Goal: Task Accomplishment & Management: Manage account settings

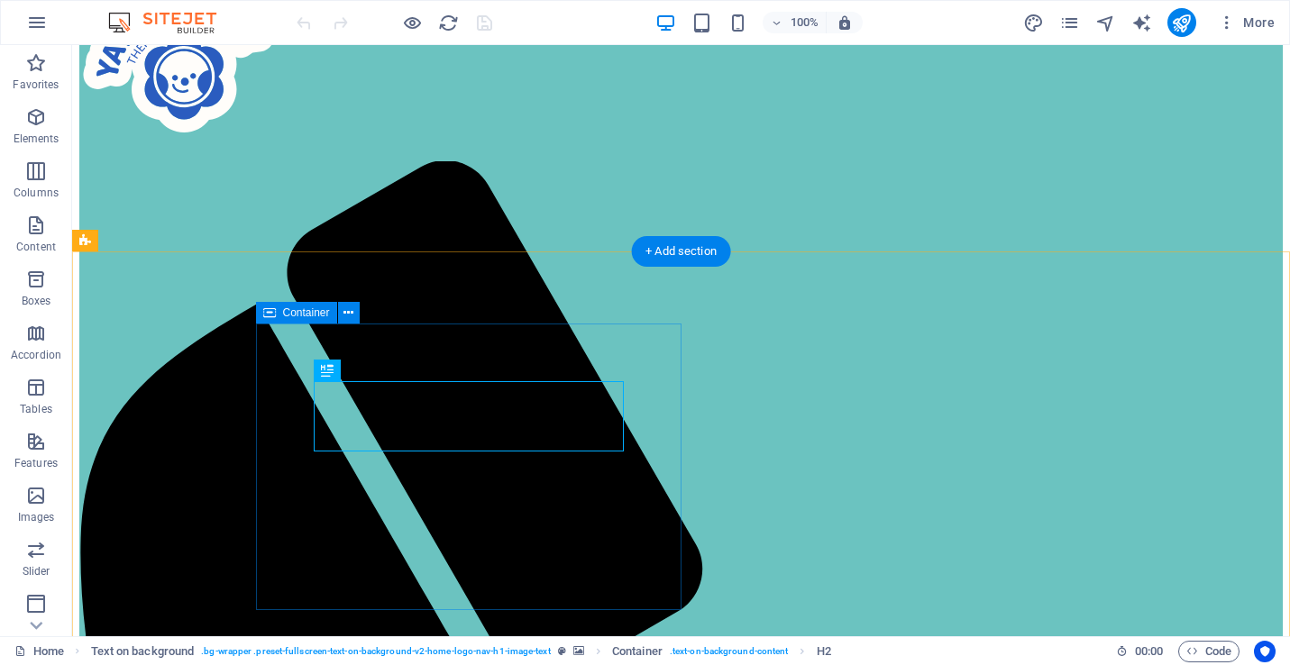
scroll to position [135, 0]
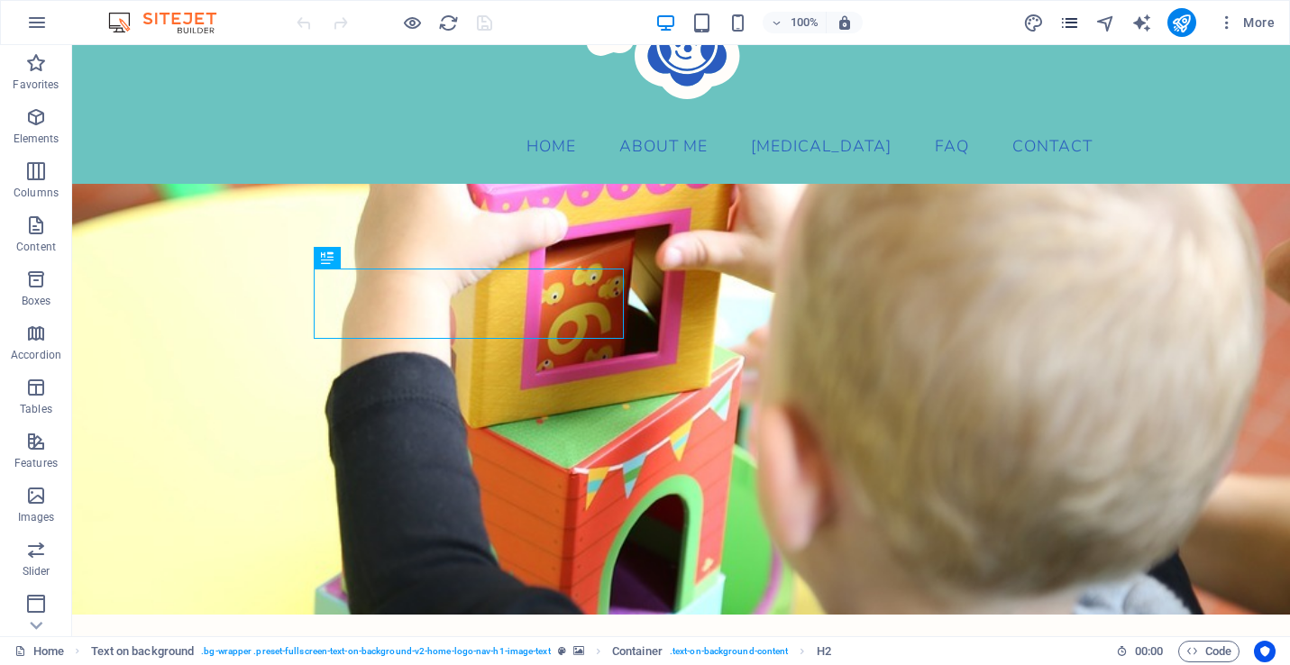
click at [1068, 23] on icon "pages" at bounding box center [1069, 23] width 21 height 21
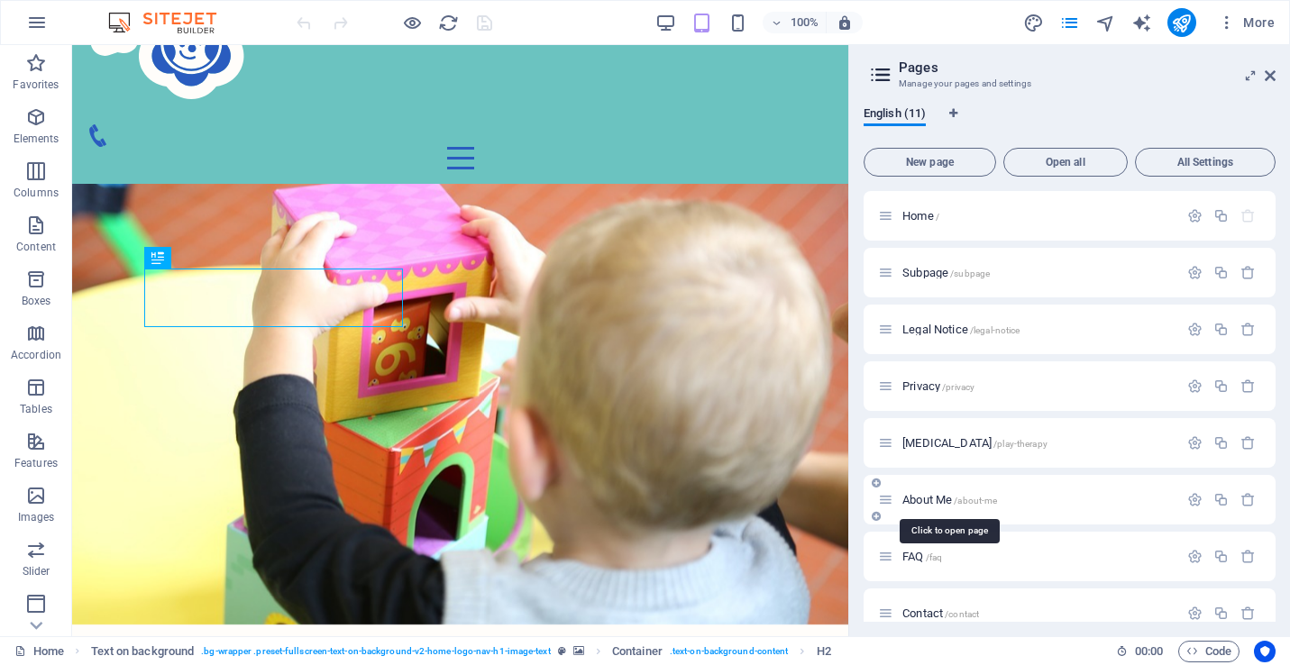
click at [929, 498] on span "About Me /about-me" at bounding box center [949, 500] width 95 height 14
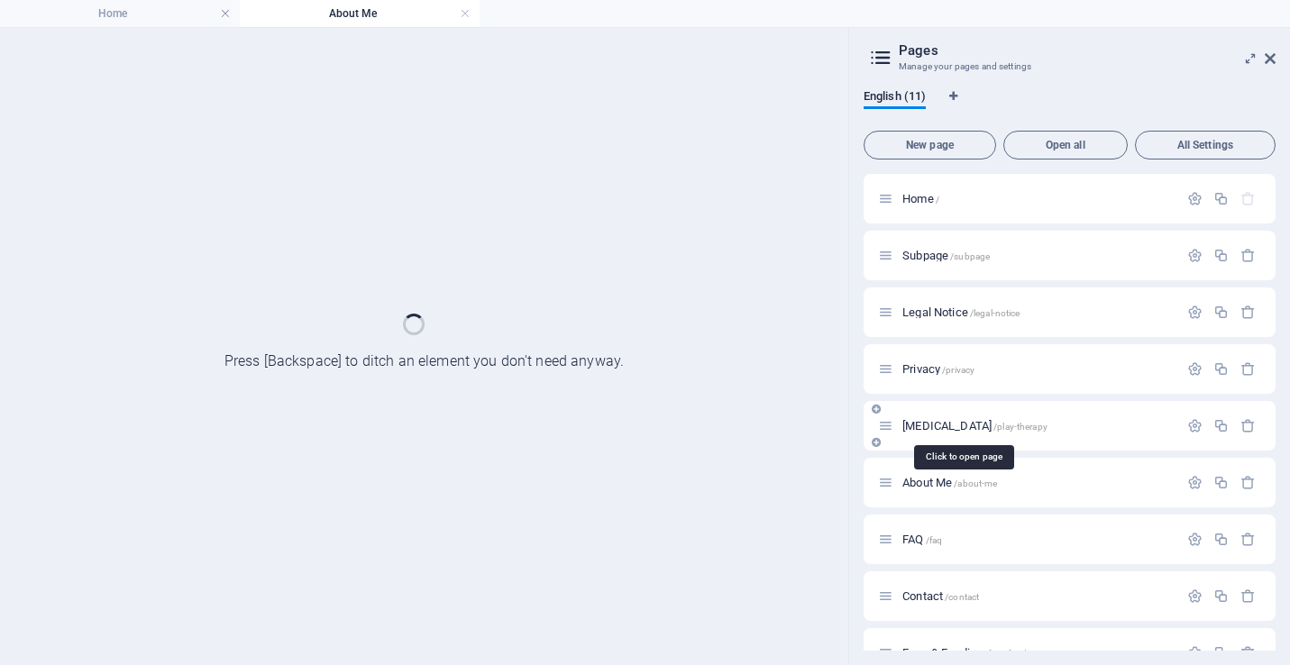
click at [952, 422] on span "Play Therapy /play-therapy" at bounding box center [974, 426] width 145 height 14
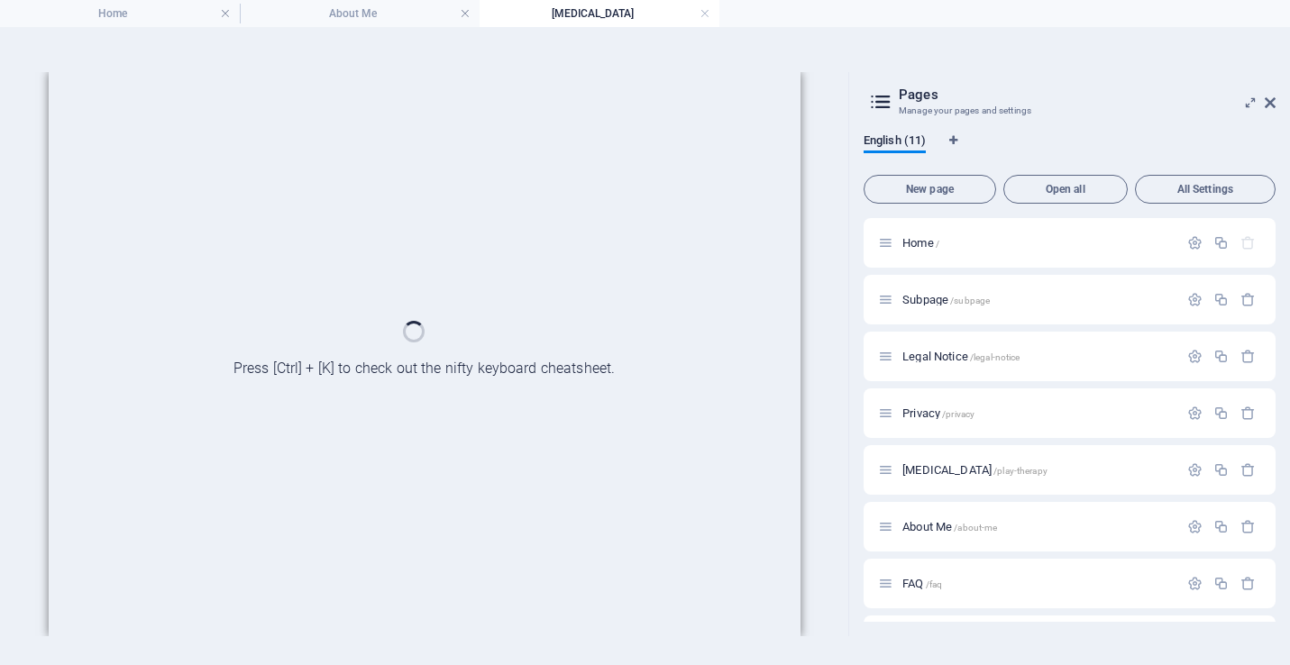
click at [1273, 60] on section "Home About Me Play Therapy Favorites Elements Columns Content Boxes Accordion T…" at bounding box center [645, 332] width 1290 height 665
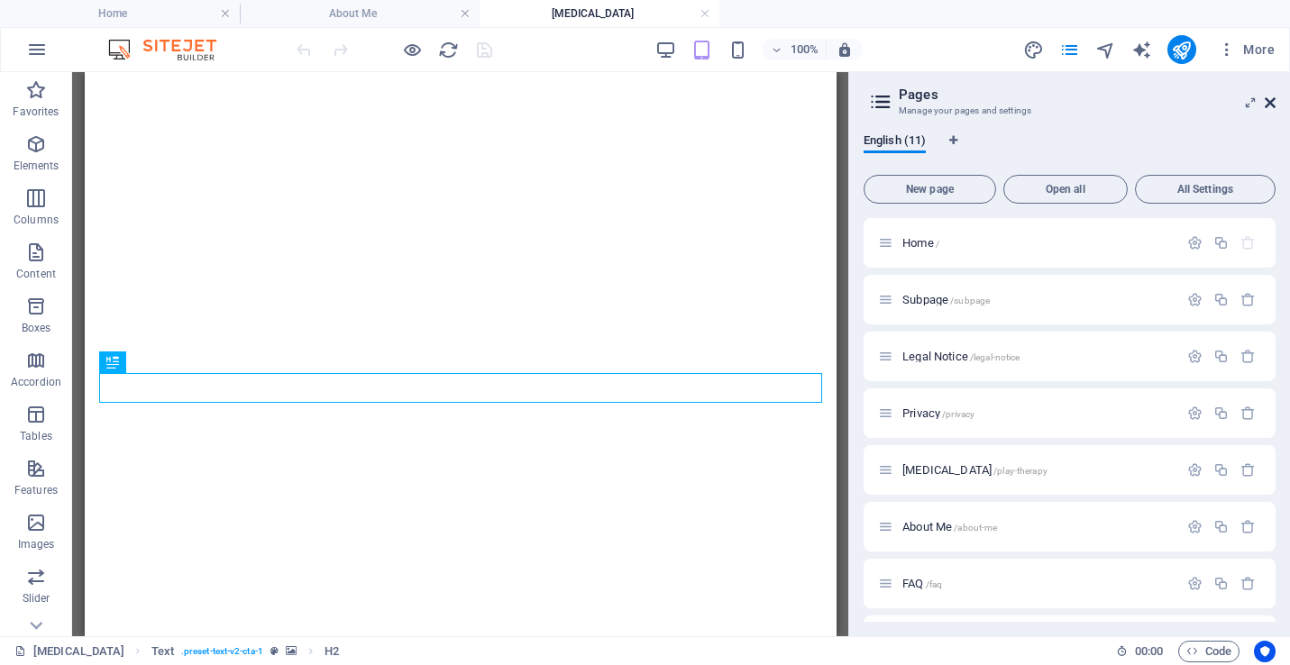
click at [1272, 106] on icon at bounding box center [1270, 103] width 11 height 14
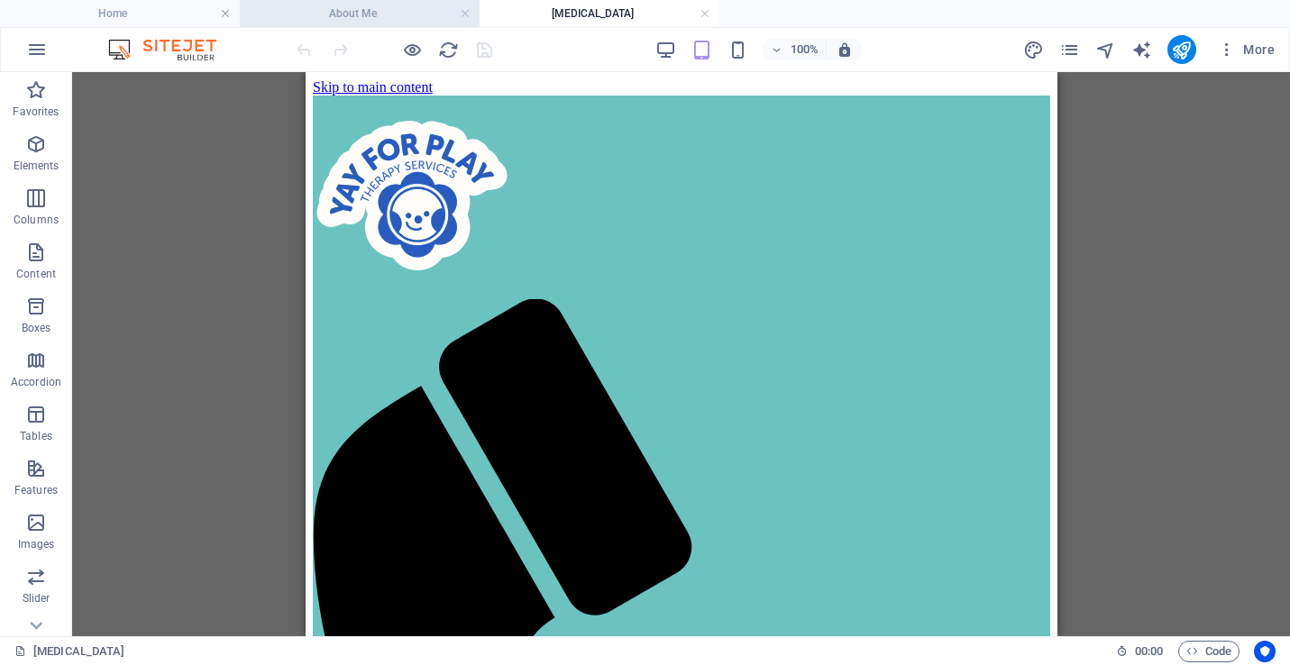
click at [338, 20] on h4 "About Me" at bounding box center [360, 14] width 240 height 20
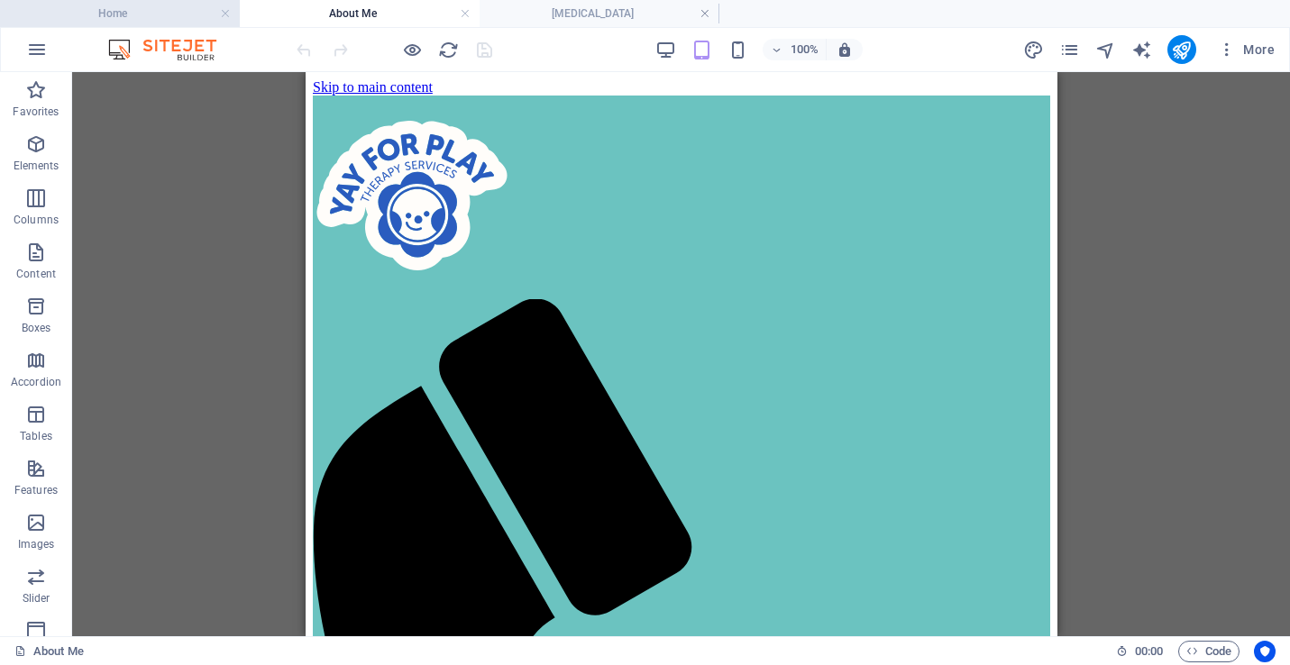
click at [163, 17] on h4 "Home" at bounding box center [120, 14] width 240 height 20
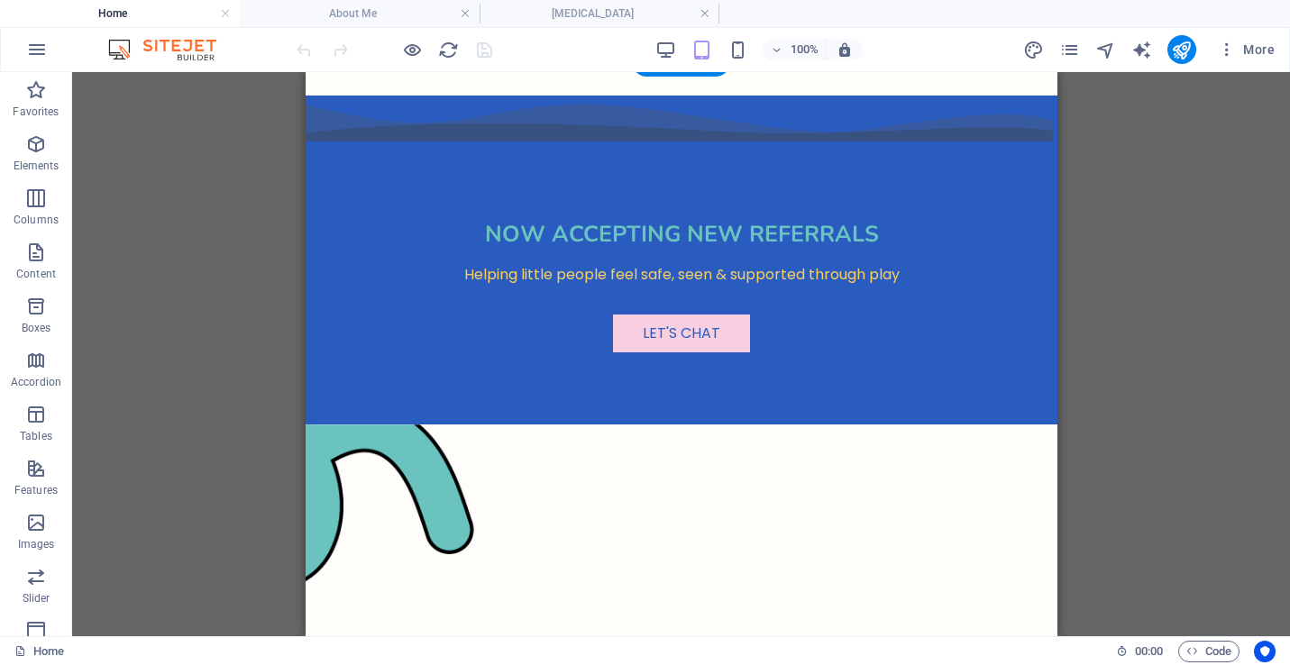
scroll to position [1111, 0]
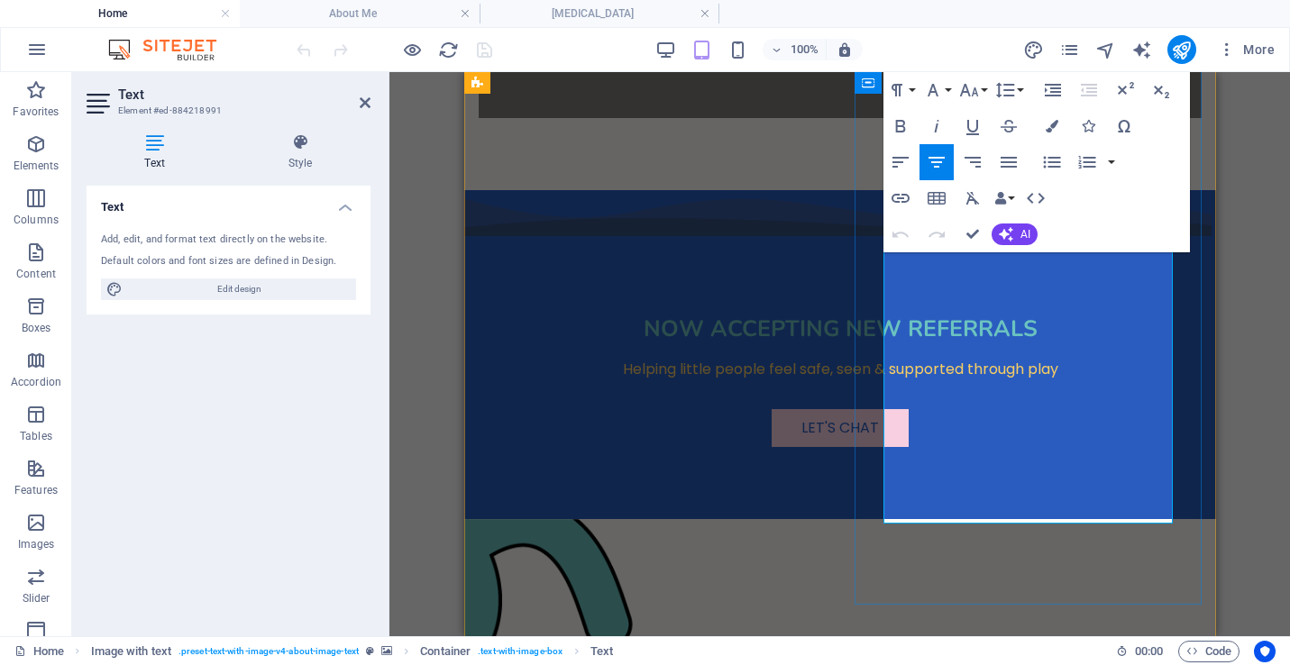
scroll to position [970, 0]
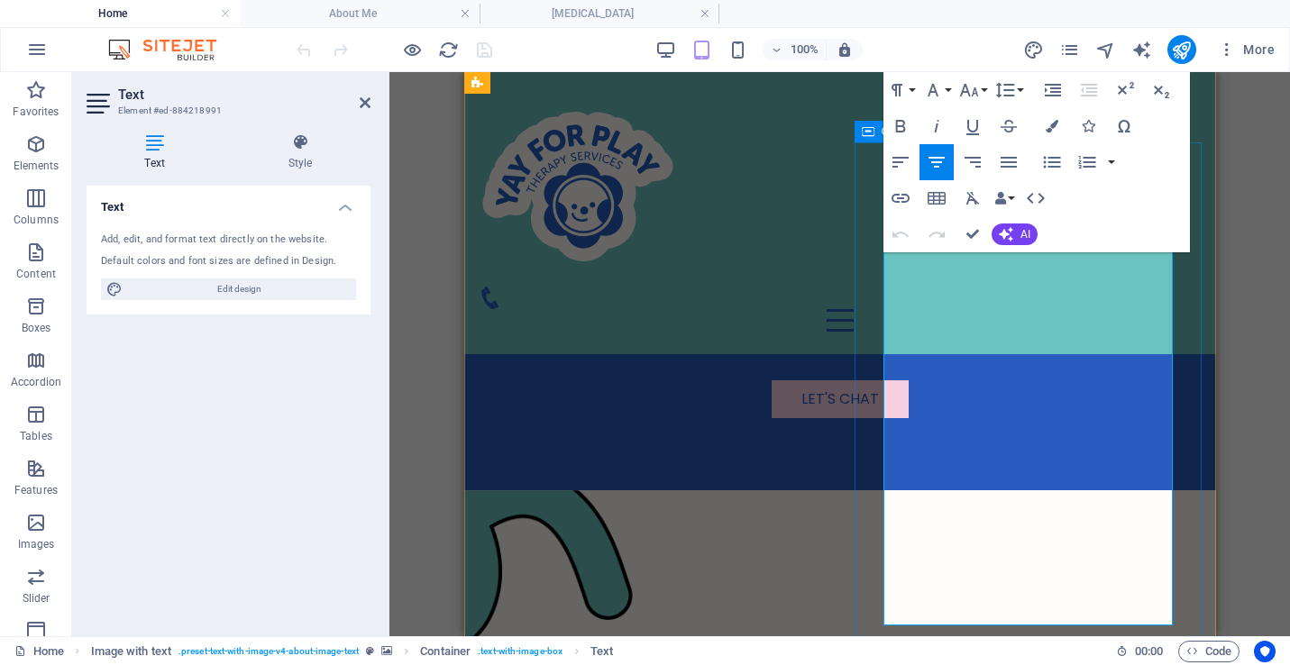
drag, startPoint x: 899, startPoint y: 377, endPoint x: 1187, endPoint y: 612, distance: 372.3
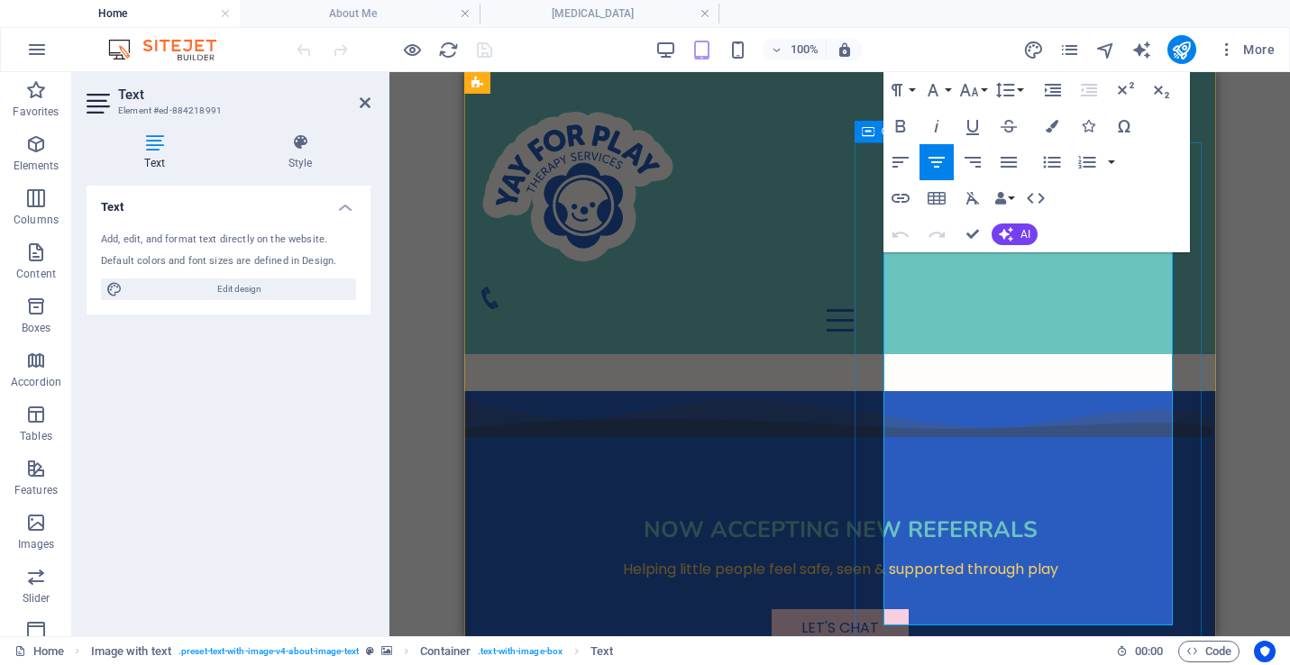
copy p "At Yay for [MEDICAL_DATA] Services, we believe every child deserves to feel see…"
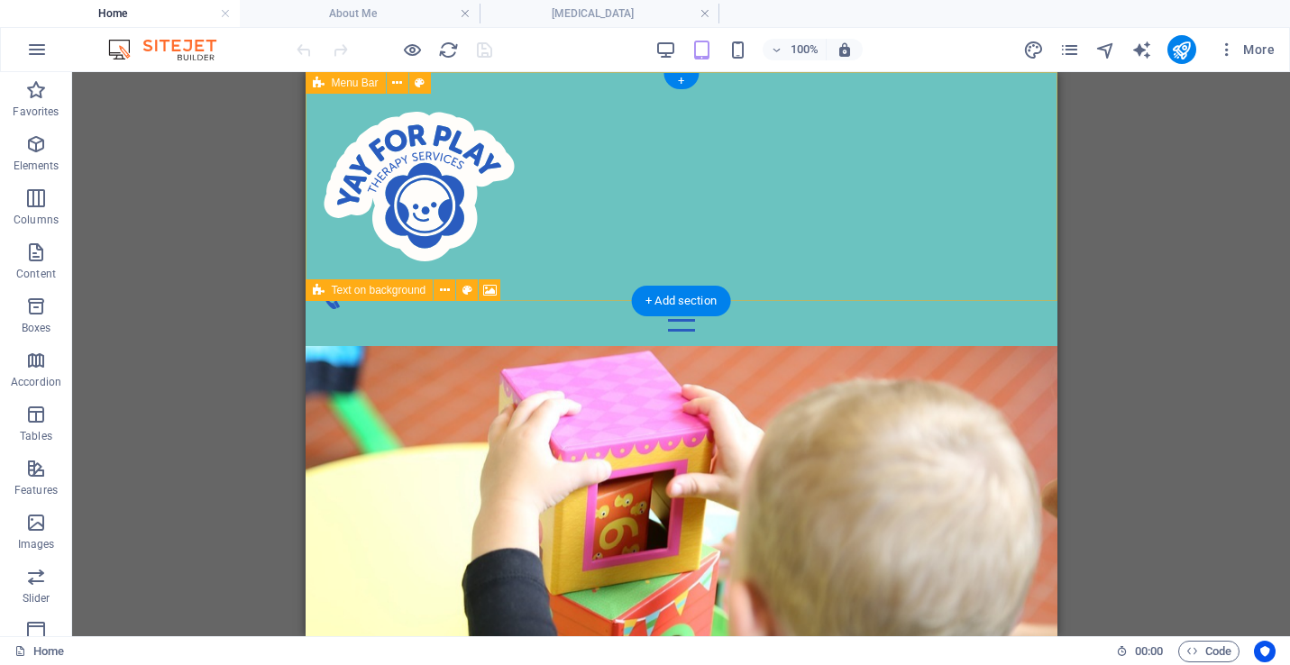
scroll to position [99, 0]
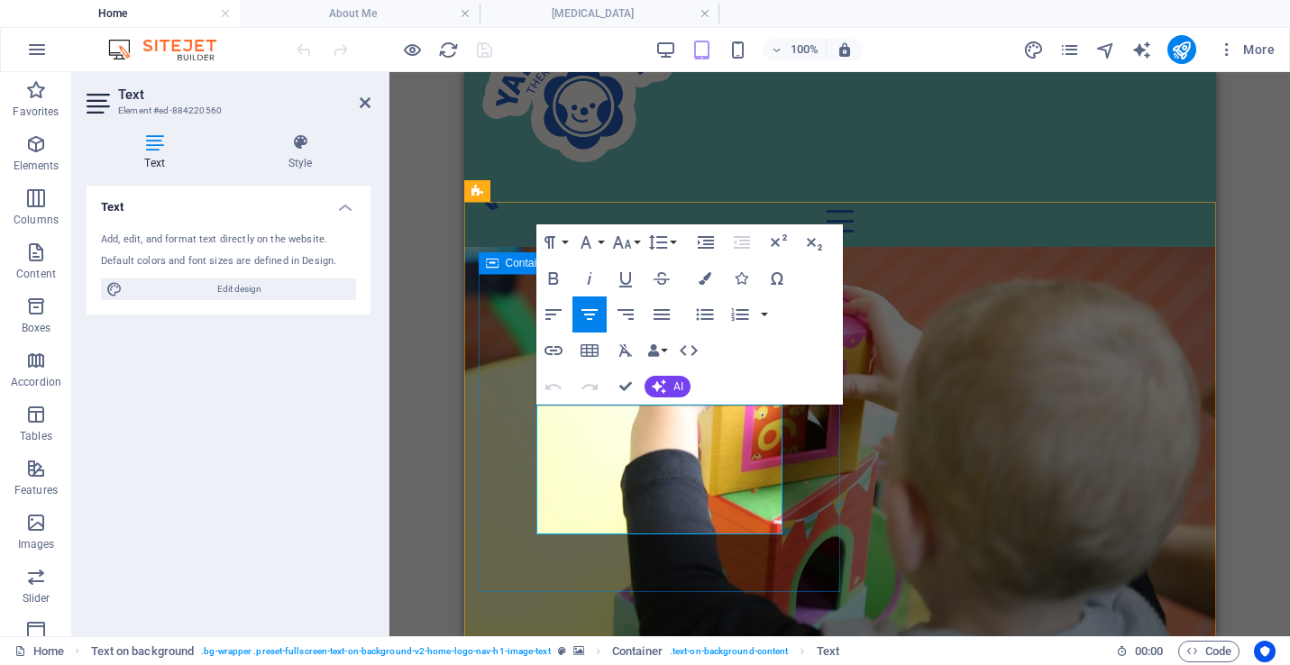
drag, startPoint x: 552, startPoint y: 416, endPoint x: 738, endPoint y: 536, distance: 222.3
copy p "At Yay for Play, we harness the power of play to support children's well-being …"
click at [383, 105] on aside "Text Element #ed-884220560 Text Style Text Add, edit, and format text directly …" at bounding box center [230, 354] width 317 height 564
click at [367, 105] on icon at bounding box center [365, 103] width 11 height 14
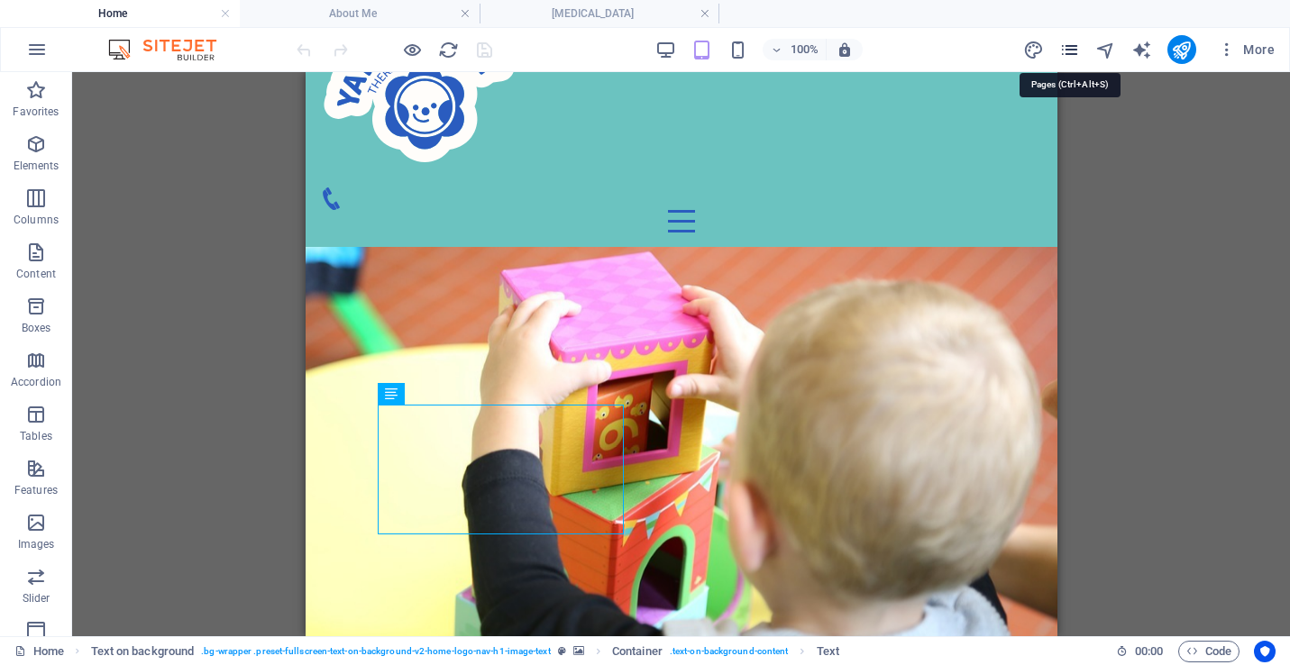
click at [1066, 57] on icon "pages" at bounding box center [1069, 50] width 21 height 21
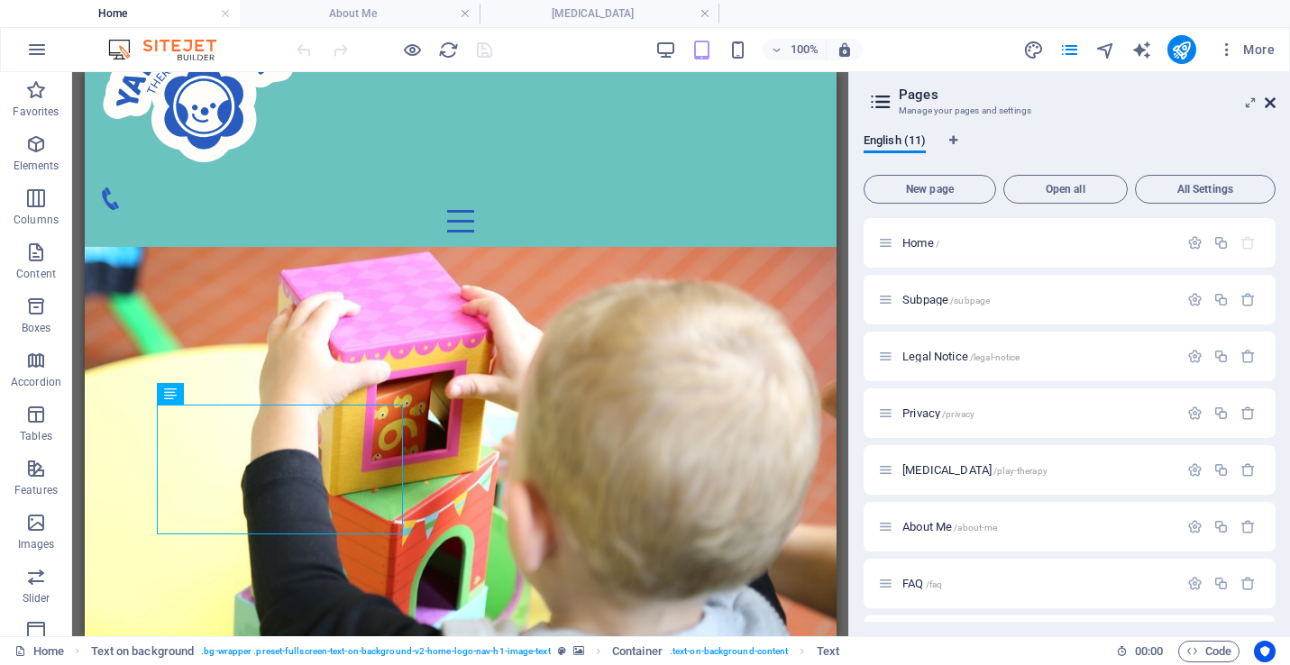
click at [1273, 105] on icon at bounding box center [1270, 103] width 11 height 14
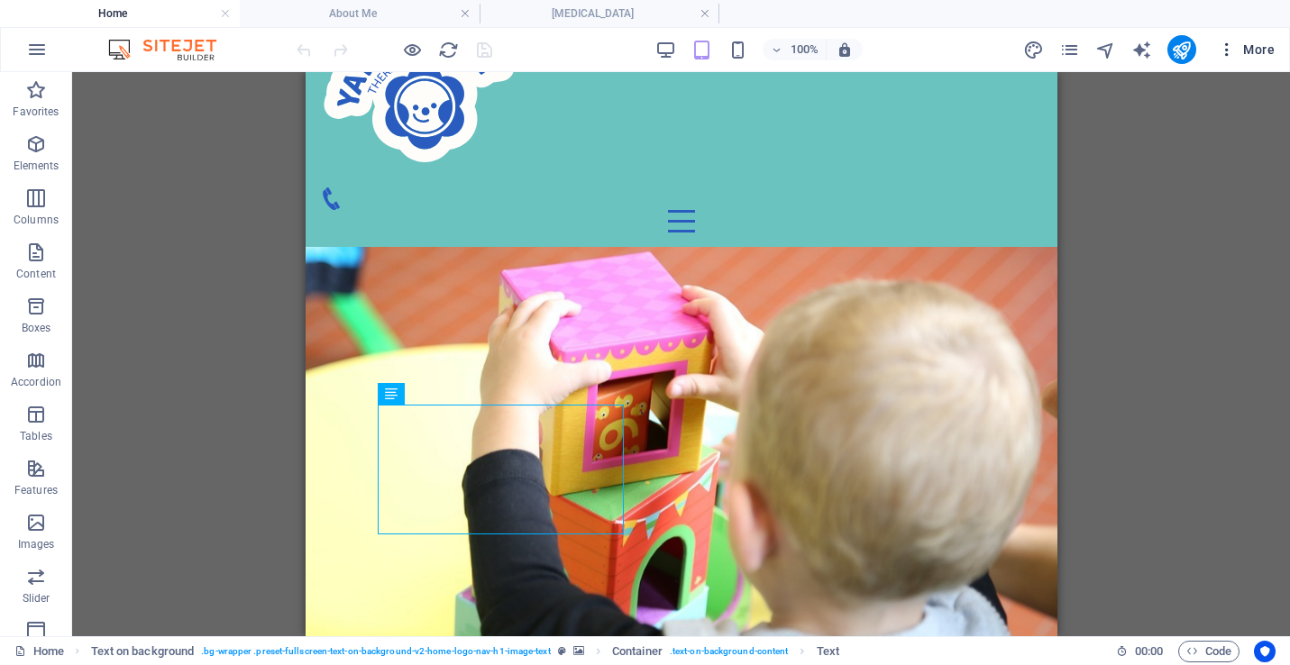
click at [1243, 48] on span "More" at bounding box center [1246, 50] width 57 height 18
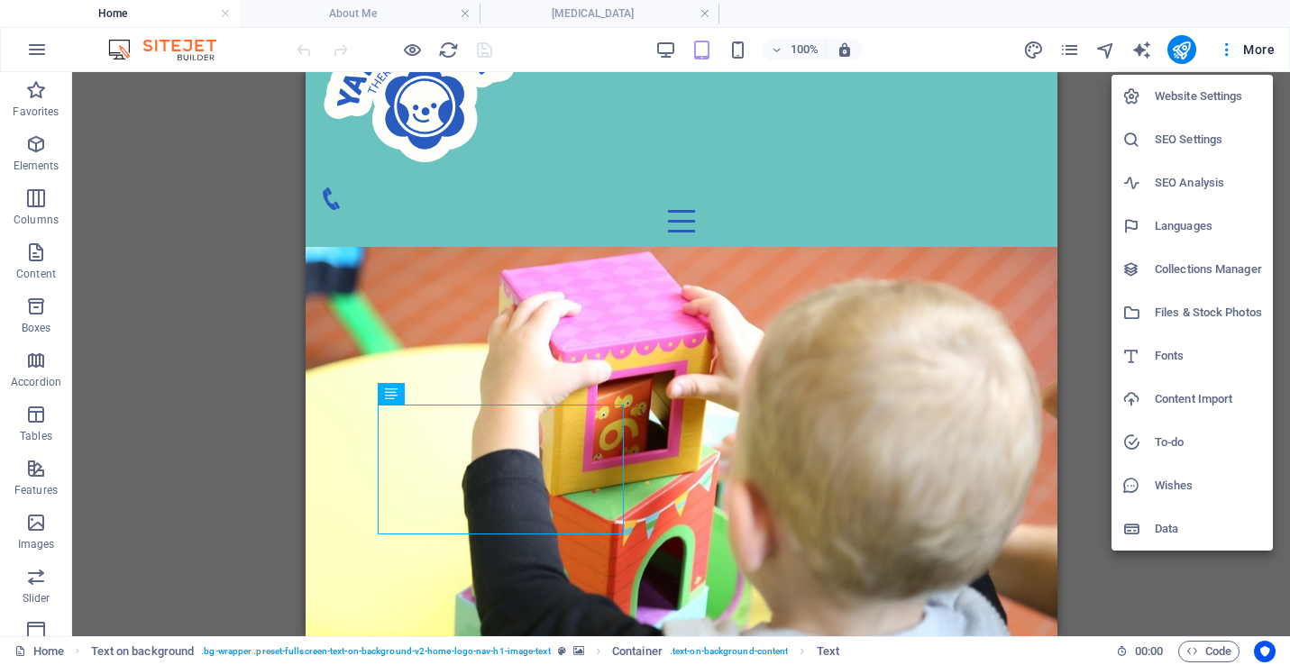
click at [1160, 102] on h6 "Website Settings" at bounding box center [1208, 97] width 107 height 22
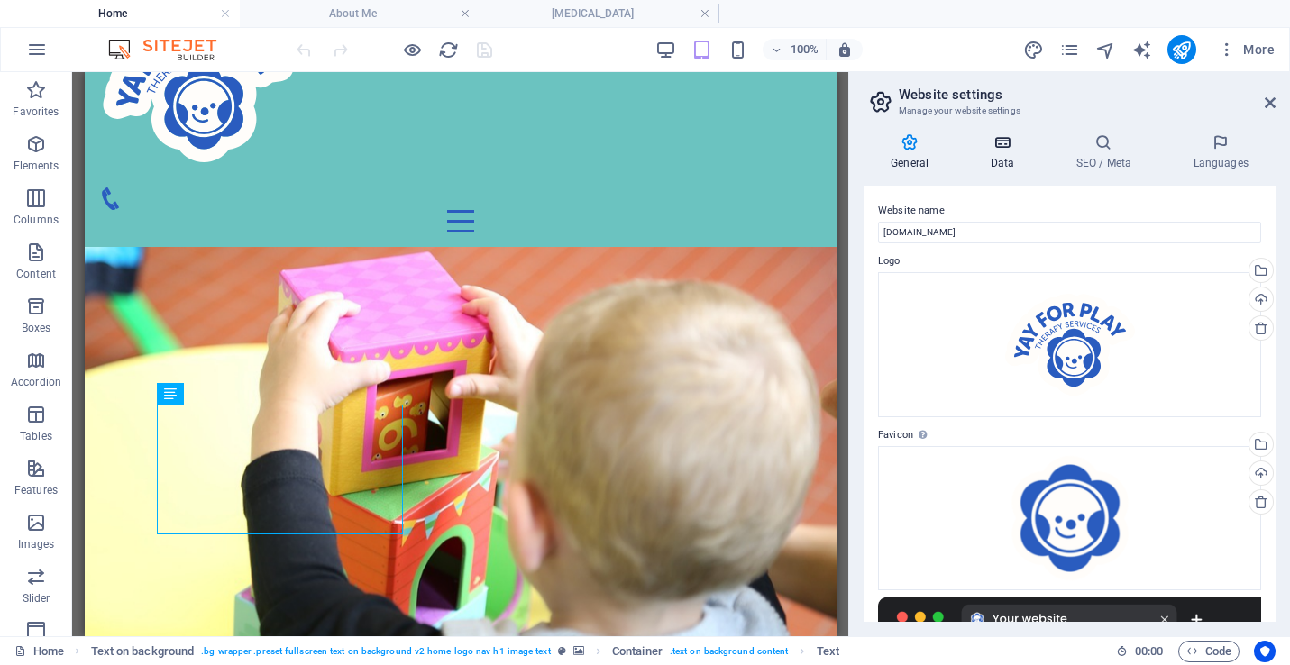
click at [994, 150] on icon at bounding box center [1002, 142] width 78 height 18
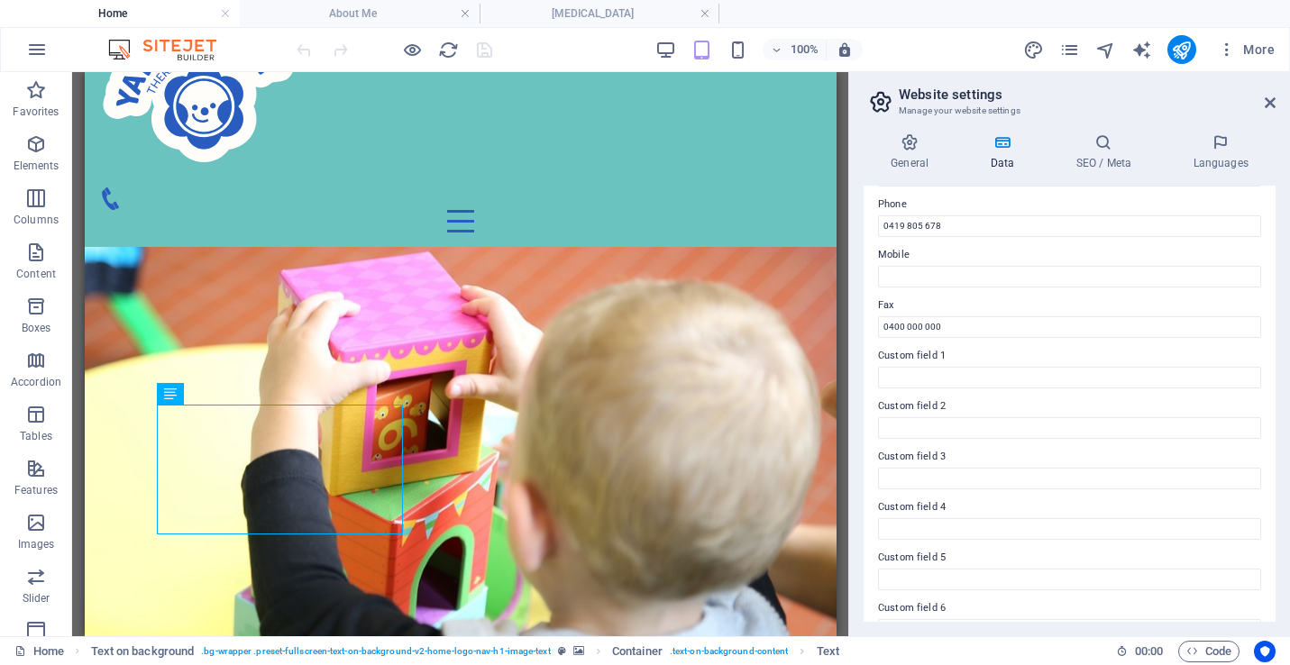
scroll to position [429, 0]
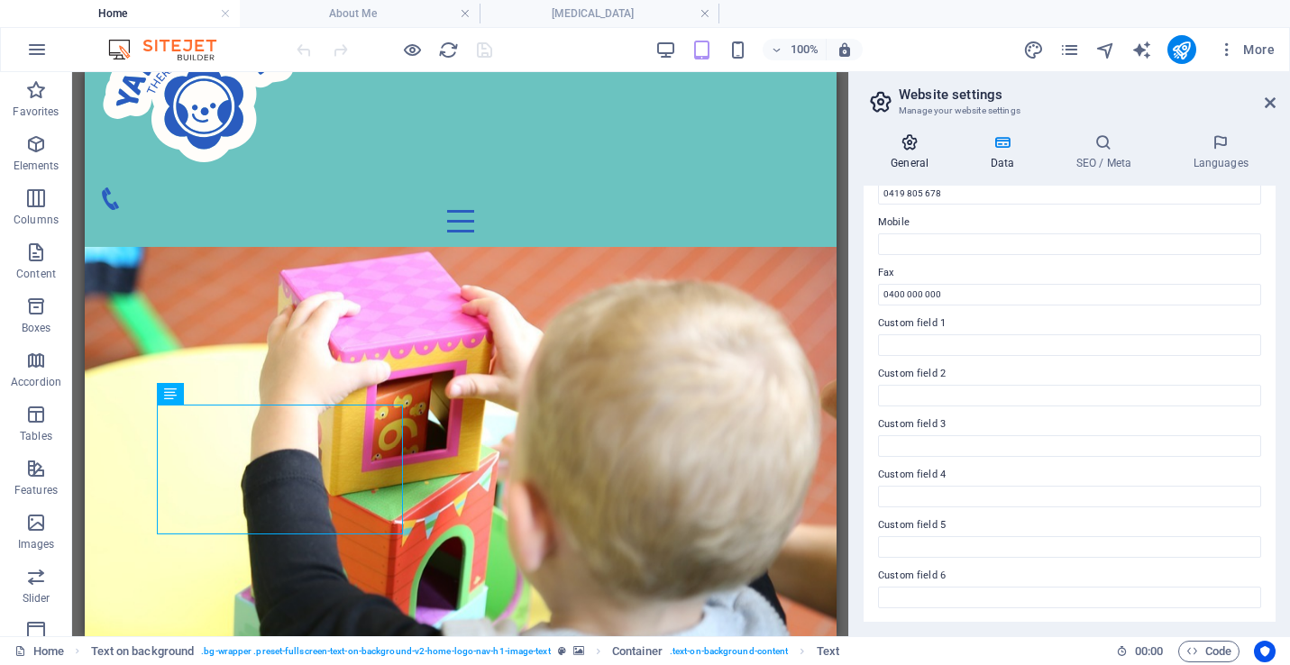
click at [919, 148] on icon at bounding box center [910, 142] width 92 height 18
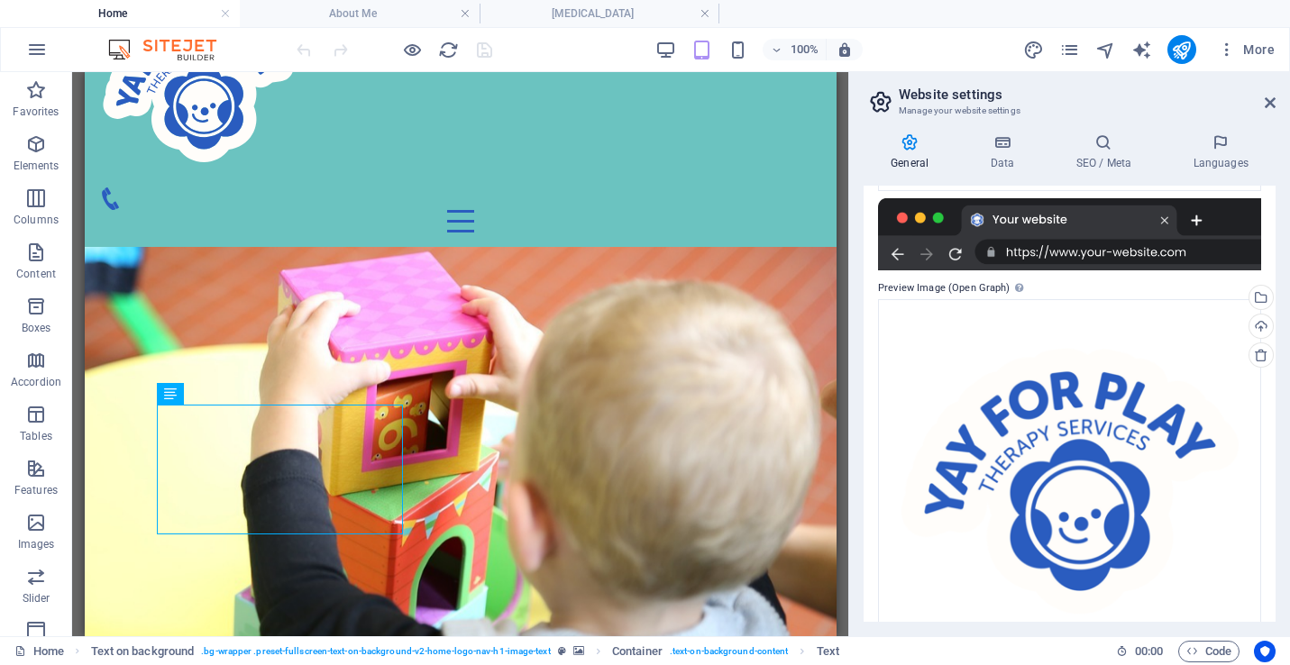
scroll to position [455, 0]
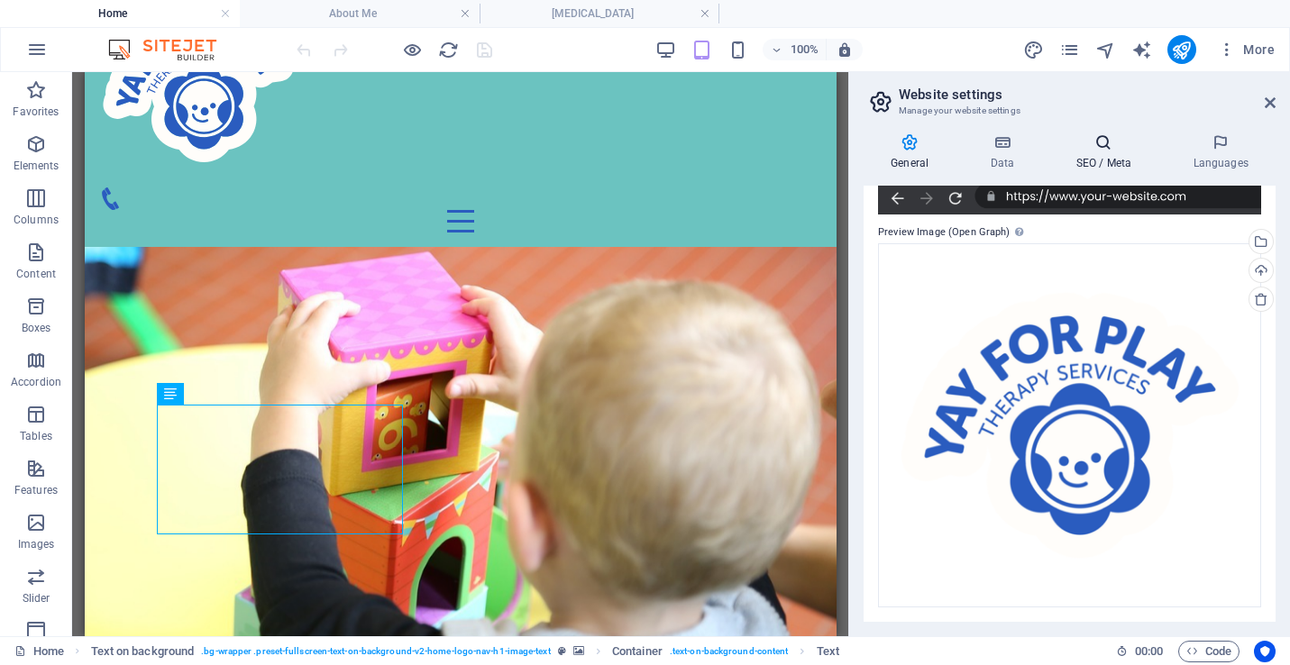
click at [1095, 141] on icon at bounding box center [1103, 142] width 110 height 18
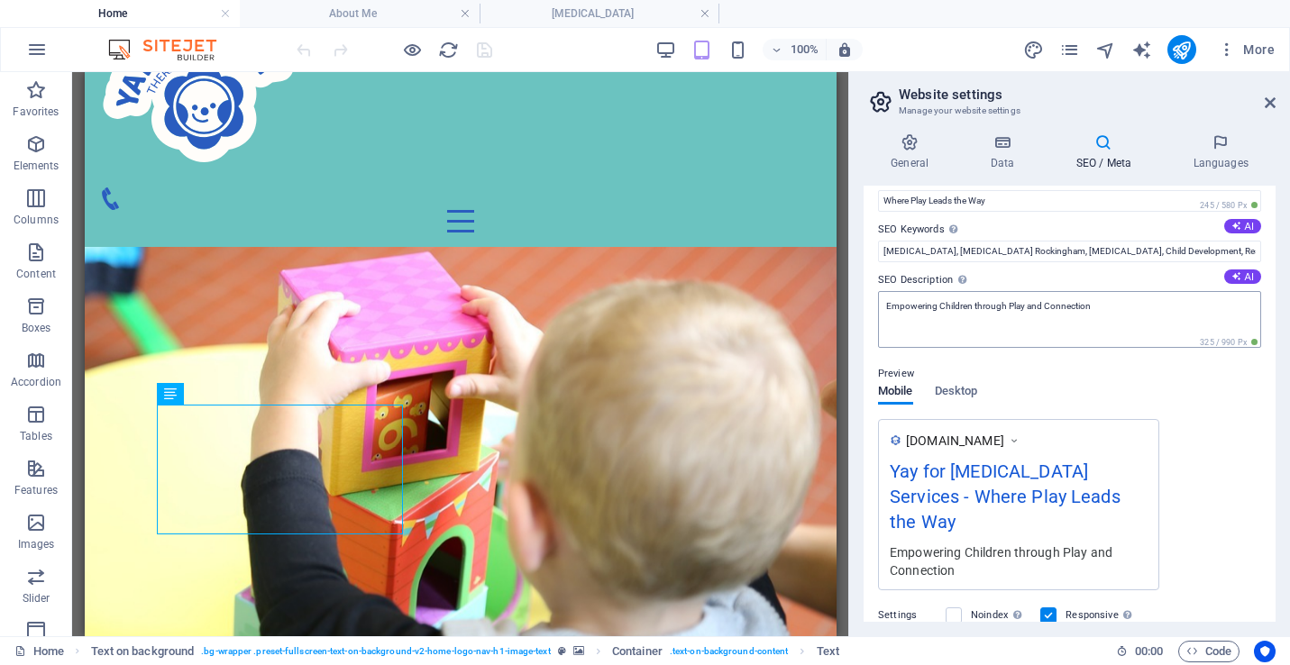
scroll to position [80, 0]
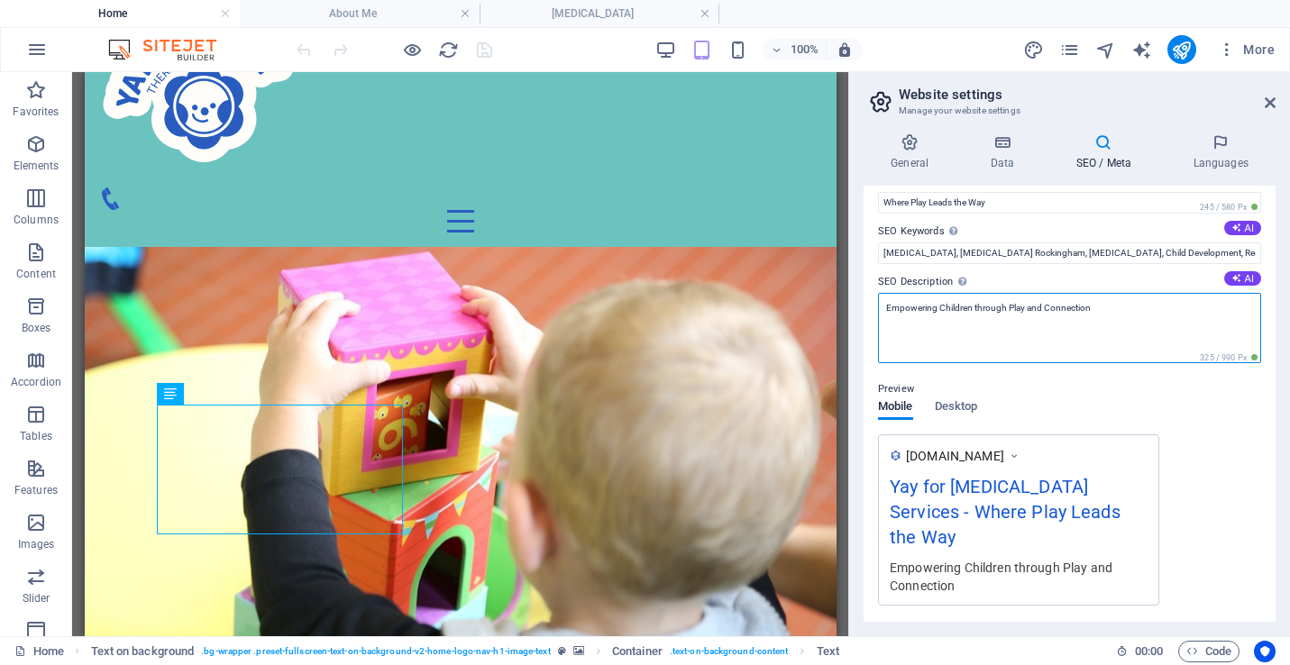
drag, startPoint x: 1104, startPoint y: 307, endPoint x: 837, endPoint y: 307, distance: 267.8
click at [837, 307] on div "Home About Me Play Therapy Favorites Elements Columns Content Boxes Accordion T…" at bounding box center [645, 354] width 1290 height 564
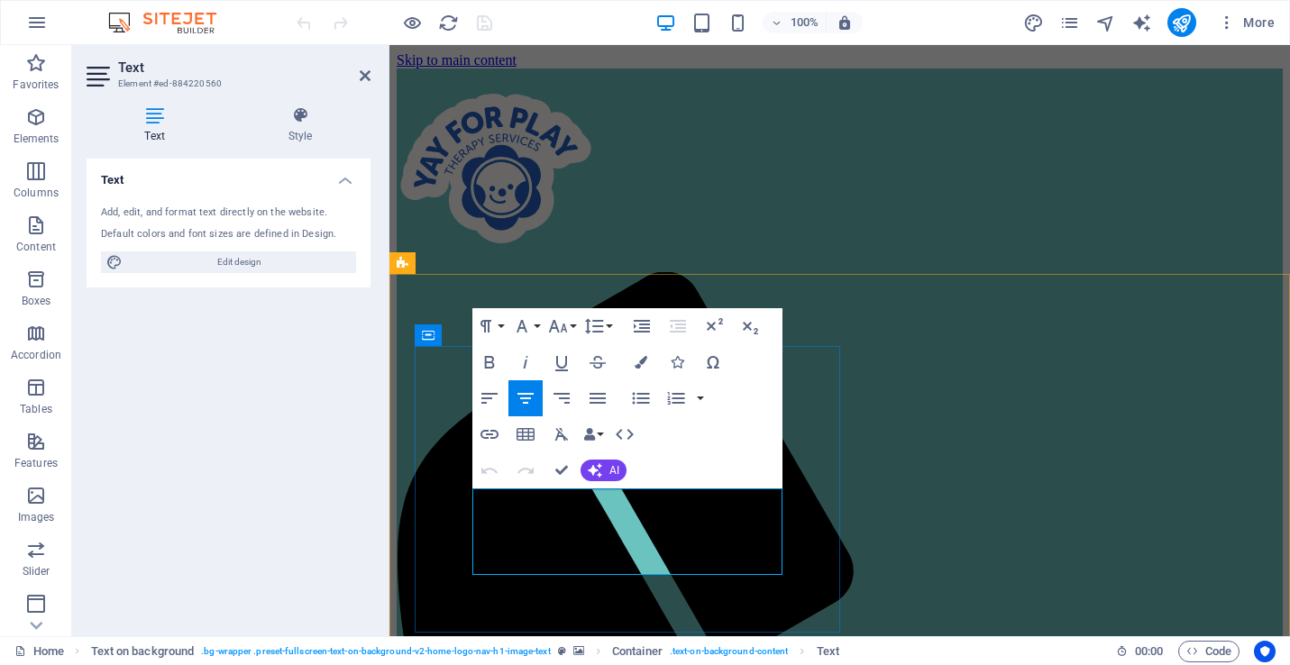
drag, startPoint x: 591, startPoint y: 503, endPoint x: 763, endPoint y: 566, distance: 182.5
copy p "we harness the power of play to support children's well-being and development t…"
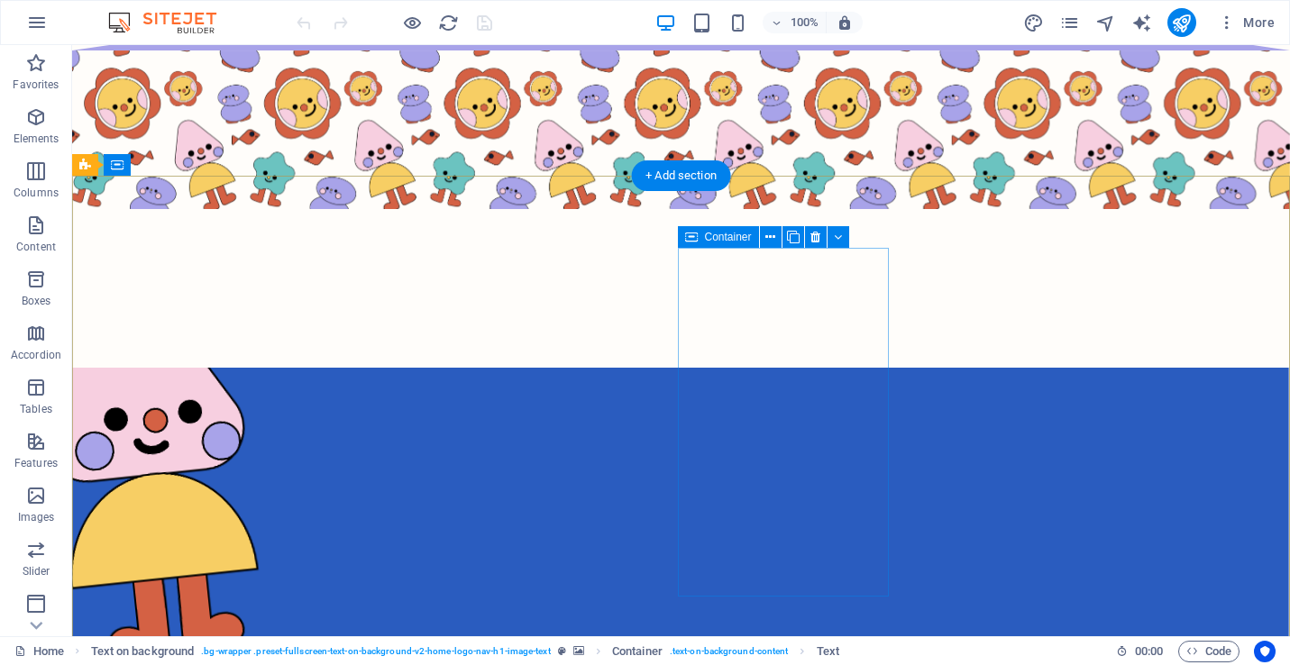
scroll to position [4545, 0]
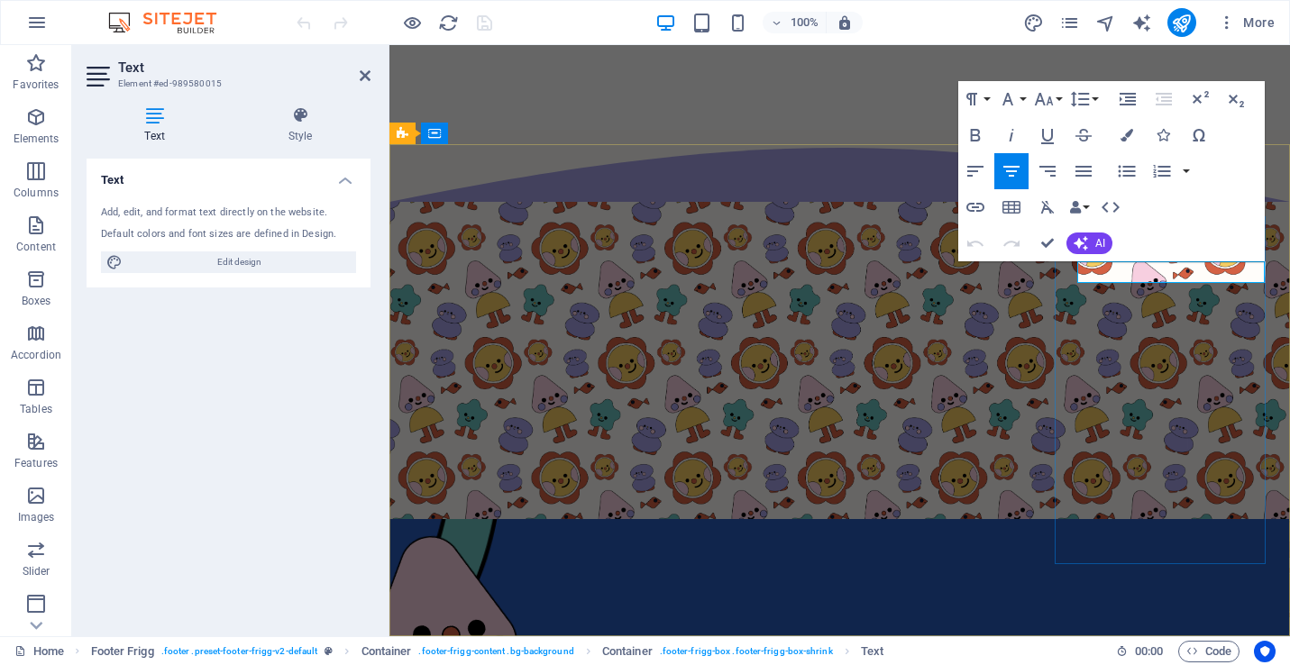
drag, startPoint x: 1216, startPoint y: 268, endPoint x: 1127, endPoint y: 269, distance: 89.3
click at [976, 199] on icon "button" at bounding box center [976, 208] width 22 height 22
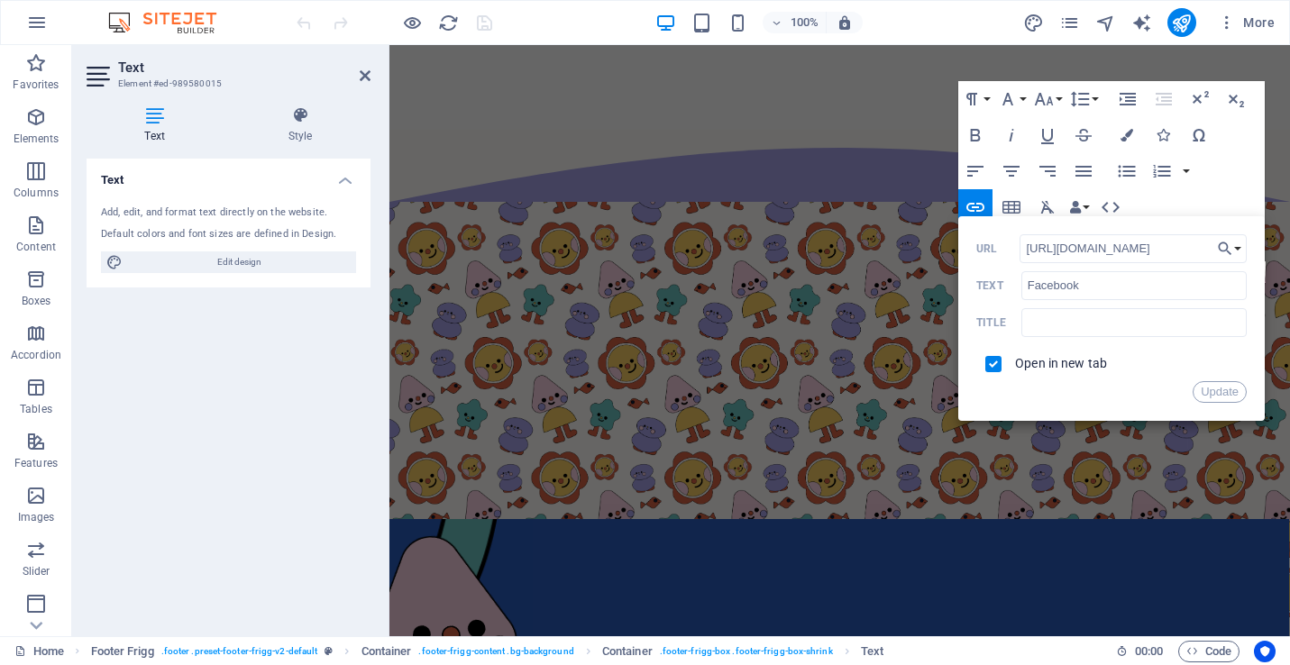
drag, startPoint x: 1182, startPoint y: 252, endPoint x: 975, endPoint y: 252, distance: 206.4
click at [976, 252] on div "https://www.facebook.com/ URL" at bounding box center [1111, 249] width 270 height 30
type input "https://www.facebook.com/profile.php?id=61581750787522"
click at [1219, 393] on button "Update" at bounding box center [1220, 392] width 54 height 22
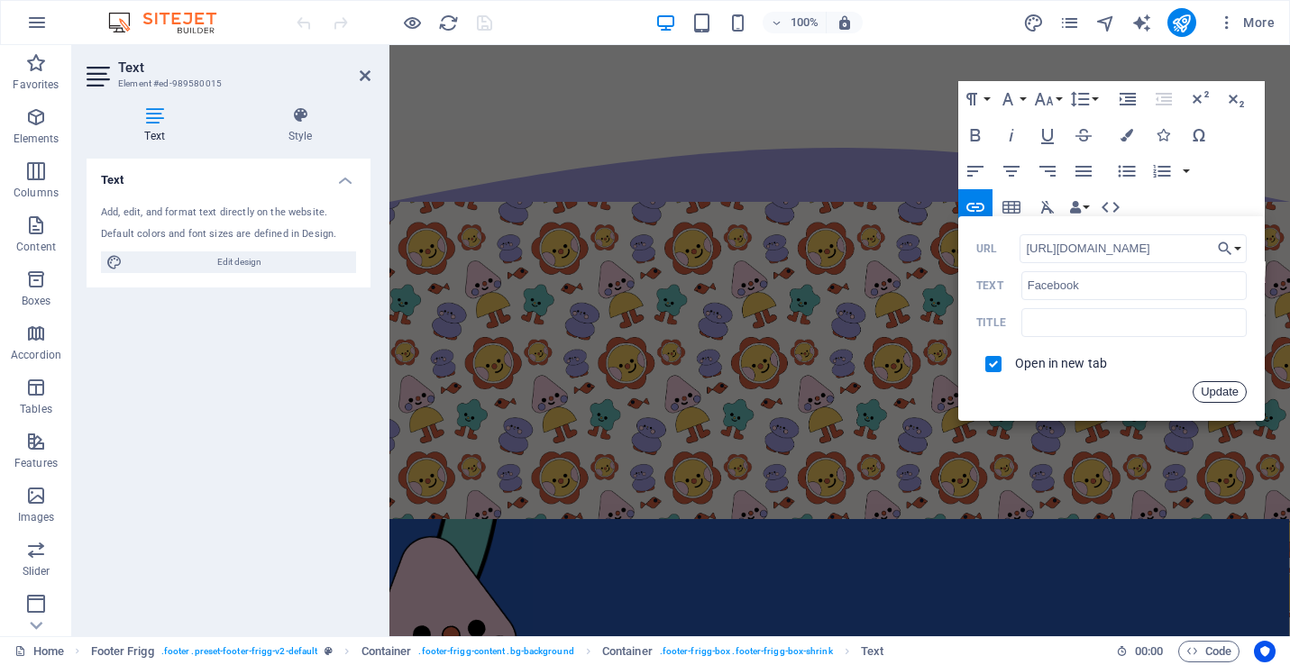
scroll to position [0, 0]
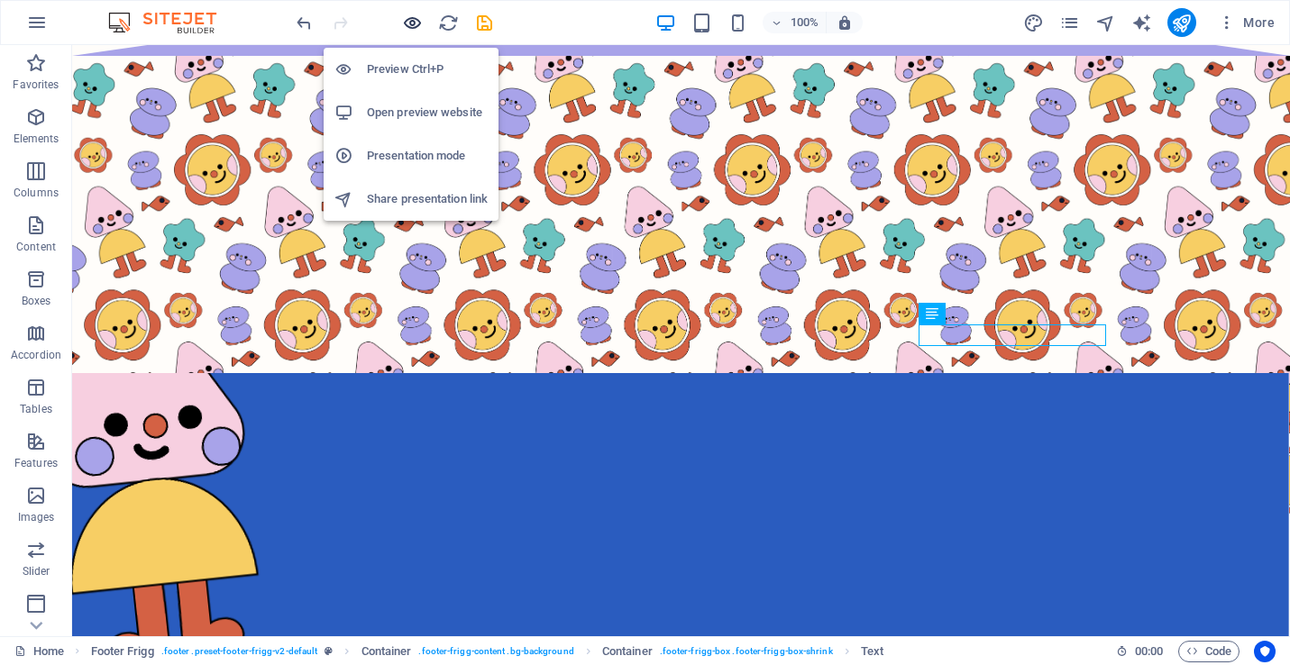
click at [409, 22] on icon "button" at bounding box center [412, 23] width 21 height 21
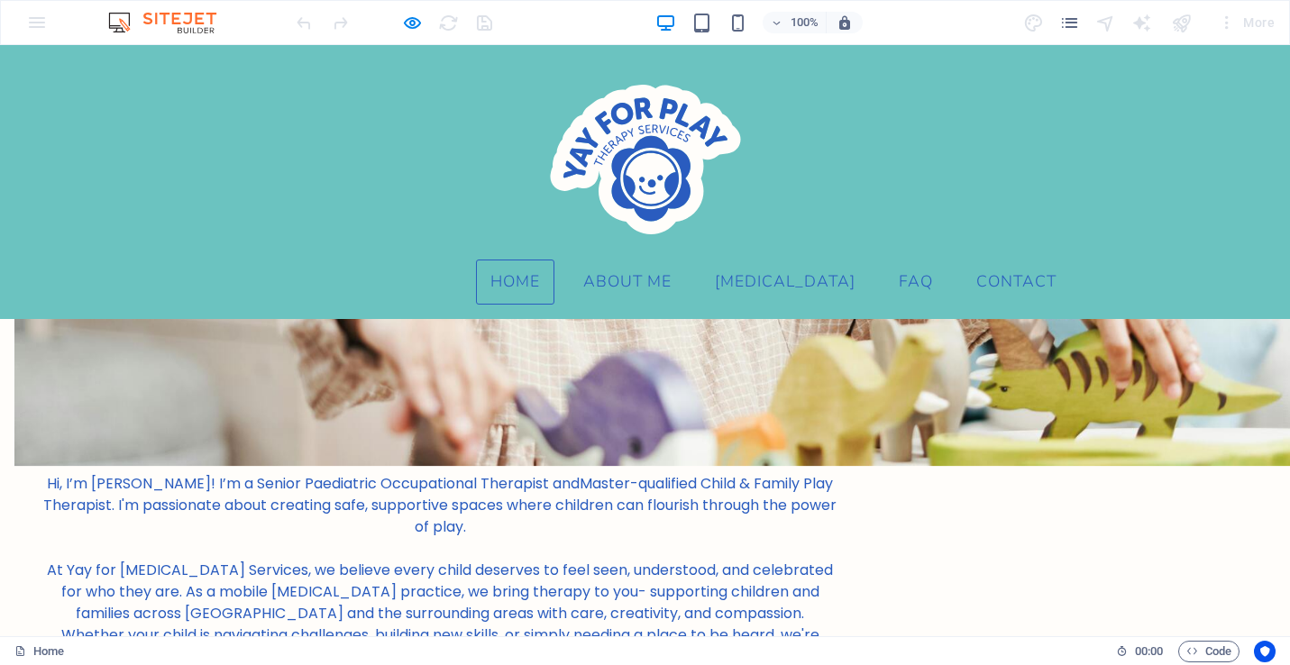
scroll to position [1711, 0]
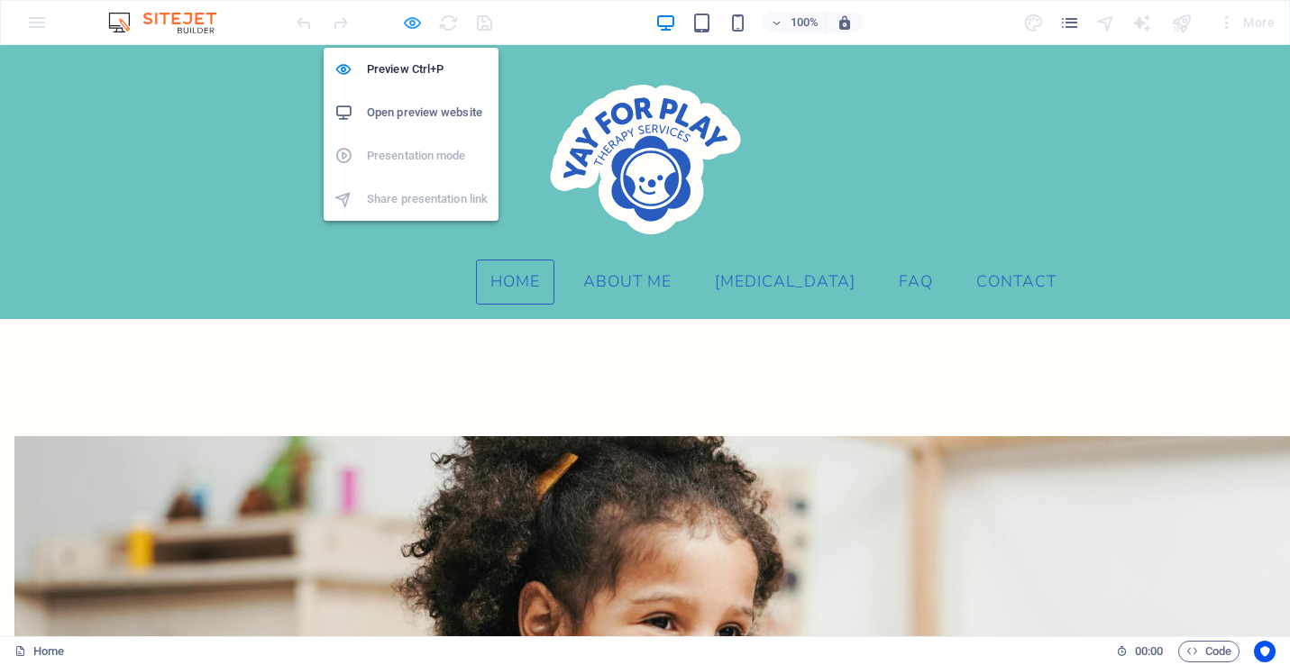
click at [402, 18] on icon "button" at bounding box center [412, 23] width 21 height 21
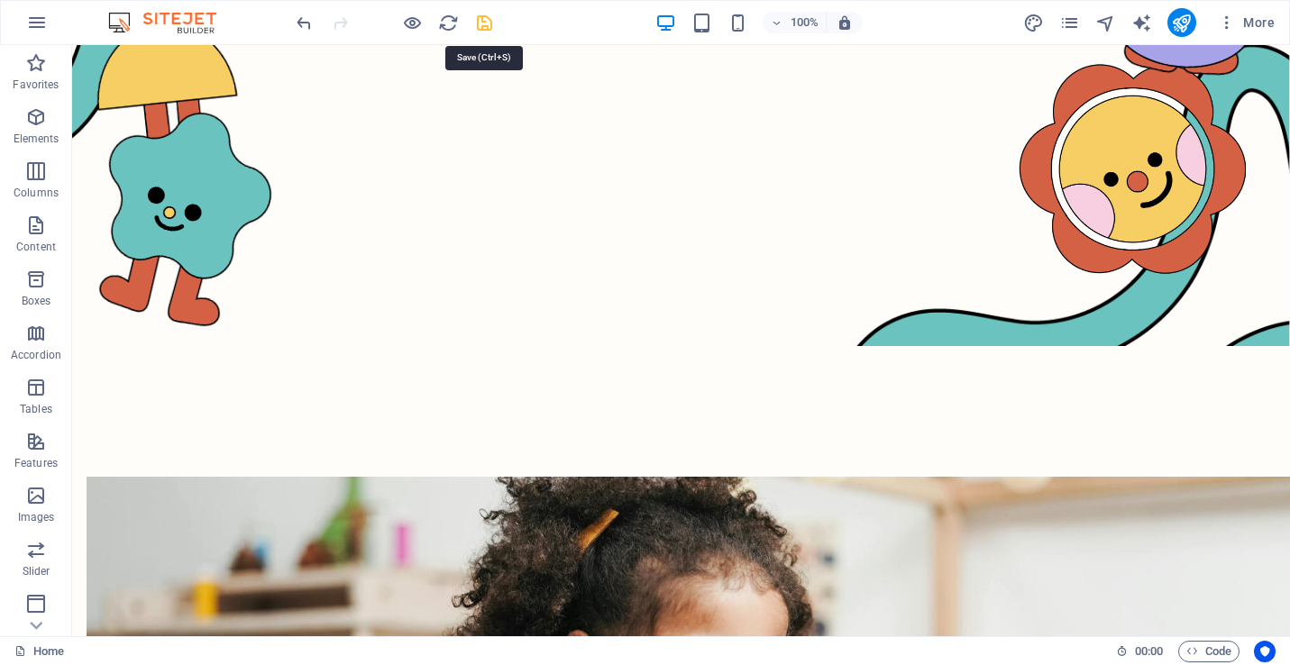
click at [478, 26] on icon "save" at bounding box center [484, 23] width 21 height 21
checkbox input "false"
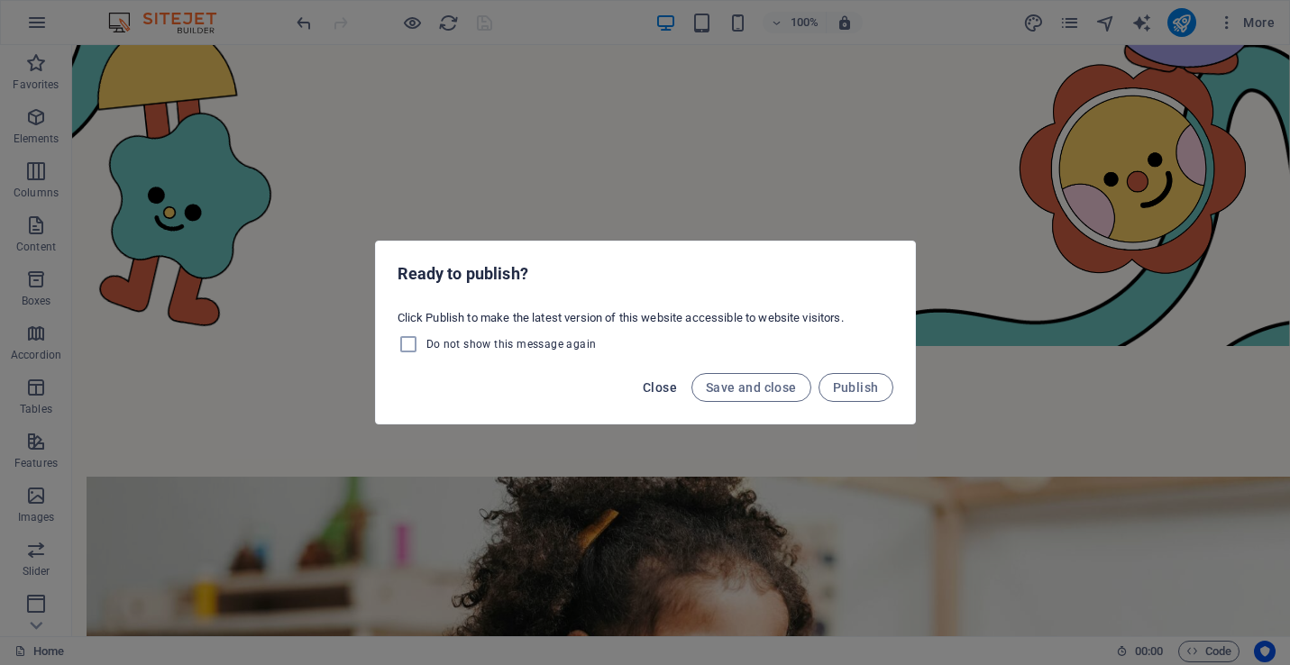
click at [648, 387] on span "Close" at bounding box center [660, 387] width 34 height 14
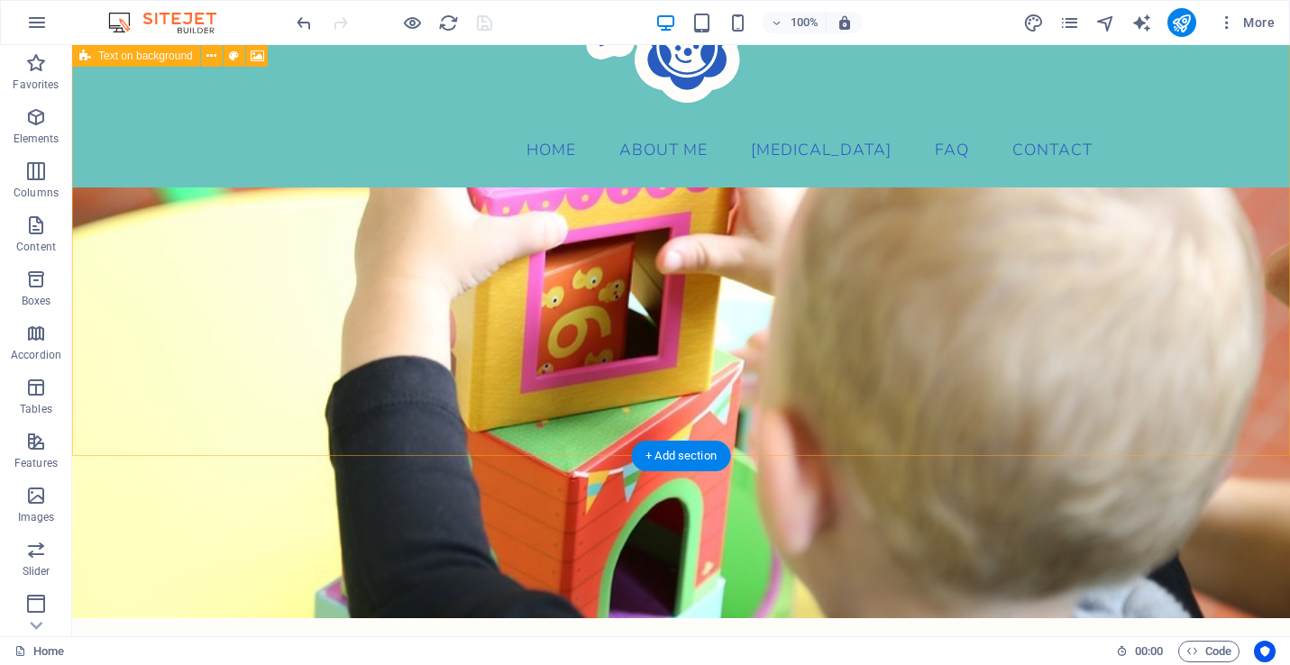
scroll to position [0, 0]
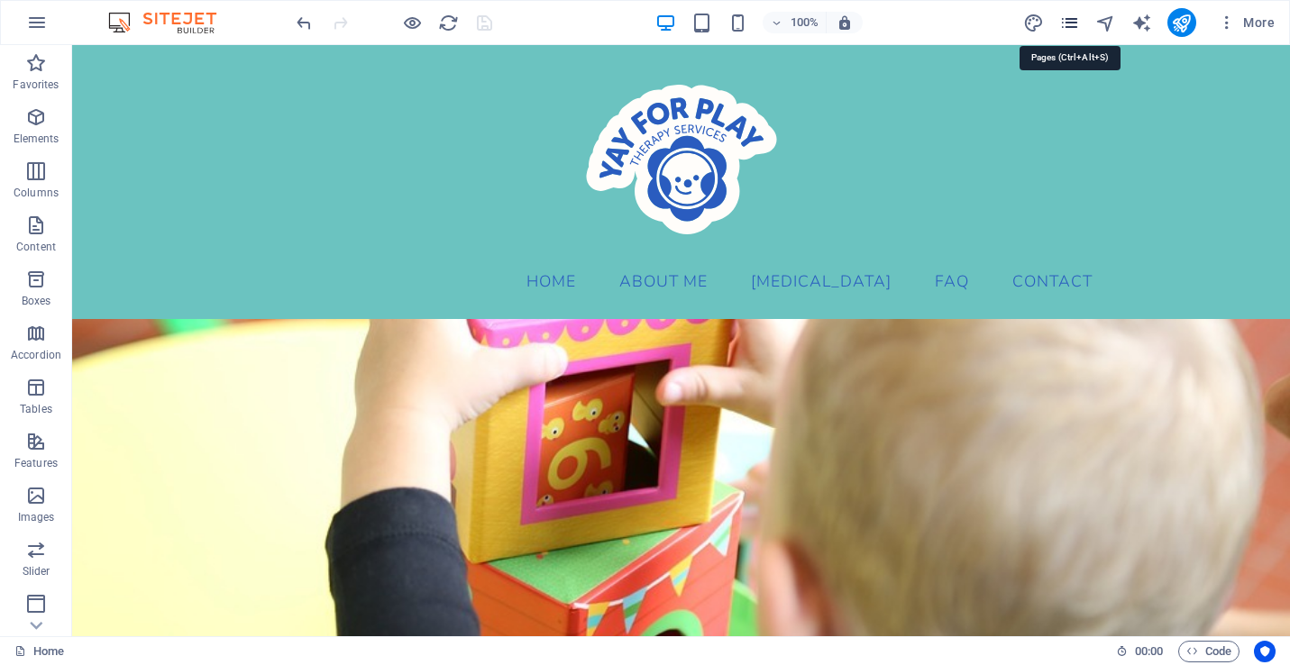
click at [1075, 29] on icon "pages" at bounding box center [1069, 23] width 21 height 21
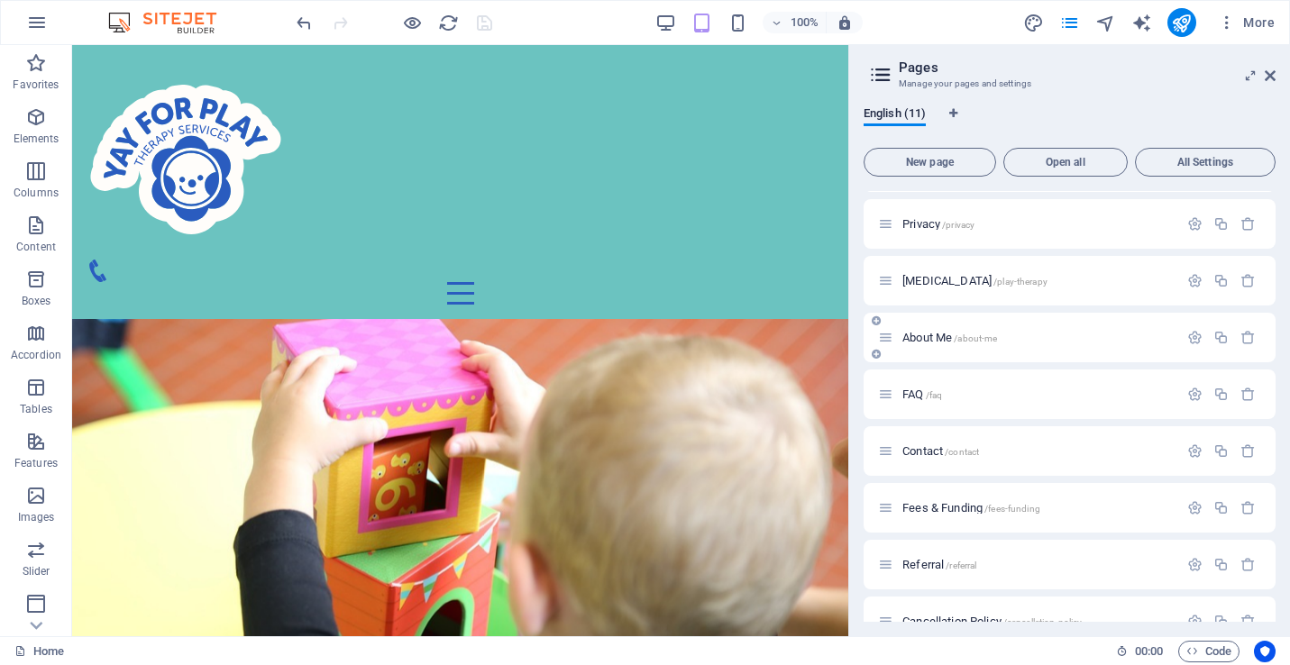
scroll to position [179, 0]
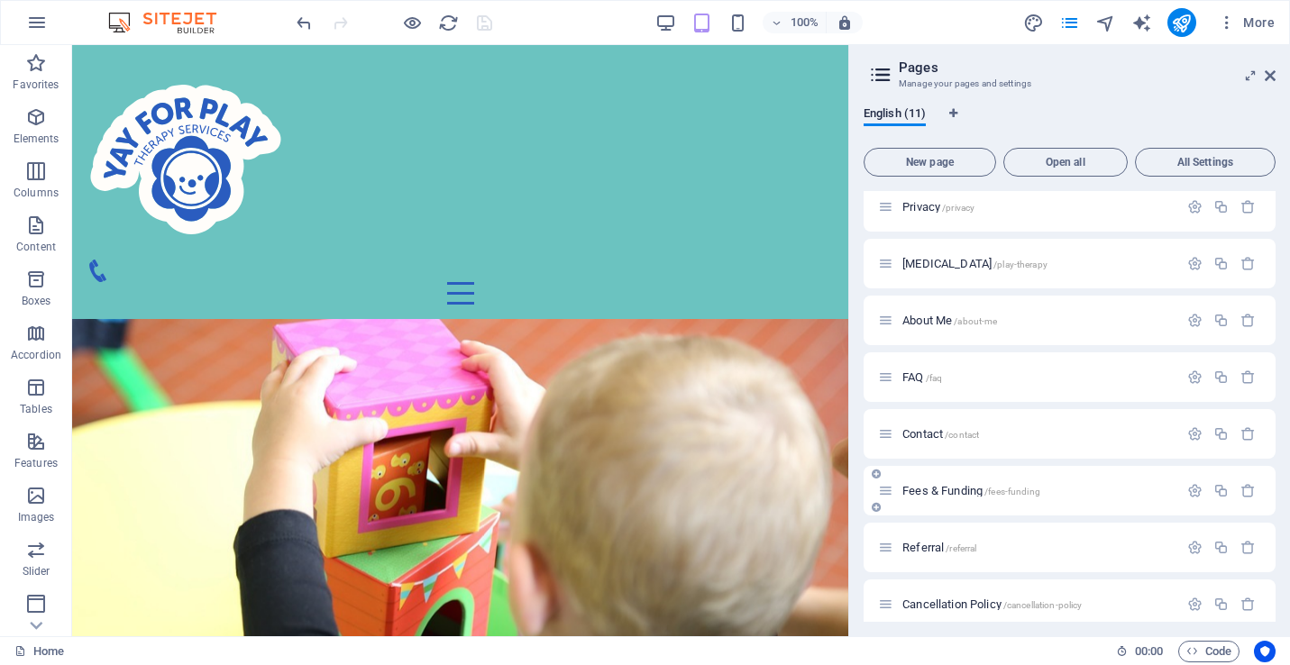
click at [957, 499] on div "Fees & Funding /fees-funding" at bounding box center [1028, 491] width 300 height 21
click at [942, 493] on span "Fees & Funding /fees-funding" at bounding box center [971, 491] width 138 height 14
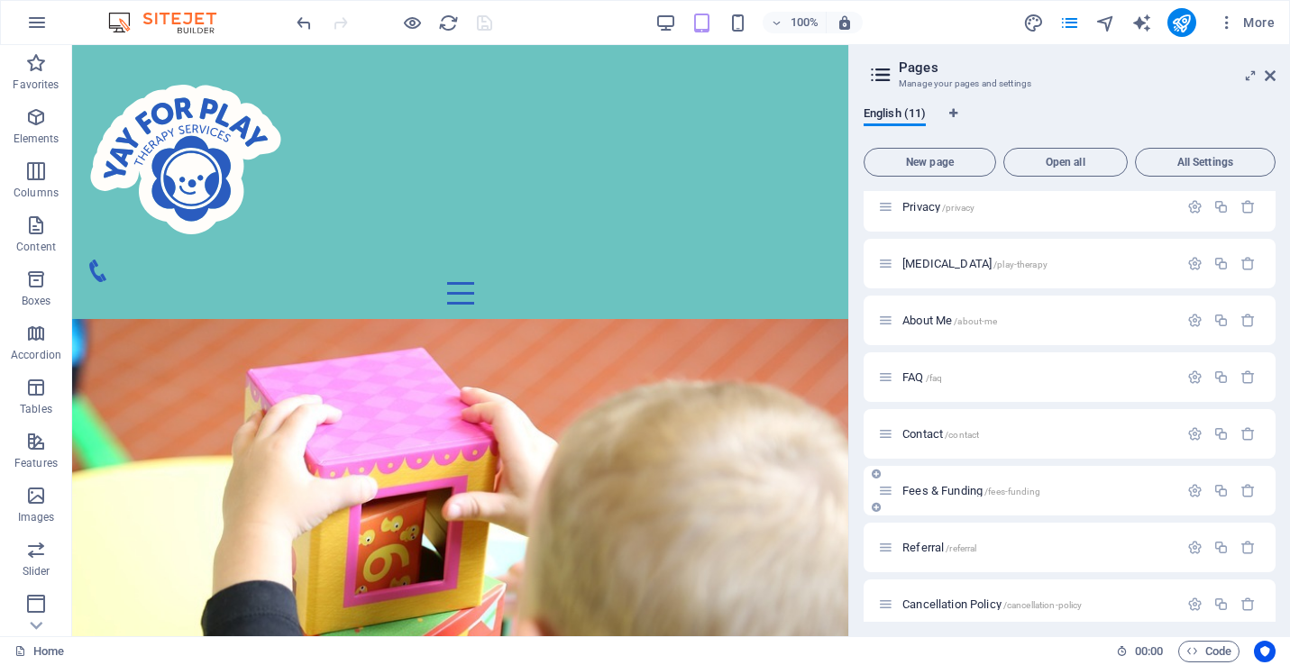
scroll to position [148, 0]
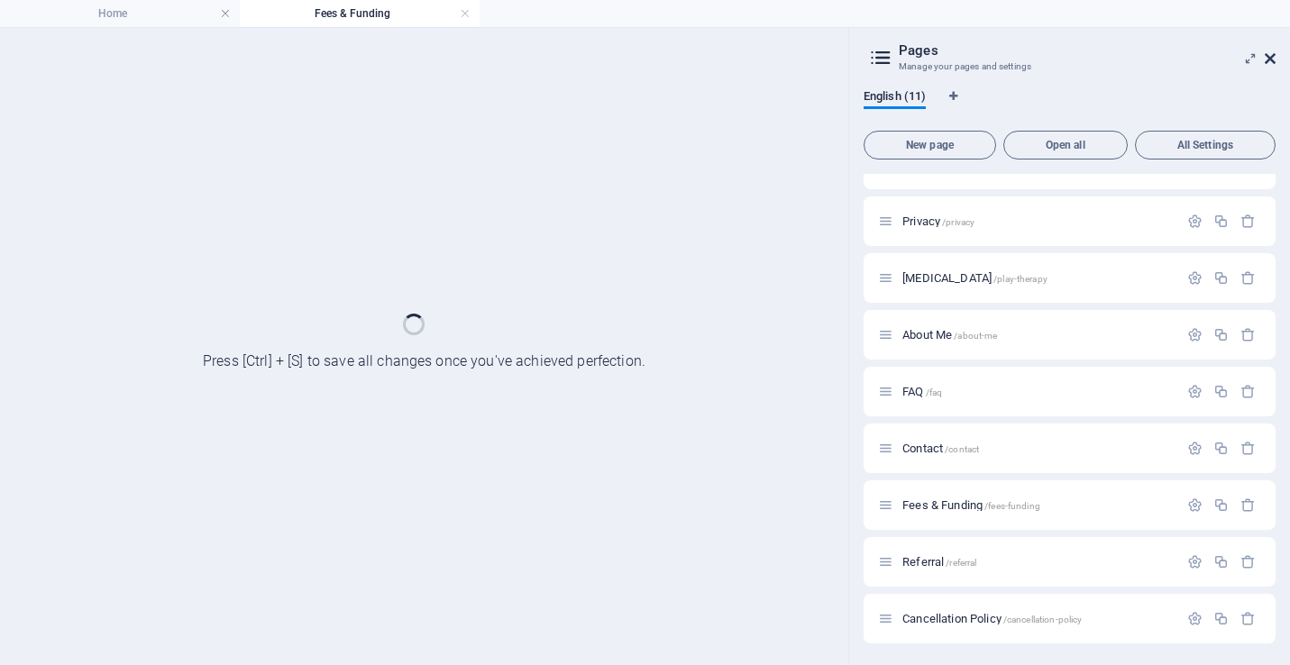
click at [1271, 62] on icon at bounding box center [1270, 58] width 11 height 14
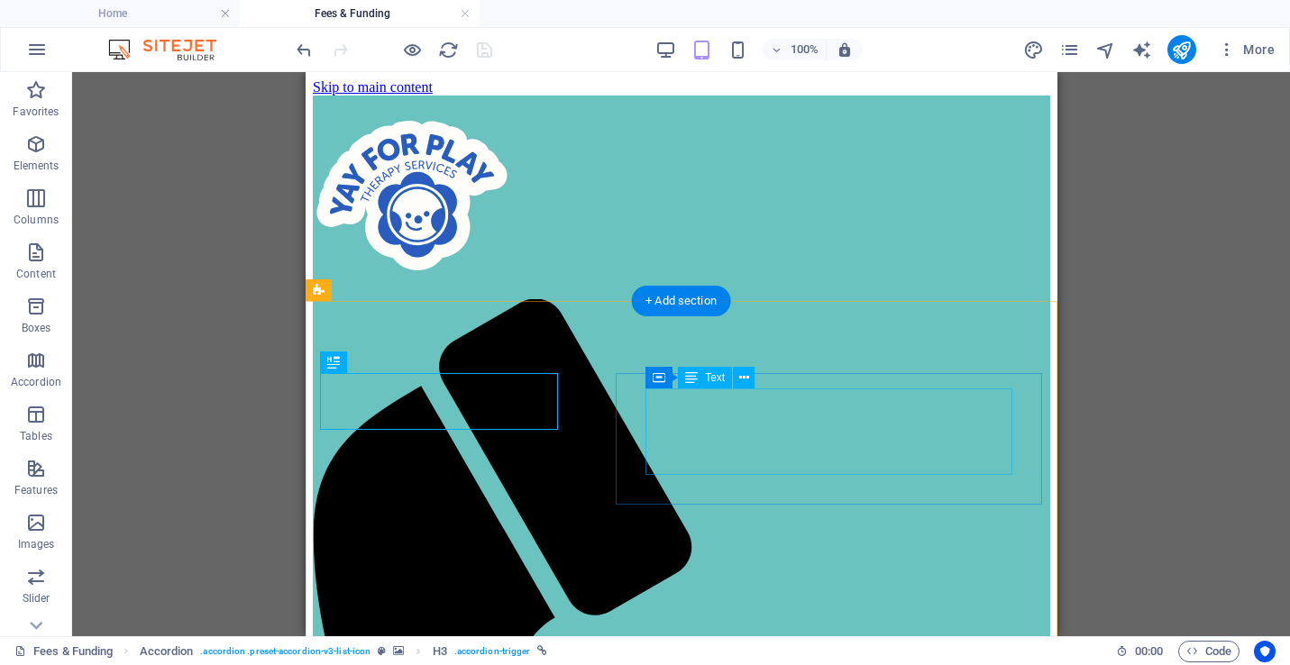
scroll to position [0, 0]
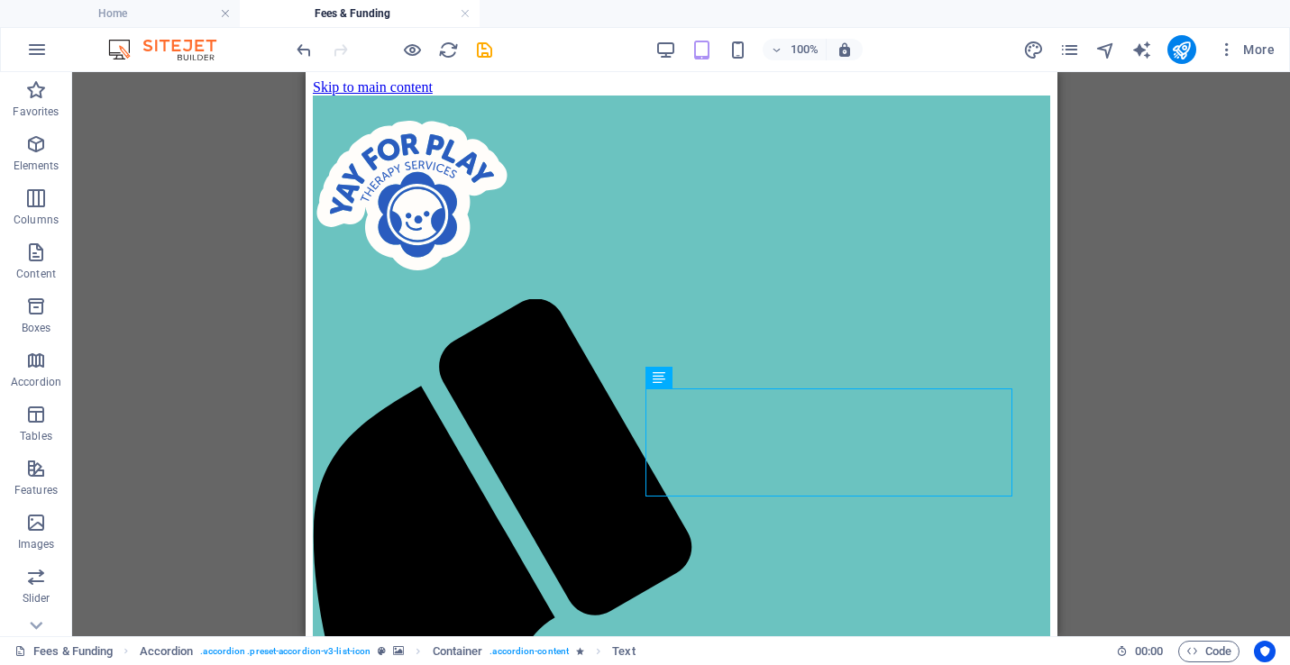
click at [1167, 454] on div "Drag here to replace the existing content. Press “Ctrl” if you want to create a…" at bounding box center [681, 354] width 1218 height 564
click at [490, 45] on icon "save" at bounding box center [484, 50] width 21 height 21
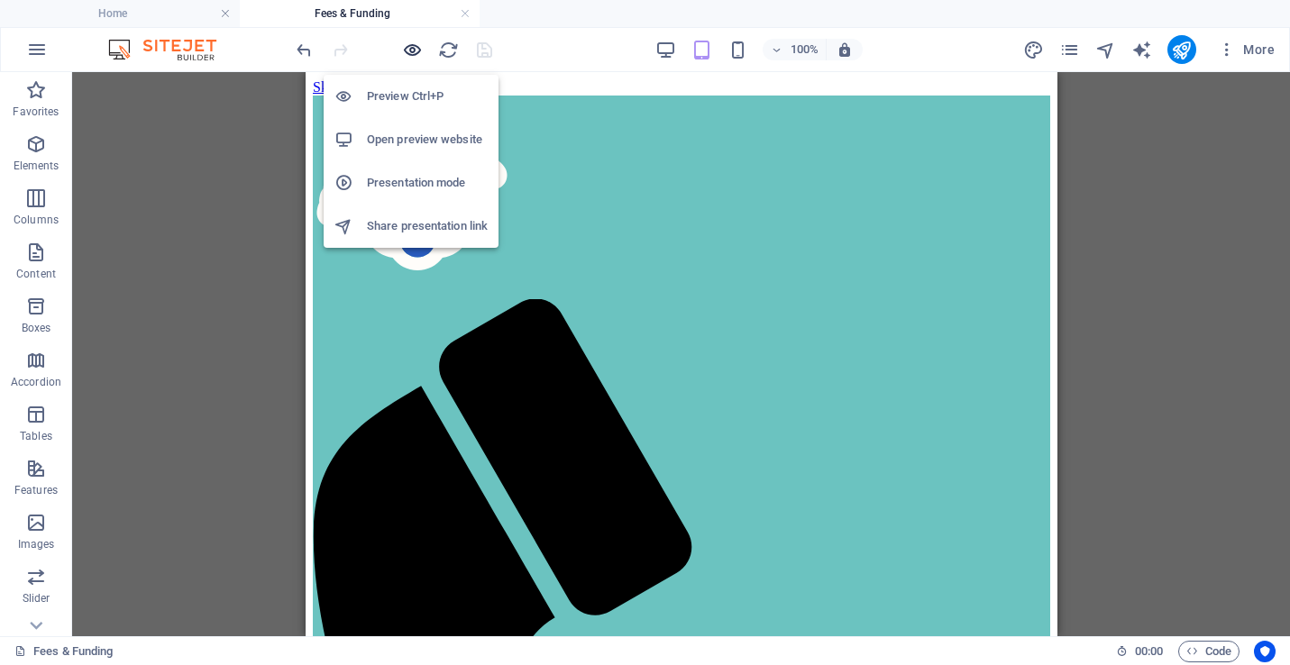
click at [407, 51] on icon "button" at bounding box center [412, 50] width 21 height 21
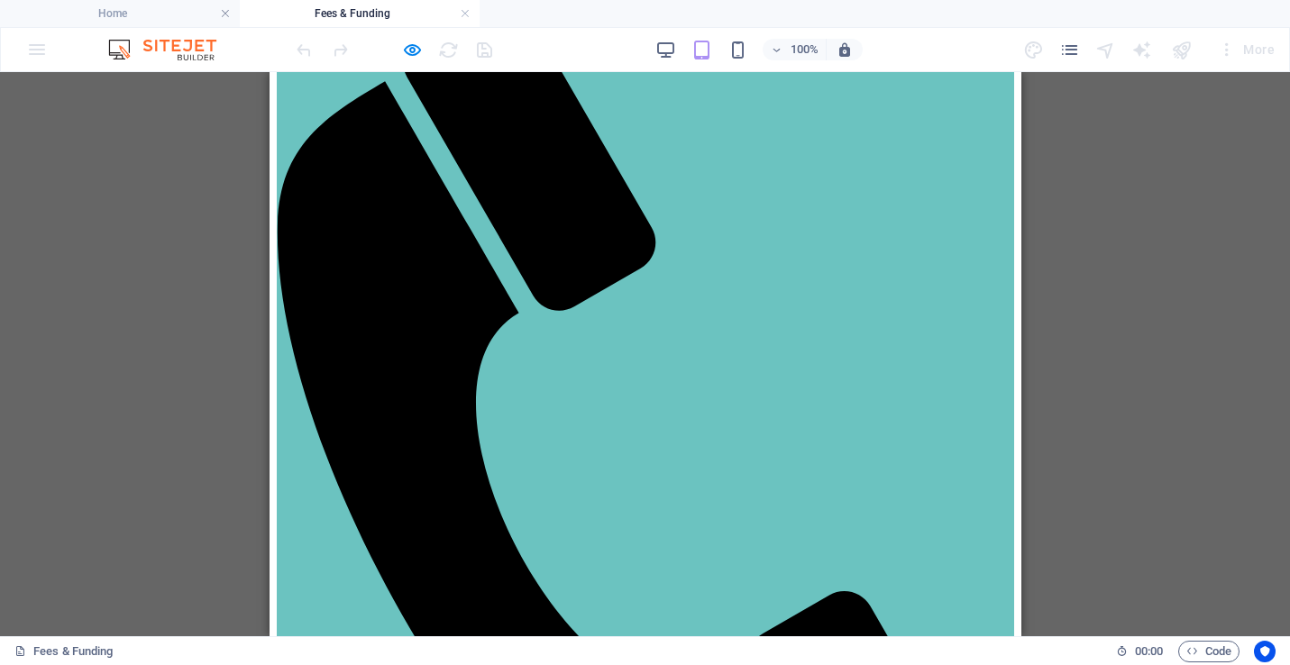
scroll to position [381, 0]
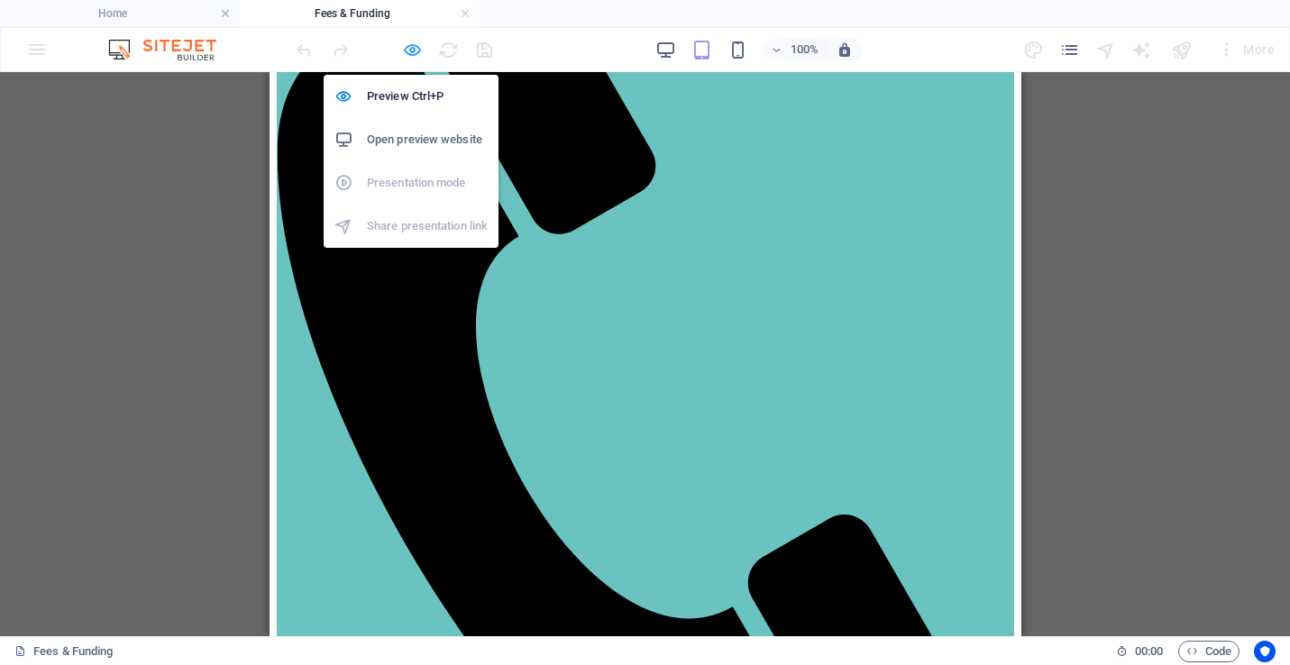
click at [406, 44] on icon "button" at bounding box center [412, 50] width 21 height 21
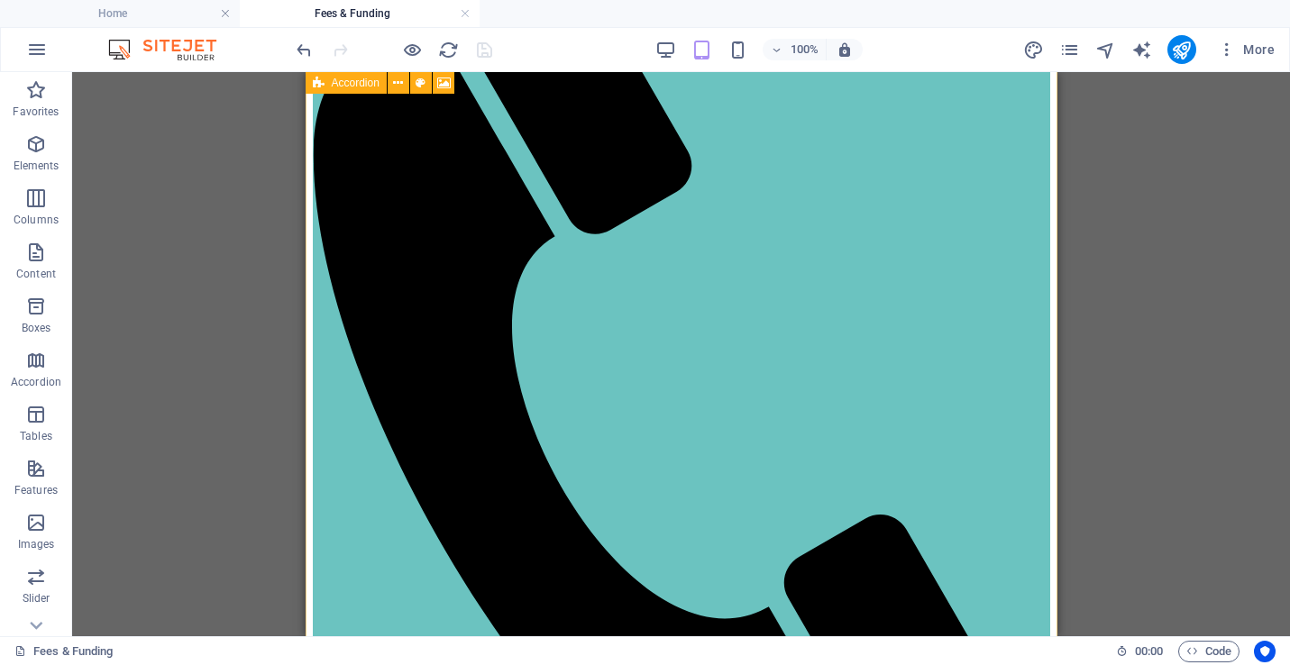
scroll to position [956, 0]
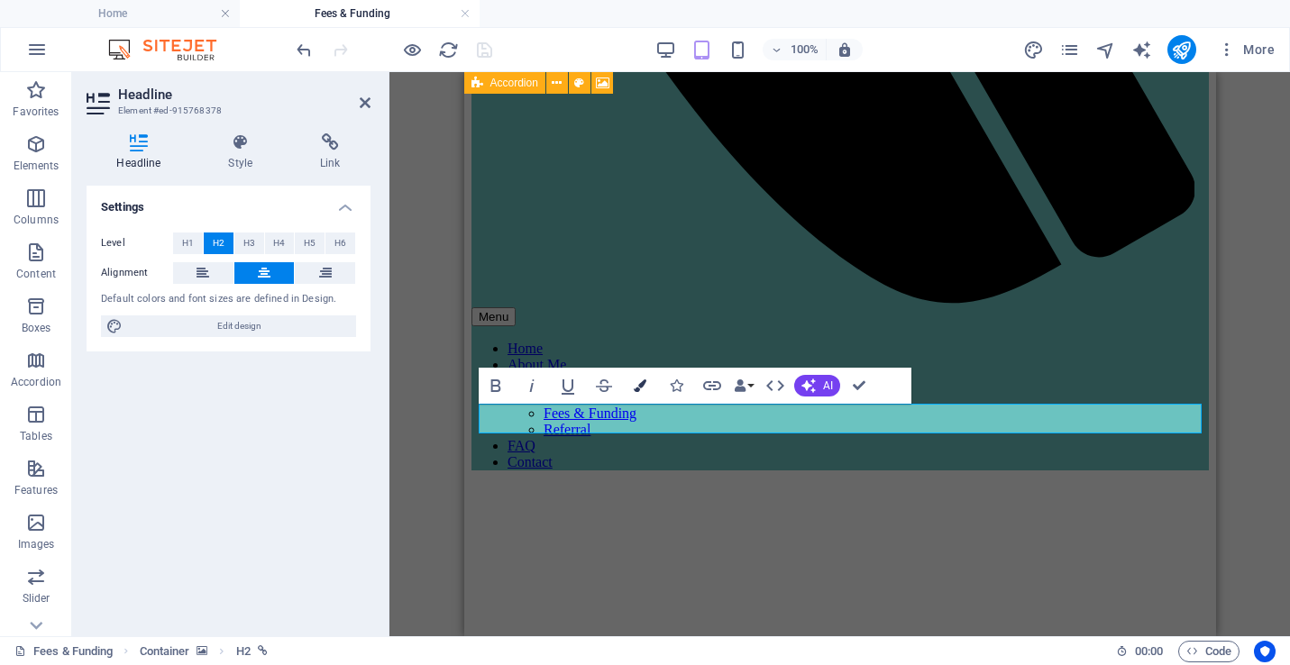
click at [634, 389] on icon "button" at bounding box center [640, 386] width 13 height 13
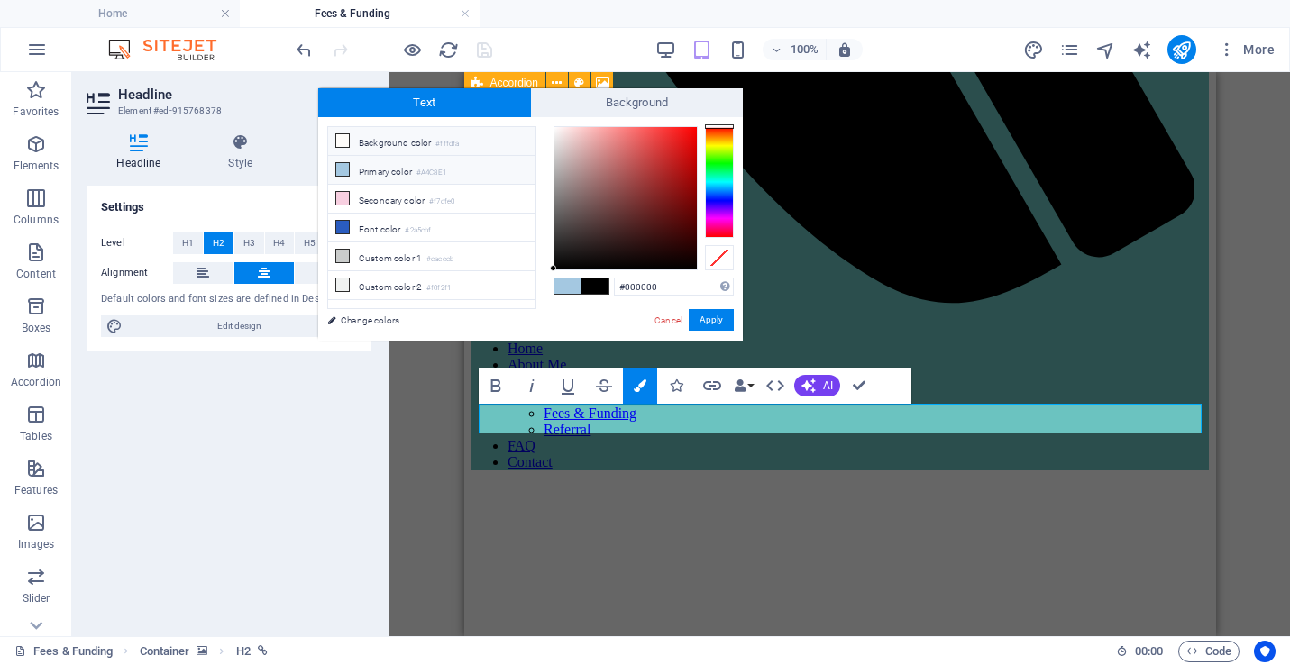
click at [445, 139] on small "#fffdfa" at bounding box center [446, 144] width 23 height 13
type input "#fffdfa"
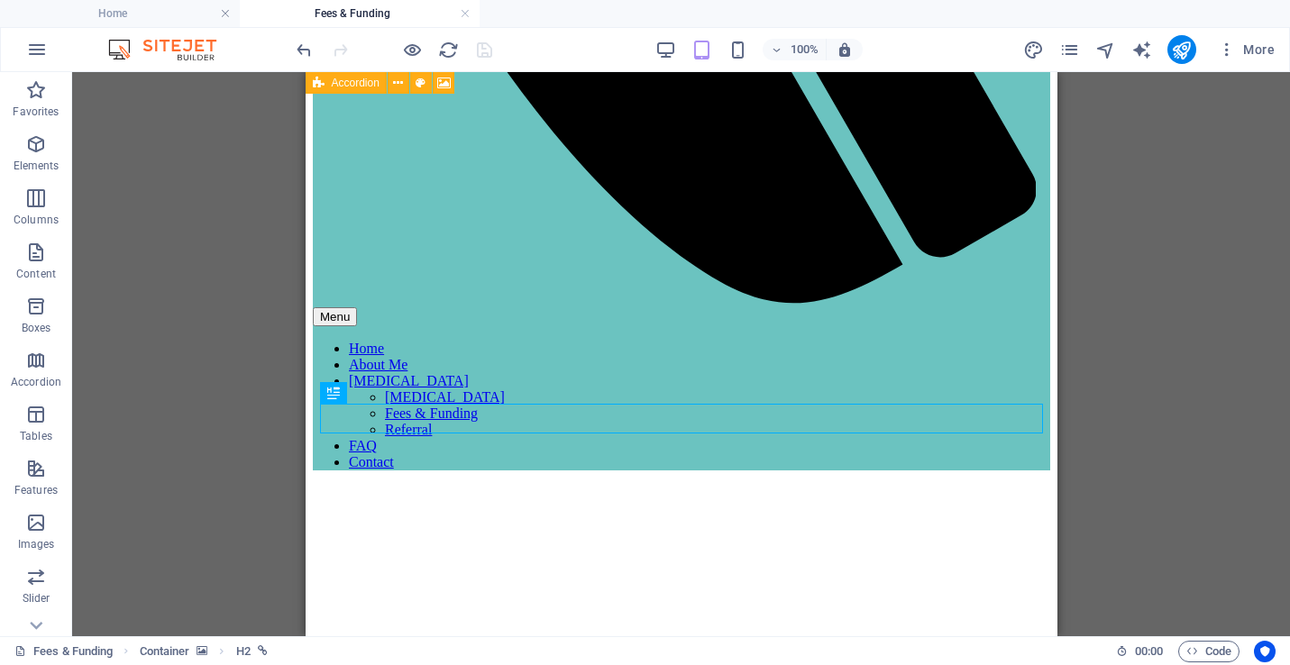
click at [1129, 391] on div "H3 Accordion Container Text Reference H3 H3 H2 Container" at bounding box center [681, 354] width 1218 height 564
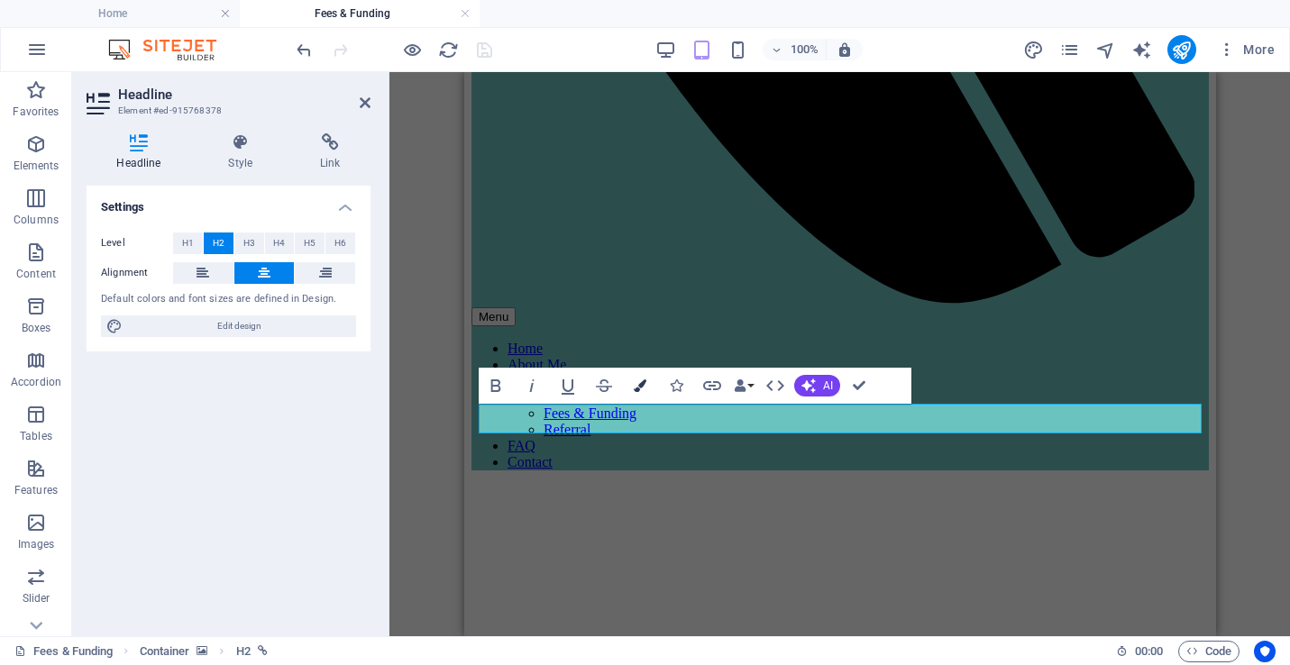
click at [645, 384] on button "Colors" at bounding box center [640, 386] width 34 height 36
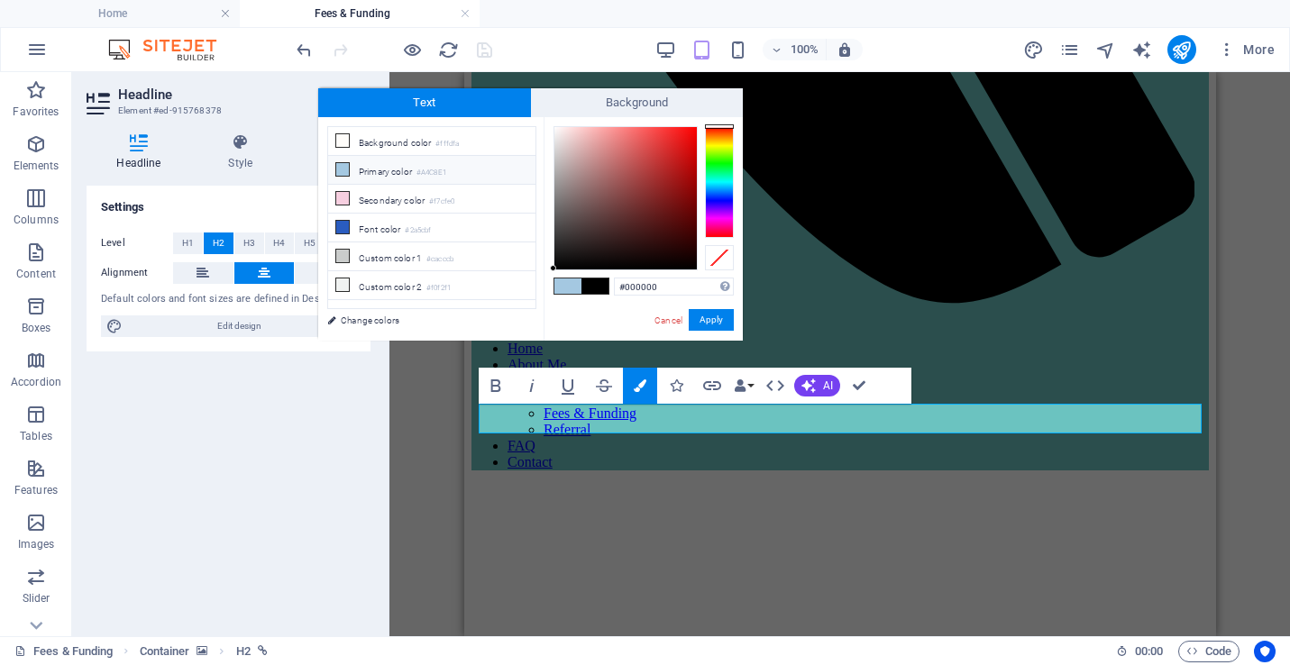
click at [435, 170] on small "#A4C8E1" at bounding box center [432, 173] width 30 height 13
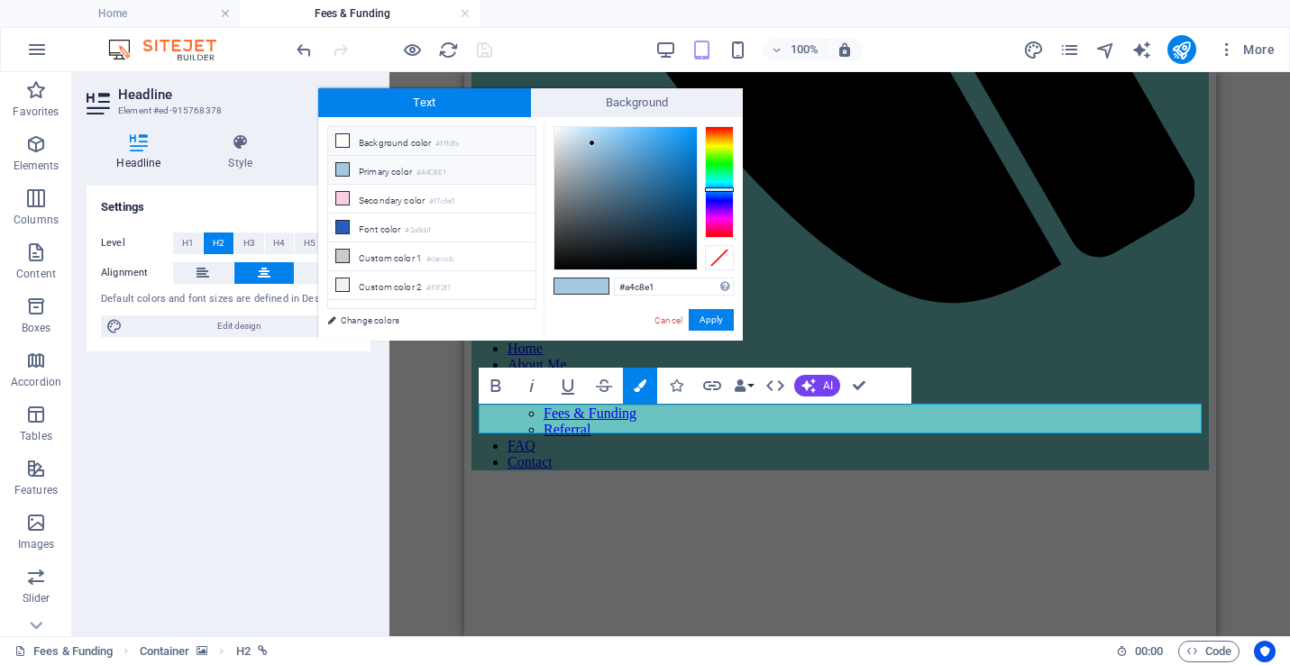
click at [413, 145] on li "Background color #fffdfa" at bounding box center [431, 141] width 207 height 29
type input "#fffdfa"
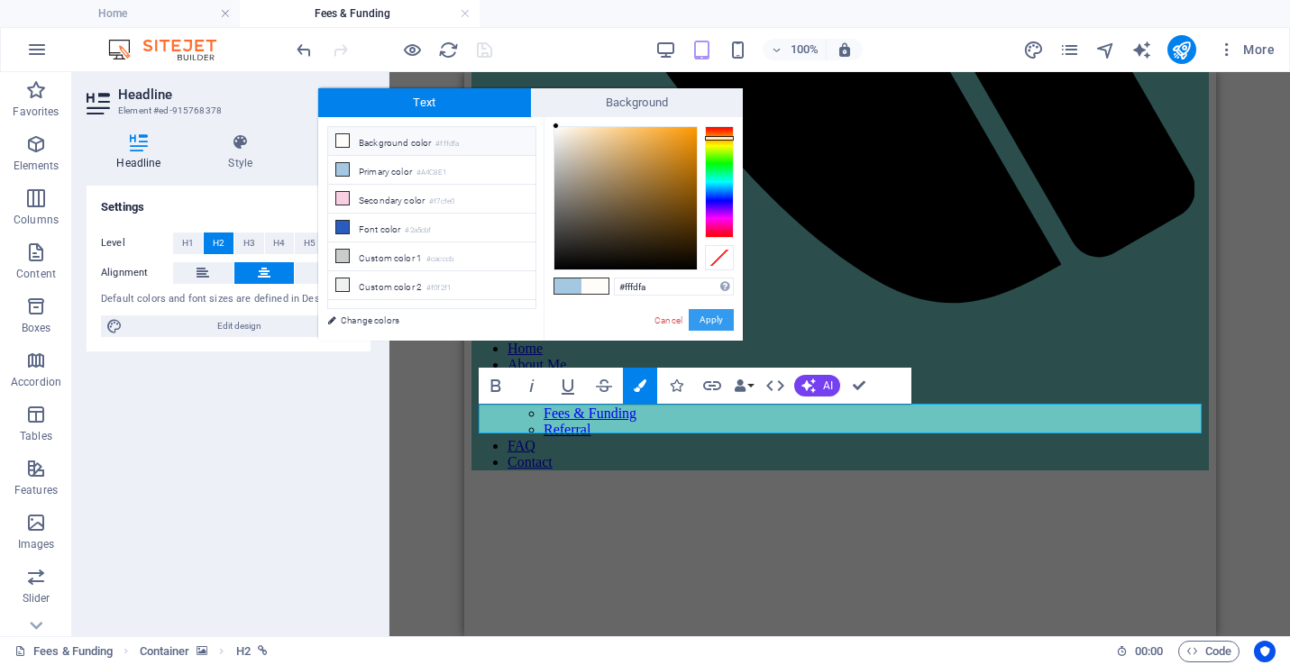
click at [703, 320] on button "Apply" at bounding box center [711, 320] width 45 height 22
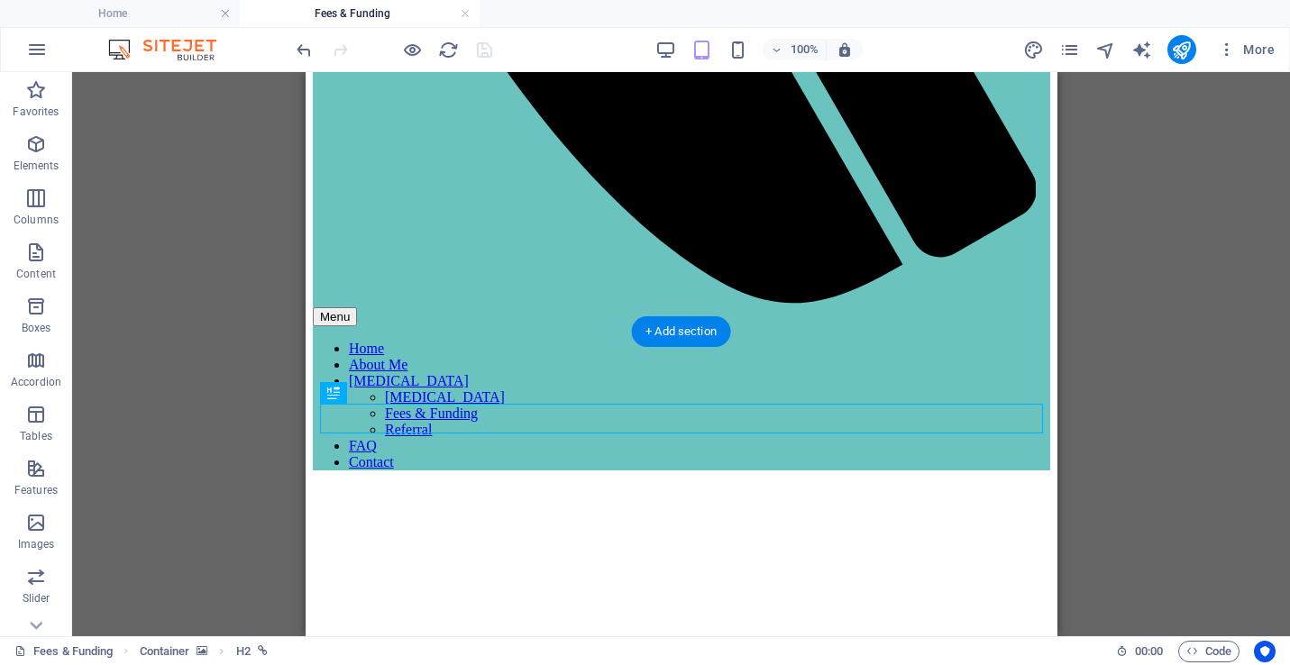
scroll to position [0, 0]
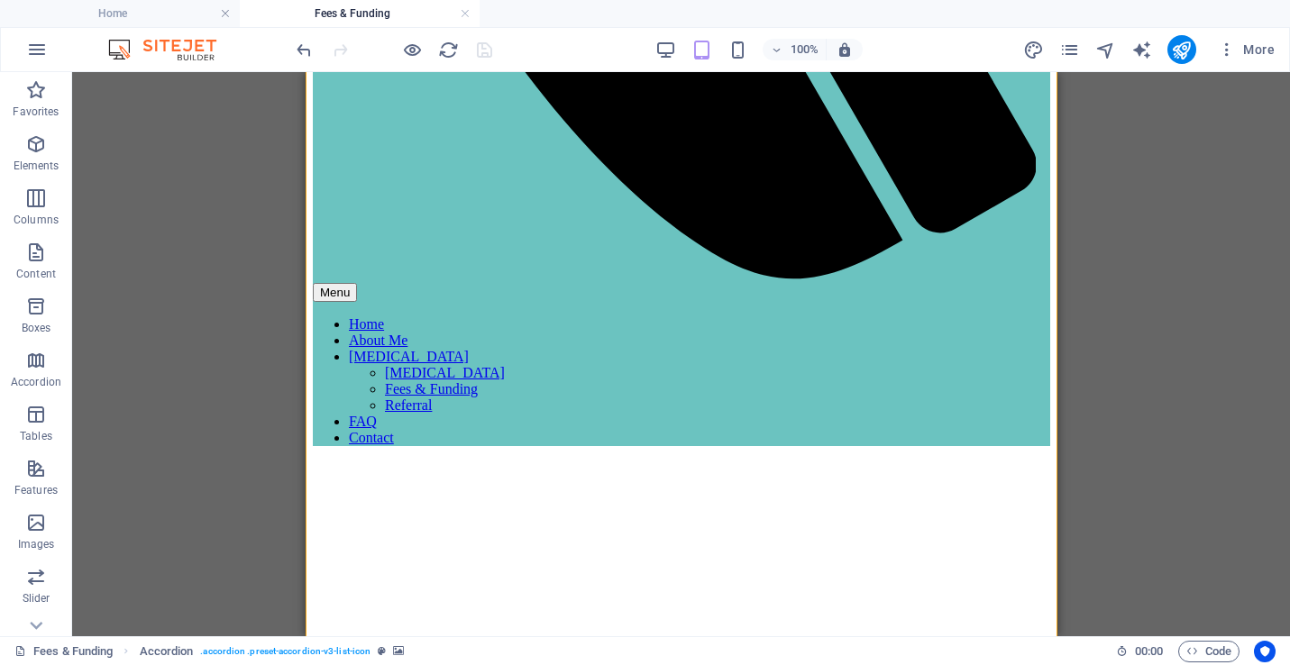
scroll to position [1195, 0]
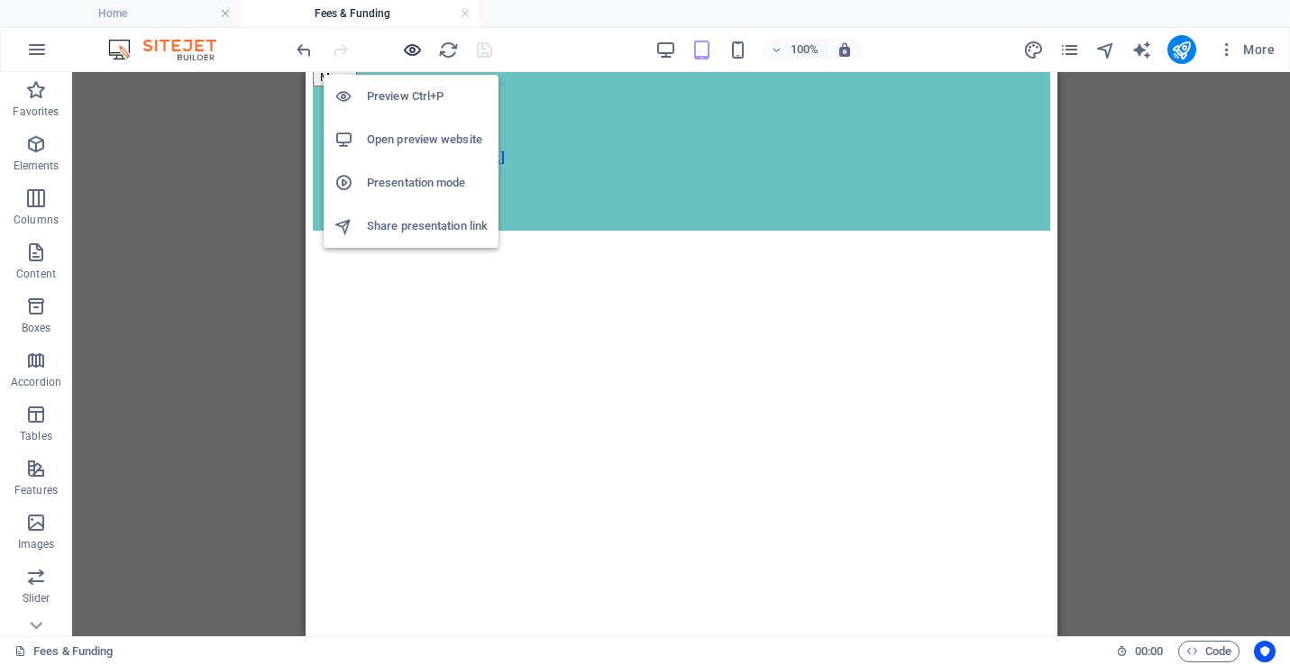
click at [408, 44] on icon "button" at bounding box center [412, 50] width 21 height 21
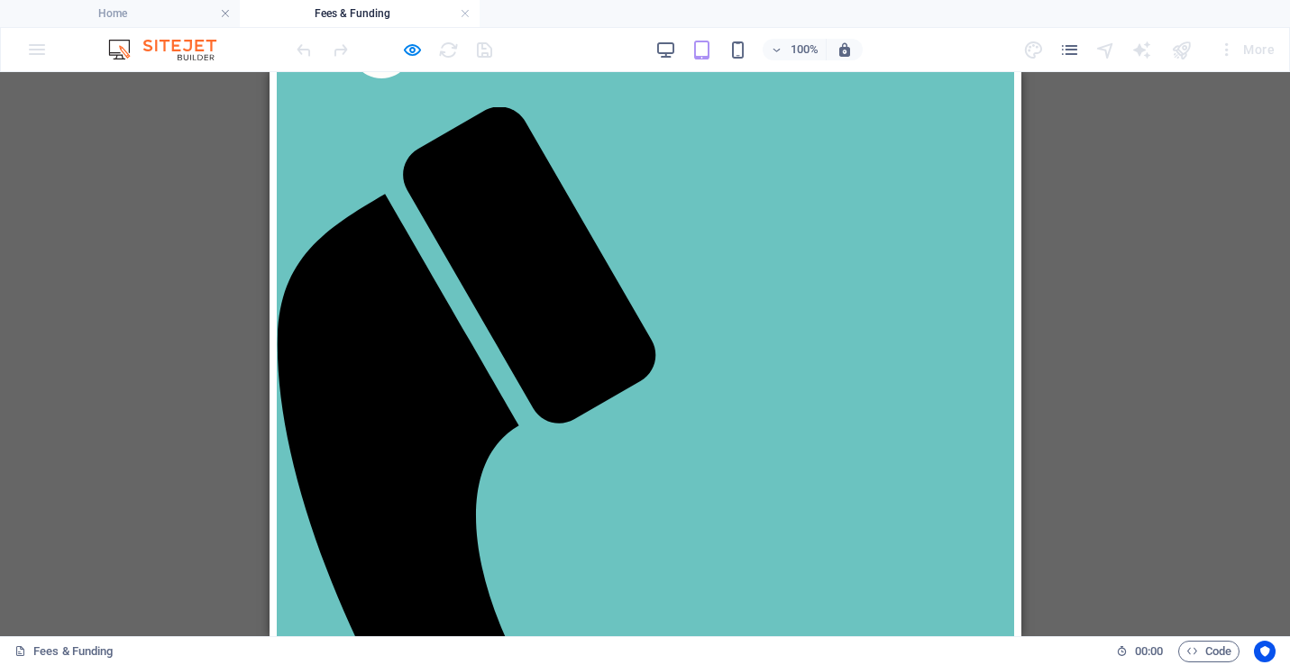
scroll to position [0, 0]
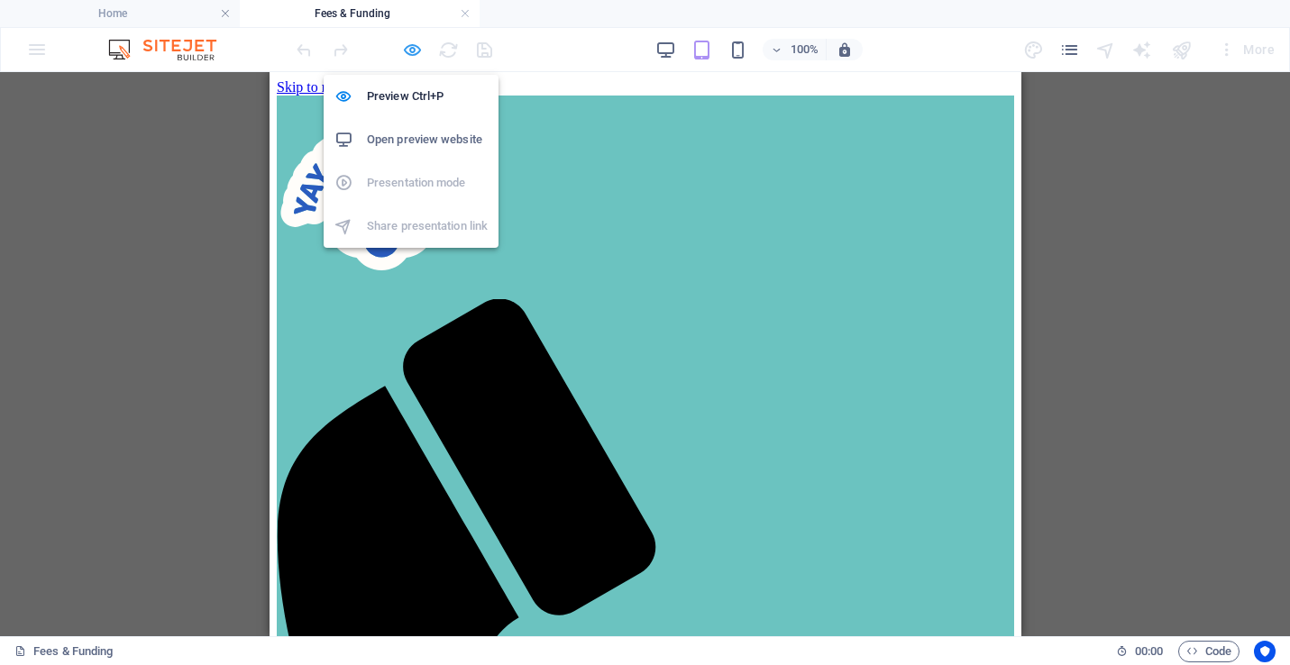
click at [413, 49] on icon "button" at bounding box center [412, 50] width 21 height 21
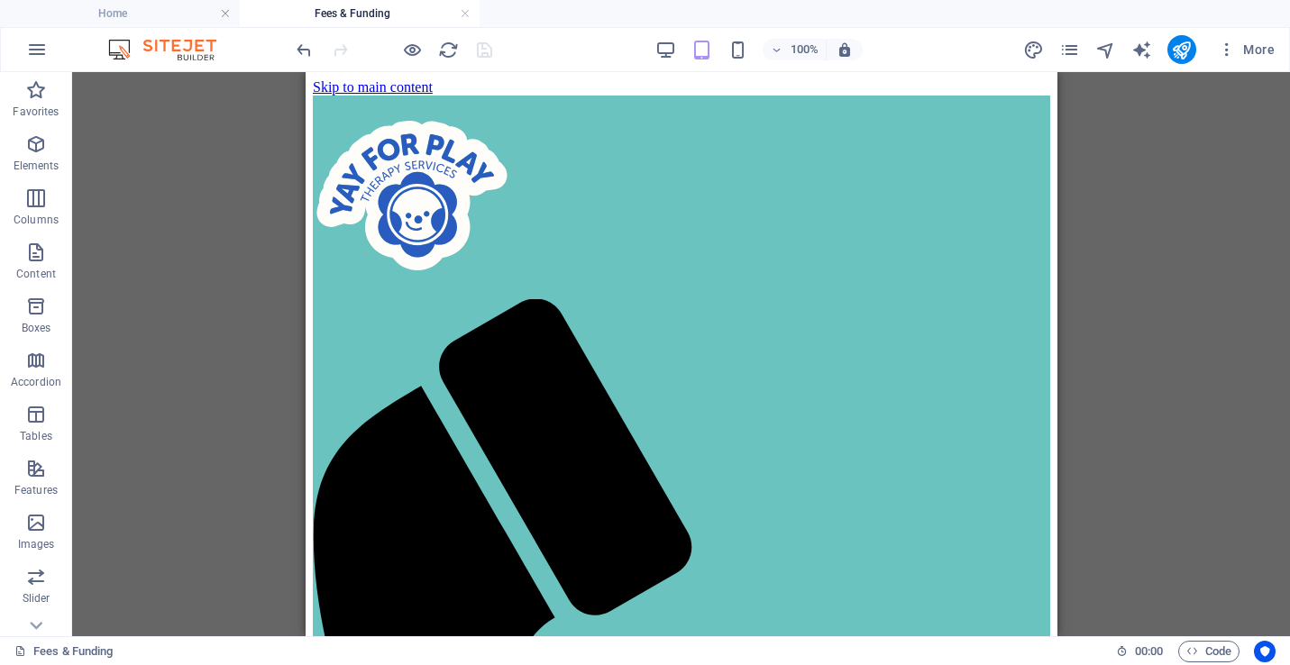
click at [493, 56] on div at bounding box center [394, 49] width 202 height 29
click at [463, 14] on link at bounding box center [465, 13] width 11 height 17
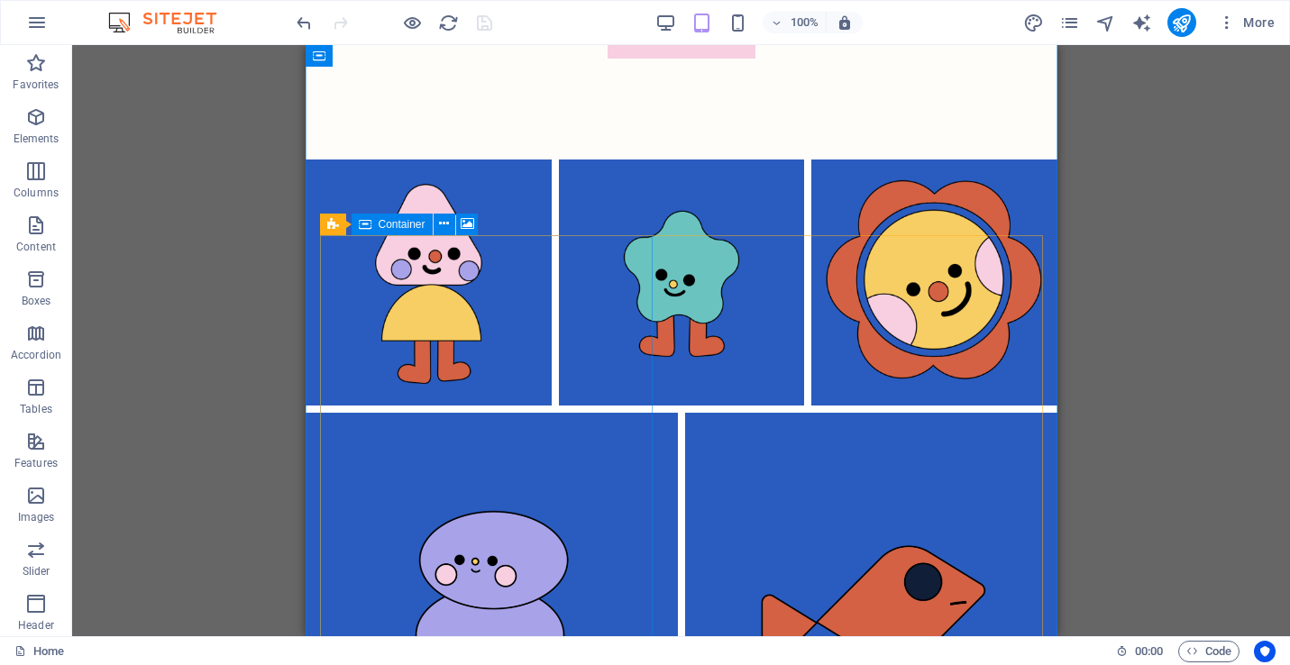
scroll to position [3262, 0]
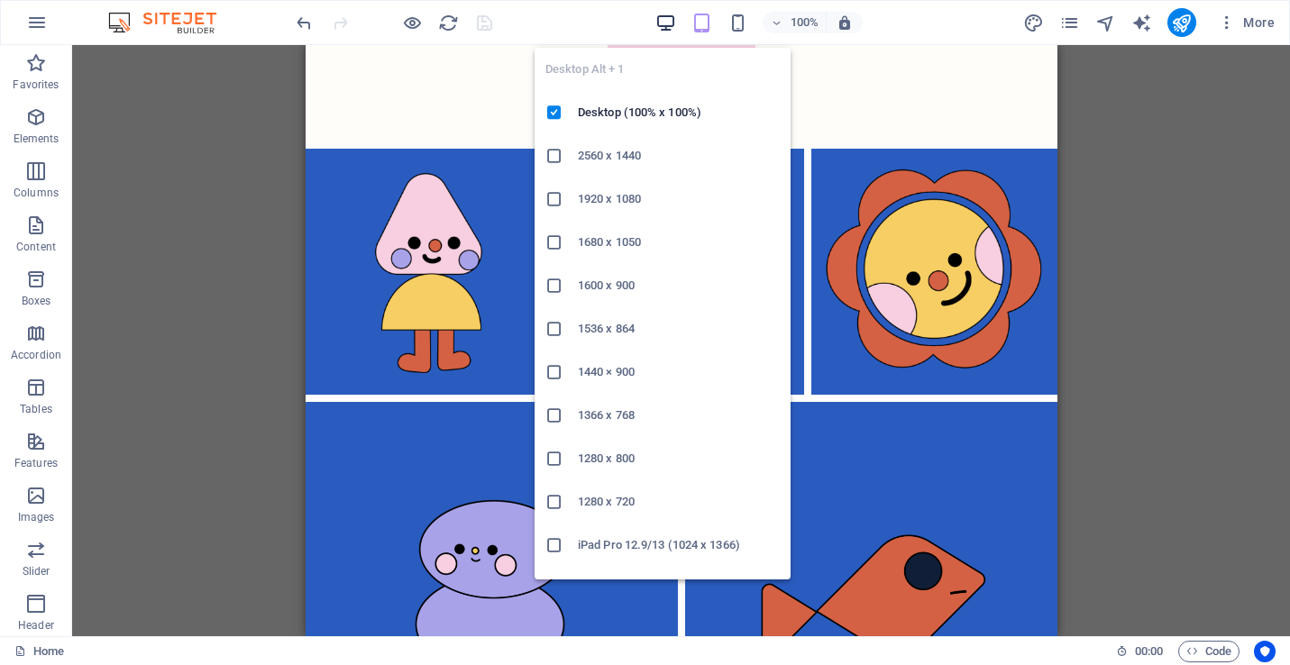
click at [664, 20] on icon "button" at bounding box center [665, 23] width 21 height 21
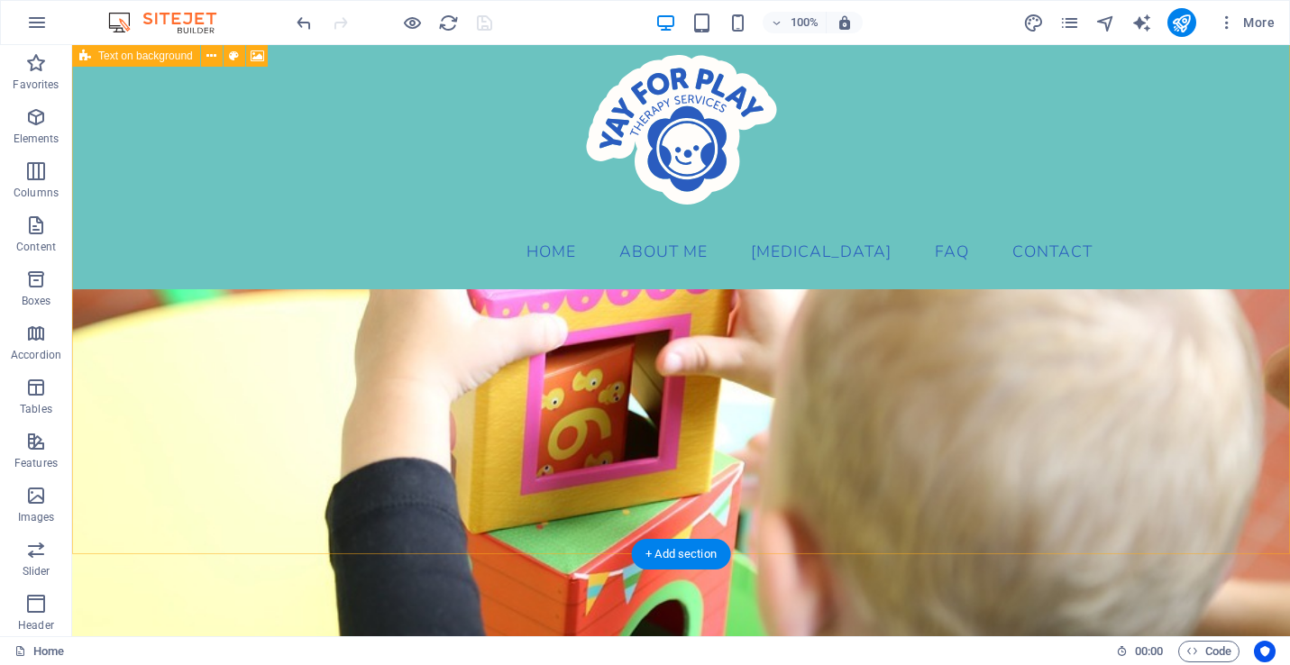
scroll to position [0, 0]
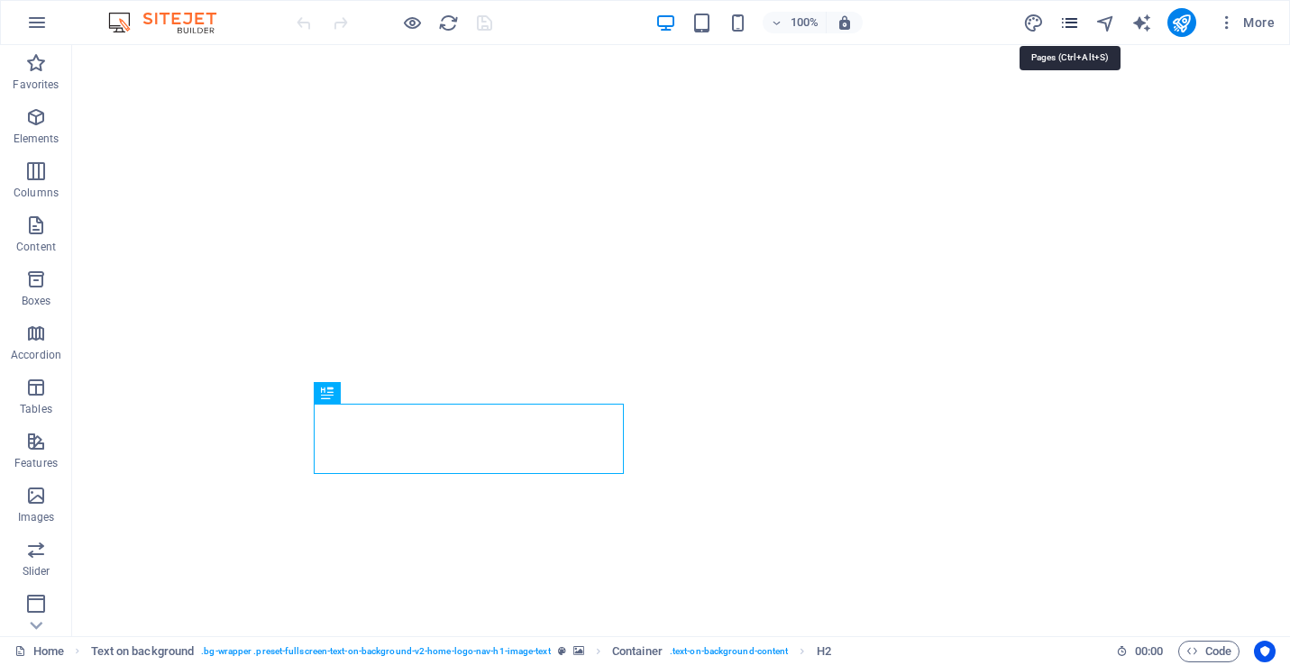
click at [1068, 23] on icon "pages" at bounding box center [1069, 23] width 21 height 21
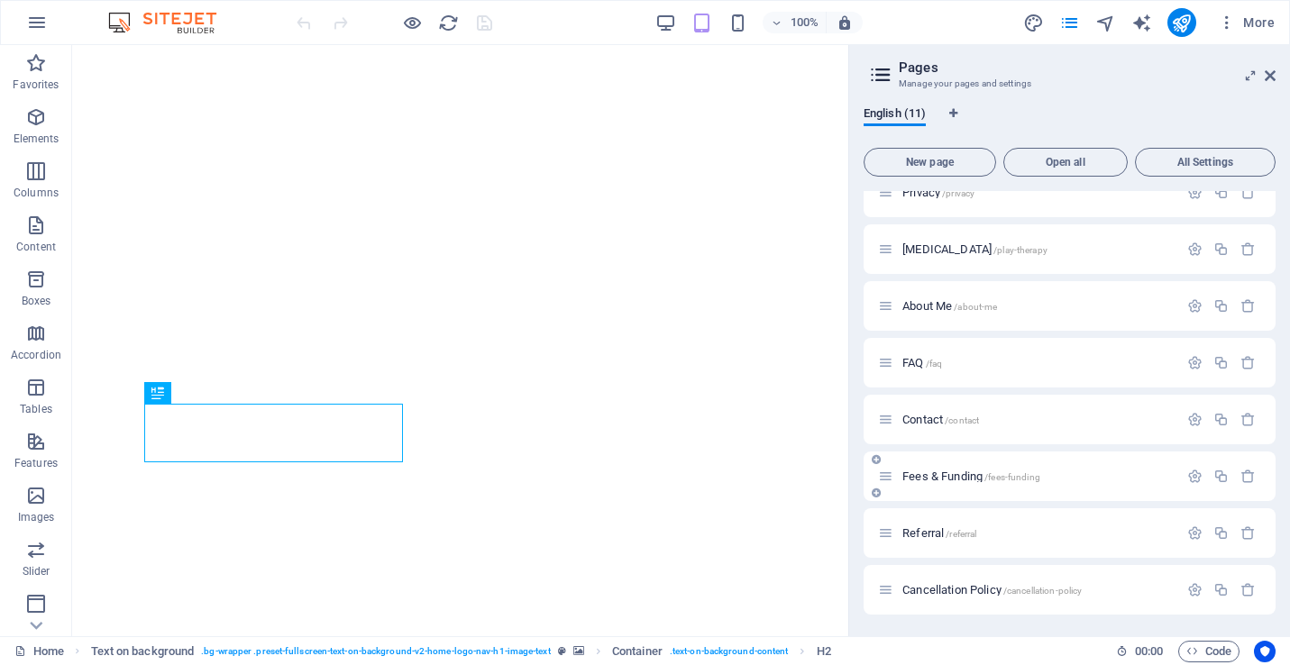
click at [954, 471] on span "Fees & Funding /fees-funding" at bounding box center [971, 477] width 138 height 14
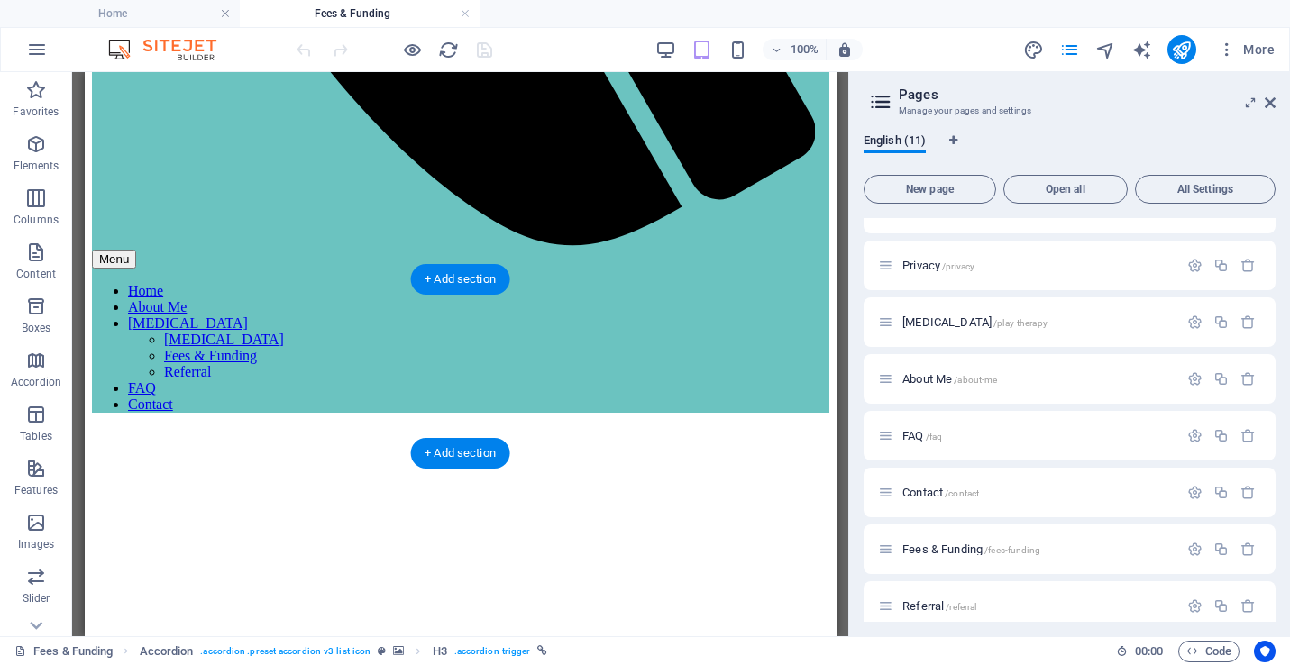
scroll to position [1016, 0]
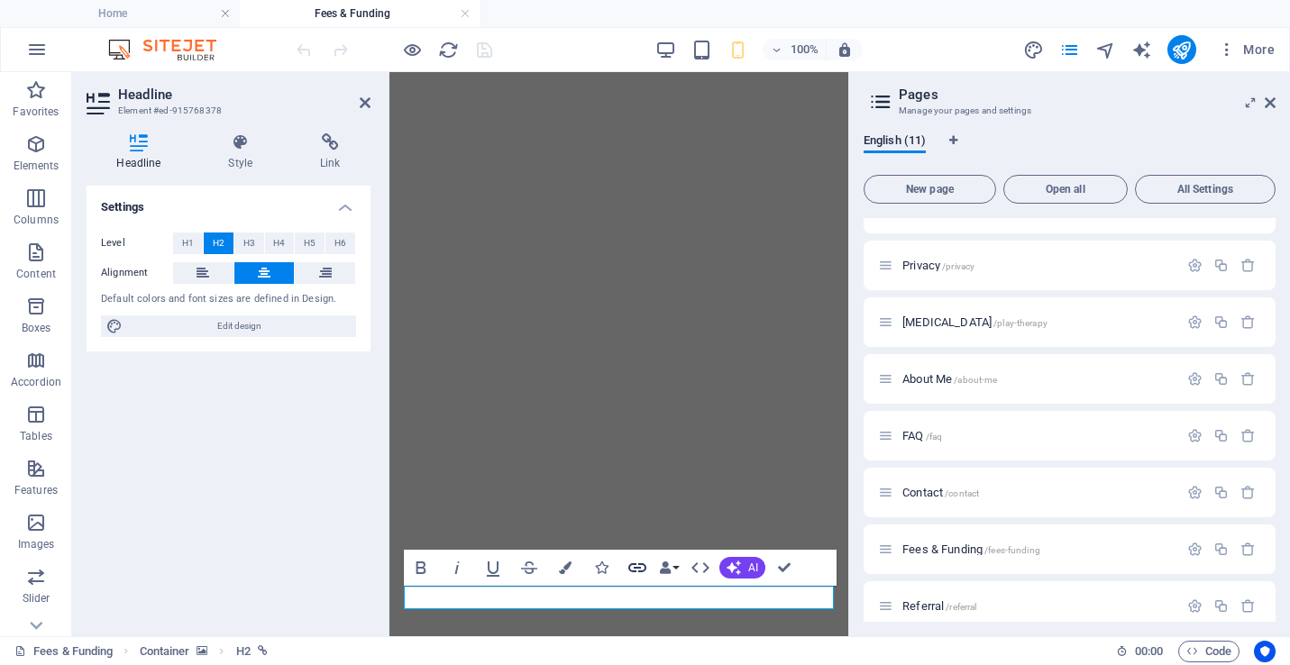
click at [645, 564] on icon "button" at bounding box center [637, 567] width 18 height 9
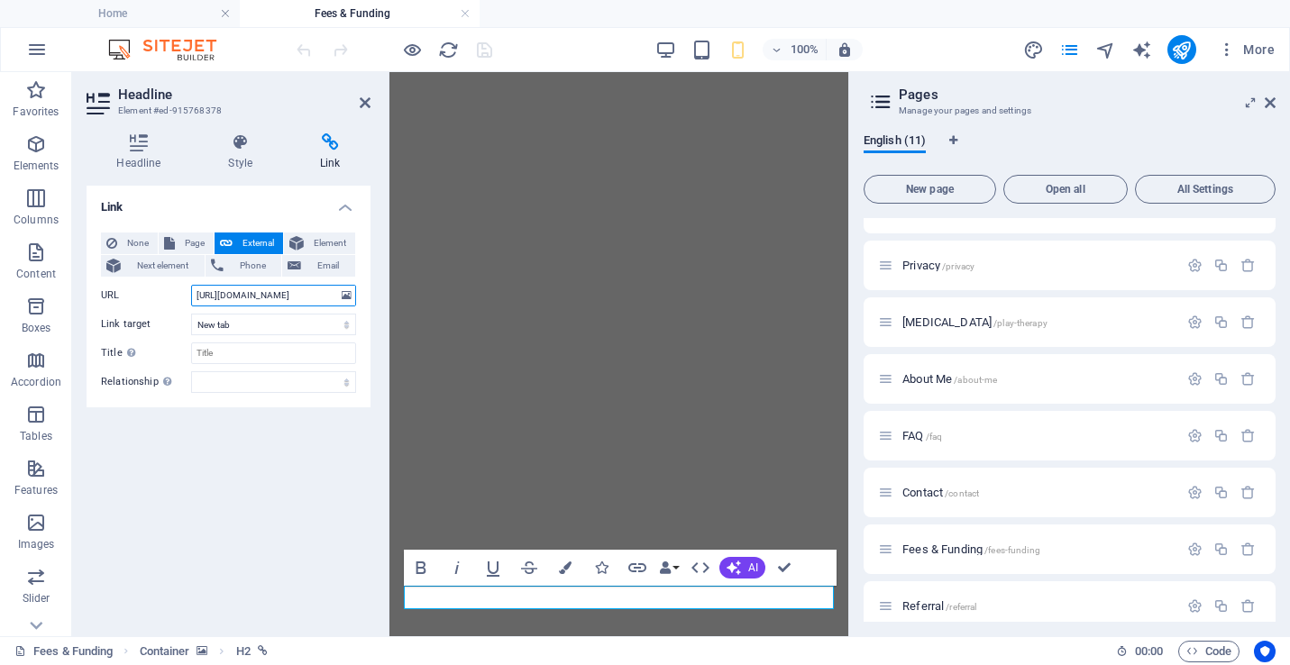
click at [302, 291] on input "https://cdn1.site-media.eu/images/document/19729176/FeeSchedule2025-26-r0v5N-E_…" at bounding box center [273, 296] width 165 height 22
drag, startPoint x: 585, startPoint y: 368, endPoint x: 441, endPoint y: 298, distance: 160.1
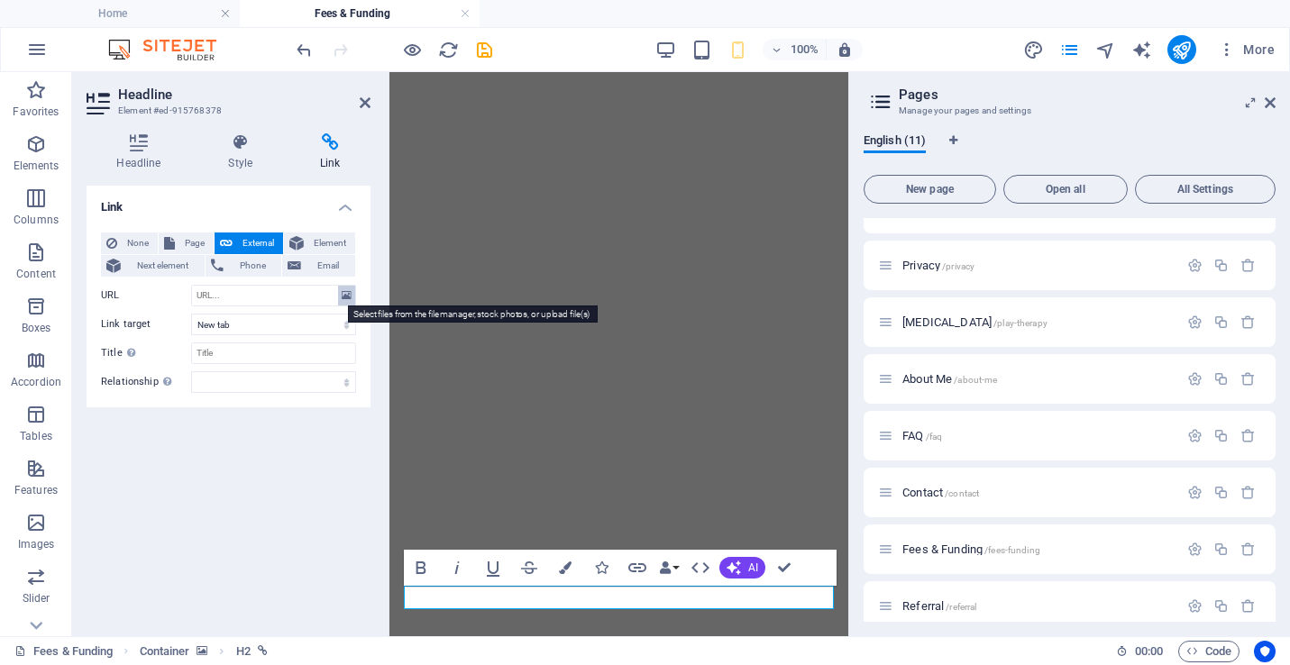
click at [349, 295] on icon at bounding box center [347, 296] width 10 height 20
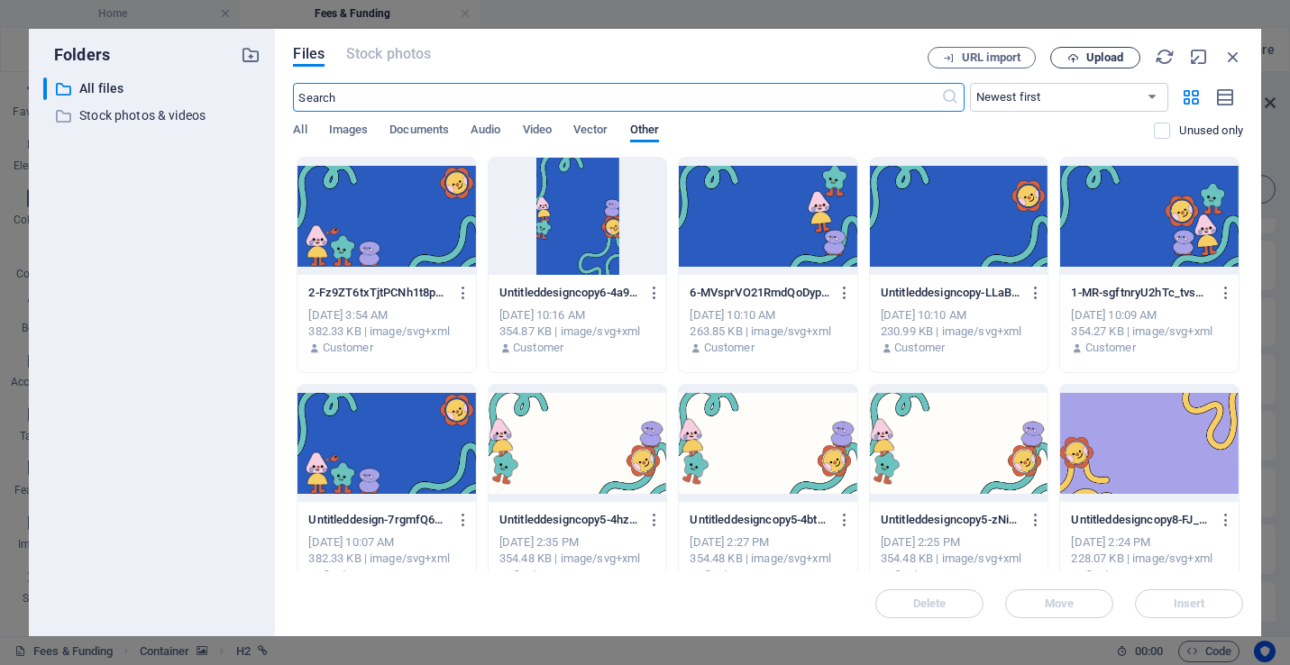
click at [1095, 64] on button "Upload" at bounding box center [1095, 58] width 90 height 22
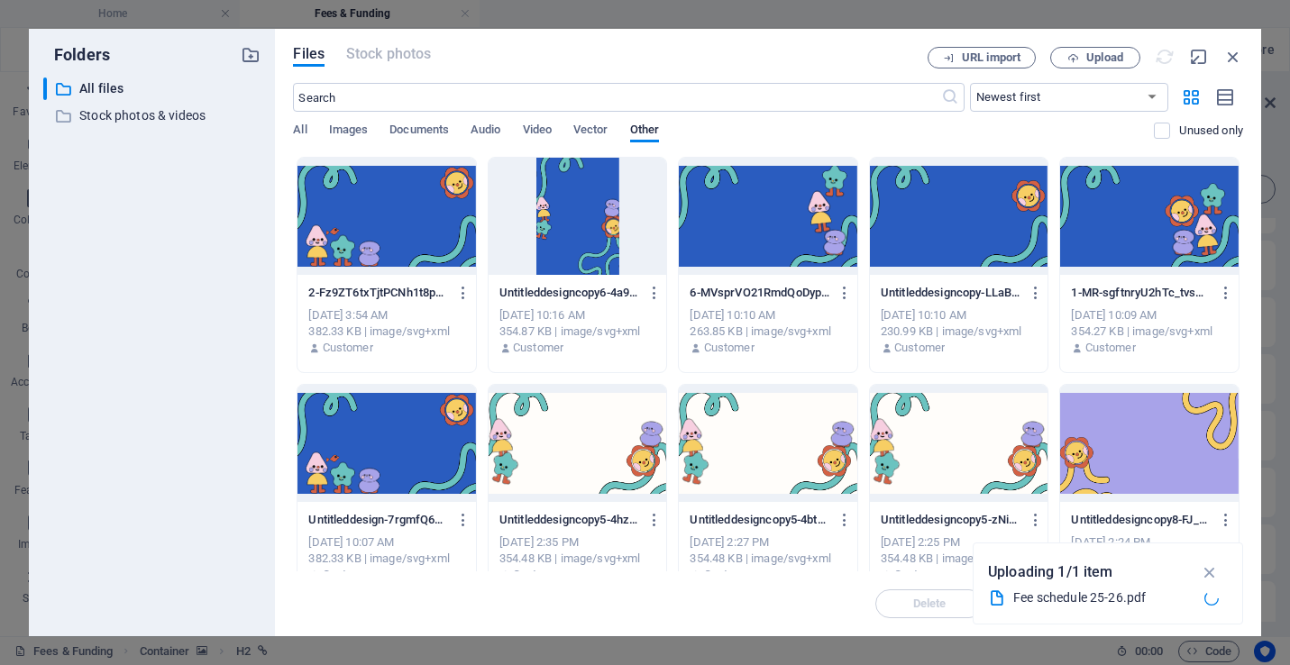
type input "https://cdn1.site-media.eu/images/document/19756105/Feeschedule25-26-rqfSA22pZm…"
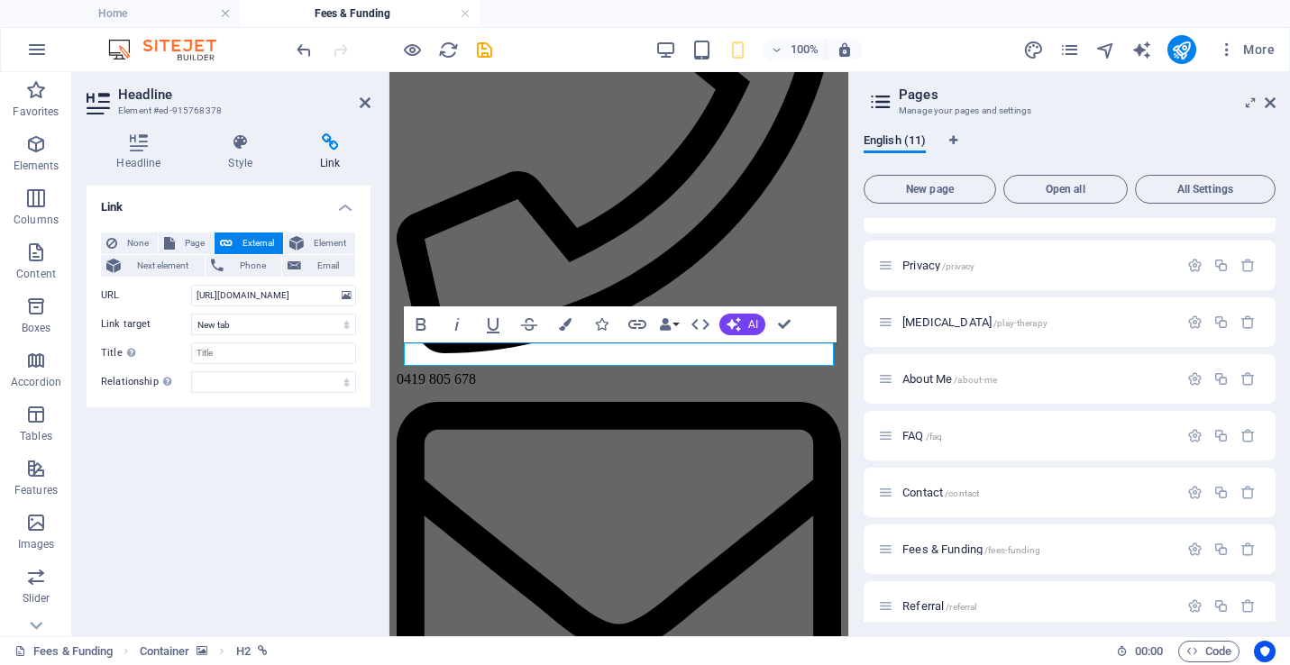
scroll to position [1259, 0]
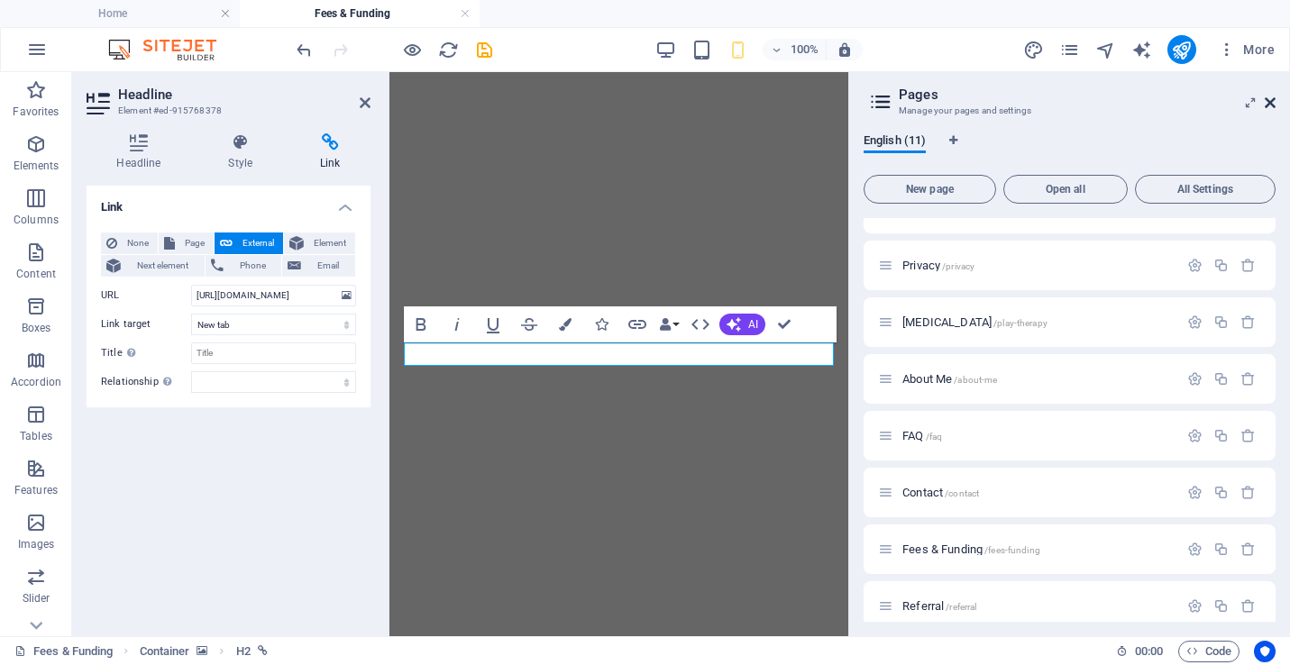
click at [1269, 96] on icon at bounding box center [1270, 103] width 11 height 14
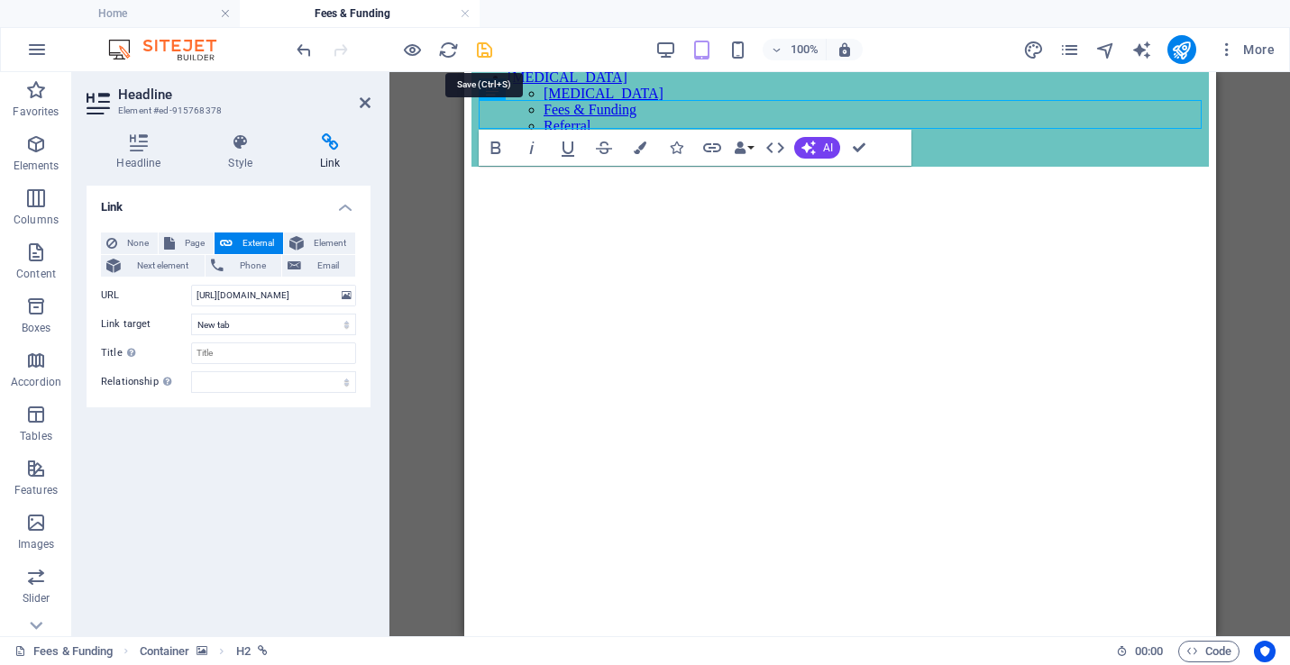
click at [490, 51] on icon "save" at bounding box center [484, 50] width 21 height 21
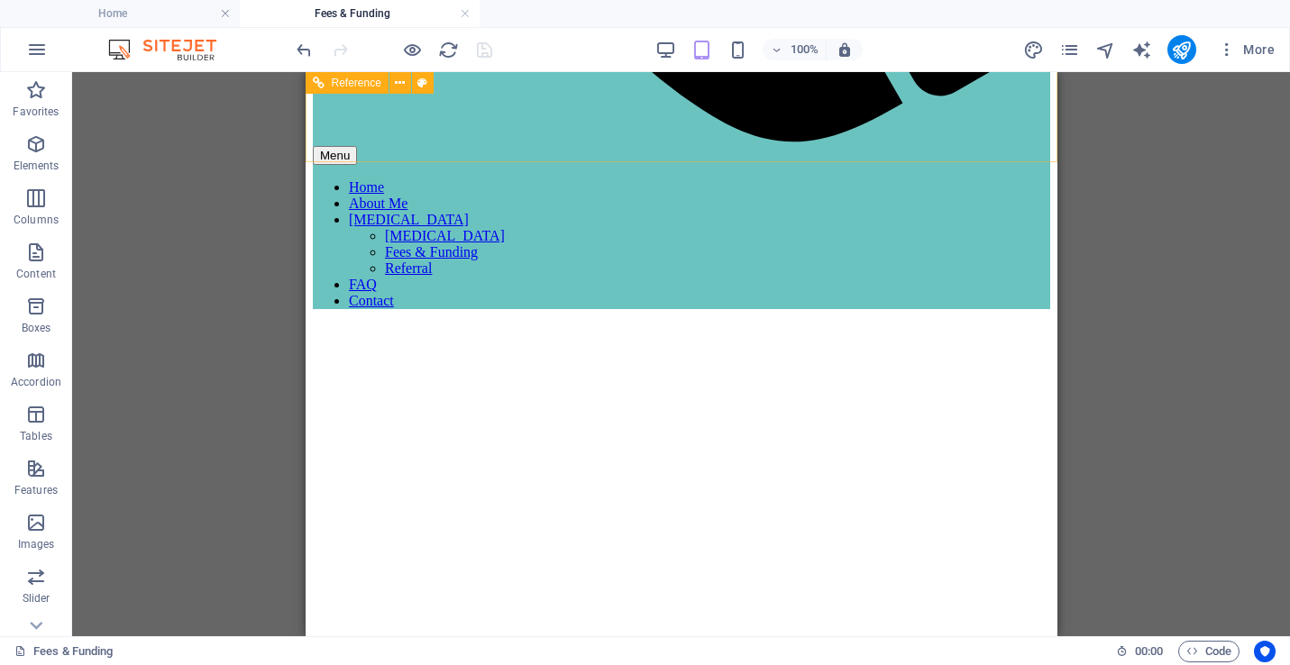
scroll to position [1112, 0]
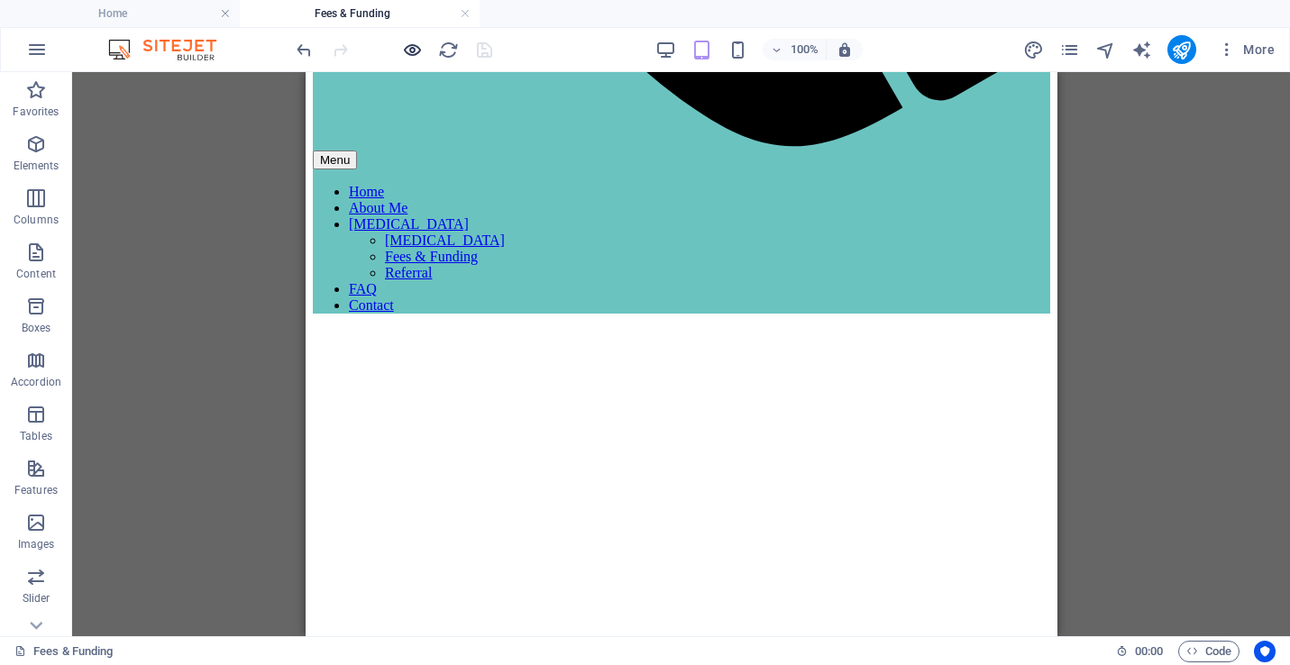
click at [414, 44] on icon "button" at bounding box center [412, 50] width 21 height 21
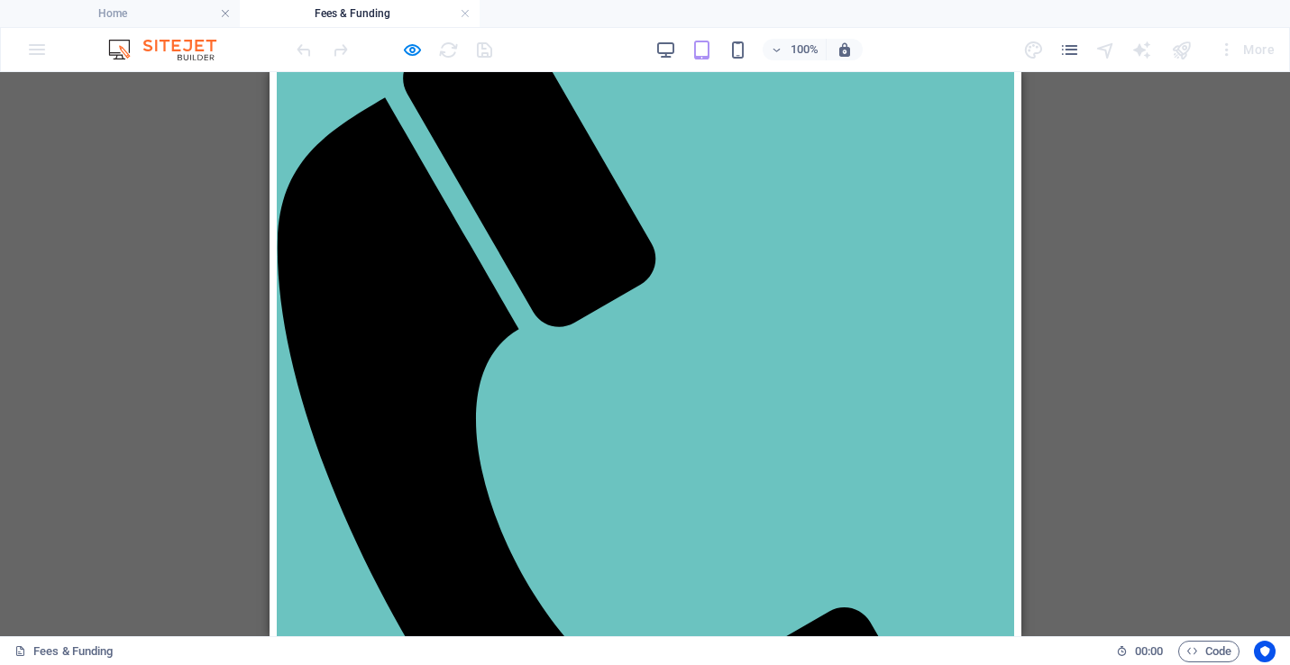
scroll to position [279, 0]
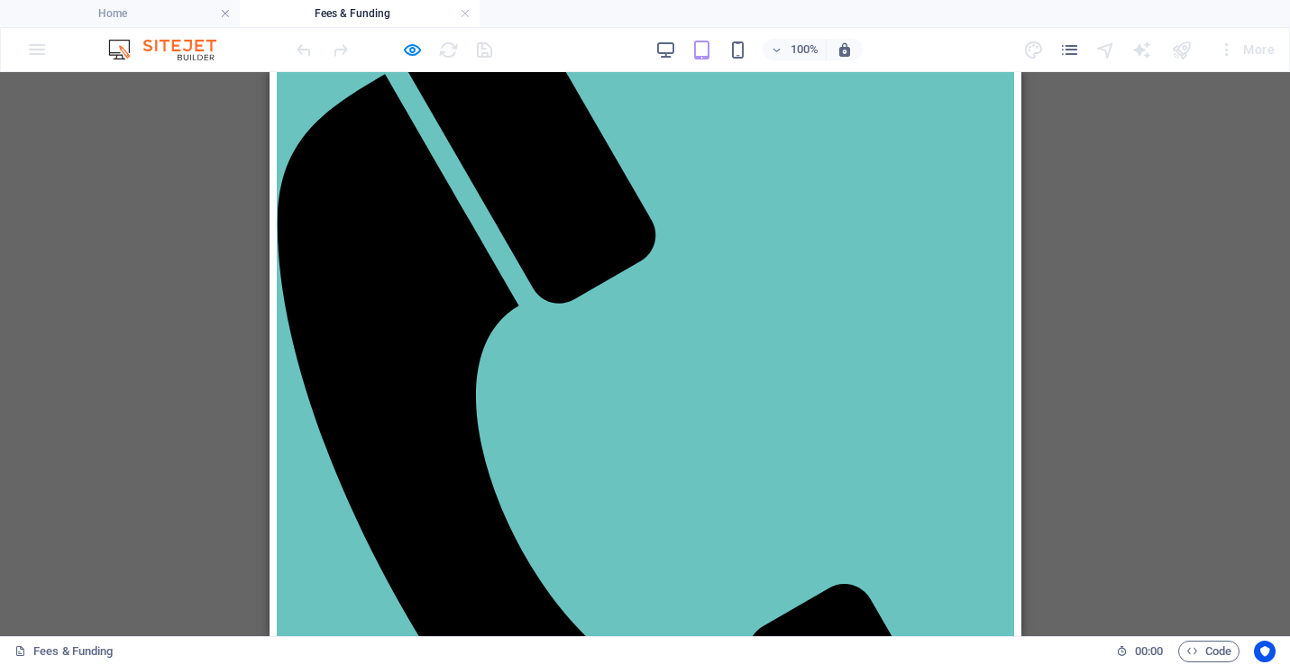
scroll to position [315, 0]
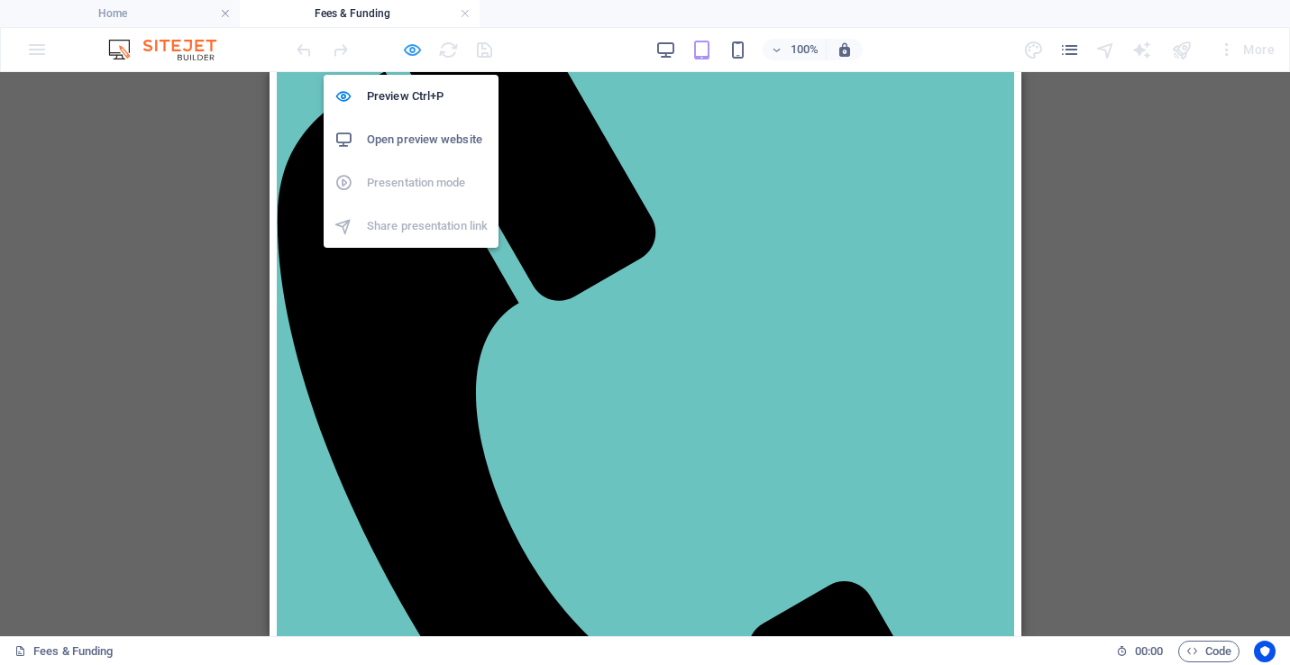
click at [419, 41] on icon "button" at bounding box center [412, 50] width 21 height 21
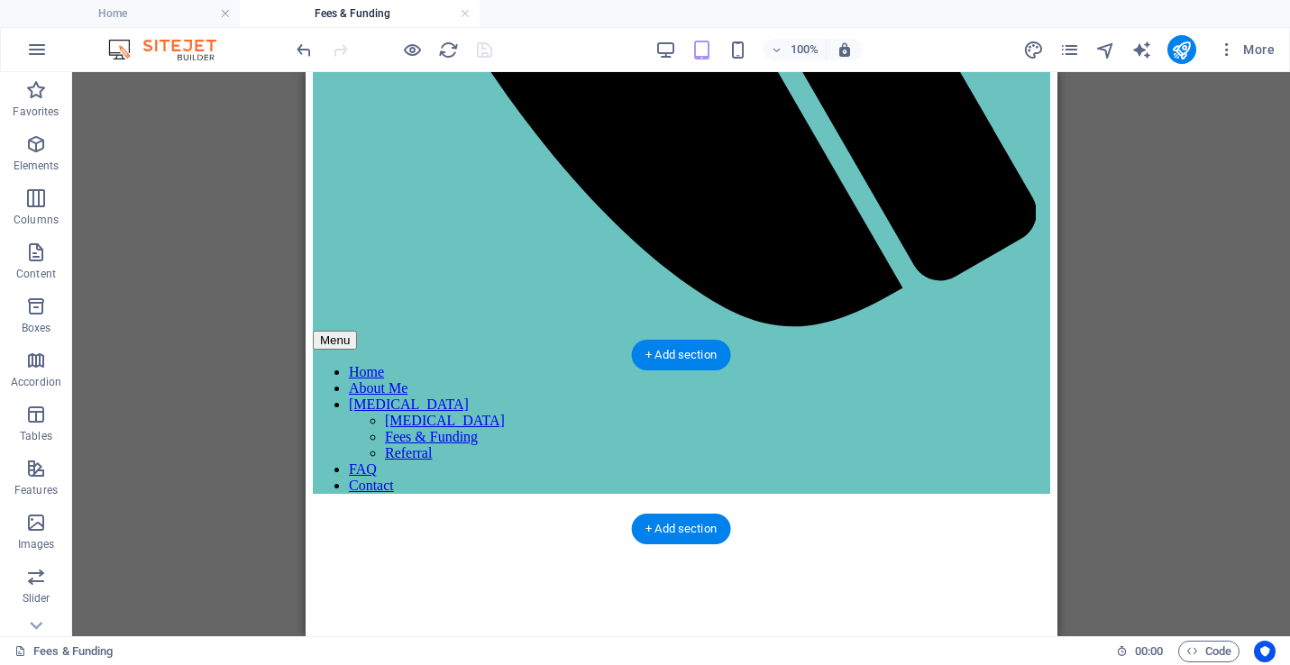
scroll to position [947, 0]
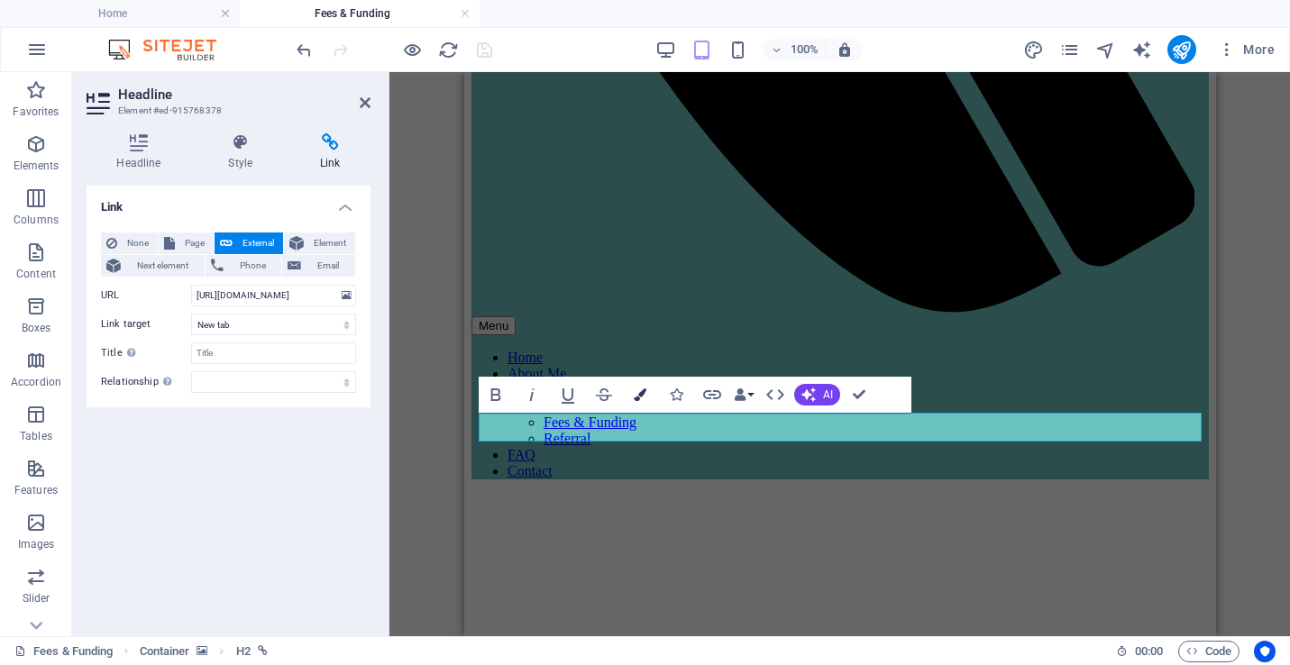
click at [639, 391] on icon "button" at bounding box center [640, 395] width 13 height 13
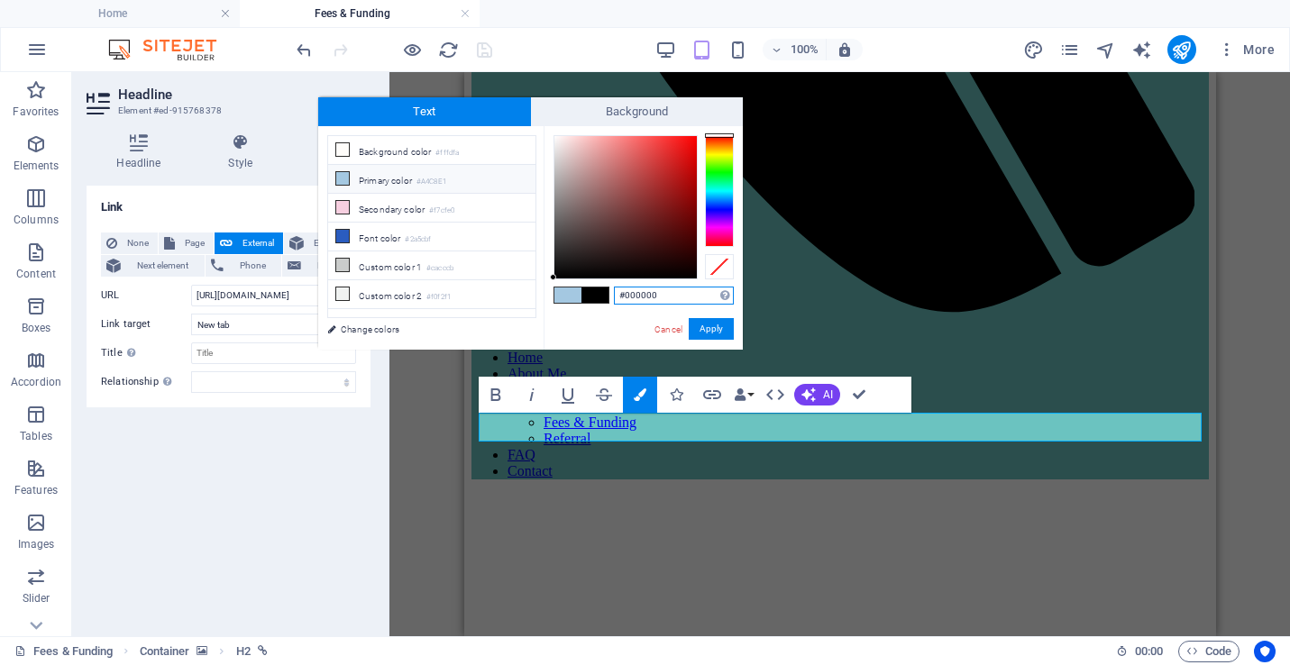
click at [639, 296] on input "#000000" at bounding box center [674, 296] width 120 height 18
paste input "F7CE64"
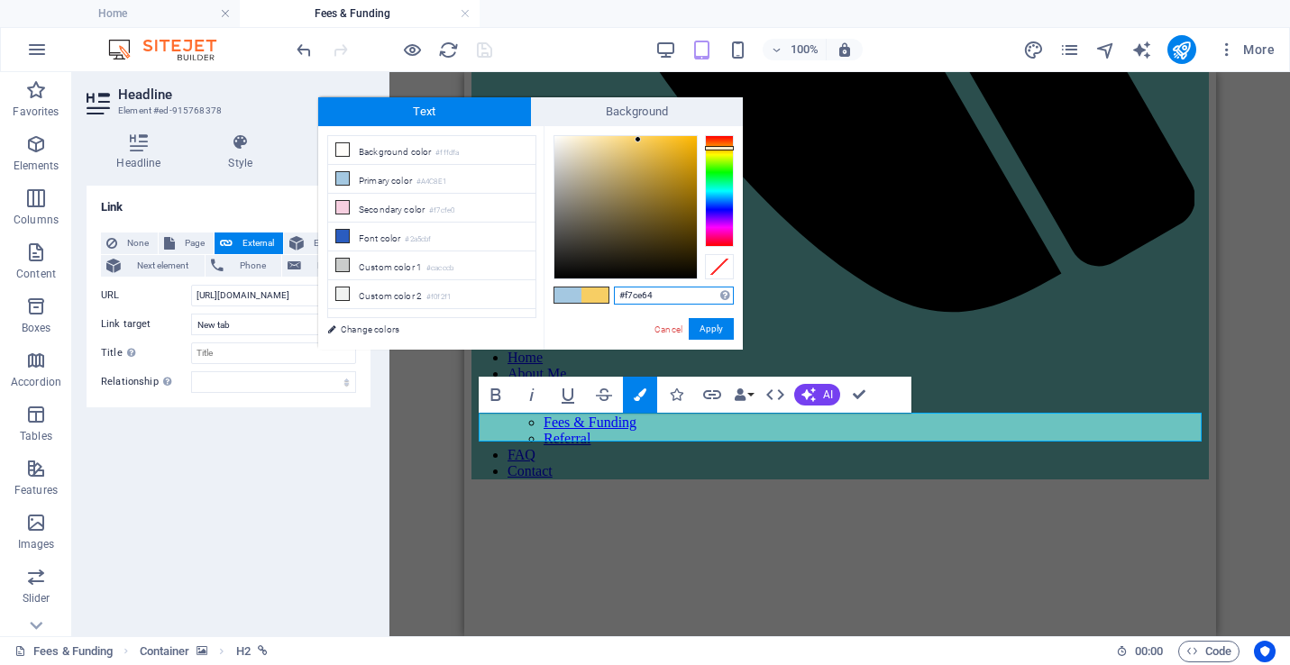
type input "#f7ce64"
click at [711, 335] on button "Apply" at bounding box center [711, 329] width 45 height 22
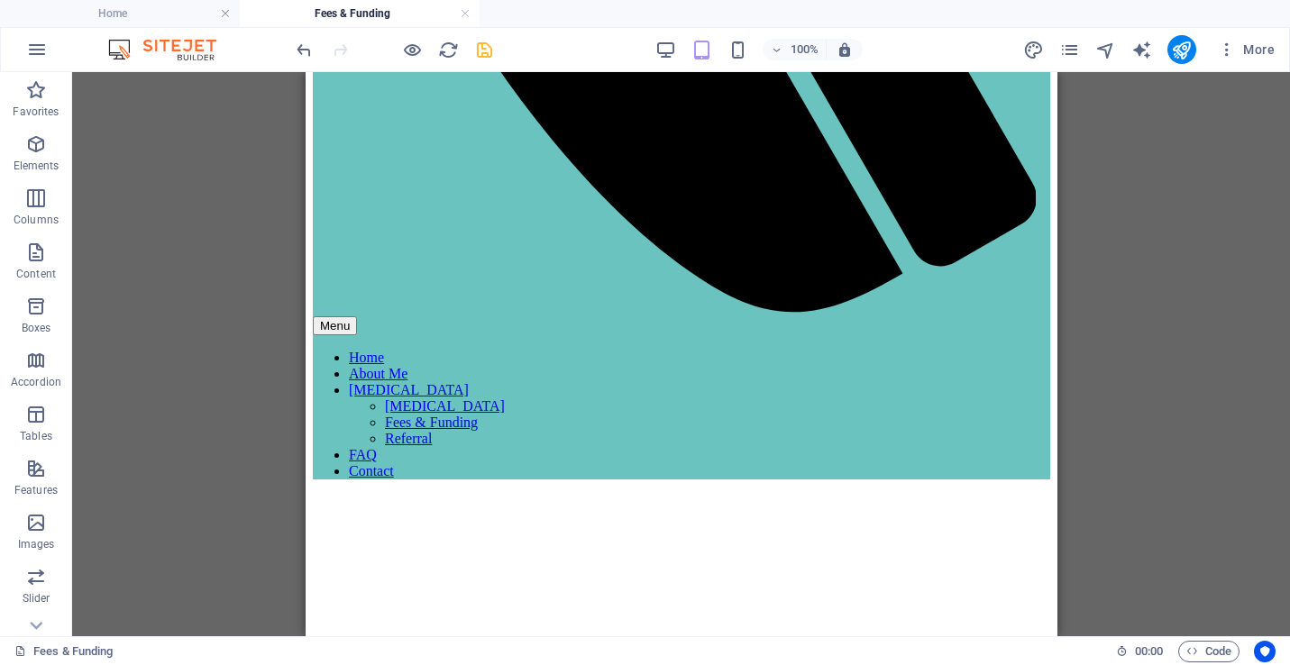
click at [489, 44] on icon "save" at bounding box center [484, 50] width 21 height 21
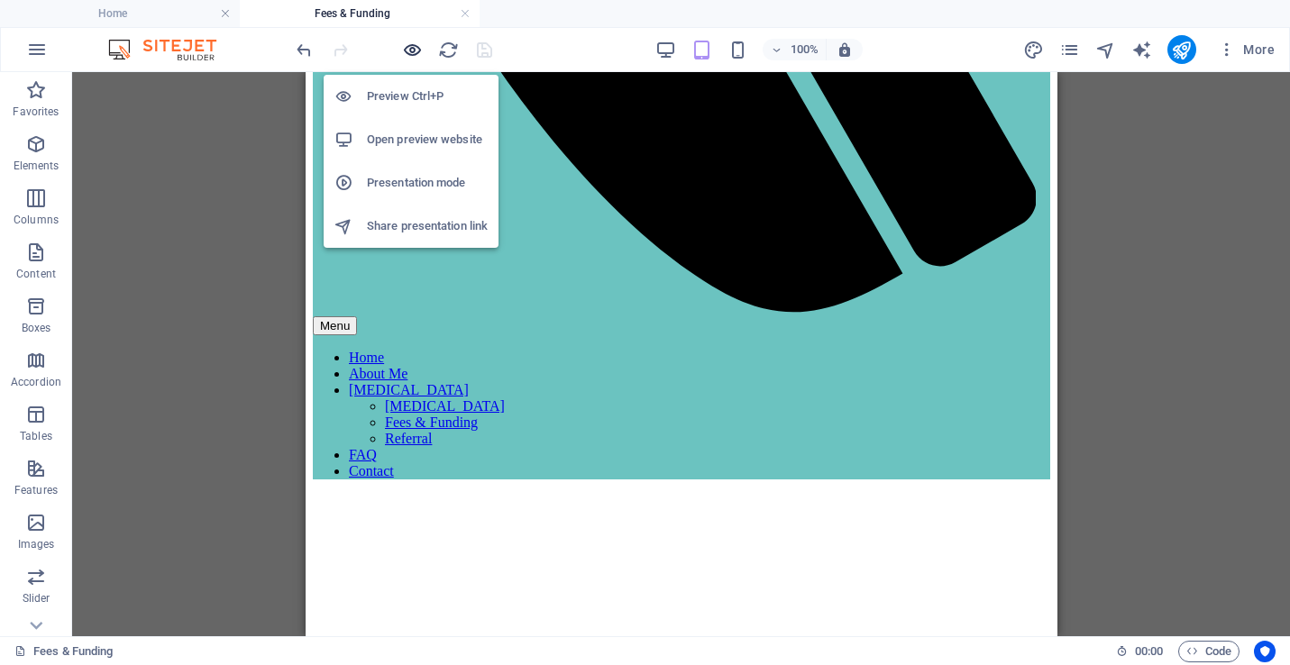
click at [406, 44] on icon "button" at bounding box center [412, 50] width 21 height 21
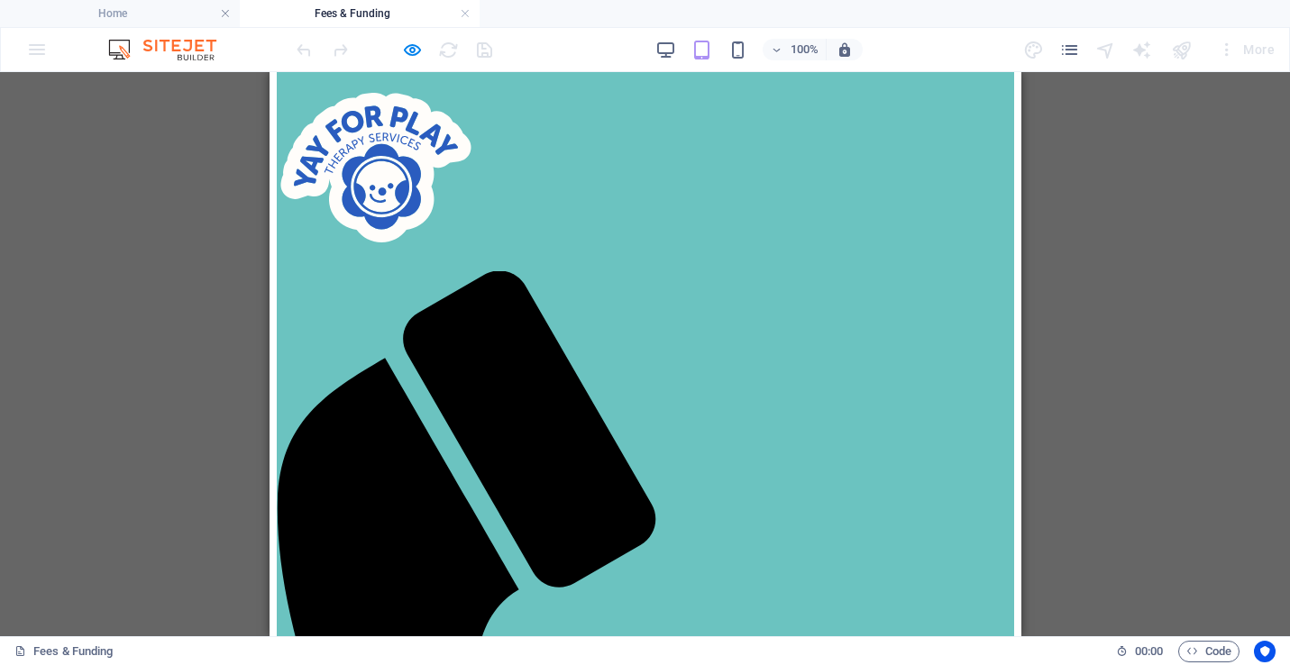
scroll to position [0, 0]
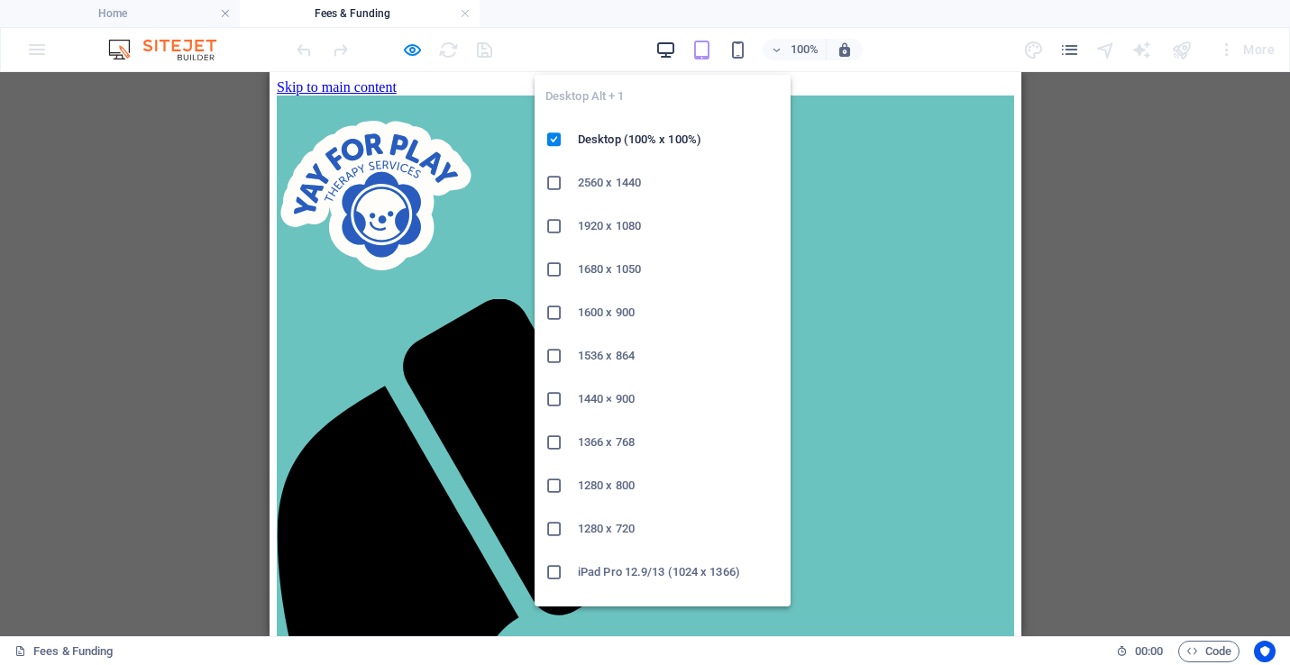
click at [658, 47] on icon "button" at bounding box center [665, 50] width 21 height 21
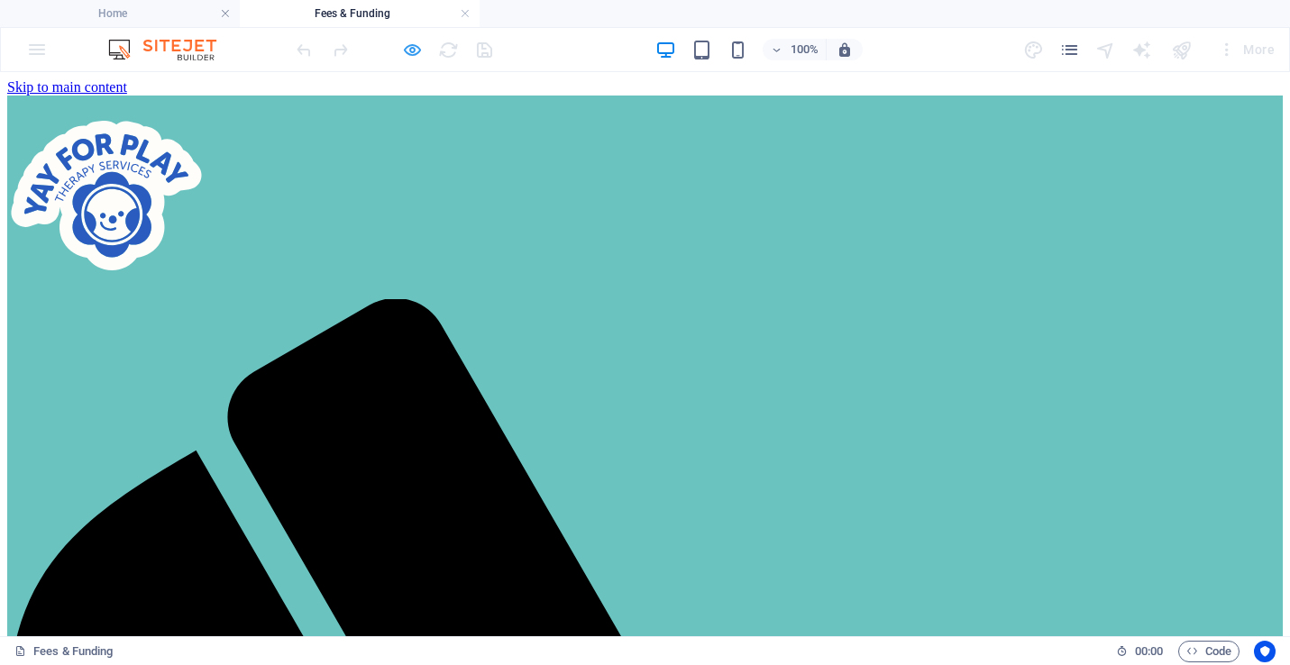
click at [414, 50] on icon "button" at bounding box center [412, 50] width 21 height 21
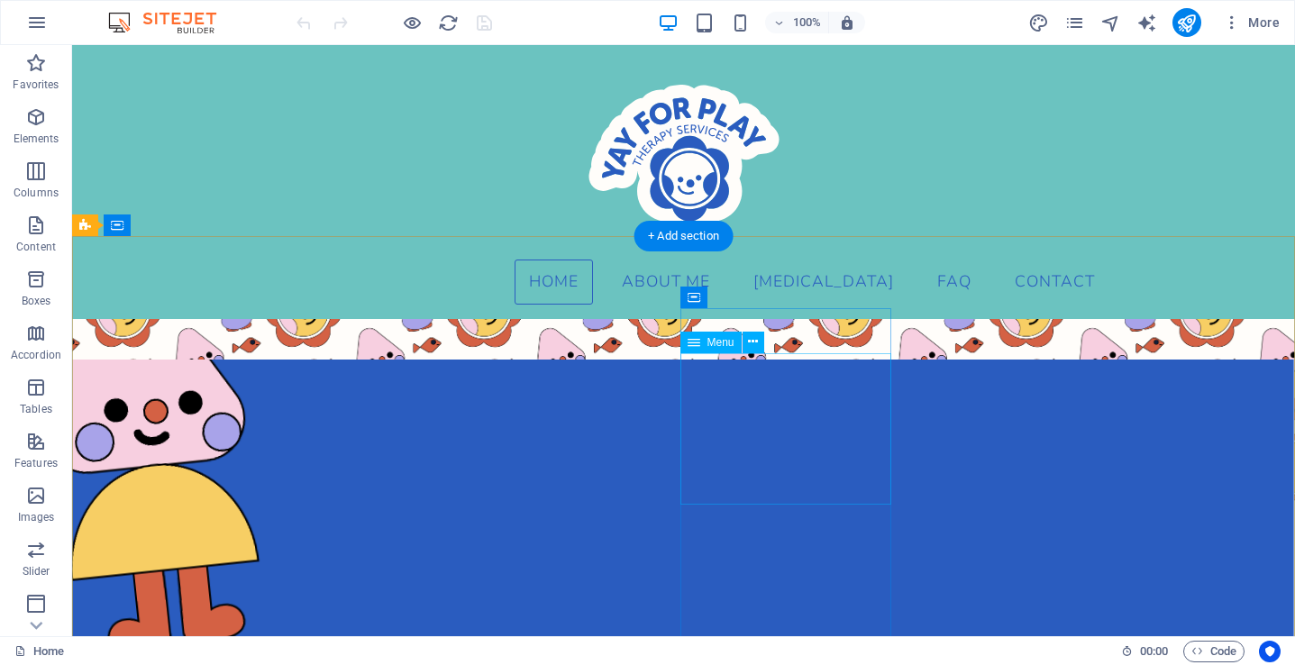
scroll to position [4447, 0]
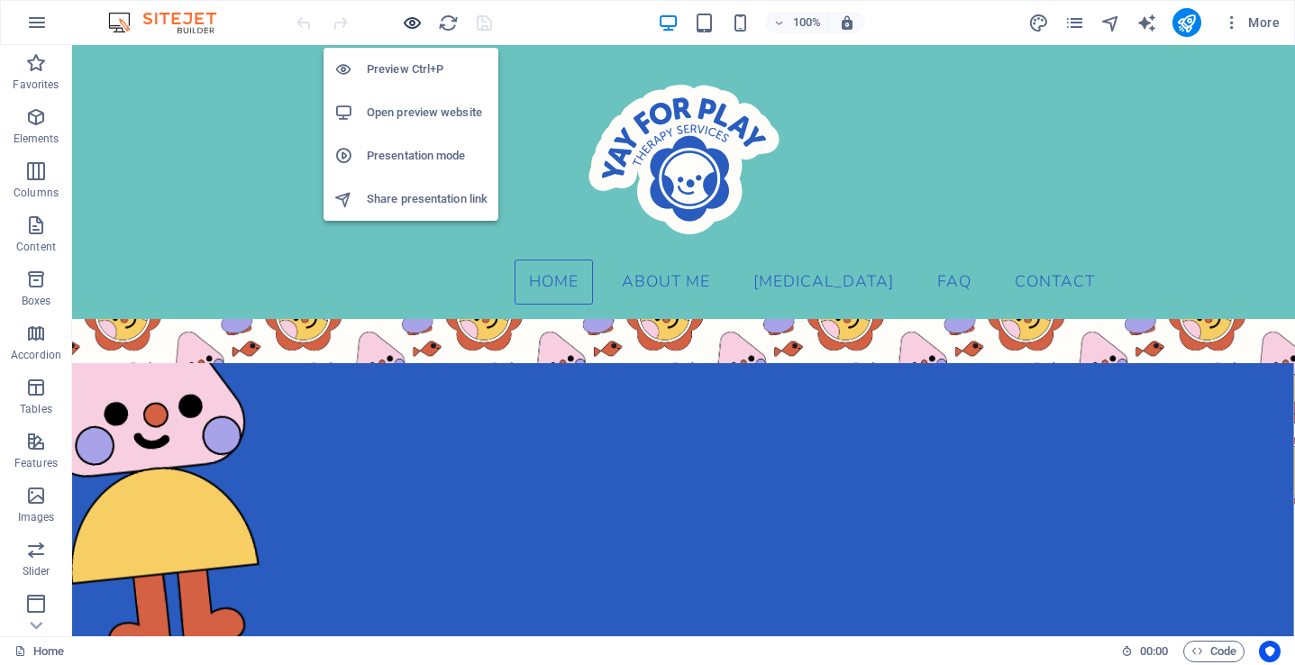
click at [417, 23] on icon "button" at bounding box center [412, 23] width 21 height 21
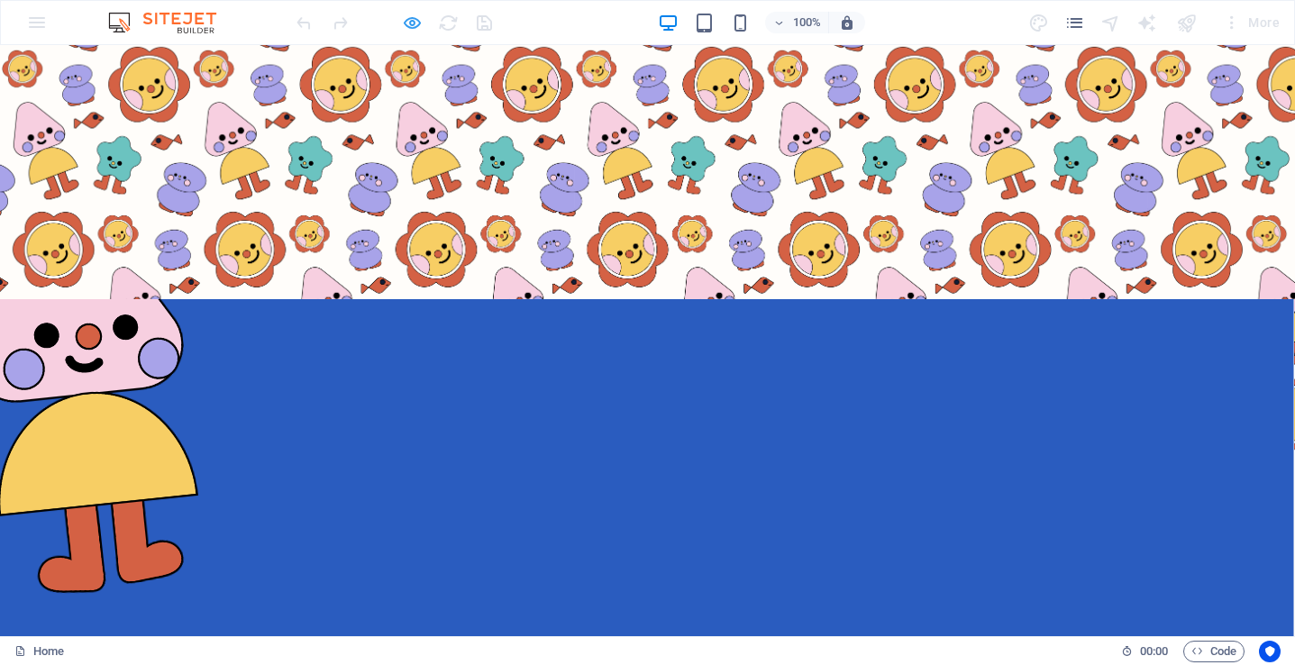
click at [413, 32] on icon "button" at bounding box center [412, 23] width 21 height 21
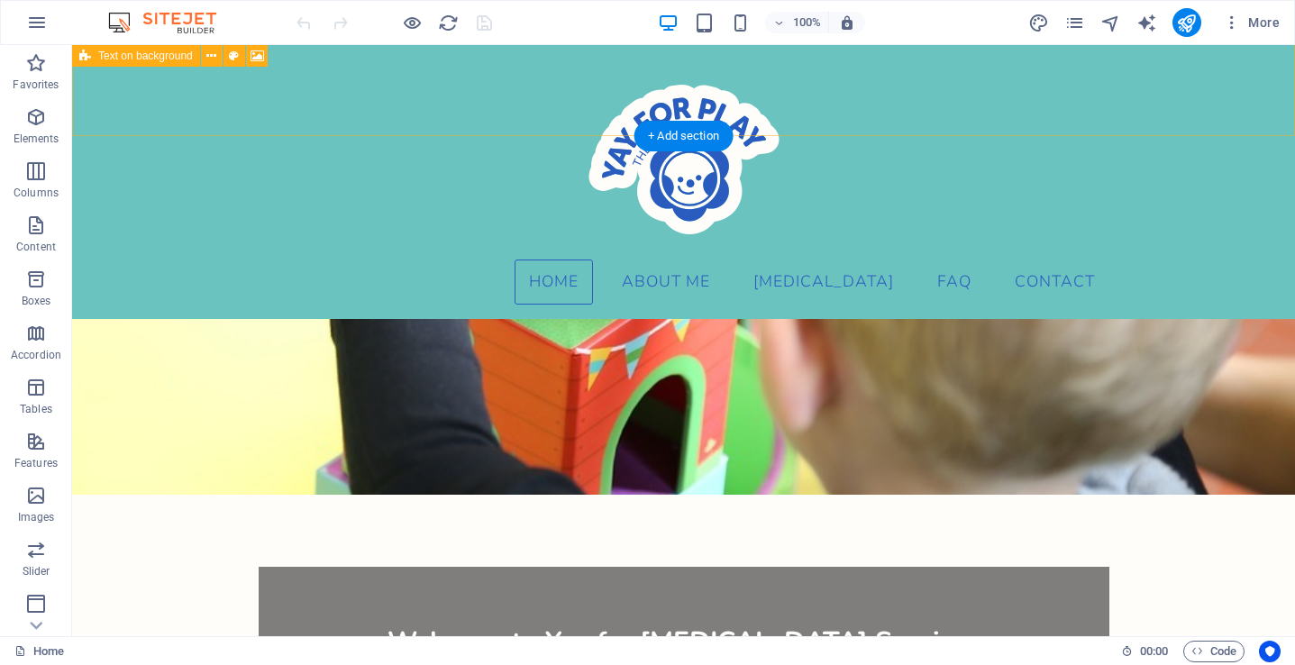
scroll to position [19, 0]
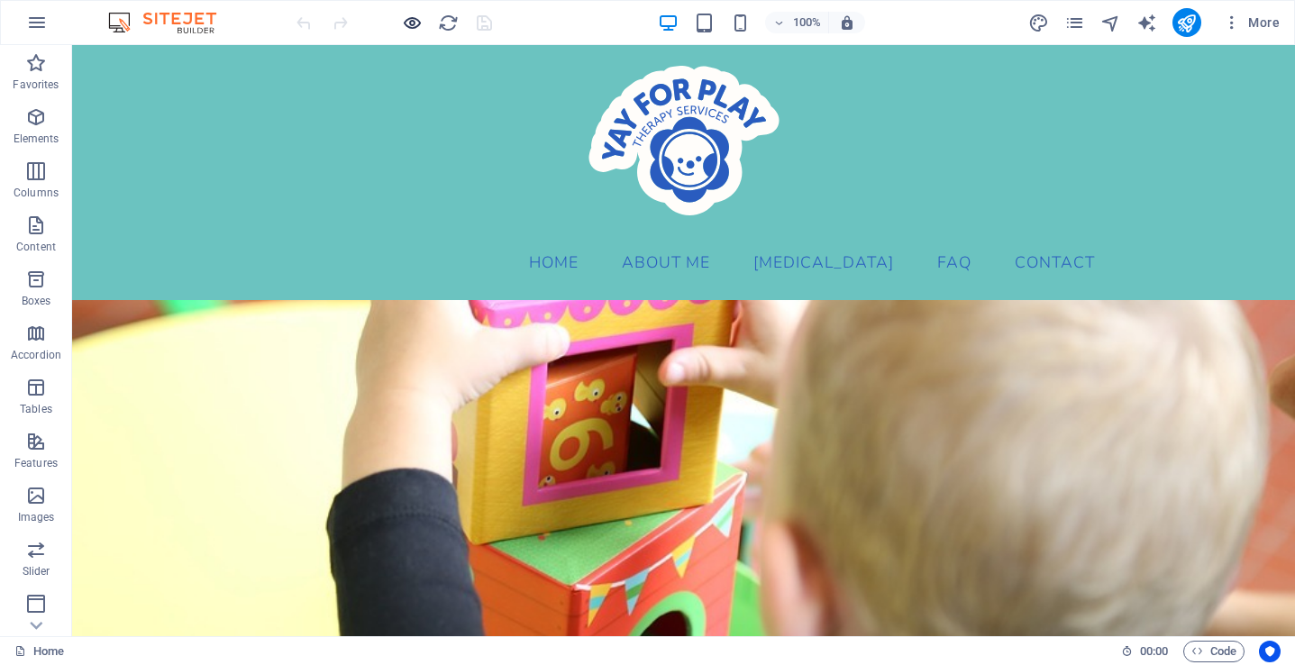
click at [417, 22] on icon "button" at bounding box center [412, 23] width 21 height 21
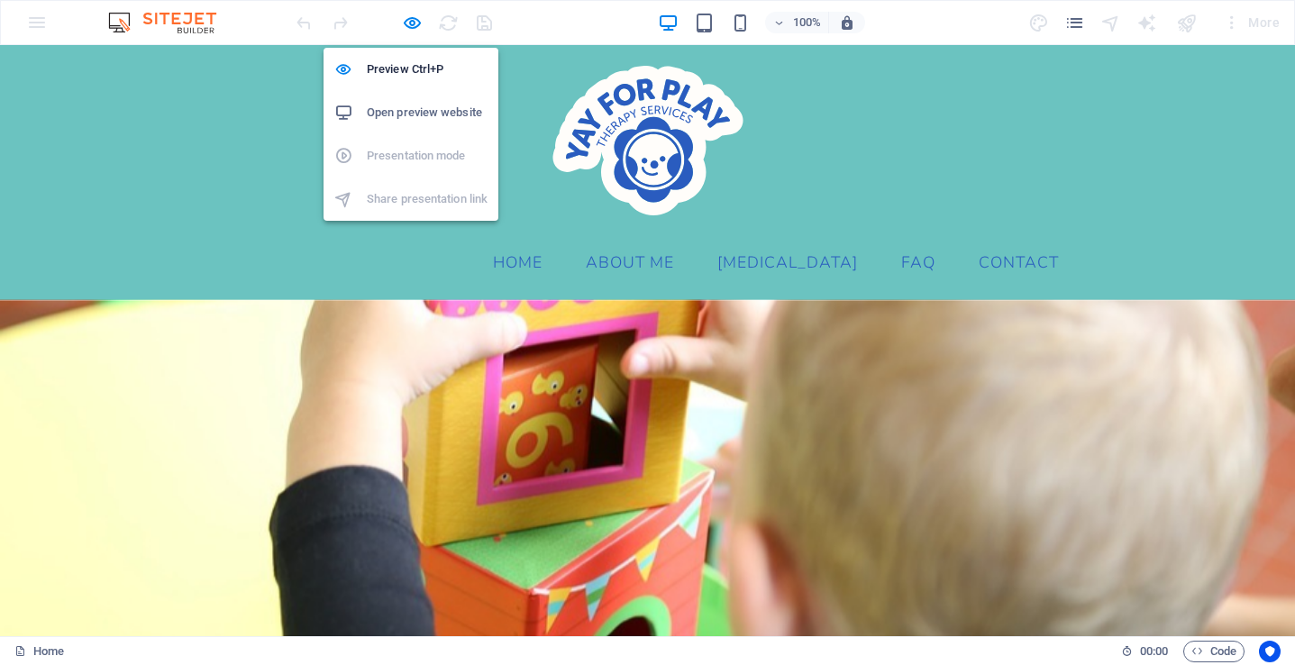
click at [432, 103] on h6 "Open preview website" at bounding box center [427, 113] width 121 height 22
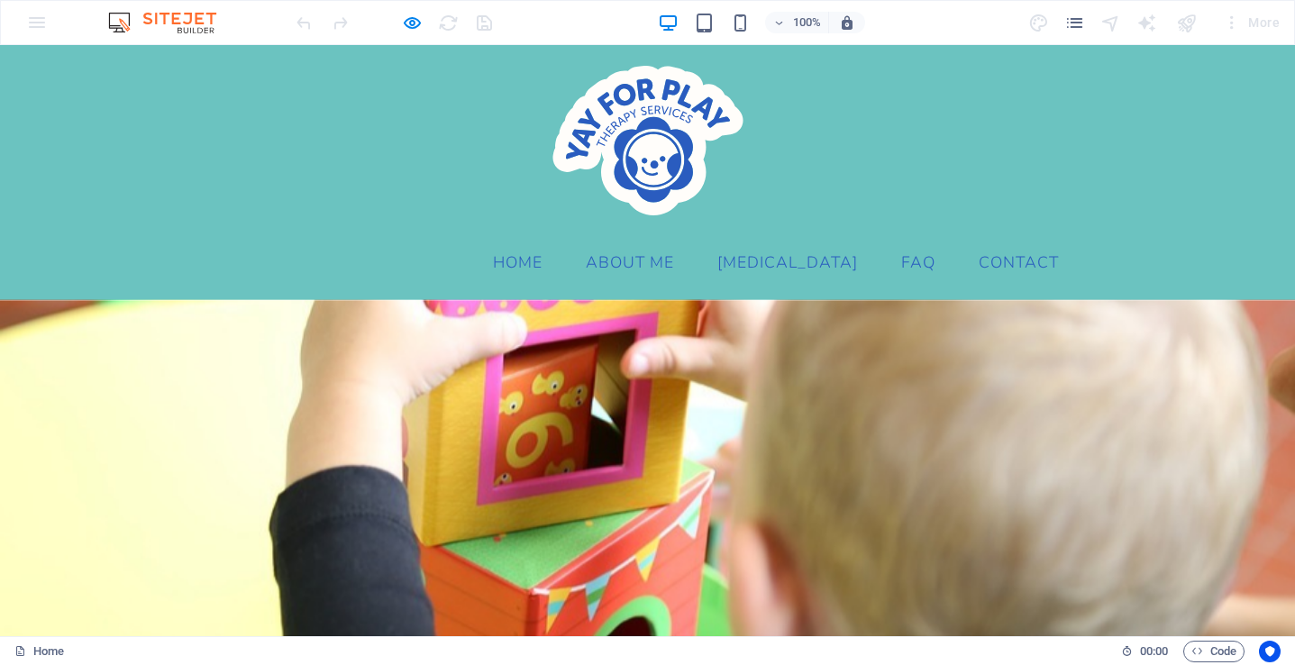
click at [1092, 19] on div "More" at bounding box center [1158, 22] width 259 height 29
click at [1086, 19] on div "More" at bounding box center [1158, 22] width 259 height 29
click at [1082, 21] on icon "pages" at bounding box center [1075, 23] width 21 height 21
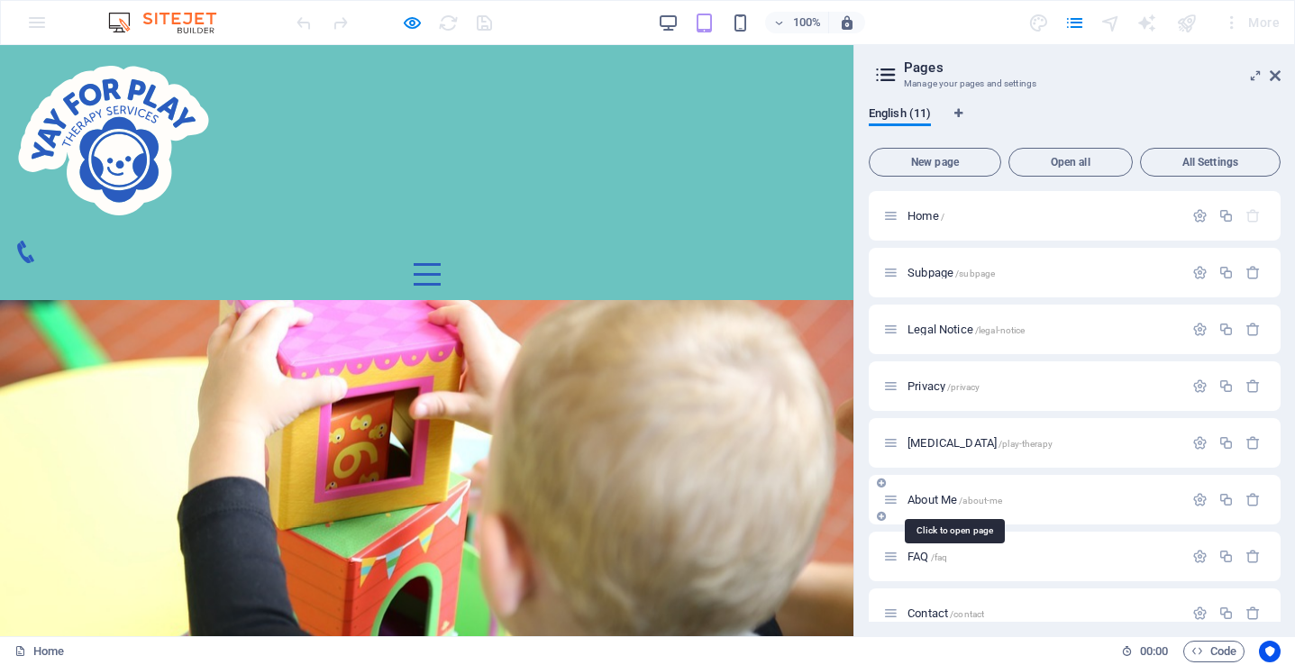
click at [943, 502] on span "About Me /about-me" at bounding box center [955, 500] width 95 height 14
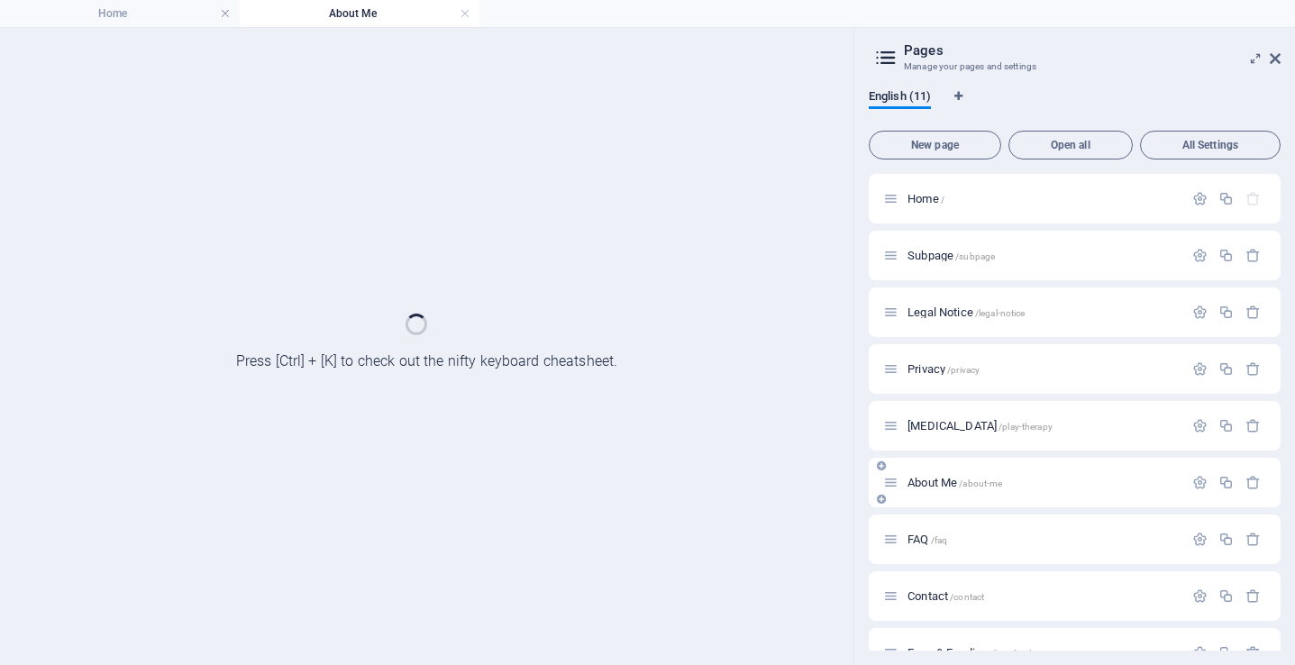
scroll to position [0, 0]
click at [1282, 50] on div "Home About Me Favorites Elements Columns Content Boxes Accordion Tables Feature…" at bounding box center [647, 346] width 1295 height 638
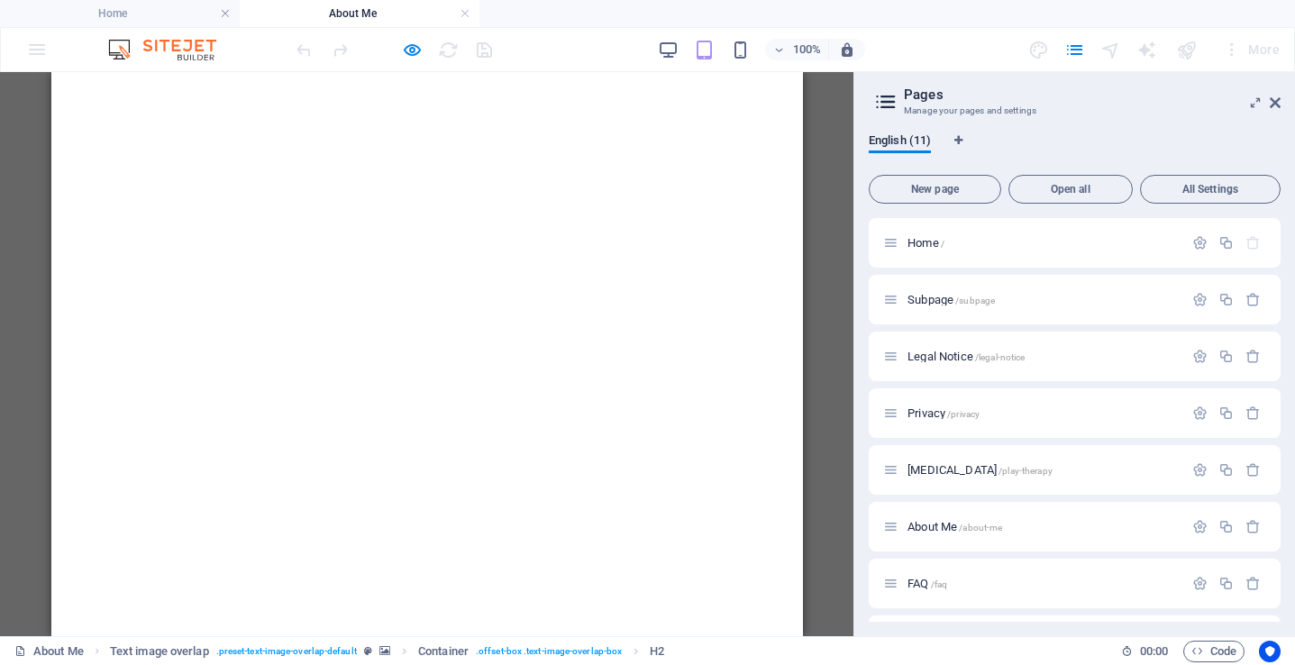
click at [1279, 54] on div "More" at bounding box center [1251, 49] width 71 height 29
click at [1279, 105] on icon at bounding box center [1275, 103] width 11 height 14
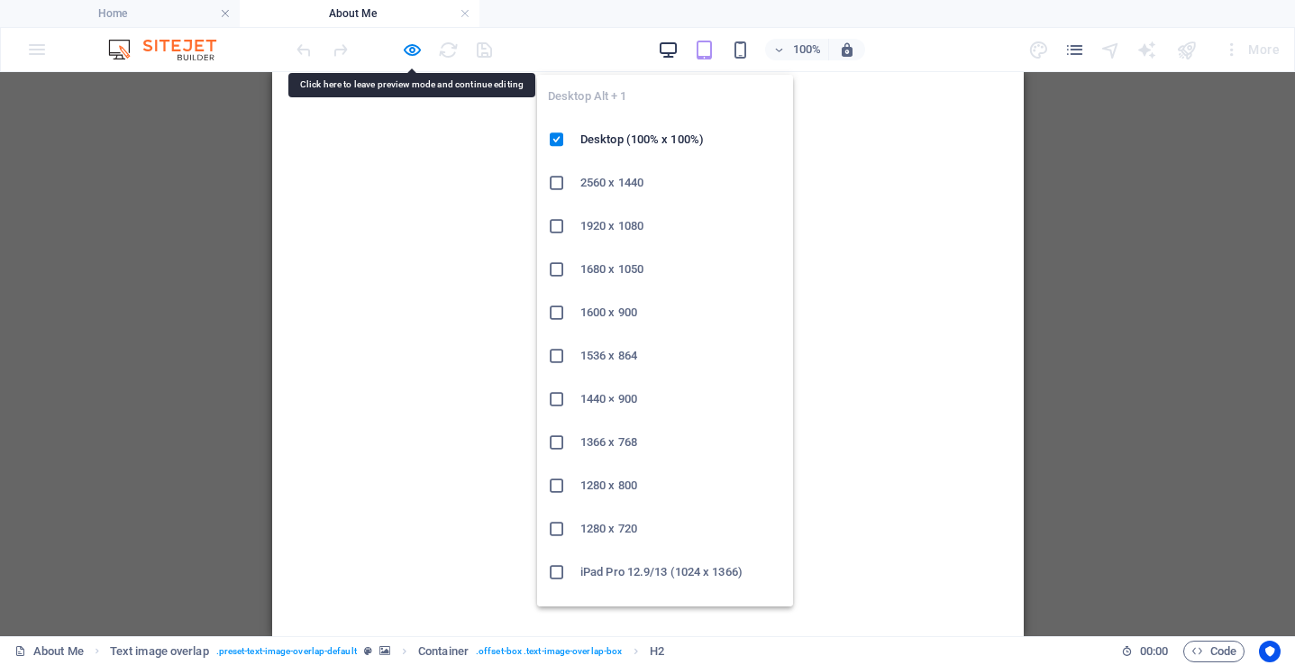
click at [673, 53] on icon "button" at bounding box center [668, 50] width 21 height 21
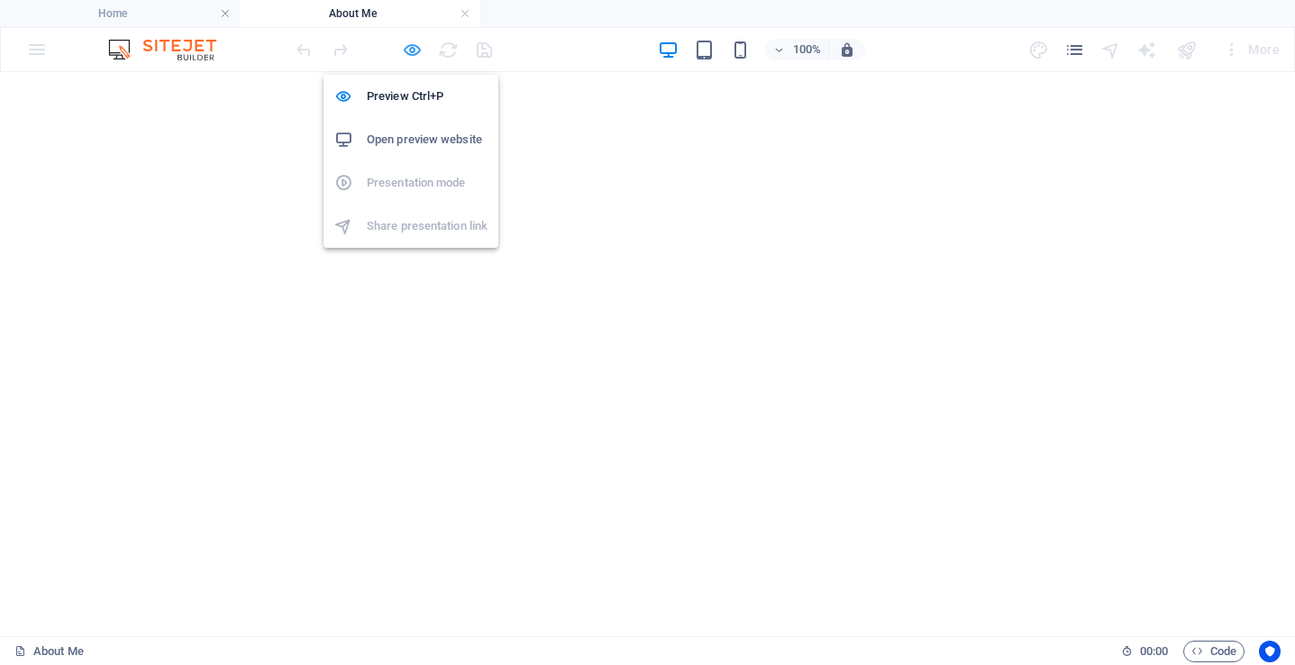
click at [413, 51] on icon "button" at bounding box center [412, 50] width 21 height 21
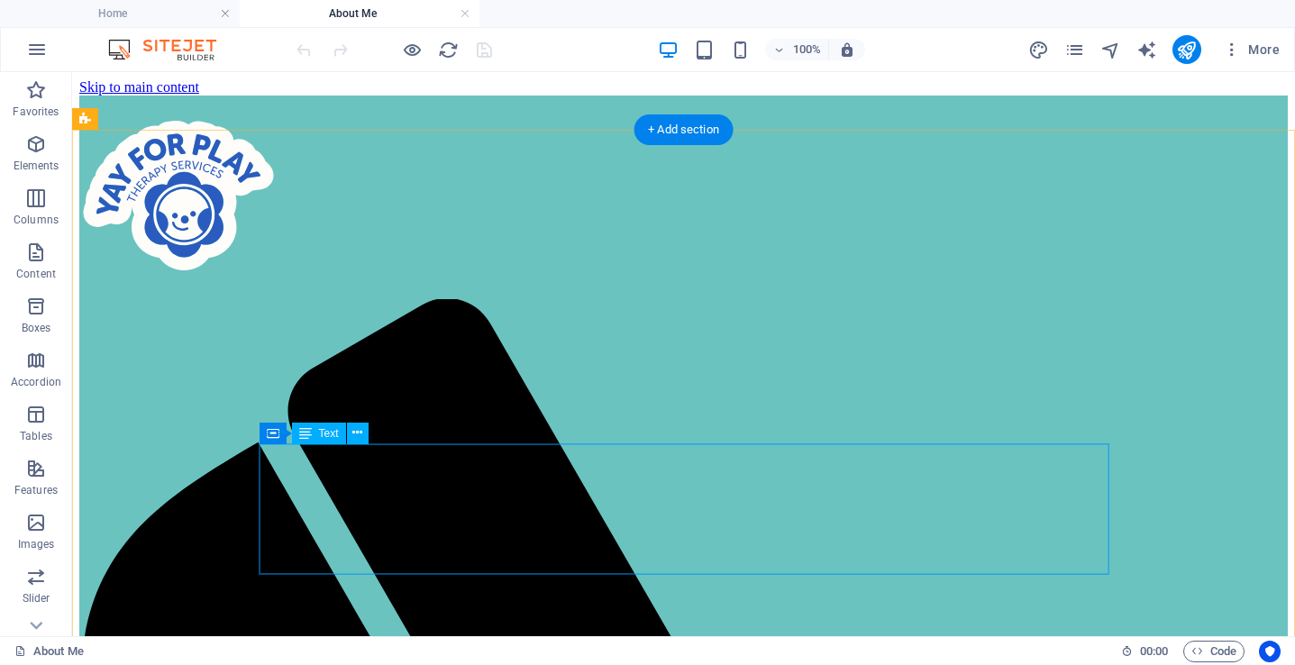
scroll to position [2394, 0]
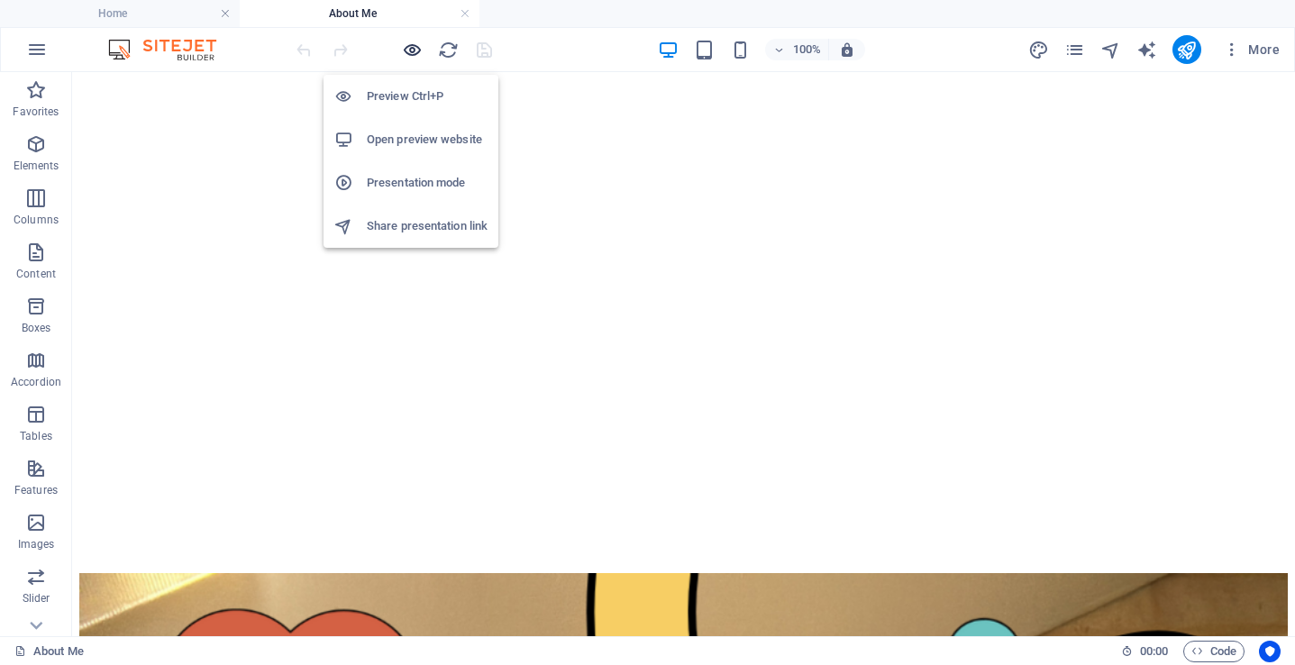
click at [412, 50] on icon "button" at bounding box center [412, 50] width 21 height 21
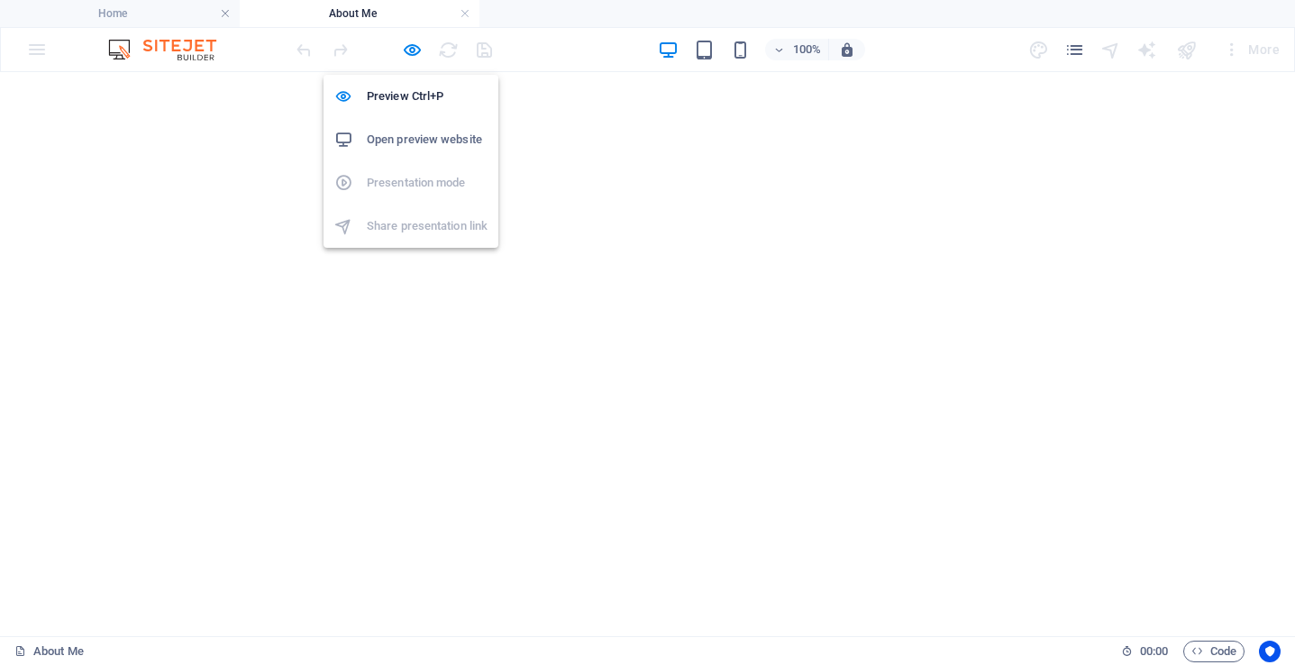
click at [398, 147] on h6 "Open preview website" at bounding box center [427, 140] width 121 height 22
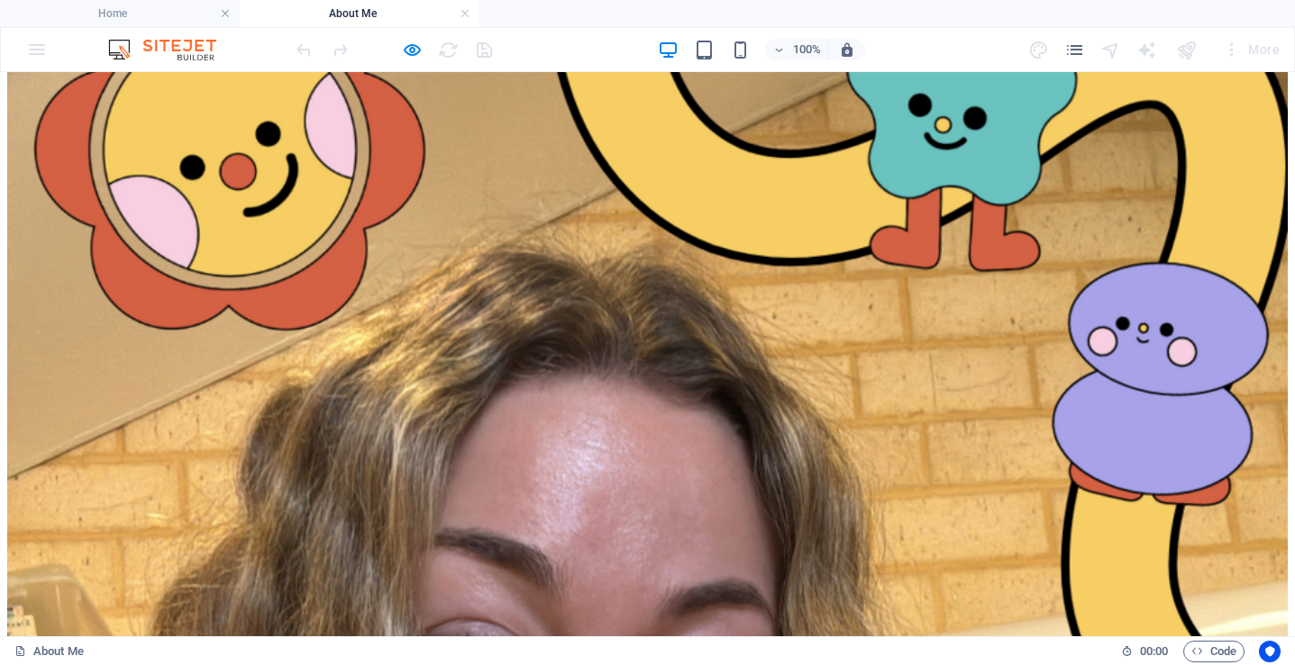
scroll to position [3128, 0]
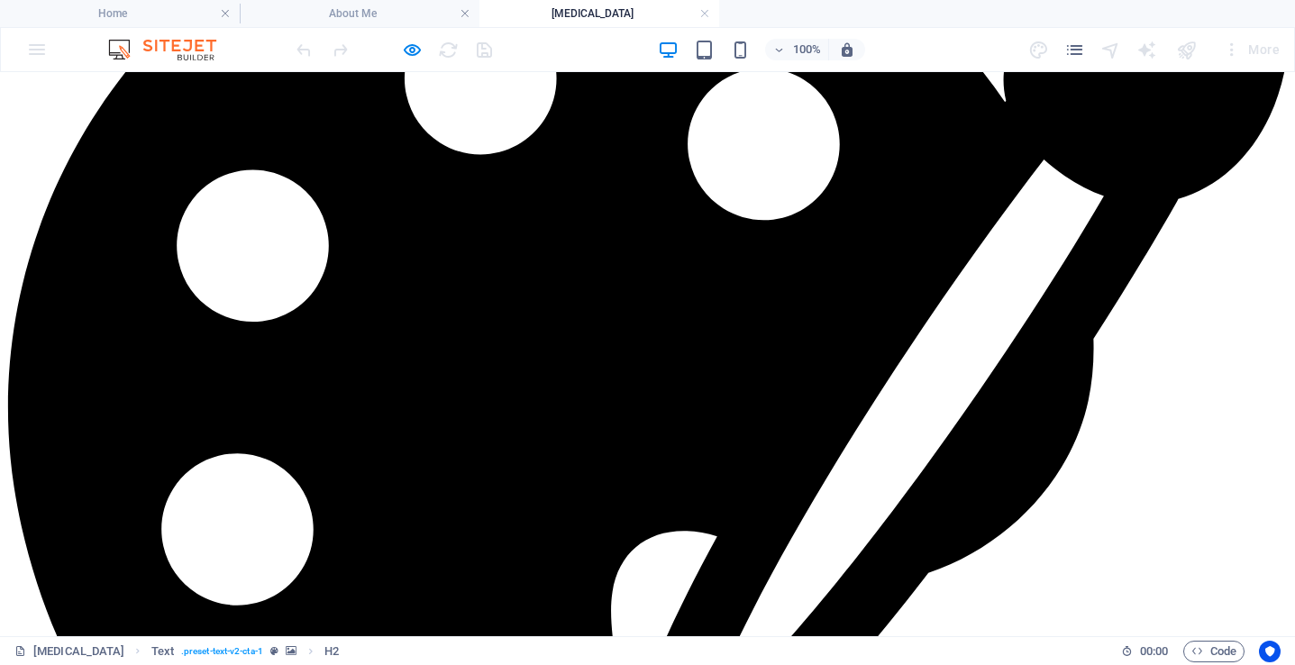
scroll to position [4610, 0]
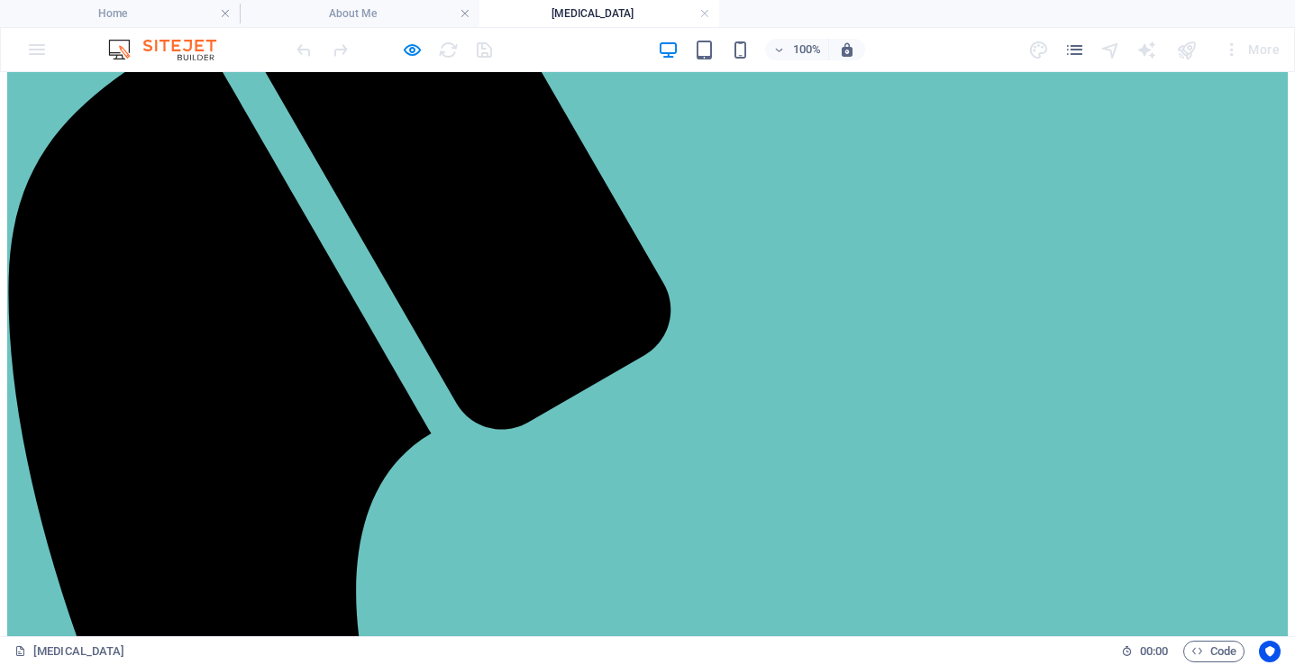
scroll to position [0, 0]
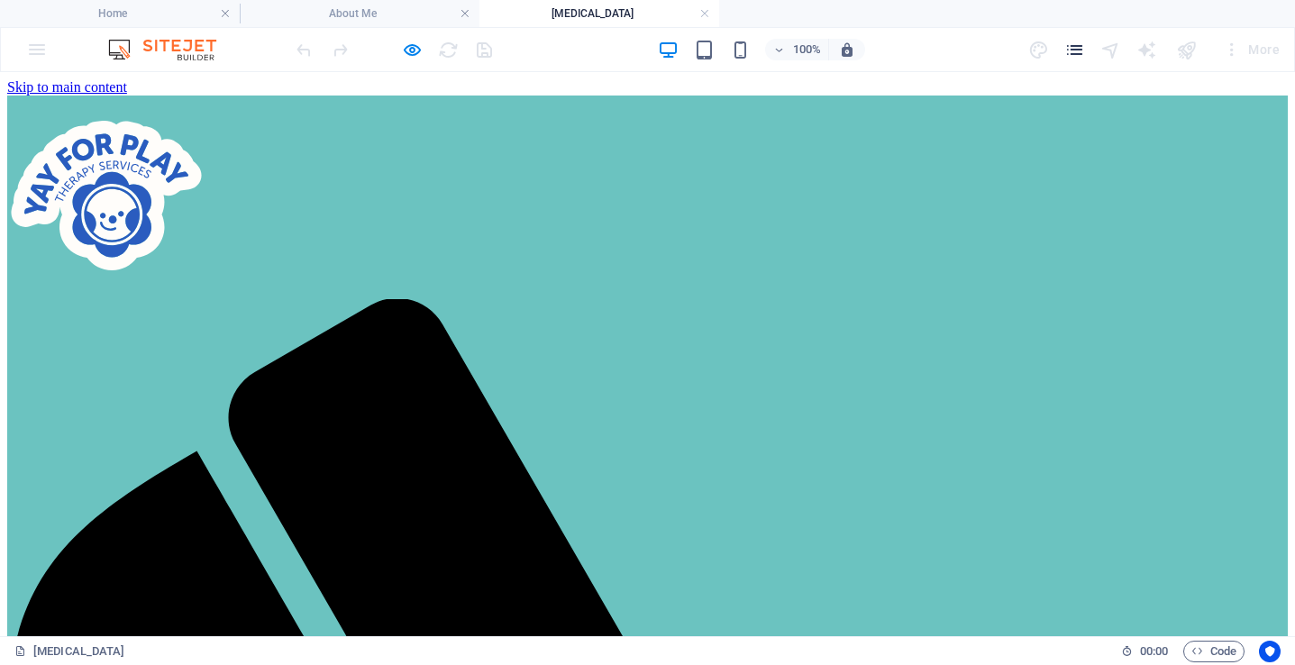
click at [1076, 51] on icon "pages" at bounding box center [1075, 50] width 21 height 21
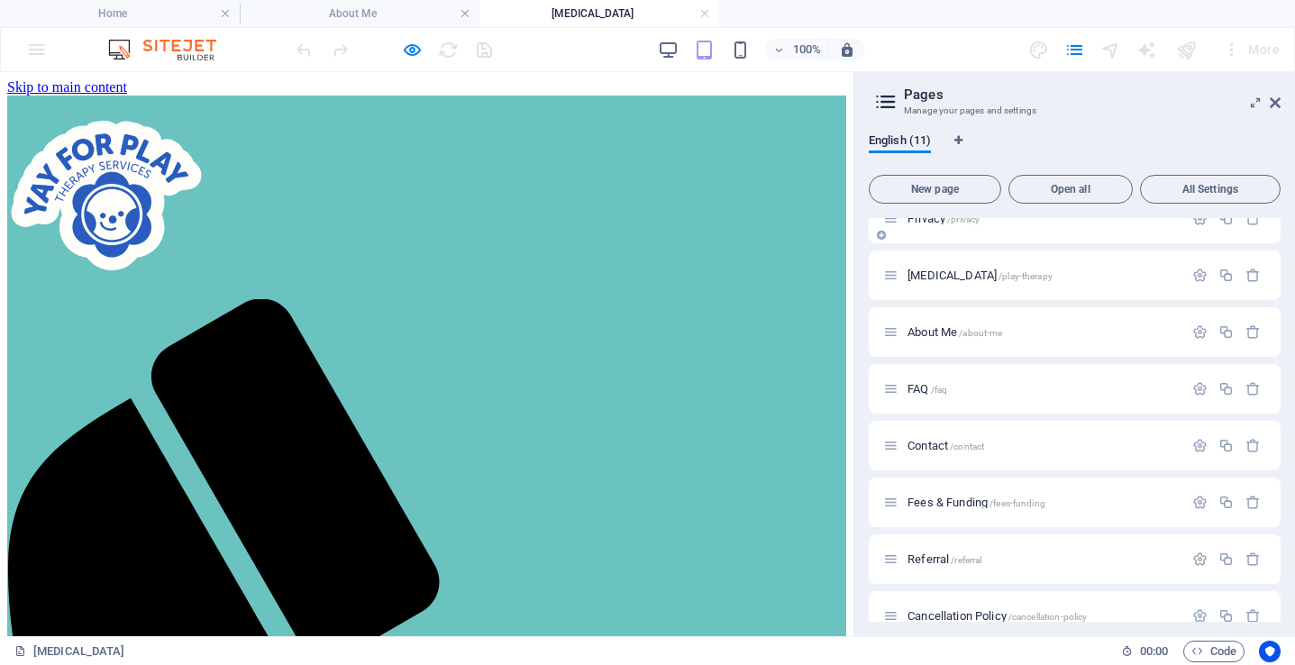
scroll to position [221, 0]
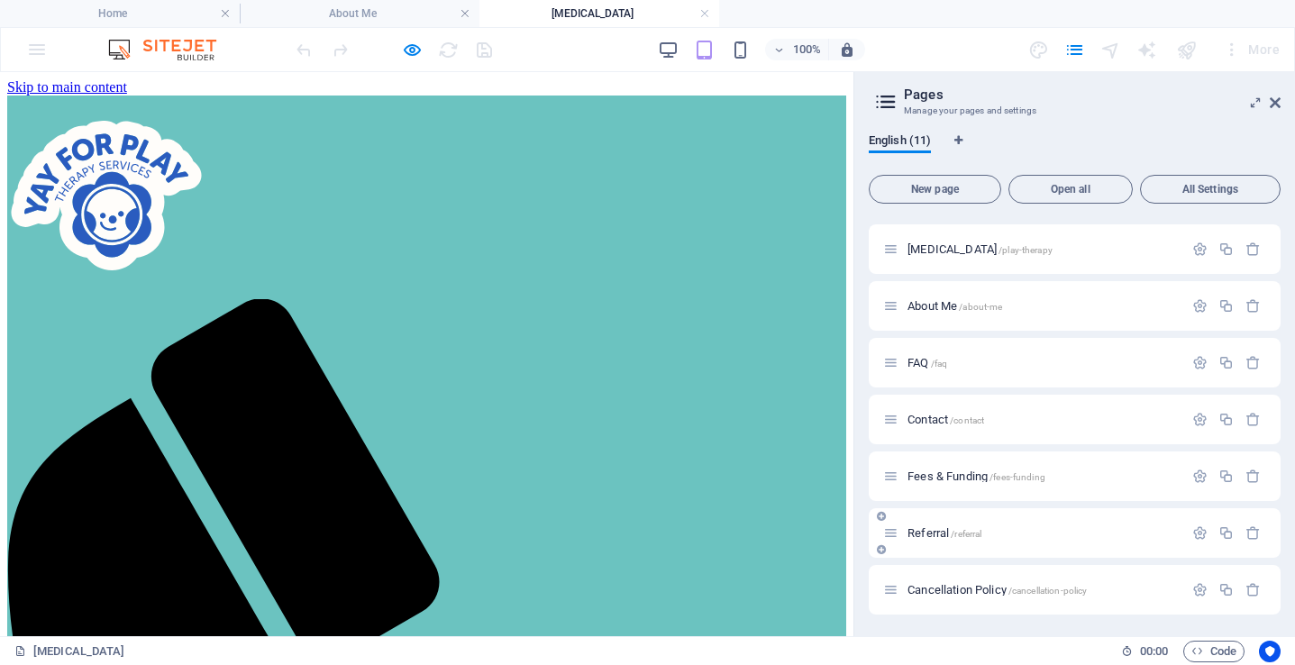
click at [938, 532] on span "Referral /referral" at bounding box center [945, 533] width 74 height 14
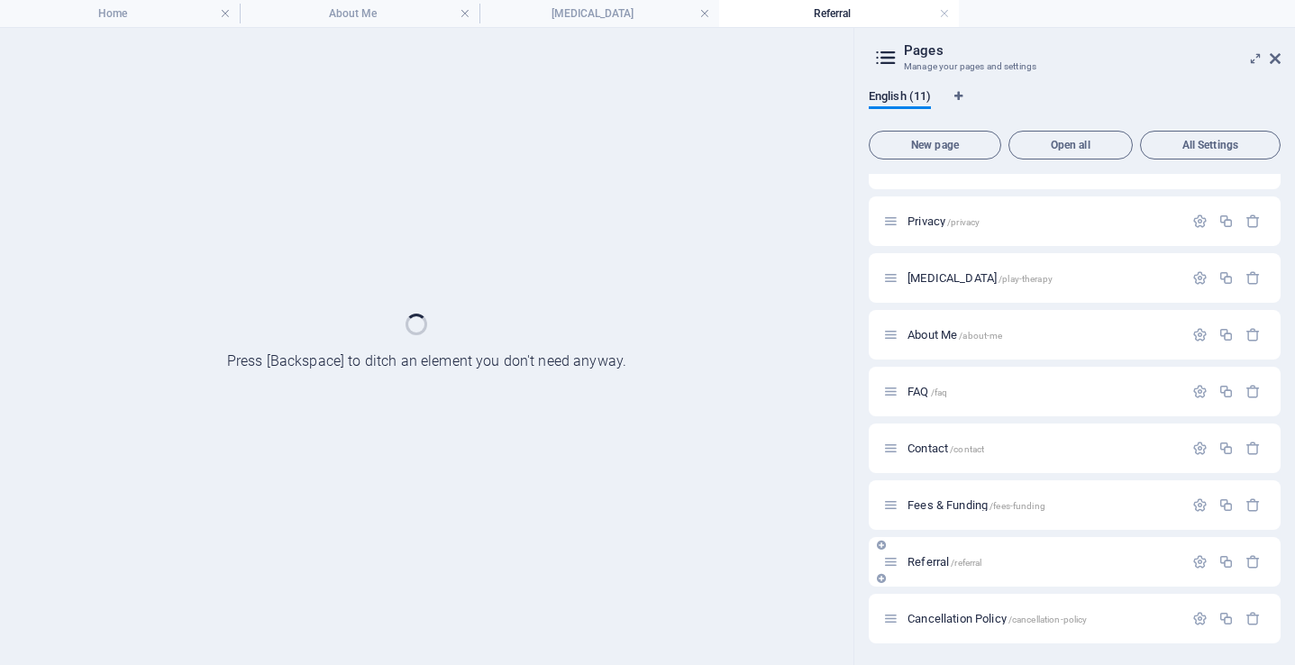
scroll to position [148, 0]
click at [1274, 56] on icon at bounding box center [1275, 58] width 11 height 14
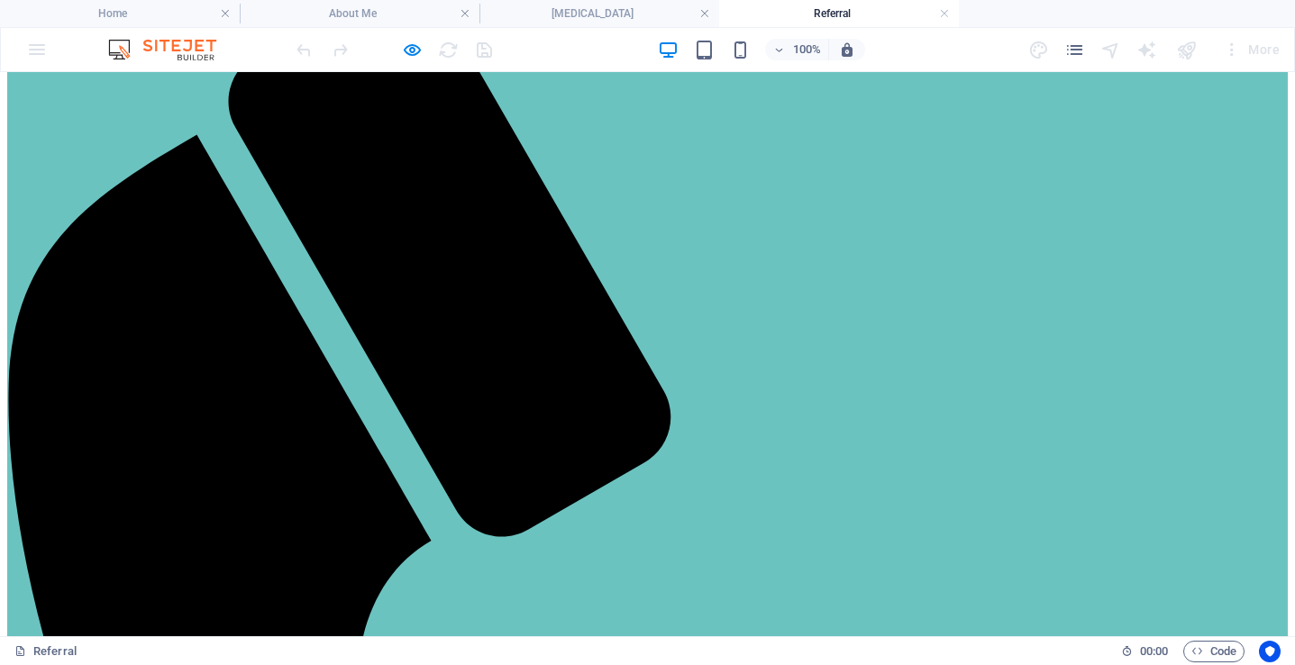
scroll to position [0, 0]
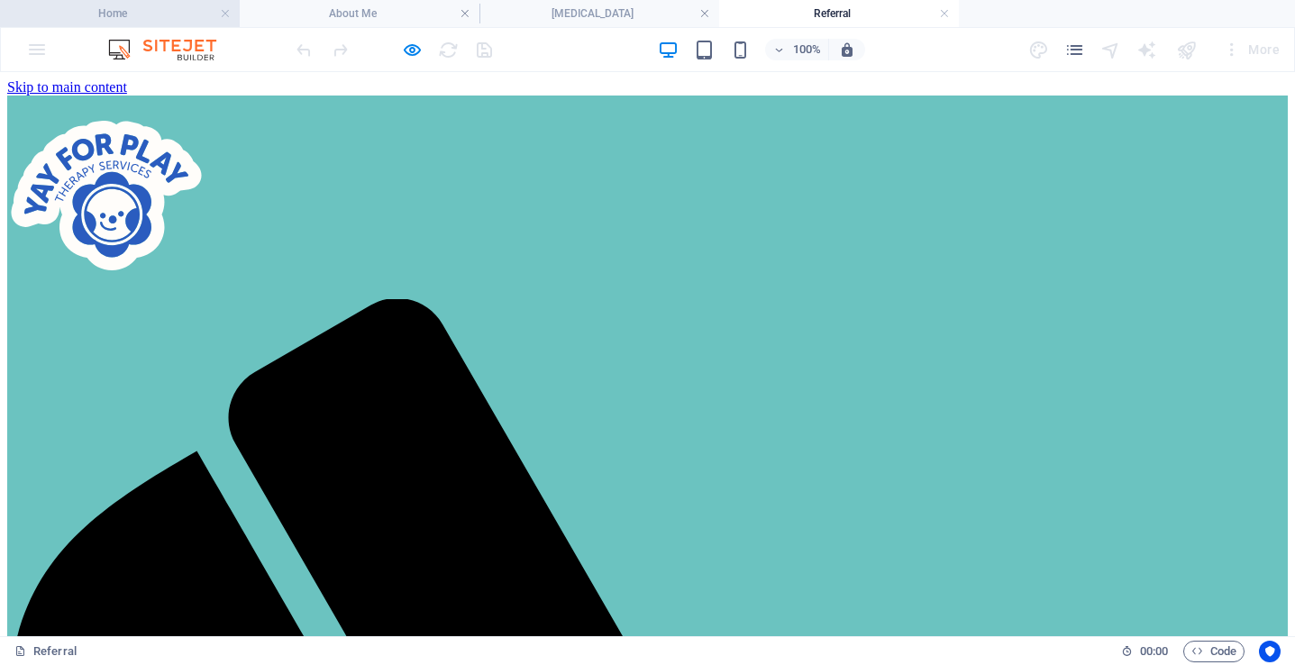
click at [152, 4] on h4 "Home" at bounding box center [120, 14] width 240 height 20
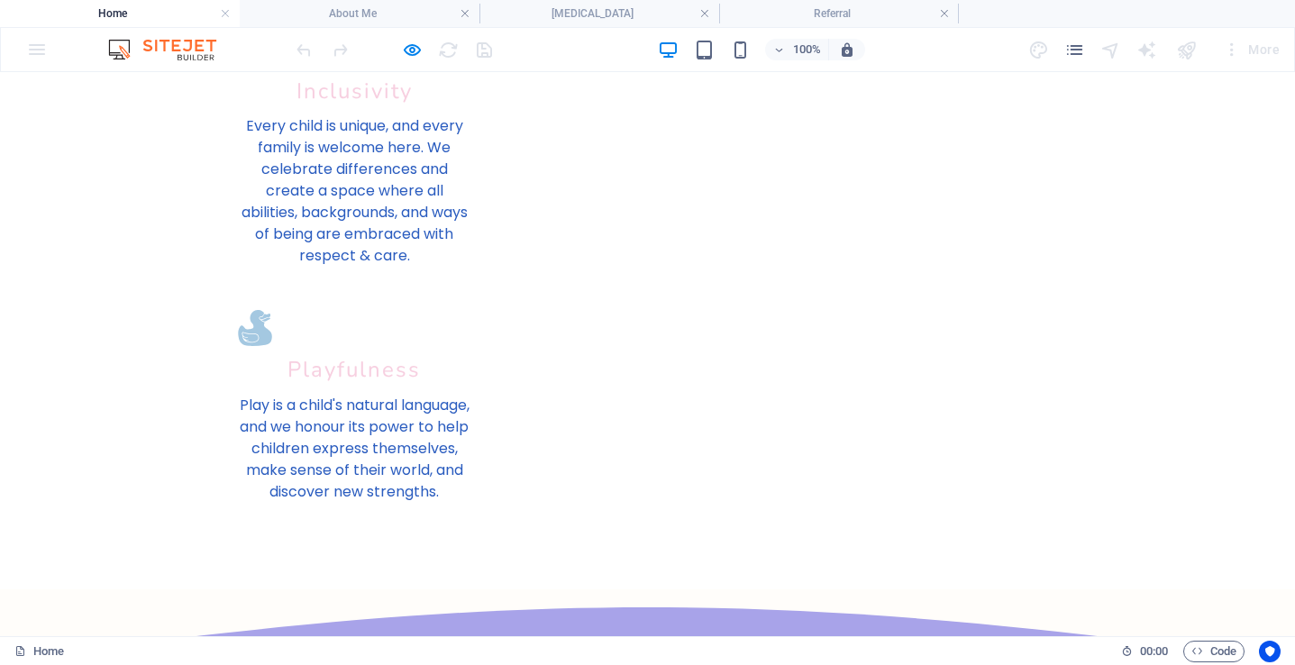
scroll to position [4588, 0]
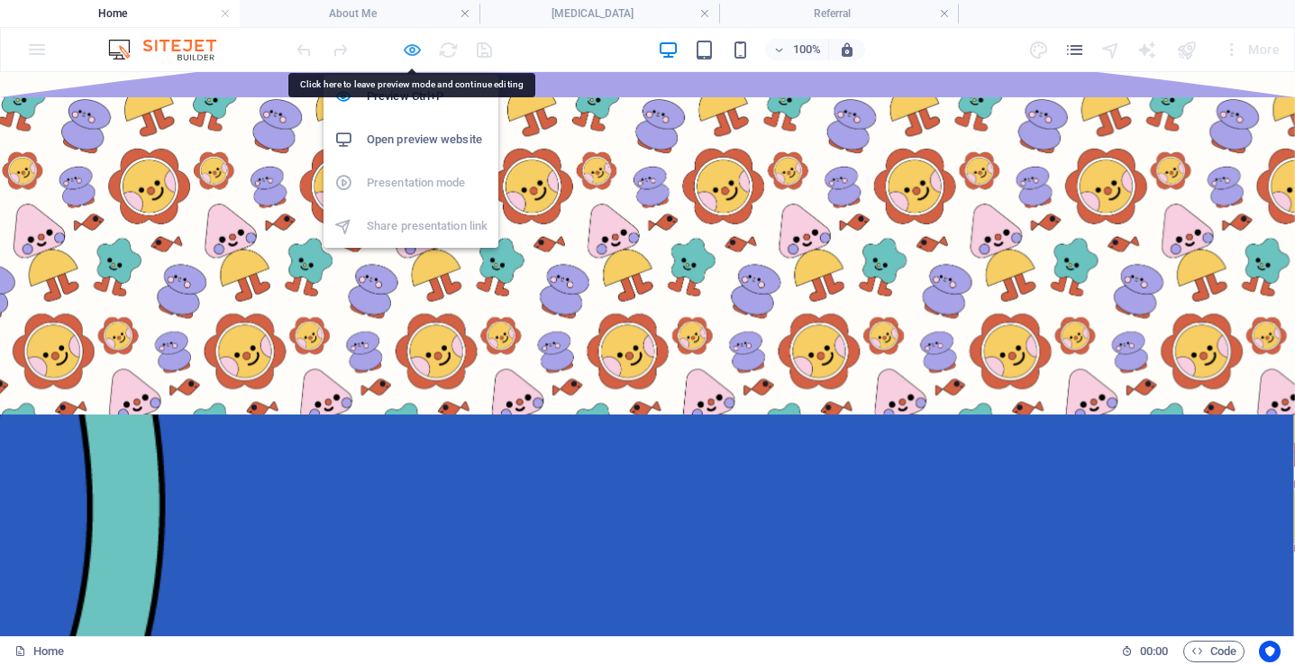
click at [411, 44] on icon "button" at bounding box center [412, 50] width 21 height 21
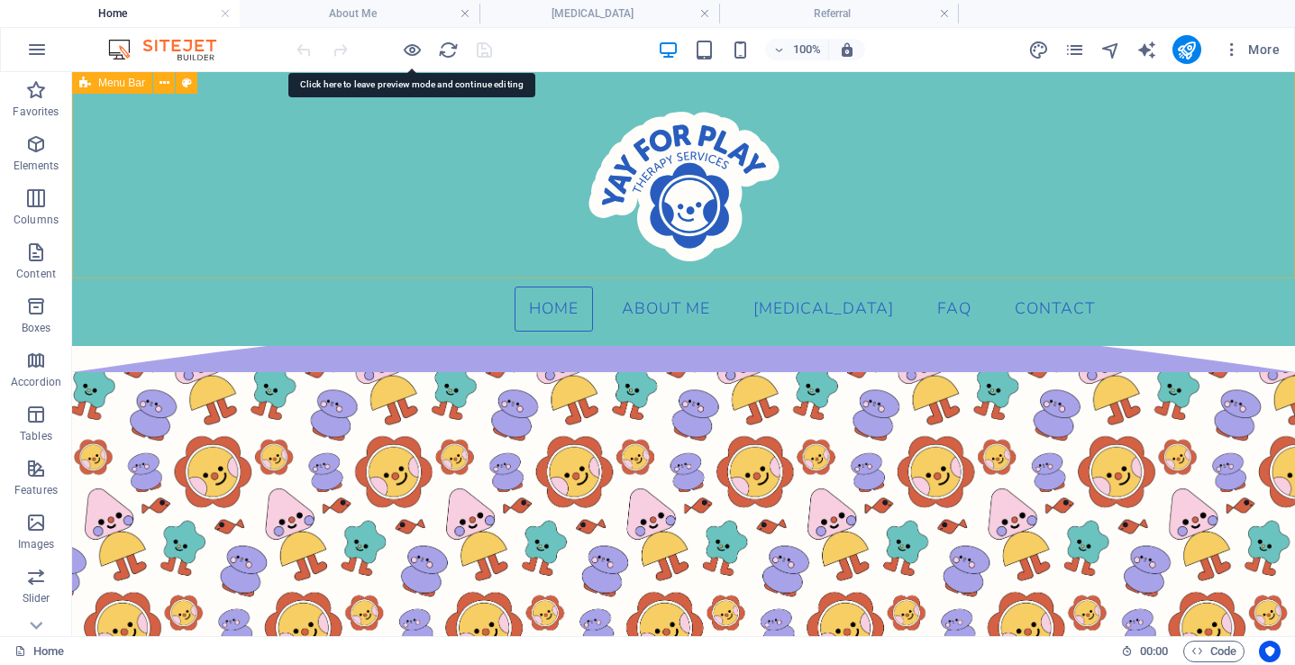
scroll to position [4376, 0]
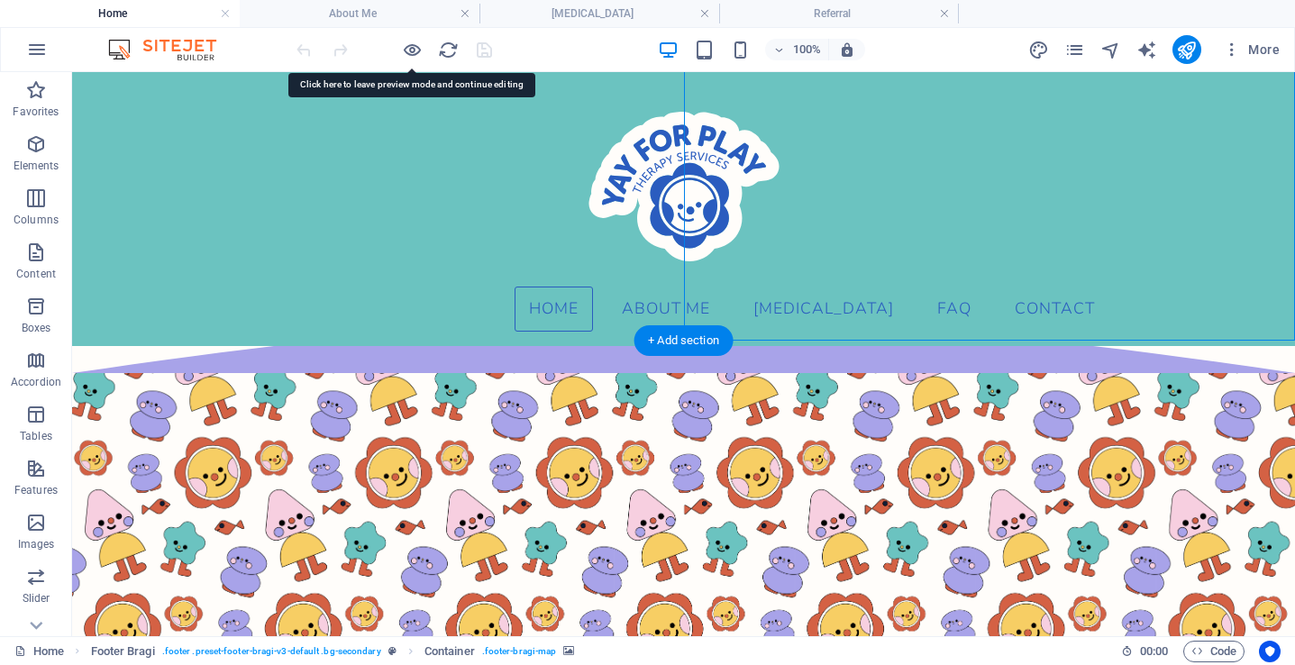
select select "px"
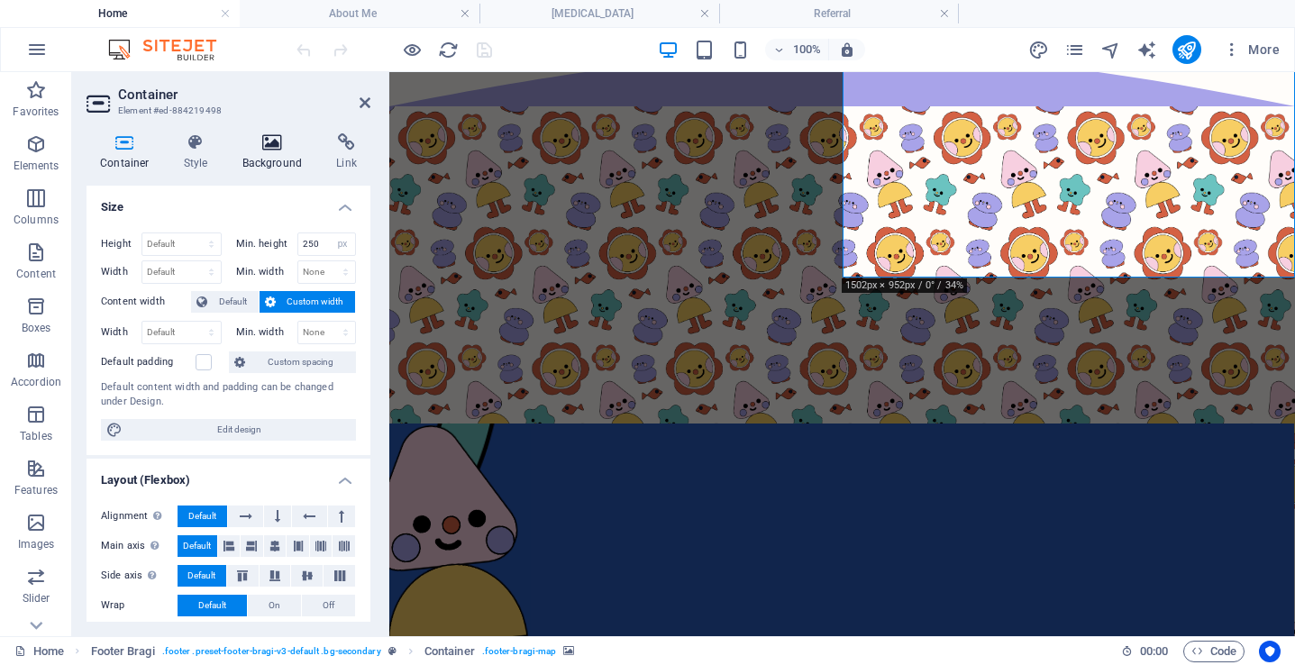
click at [268, 146] on icon at bounding box center [272, 142] width 87 height 18
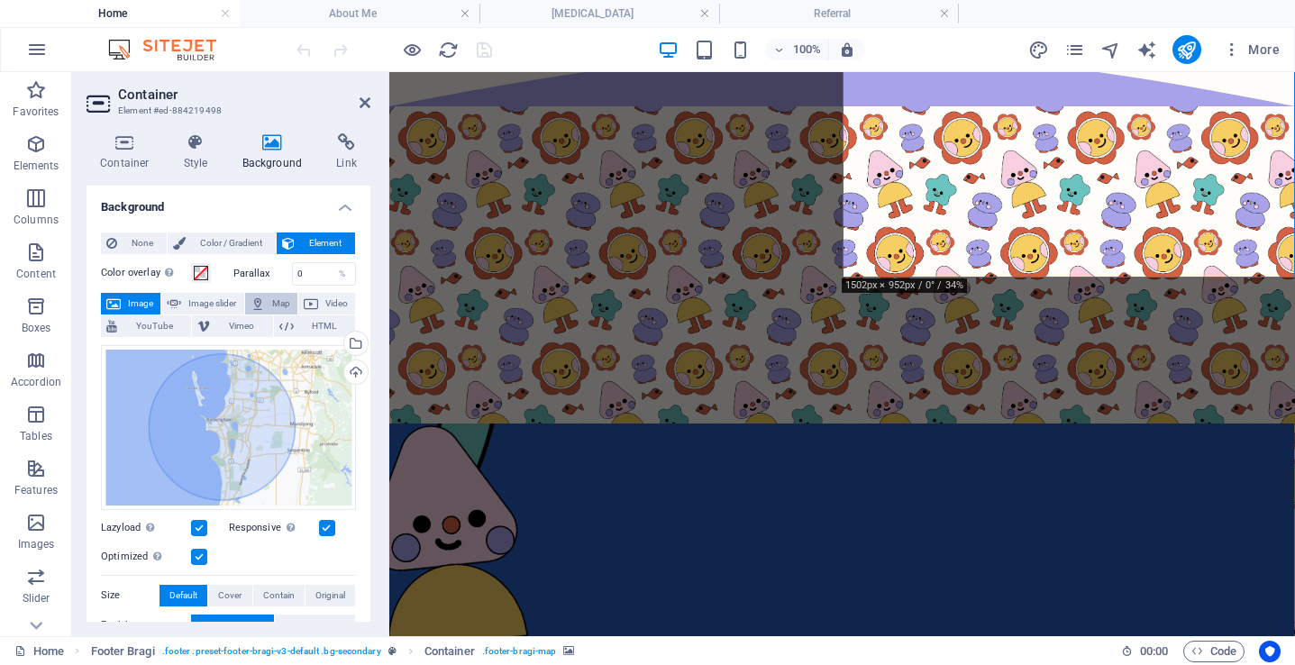
click at [270, 300] on span "Map" at bounding box center [281, 304] width 22 height 22
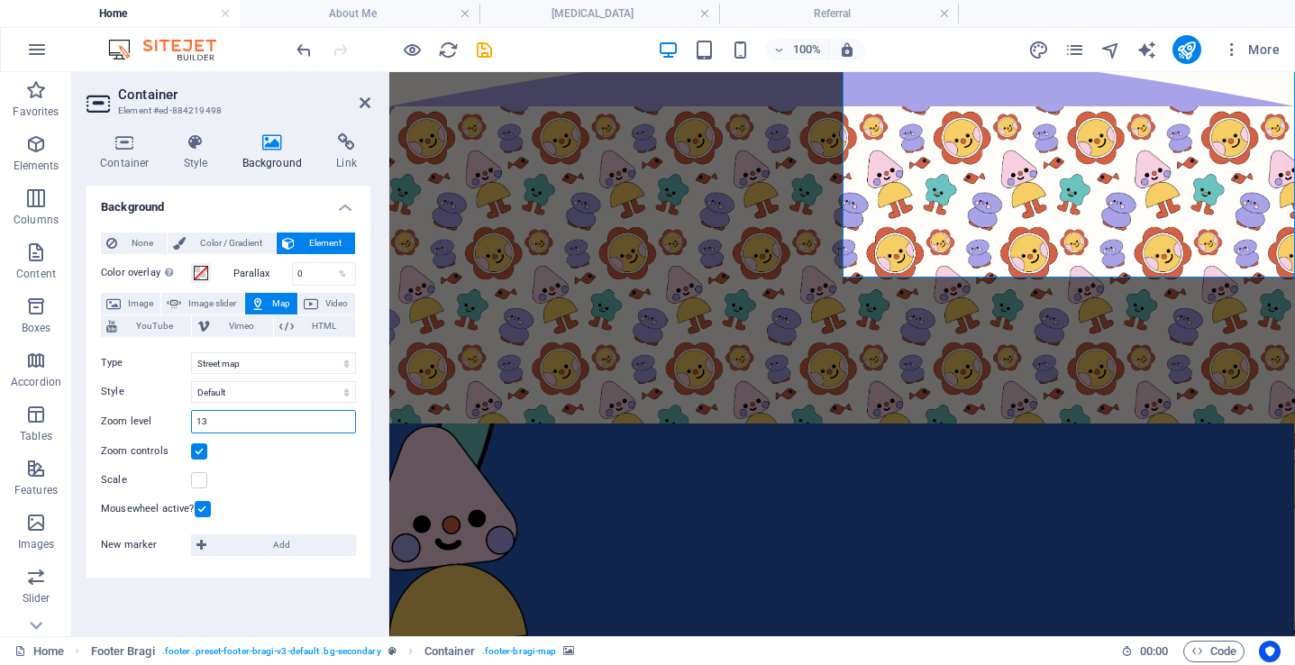
click at [230, 427] on input "13" at bounding box center [273, 422] width 163 height 22
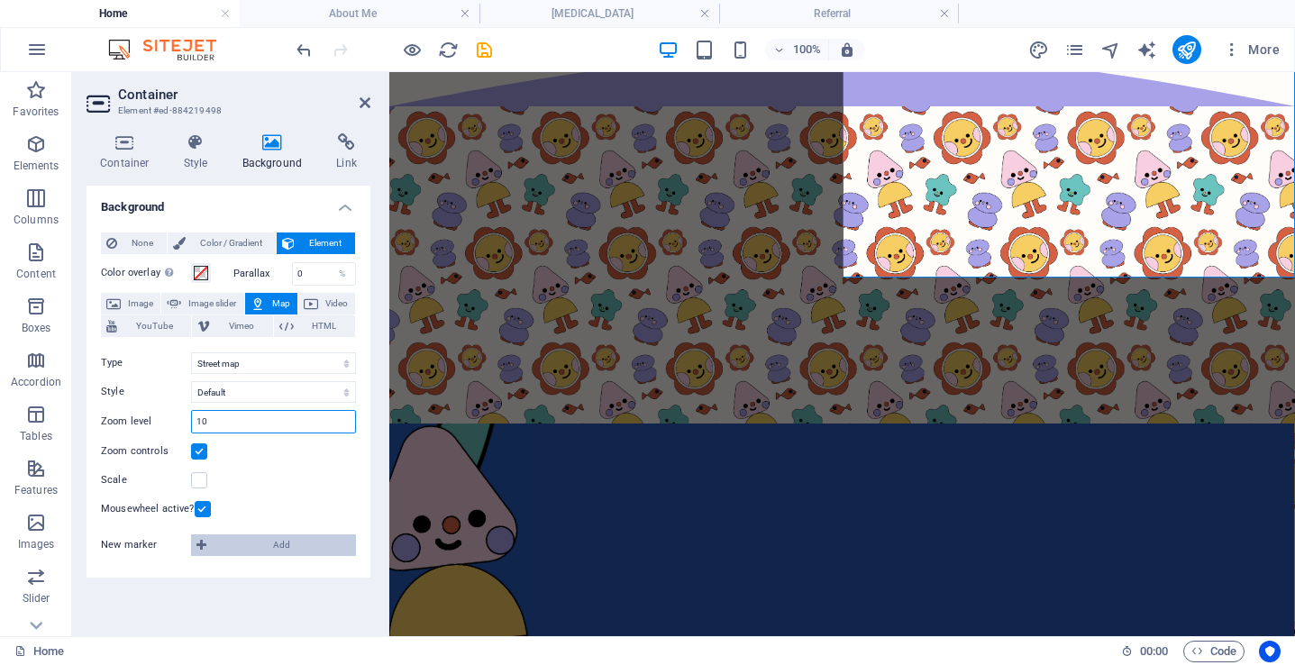
type input "10"
click at [259, 544] on span "Add" at bounding box center [281, 546] width 139 height 22
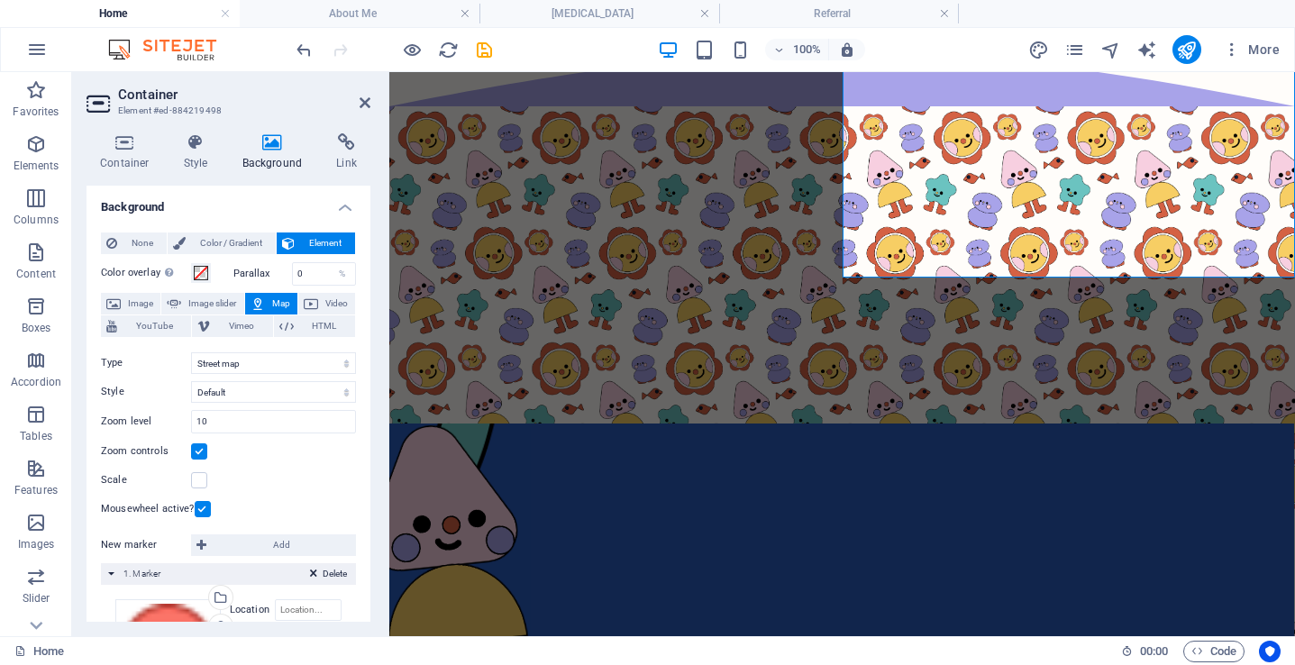
scroll to position [188, 0]
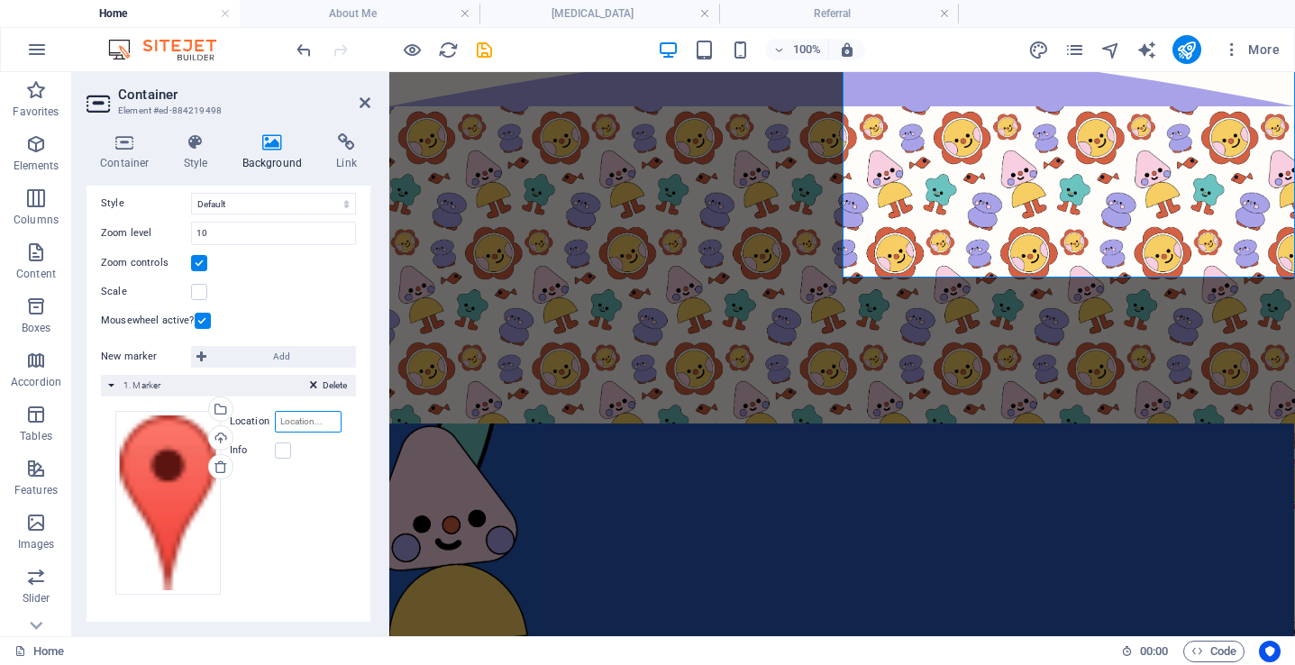
click at [296, 425] on input "Location" at bounding box center [308, 422] width 67 height 22
type input "rockingham"
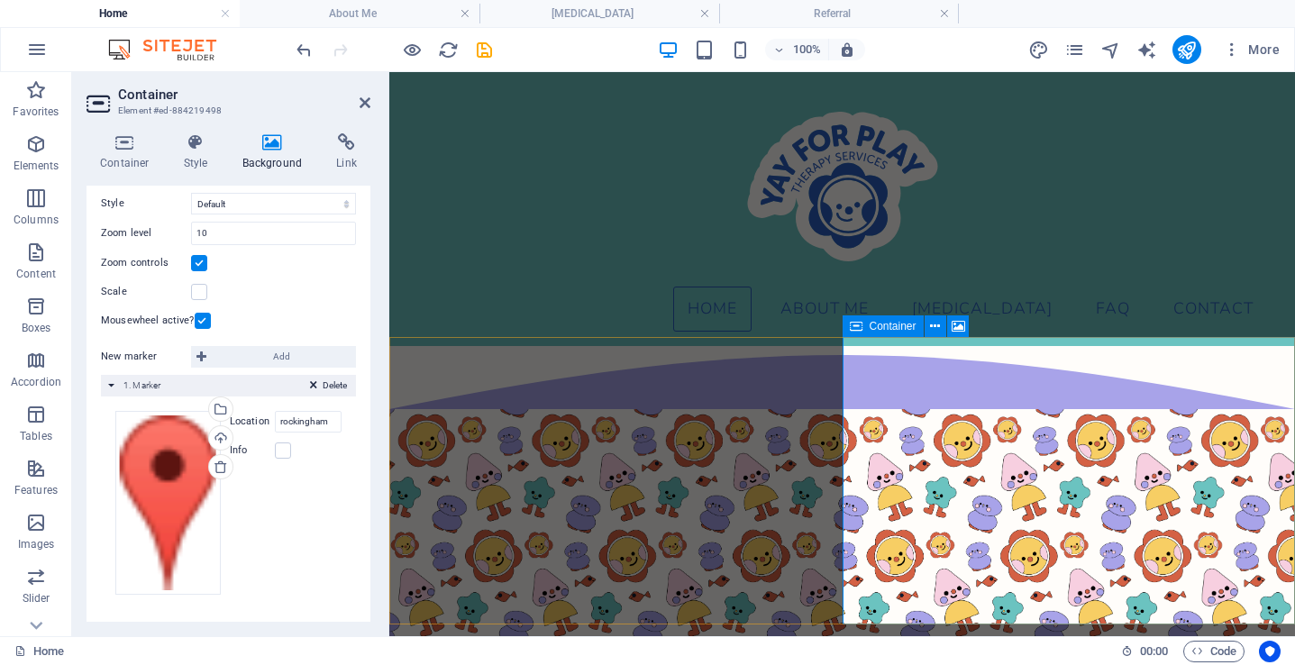
scroll to position [4024, 0]
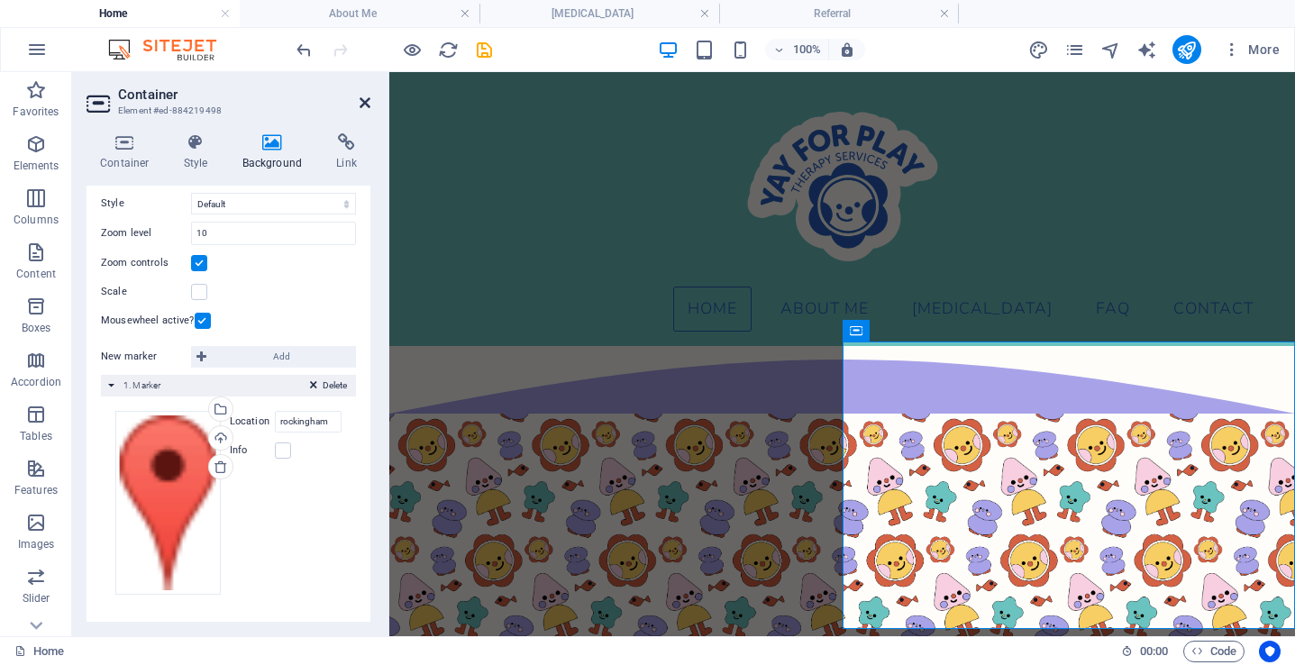
click at [362, 104] on icon at bounding box center [365, 103] width 11 height 14
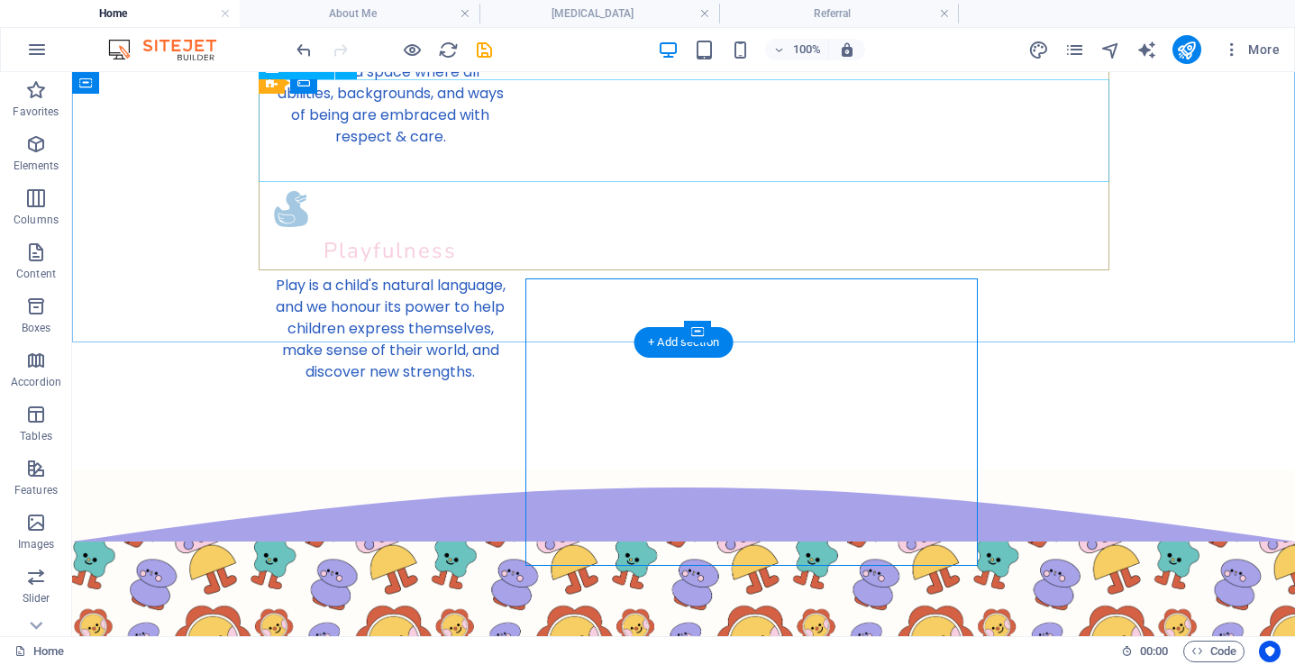
scroll to position [4088, 0]
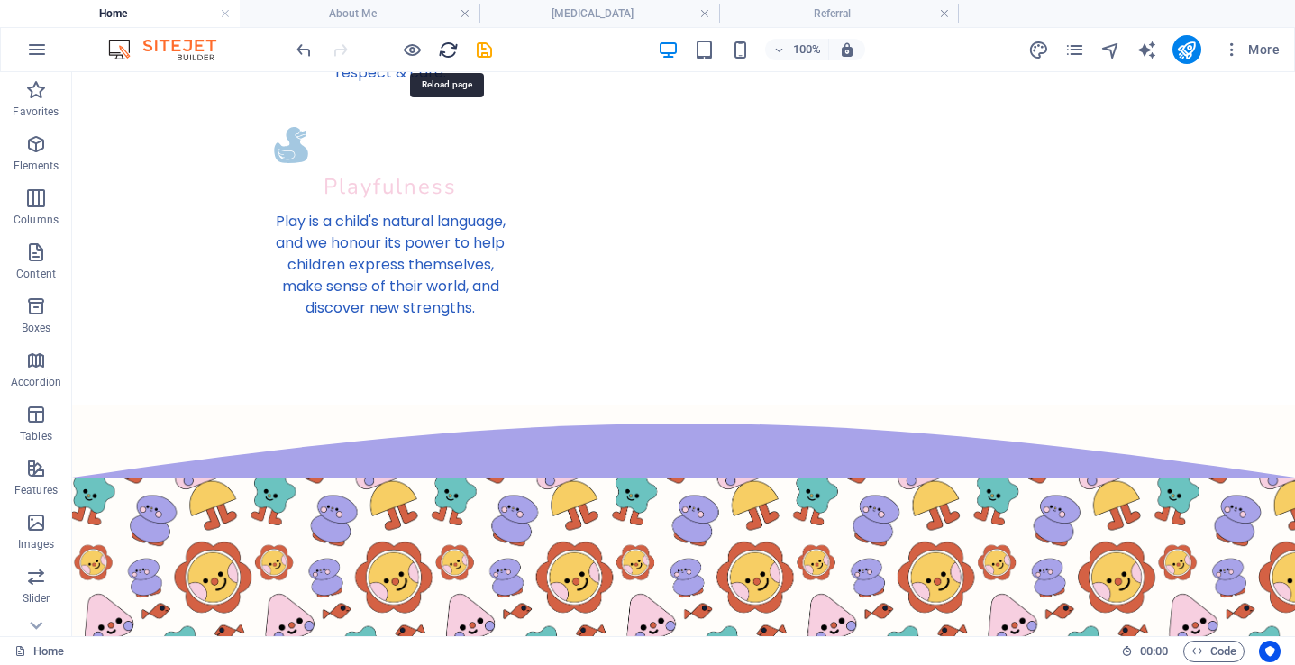
click at [444, 50] on icon "reload" at bounding box center [448, 50] width 21 height 21
click at [490, 56] on icon "save" at bounding box center [484, 50] width 21 height 21
checkbox input "false"
click at [449, 50] on icon "reload" at bounding box center [448, 50] width 21 height 21
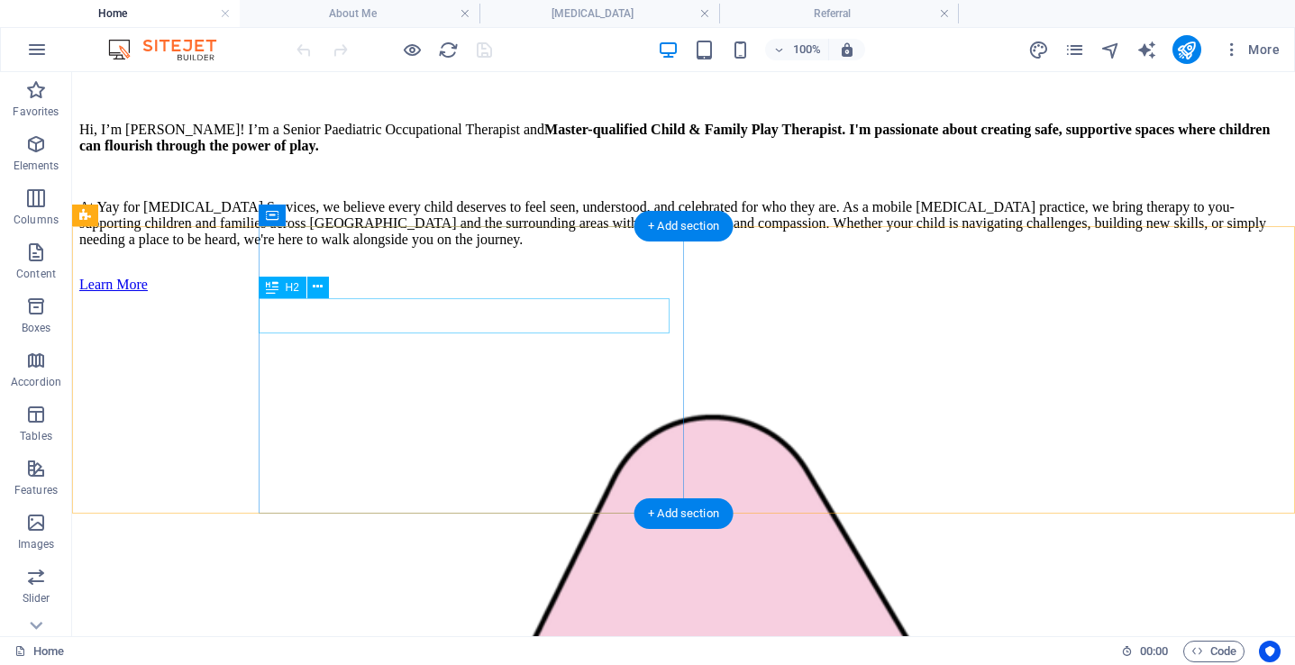
scroll to position [4229, 0]
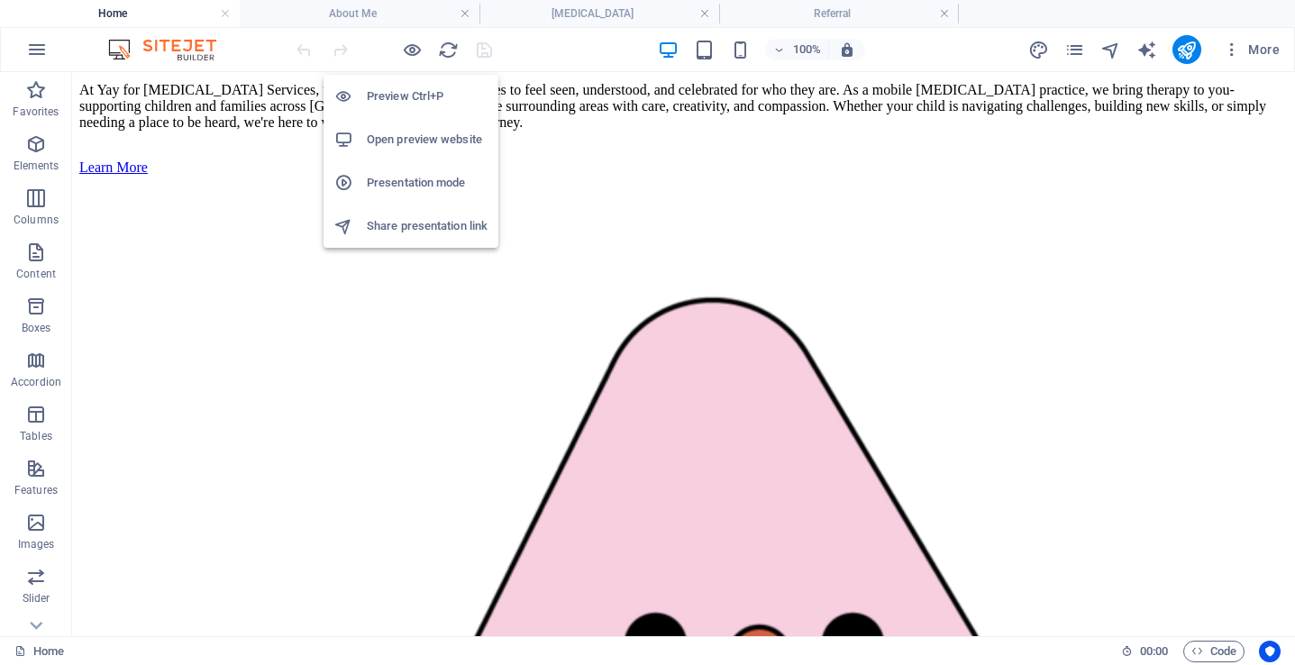
click at [420, 140] on h6 "Open preview website" at bounding box center [427, 140] width 121 height 22
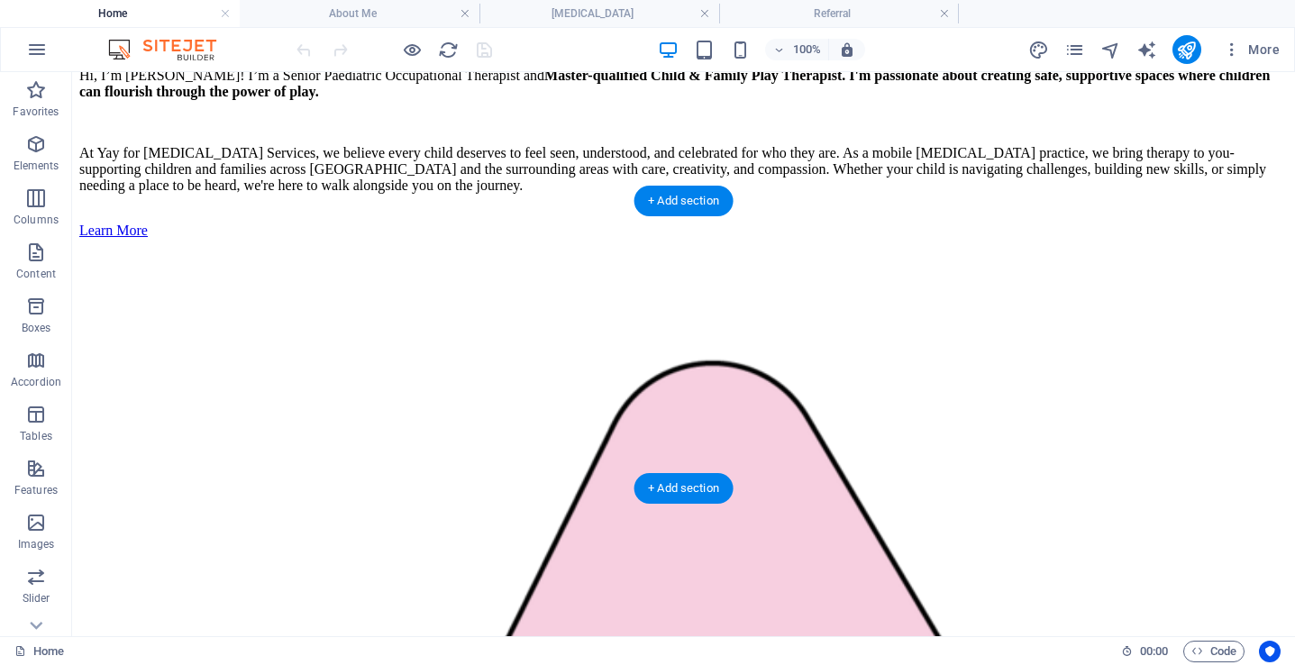
select select "px"
select select "1"
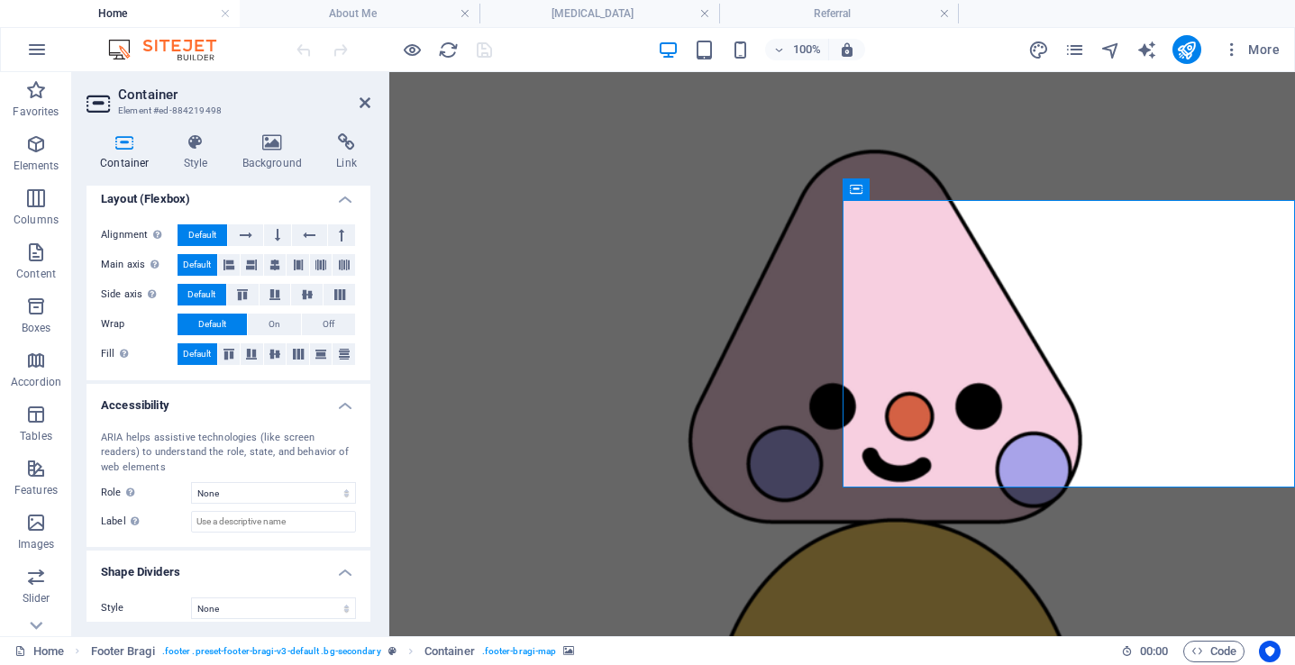
scroll to position [288, 0]
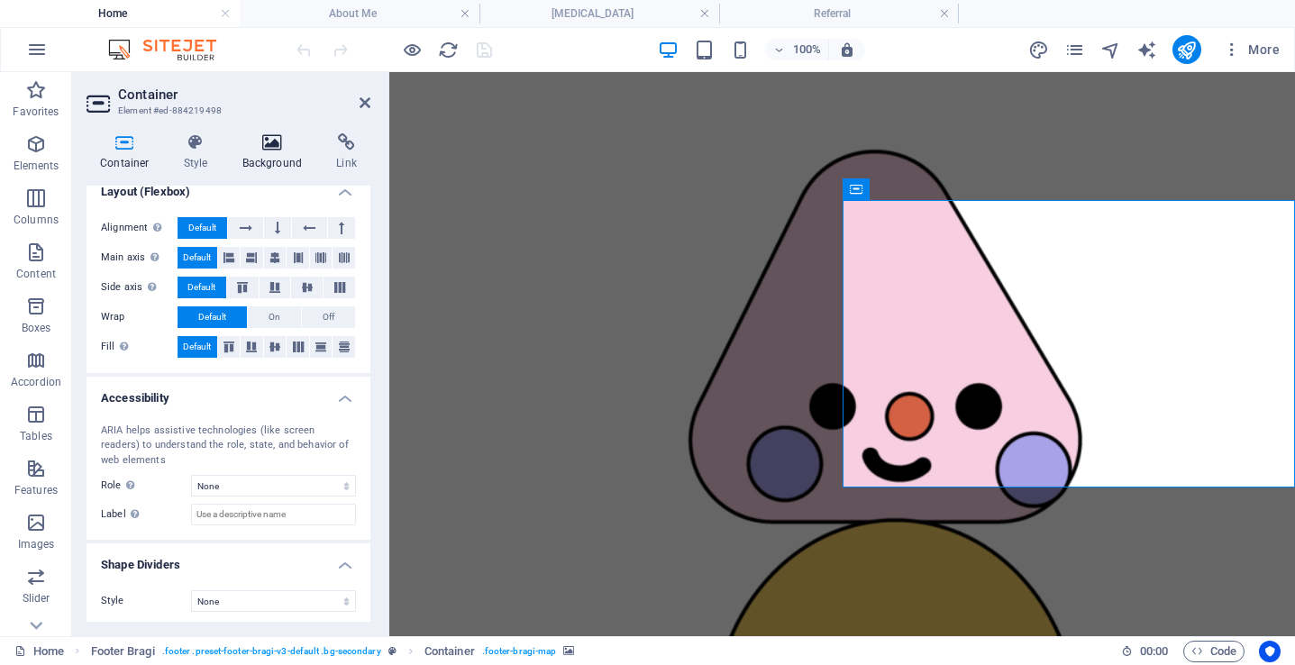
click at [270, 142] on icon at bounding box center [272, 142] width 87 height 18
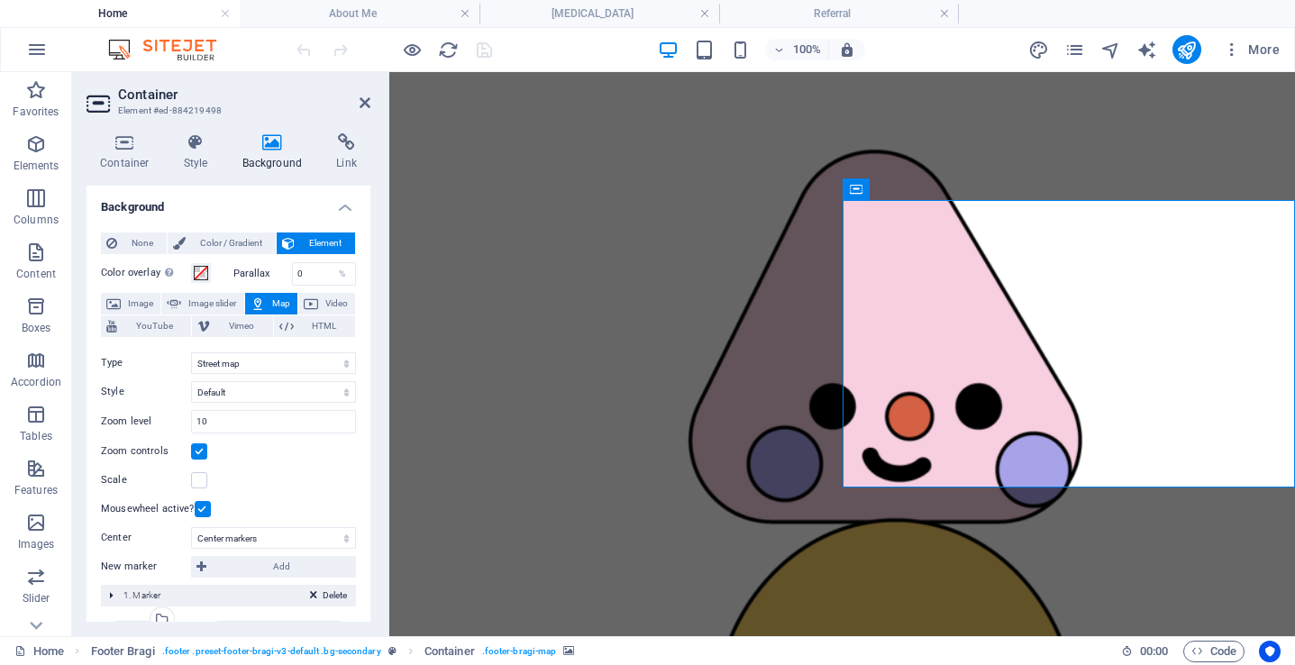
scroll to position [330, 0]
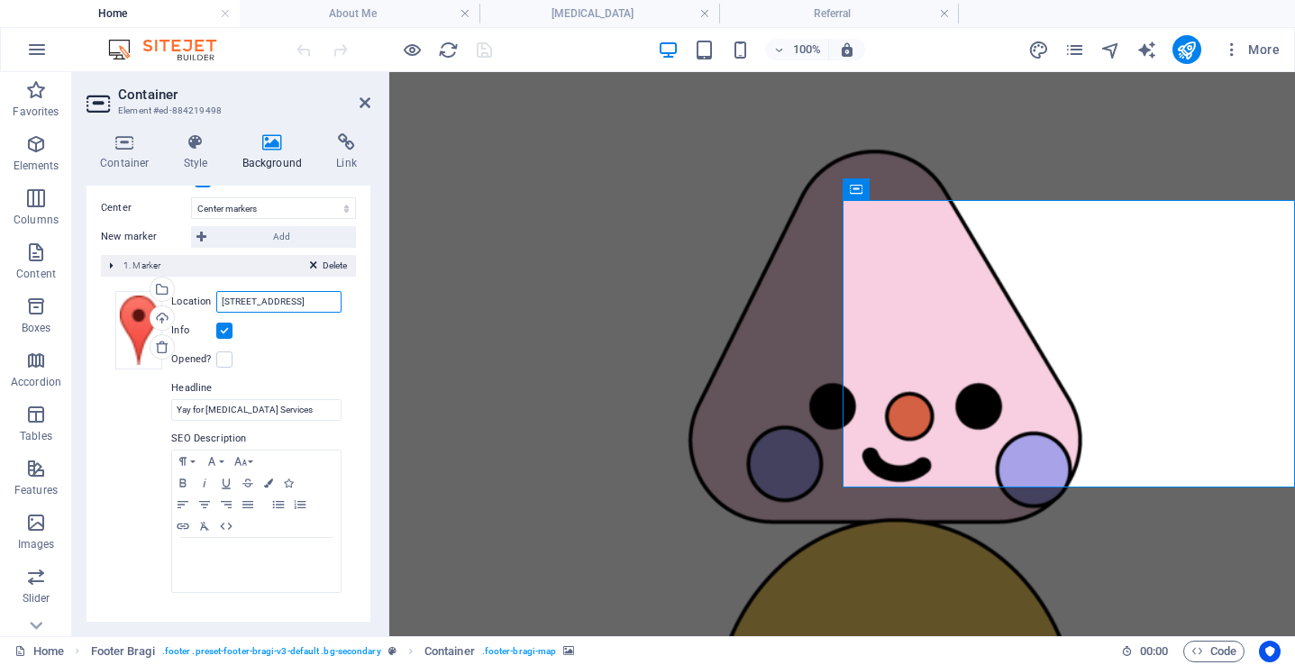
click at [225, 301] on input "PO BOX 4201, Baldivis WA 6171" at bounding box center [278, 302] width 125 height 22
click at [282, 304] on input "PO BOX 4201, Baldivis WA 6171" at bounding box center [278, 302] width 125 height 22
click at [282, 303] on input "PO BOX 4201, Baldivis WA 6171" at bounding box center [278, 302] width 125 height 22
drag, startPoint x: 612, startPoint y: 372, endPoint x: 411, endPoint y: 301, distance: 213.3
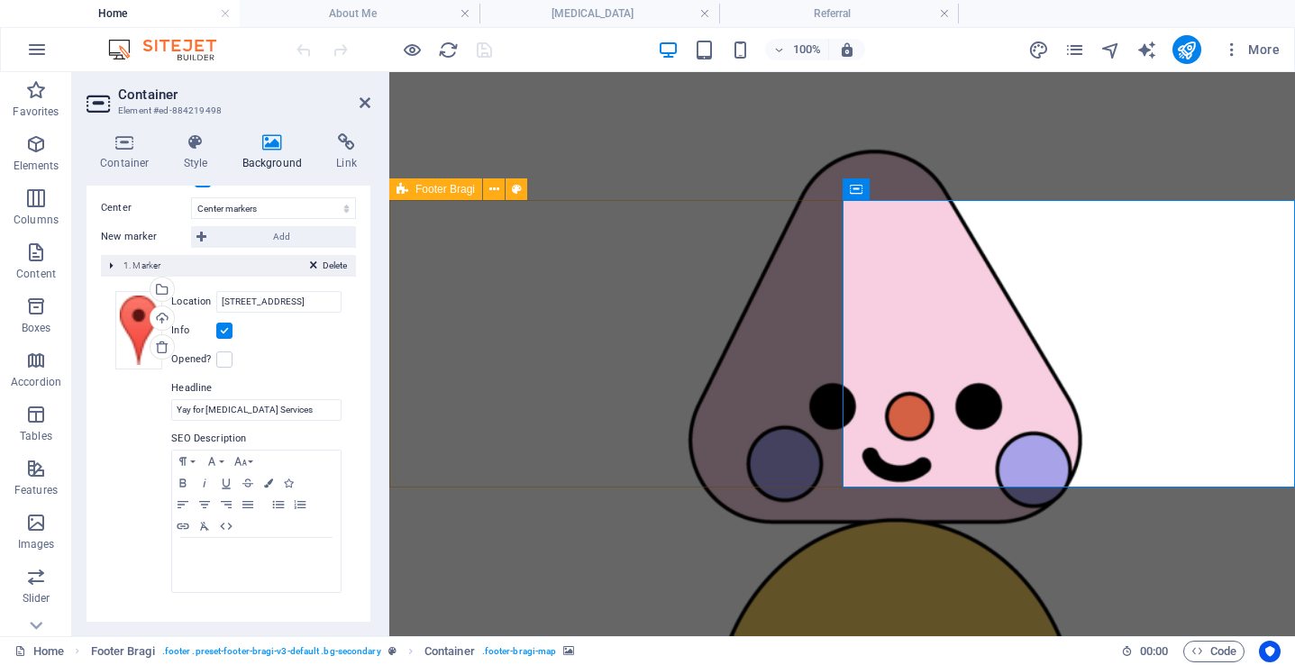
scroll to position [0, 0]
click at [304, 316] on div "Location PO BOX 4201, Baldivis WA 6171 Width auto px Info Opened? Headline Yay …" at bounding box center [254, 442] width 175 height 303
click at [310, 298] on input "PO BOX 4201, Baldivis WA 6171" at bounding box center [278, 302] width 125 height 22
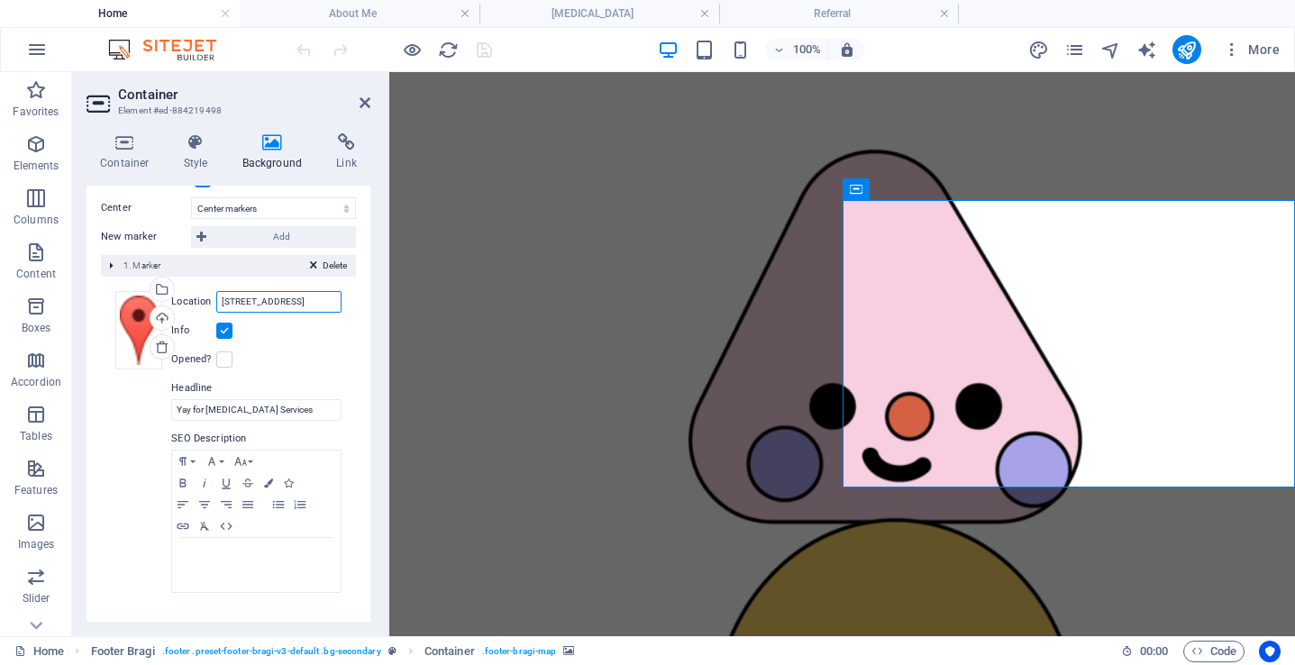
drag, startPoint x: 225, startPoint y: 301, endPoint x: 353, endPoint y: 305, distance: 128.1
click at [353, 305] on div "None Color / Gradient Element Stretch background to full-width Color overlay Pl…" at bounding box center [229, 255] width 284 height 735
type input "P"
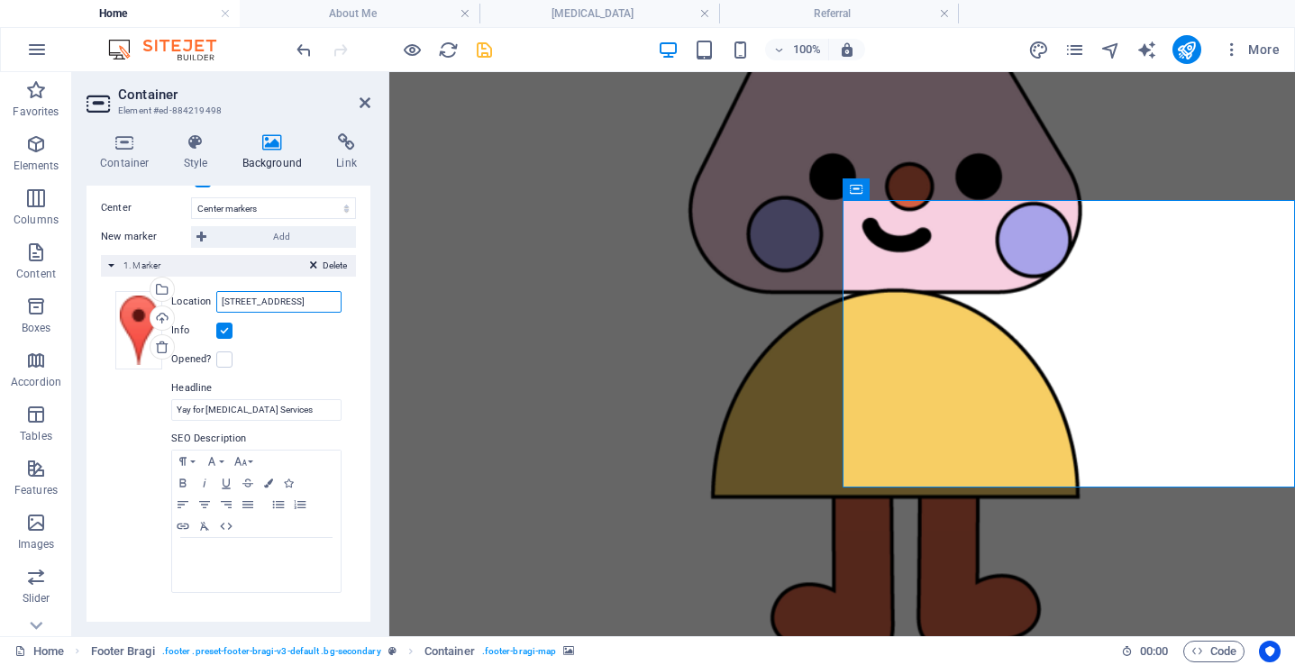
scroll to position [0, 53]
type input "16 Bloomfield Parkway, Baldivis WA 6171"
click at [364, 107] on icon at bounding box center [365, 103] width 11 height 14
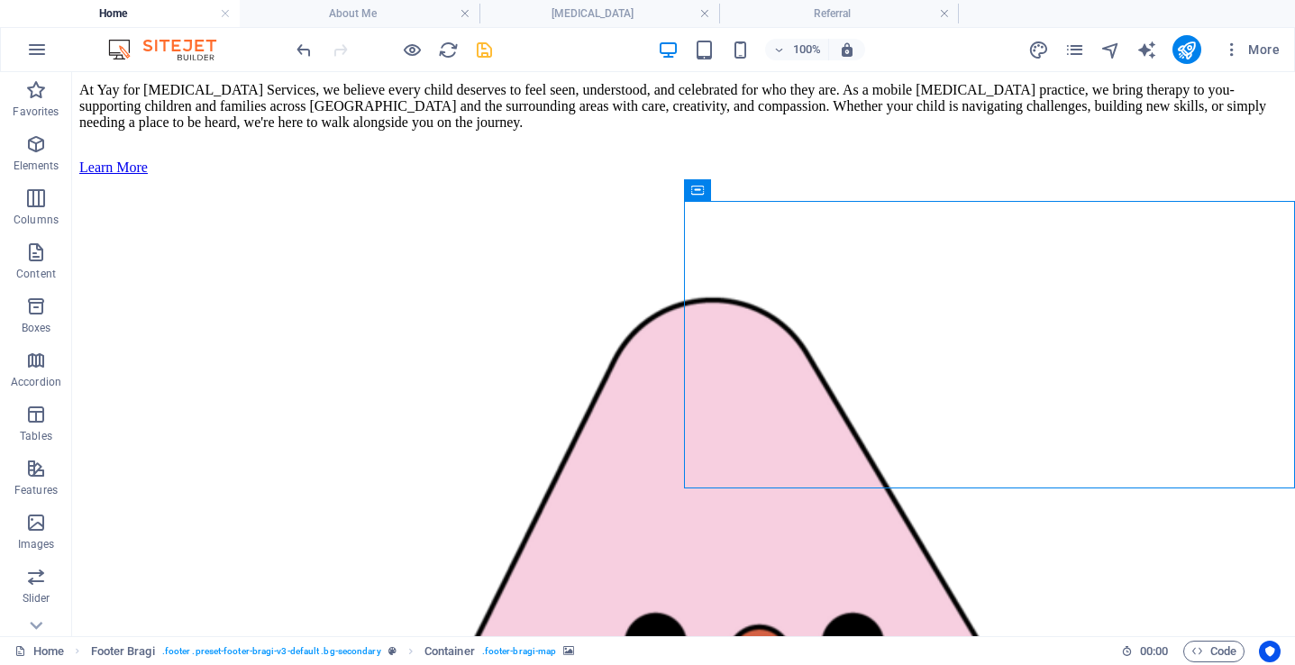
click at [481, 53] on icon "save" at bounding box center [484, 50] width 21 height 21
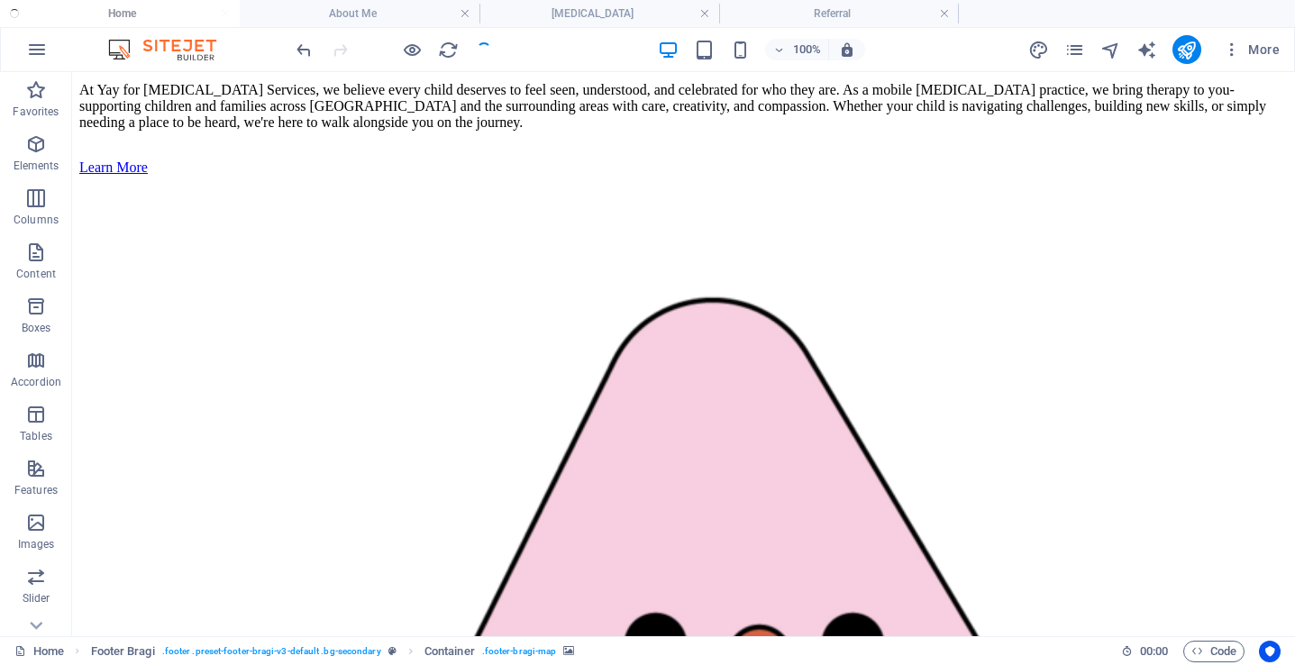
checkbox input "false"
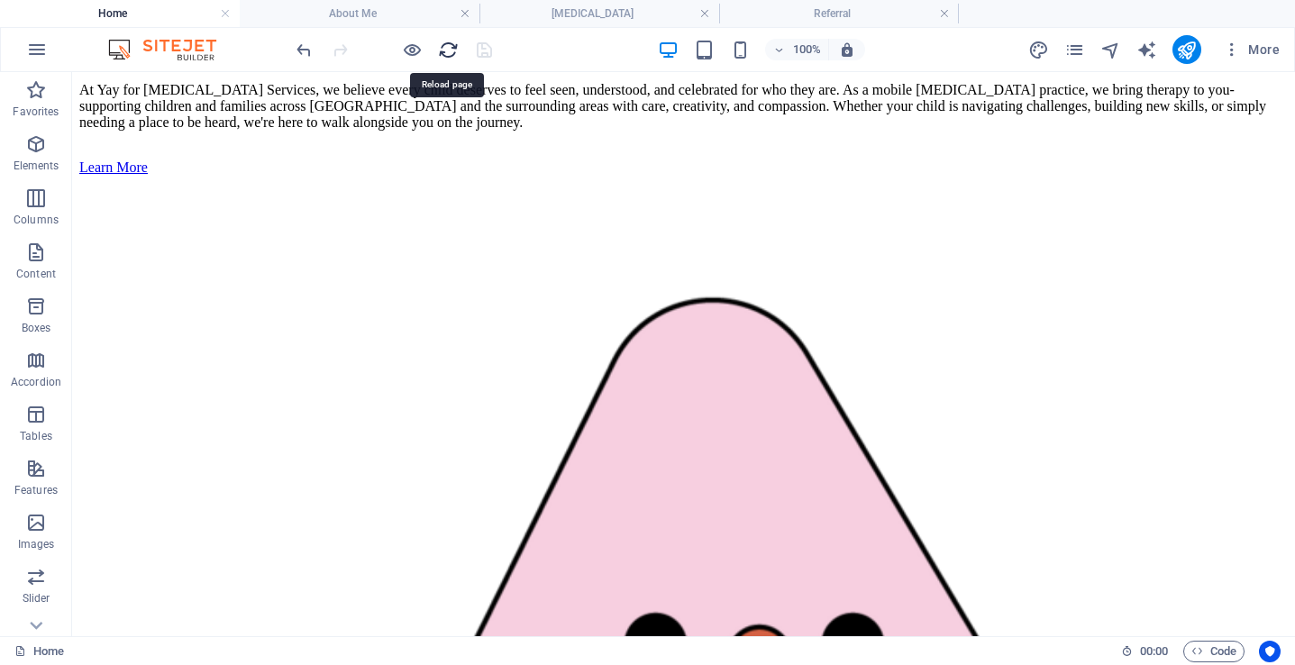
click at [439, 53] on icon "reload" at bounding box center [448, 50] width 21 height 21
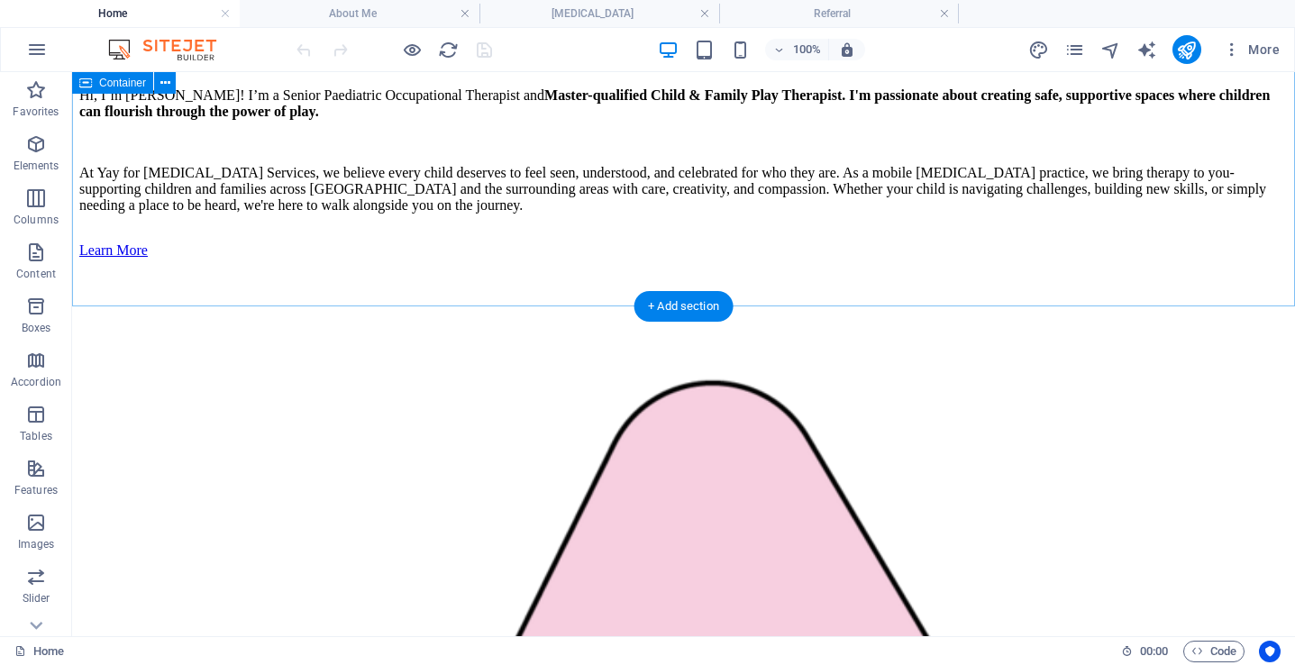
scroll to position [4157, 0]
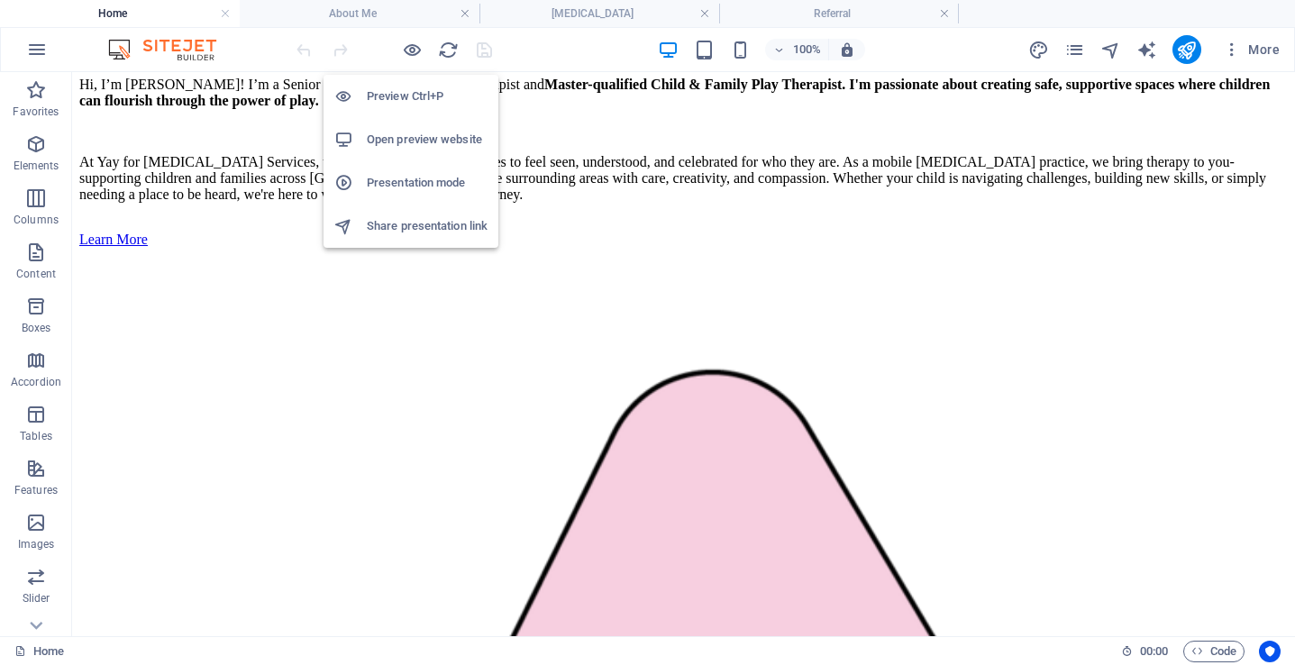
click at [414, 143] on h6 "Open preview website" at bounding box center [427, 140] width 121 height 22
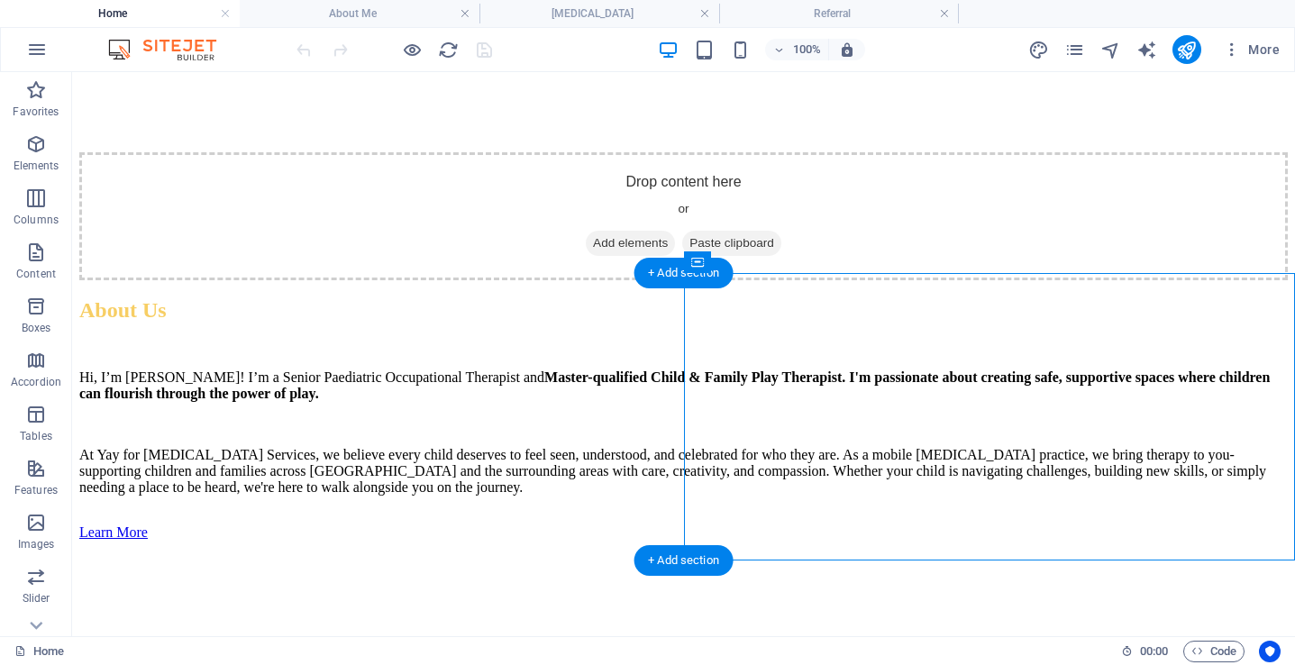
select select "px"
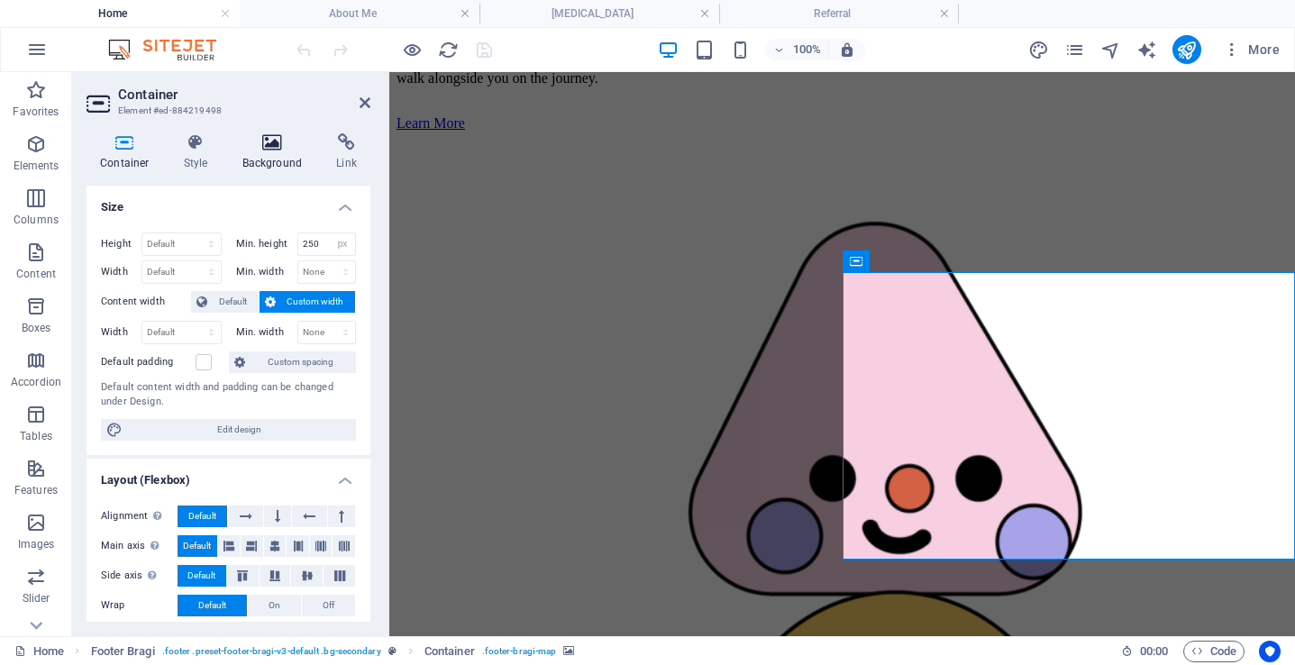
click at [279, 154] on h4 "Background" at bounding box center [276, 152] width 95 height 38
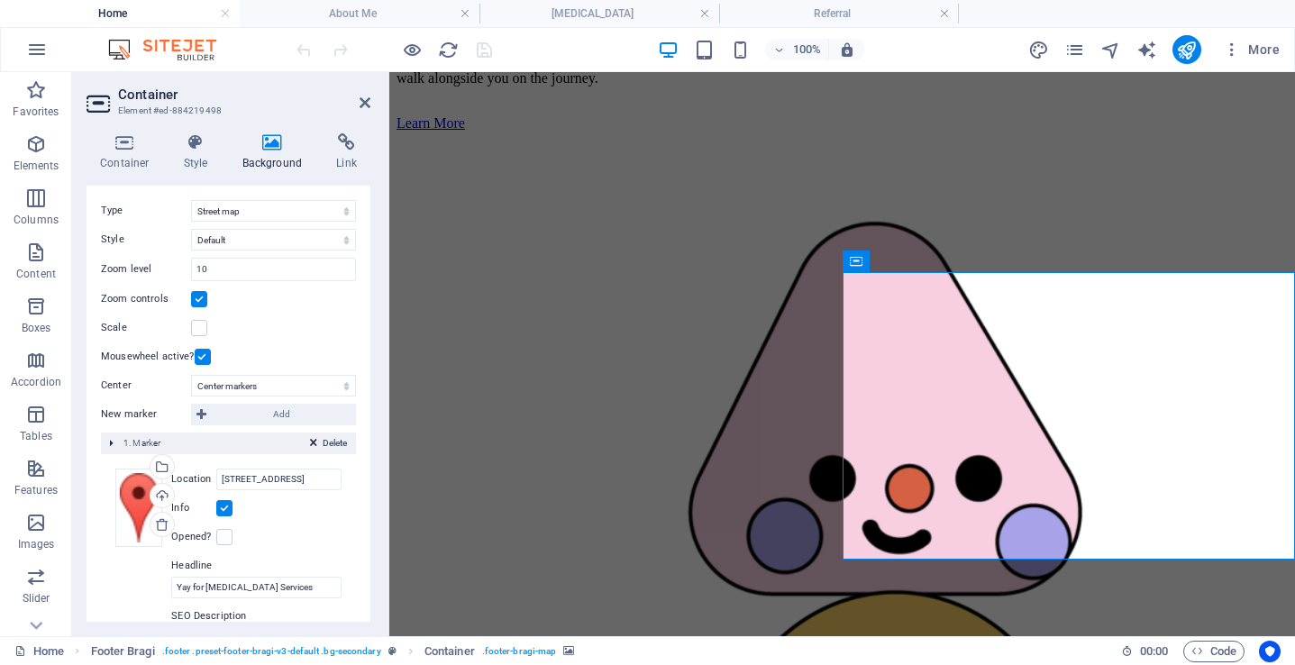
scroll to position [153, 0]
click at [325, 440] on span "Delete" at bounding box center [335, 443] width 24 height 16
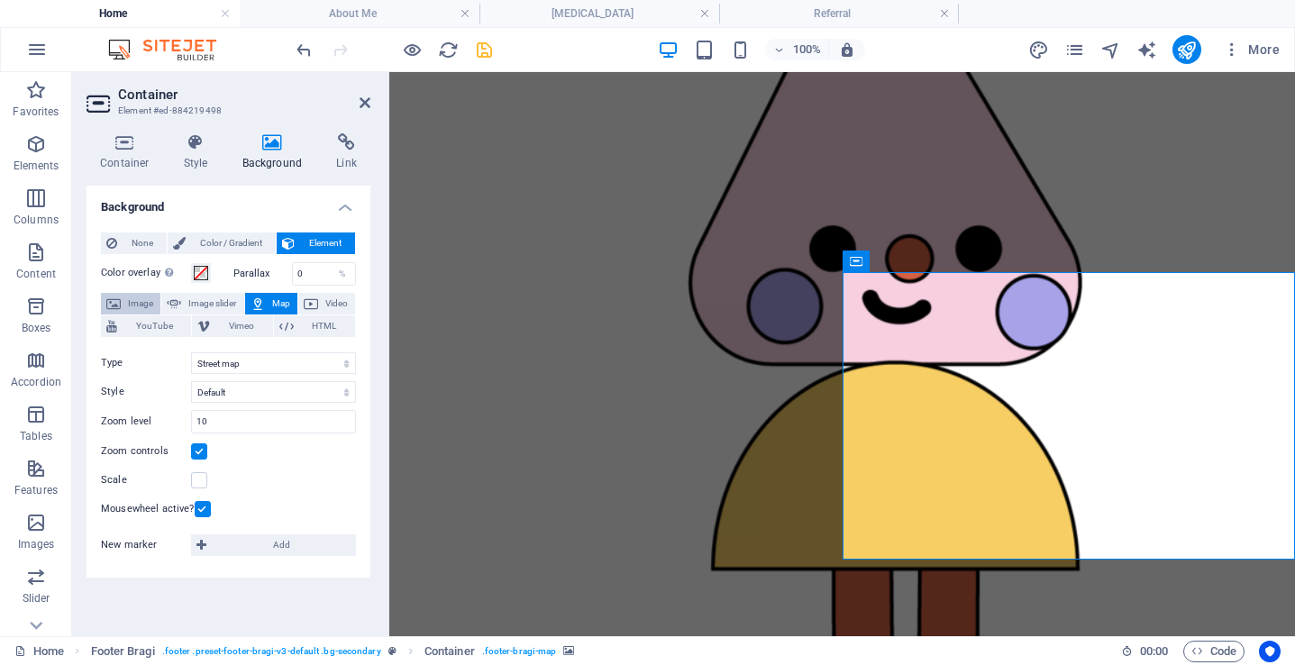
click at [140, 301] on span "Image" at bounding box center [140, 304] width 29 height 22
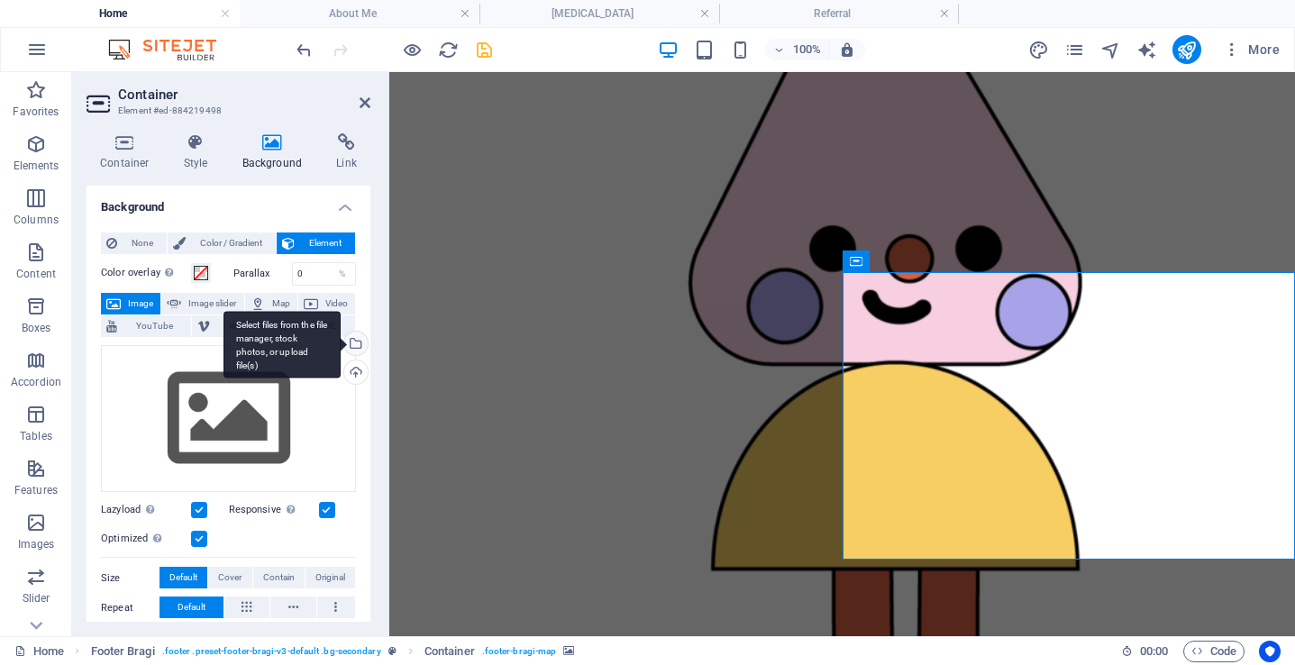
click at [352, 339] on div "Select files from the file manager, stock photos, or upload file(s)" at bounding box center [354, 345] width 27 height 27
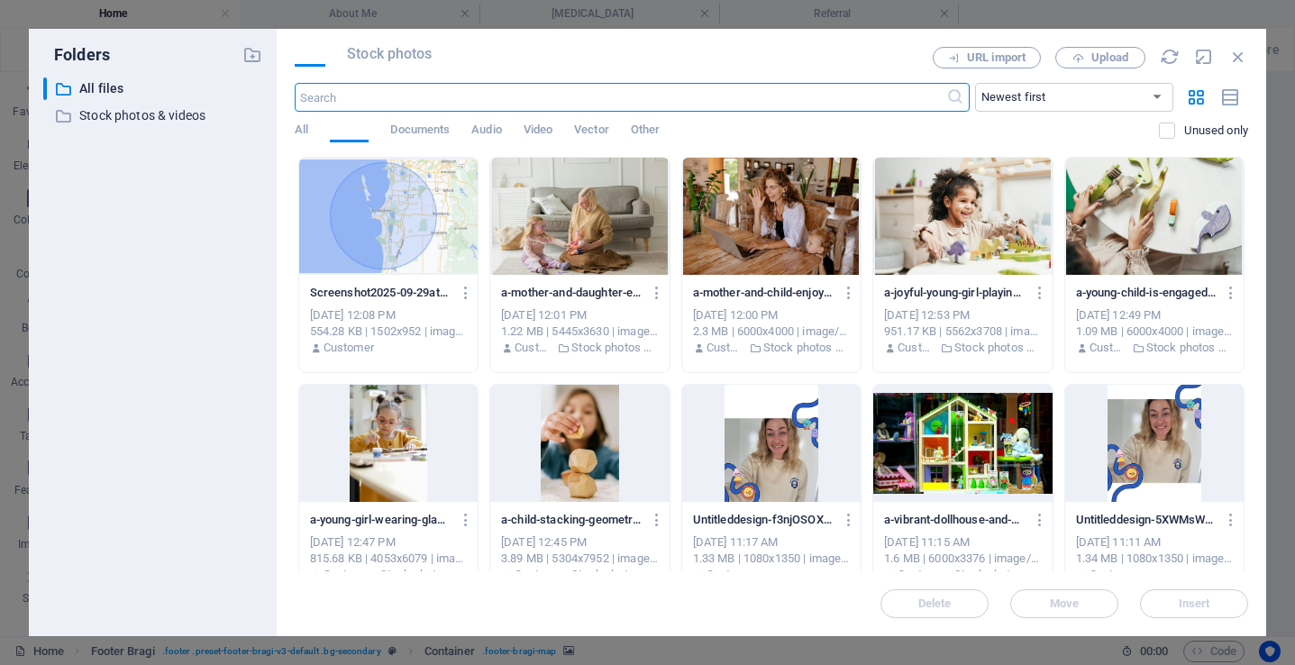
scroll to position [5712, 0]
click at [380, 223] on div at bounding box center [388, 216] width 179 height 117
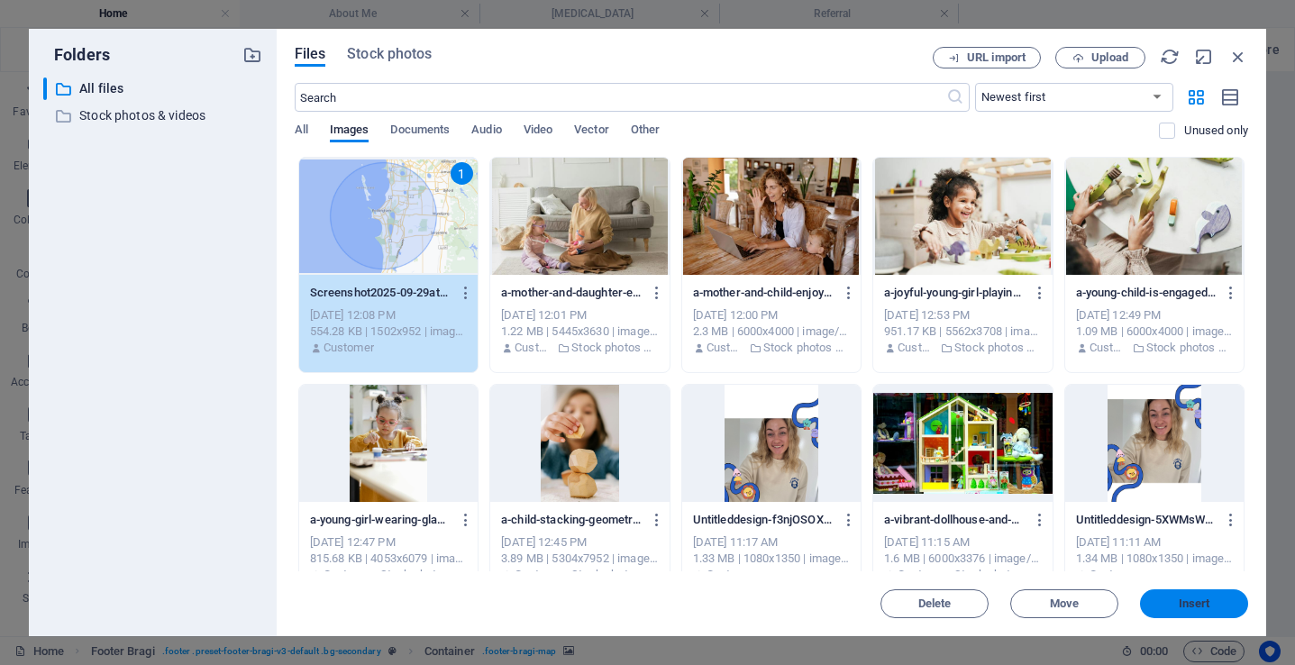
click at [1203, 606] on span "Insert" at bounding box center [1195, 604] width 32 height 11
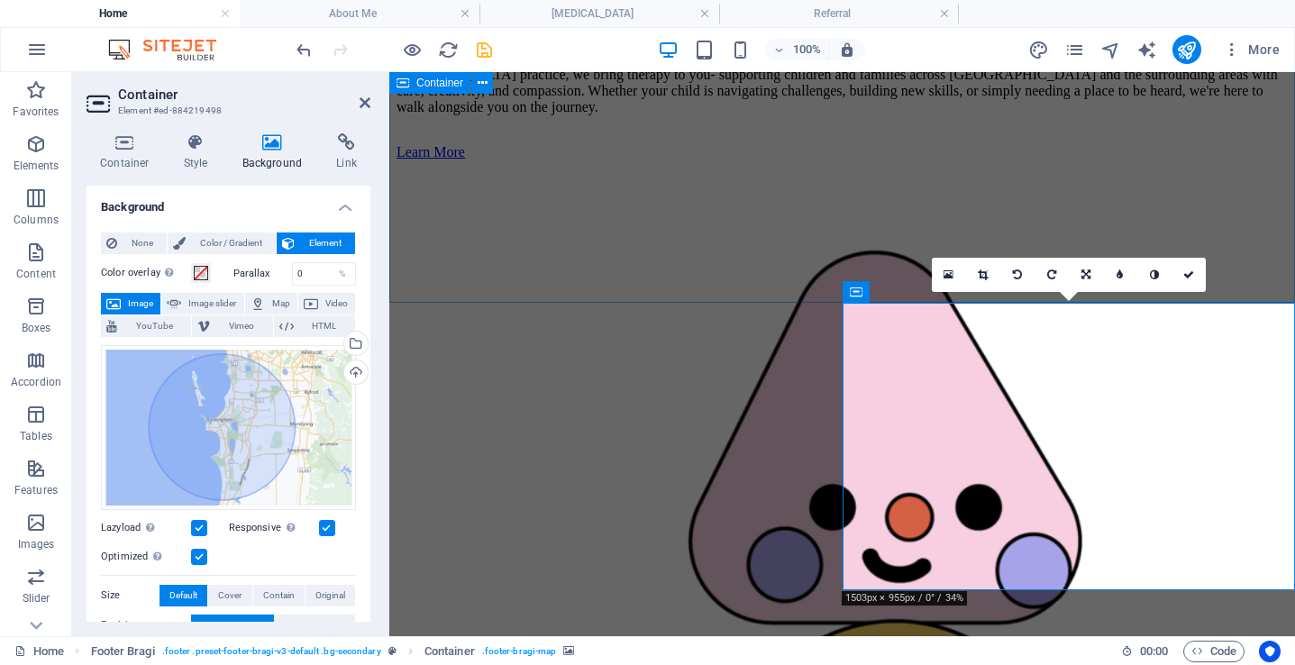
scroll to position [4066, 0]
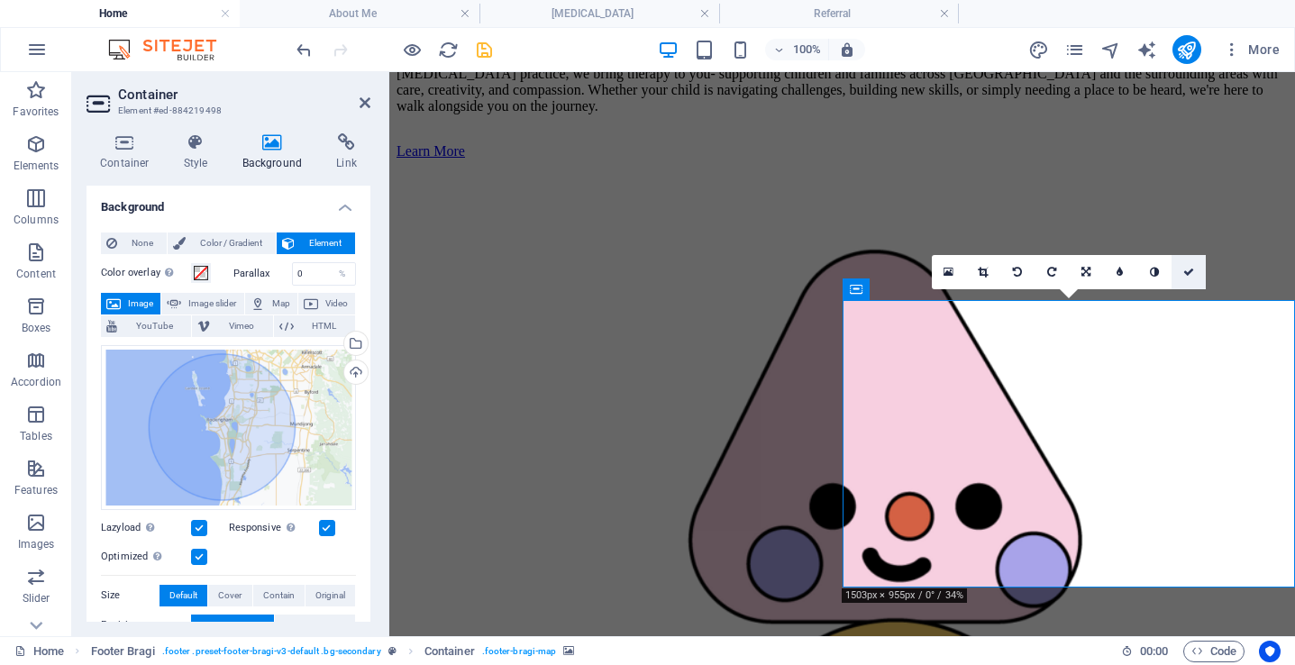
click at [1184, 277] on link at bounding box center [1189, 272] width 34 height 34
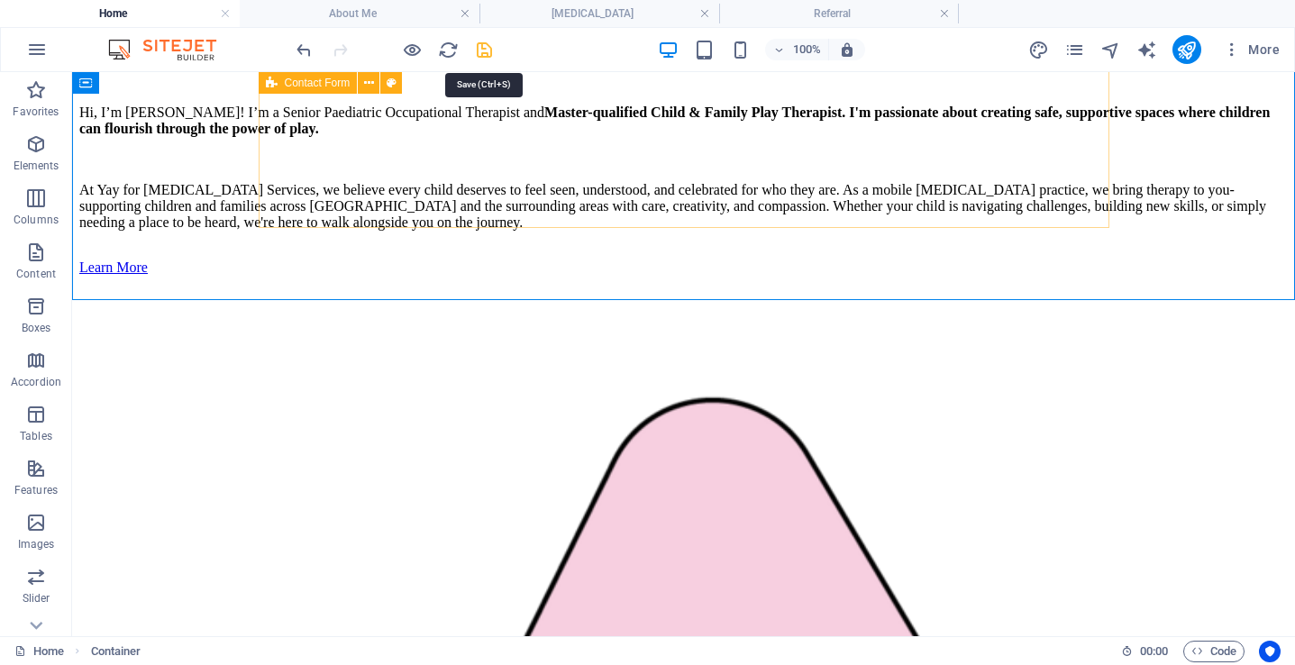
click at [485, 59] on icon "save" at bounding box center [484, 50] width 21 height 21
checkbox input "false"
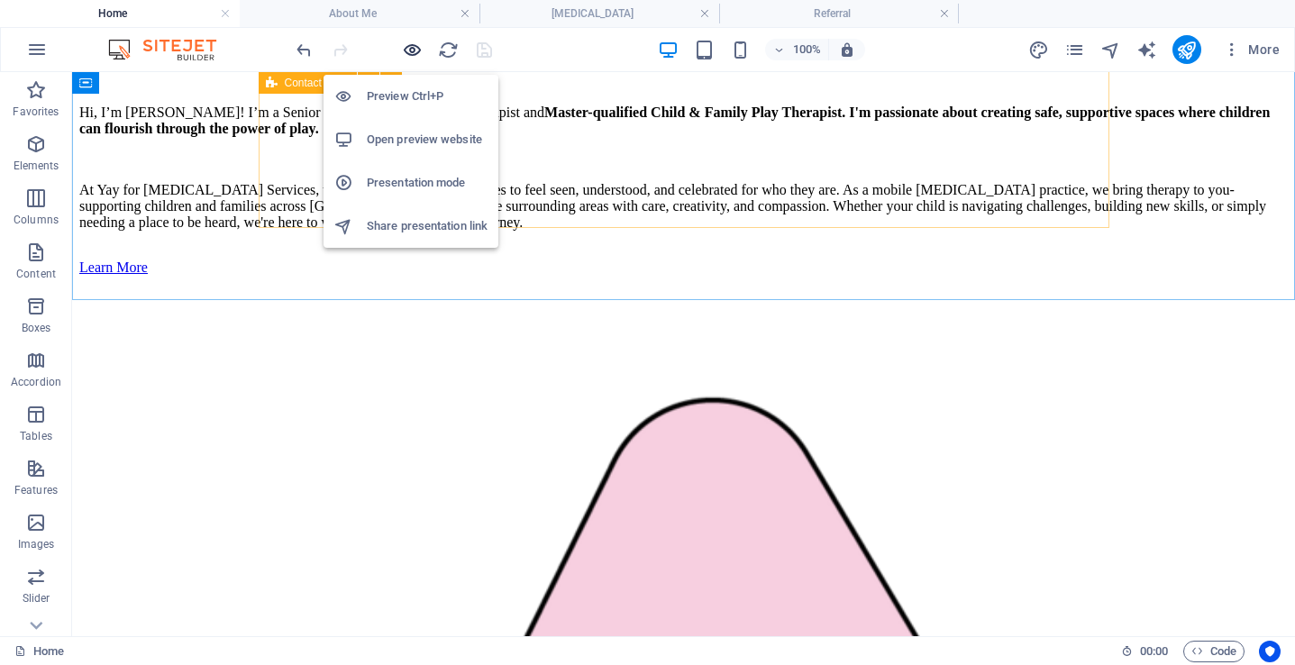
click at [413, 46] on icon "button" at bounding box center [412, 50] width 21 height 21
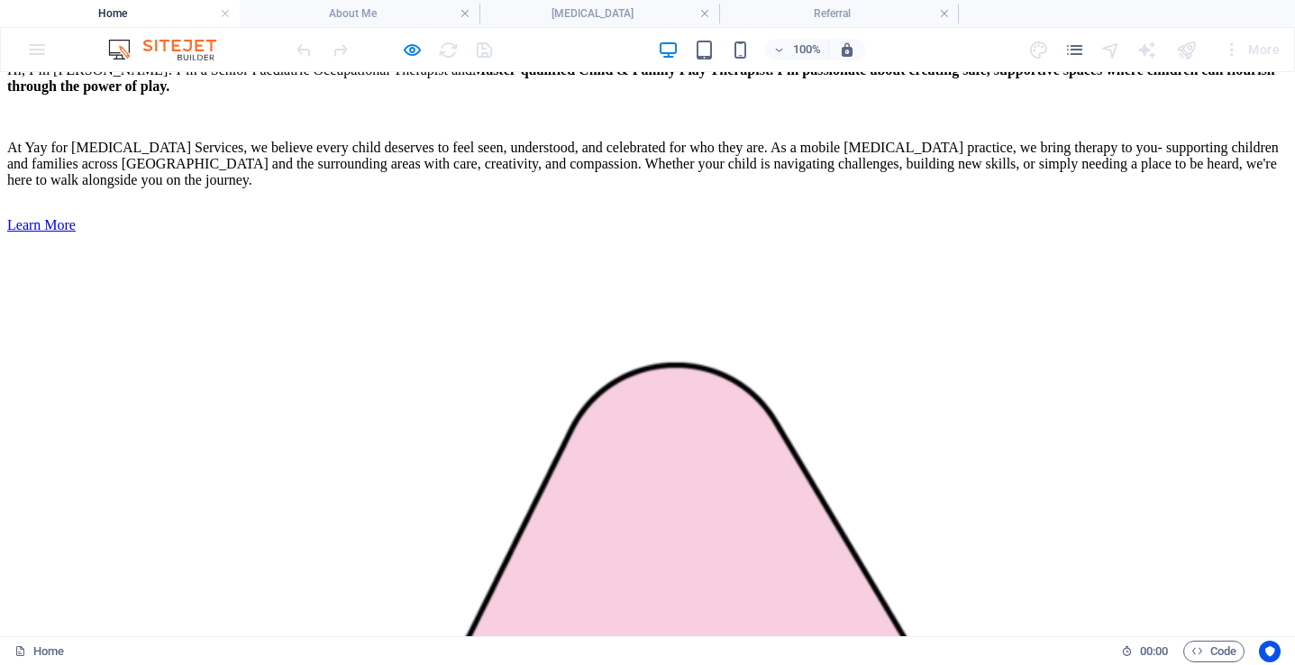
click at [407, 10] on h4 "About Me" at bounding box center [360, 14] width 240 height 20
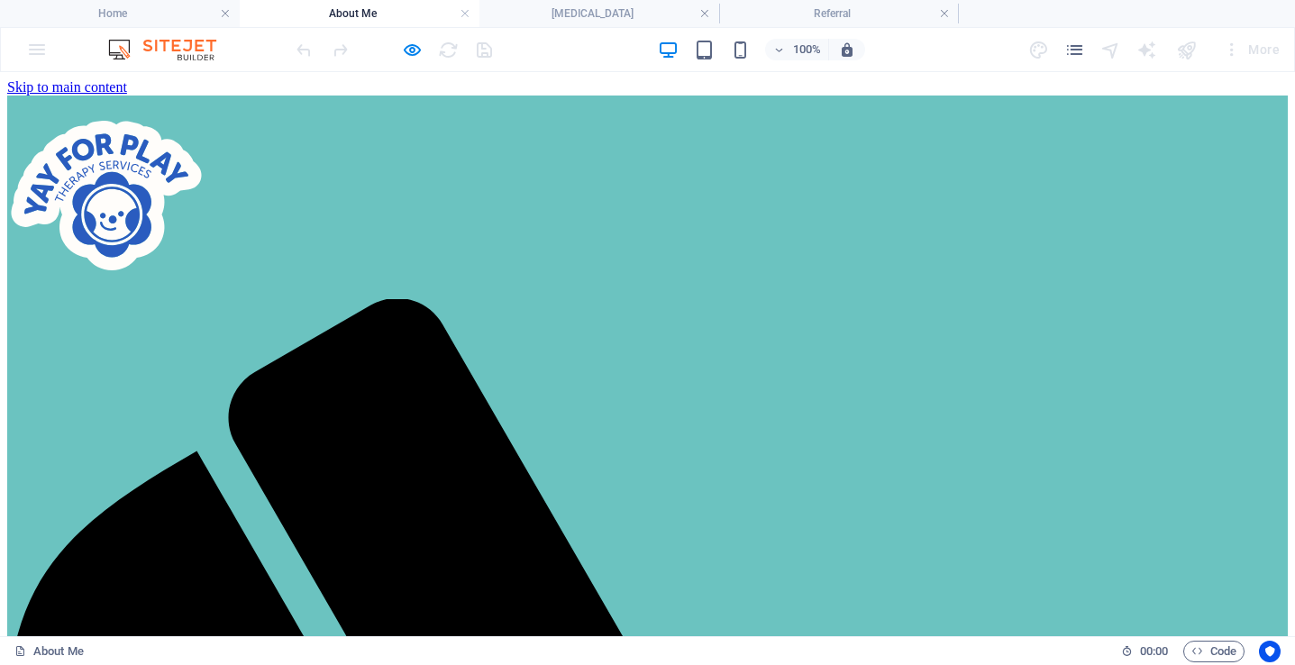
scroll to position [3128, 0]
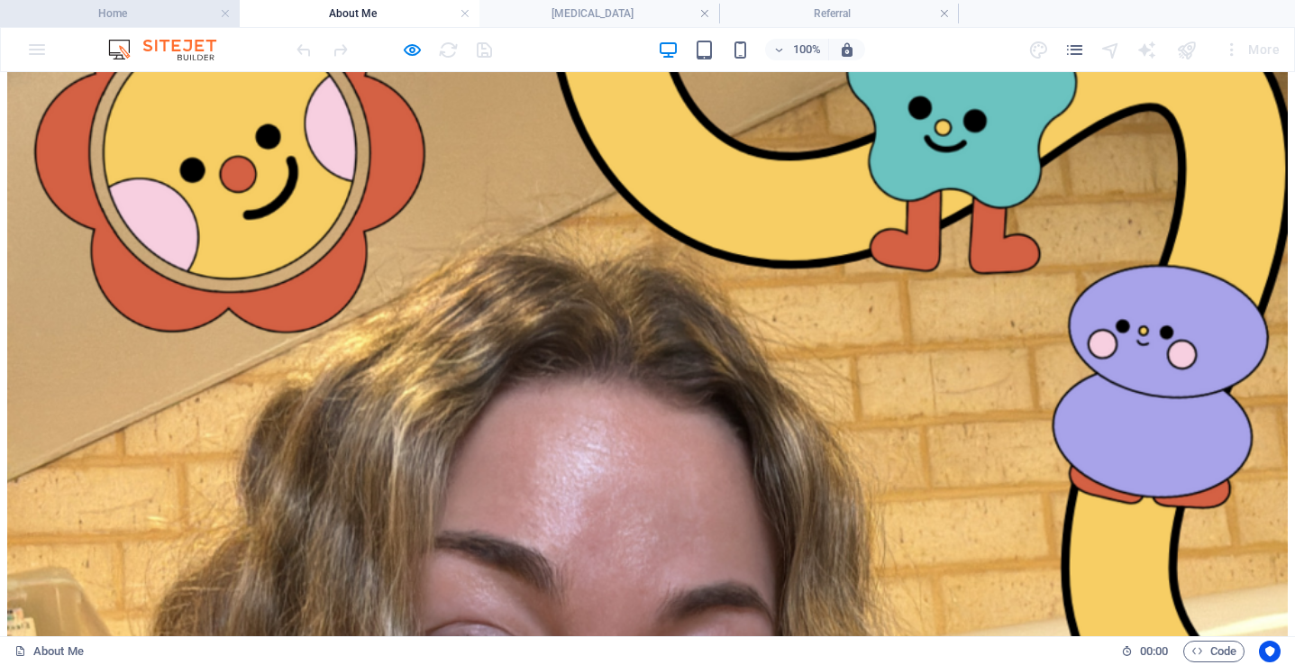
click at [156, 13] on h4 "Home" at bounding box center [120, 14] width 240 height 20
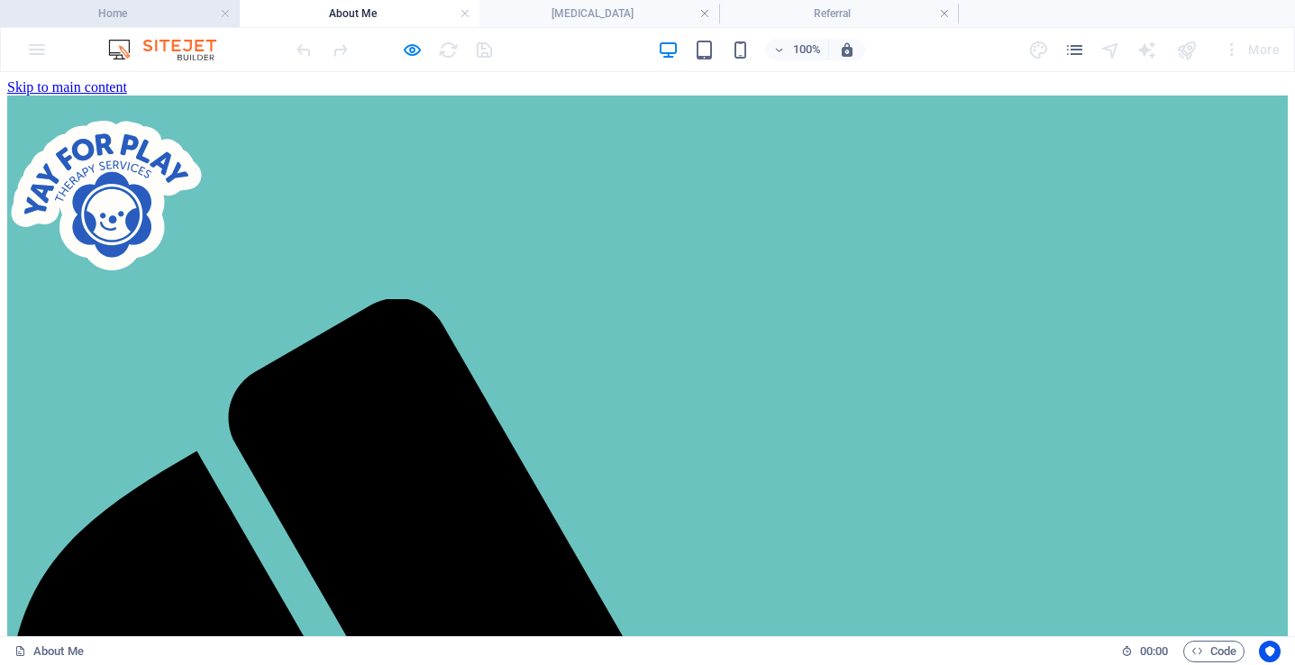
scroll to position [4143, 0]
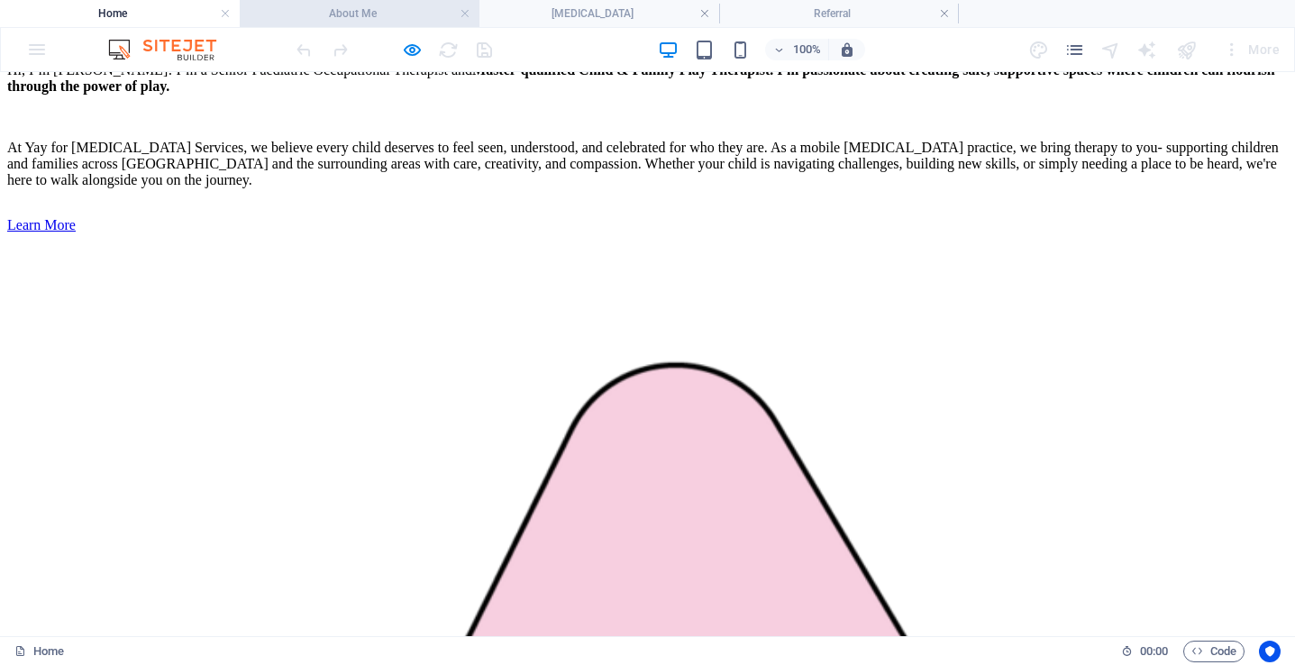
click at [371, 14] on h4 "About Me" at bounding box center [360, 14] width 240 height 20
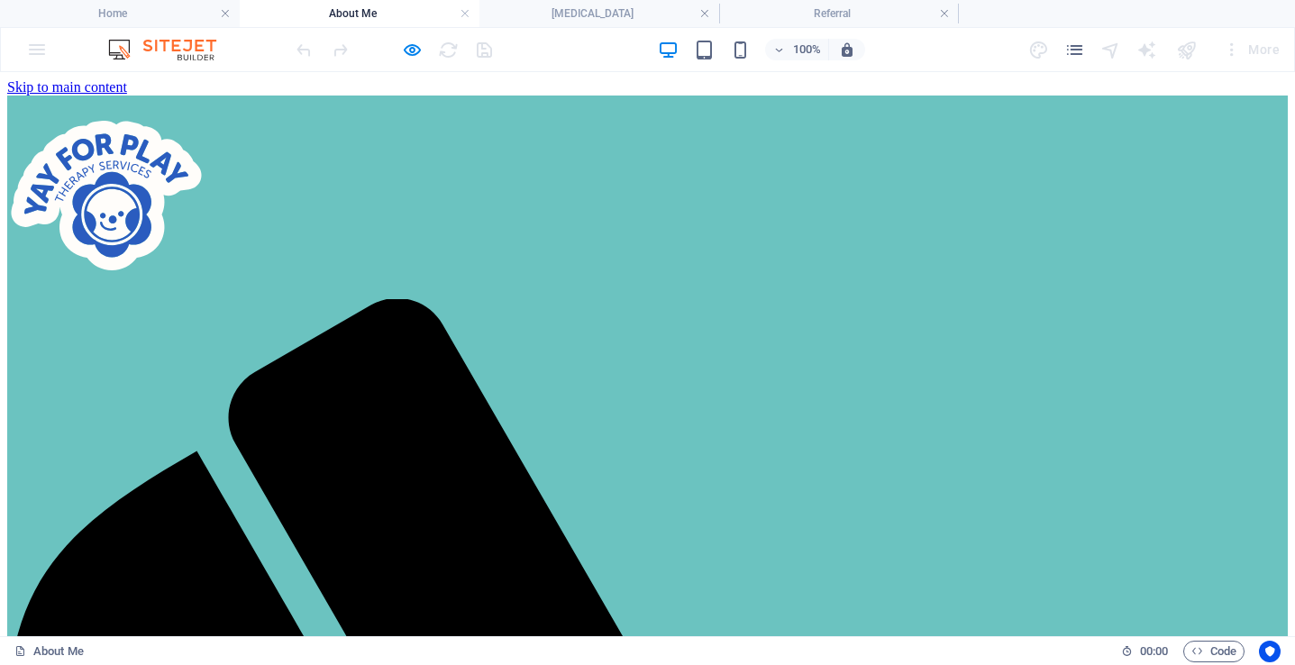
scroll to position [3128, 0]
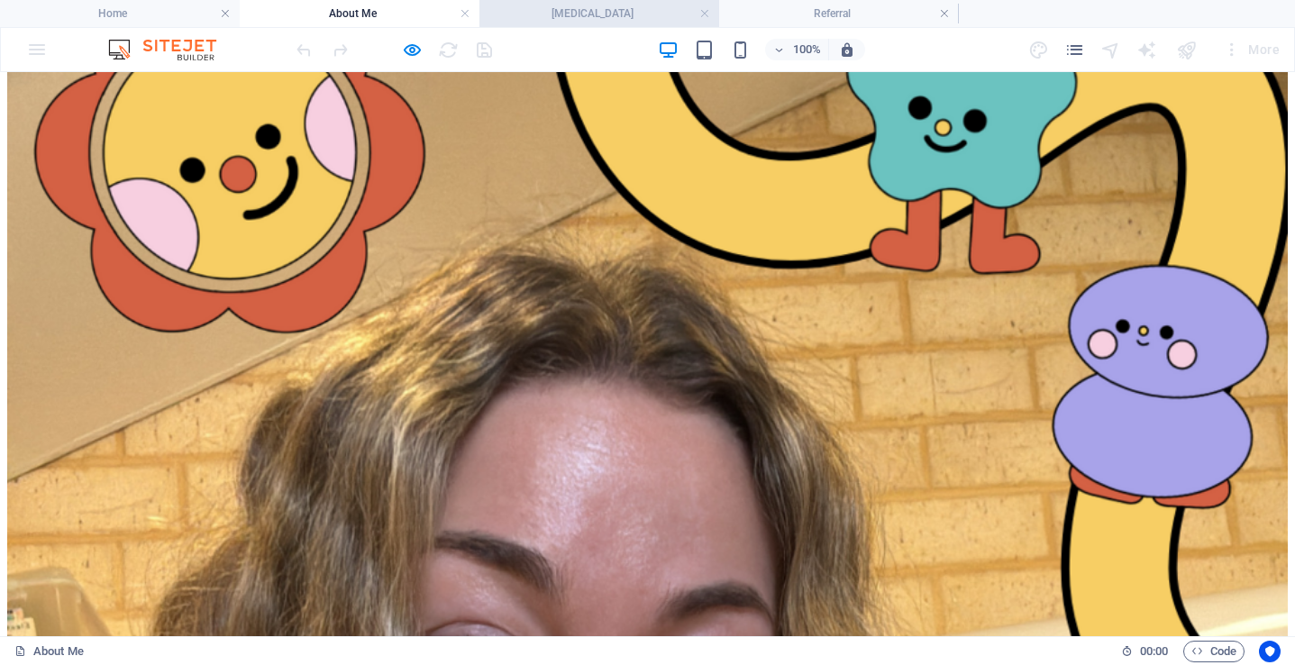
click at [600, 23] on h4 "[MEDICAL_DATA]" at bounding box center [600, 14] width 240 height 20
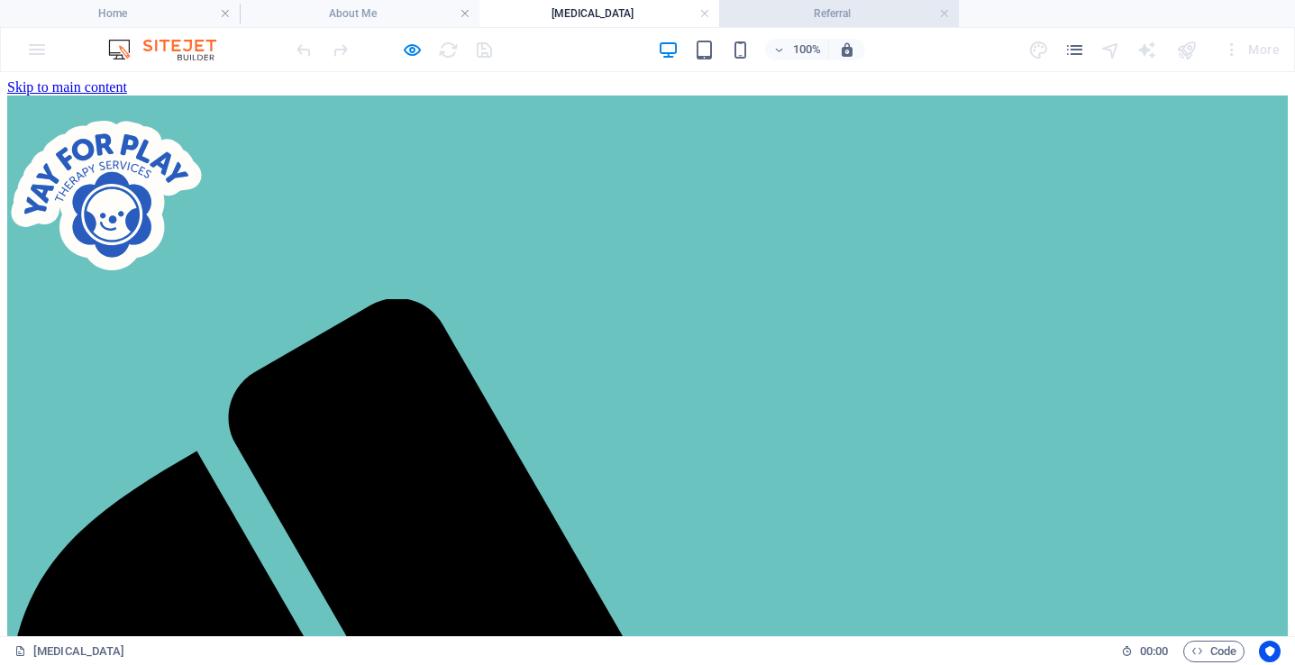
click at [848, 15] on h4 "Referral" at bounding box center [839, 14] width 240 height 20
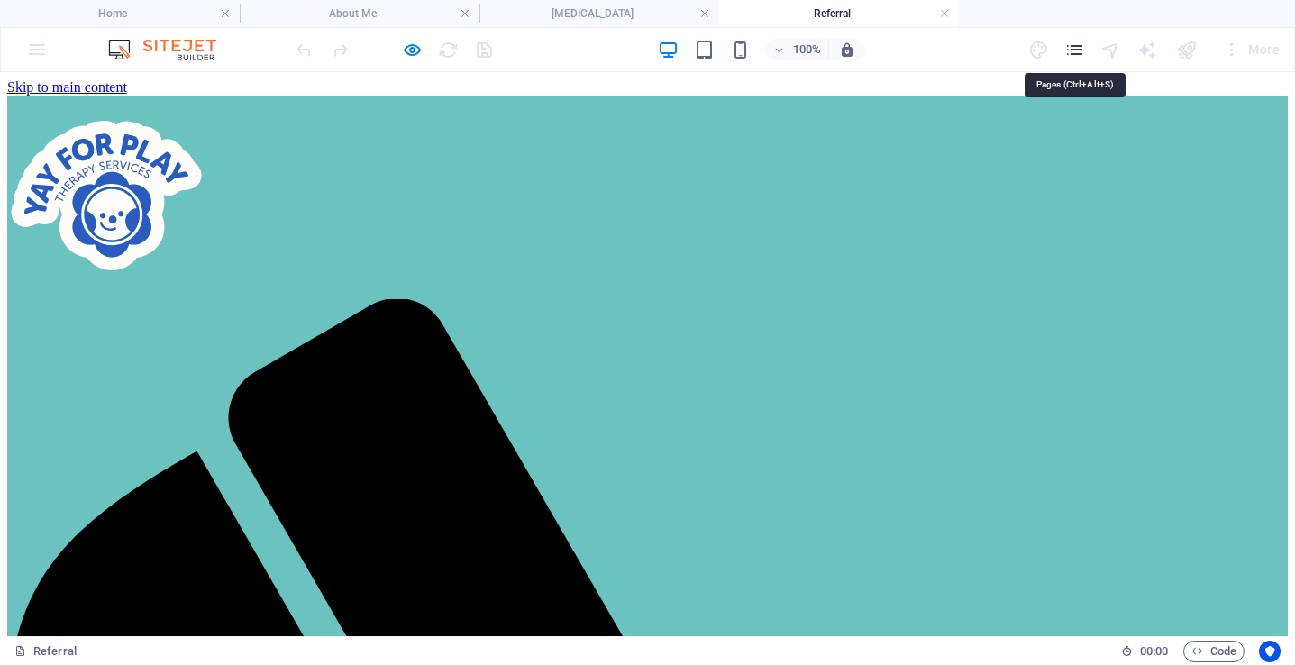
click at [1082, 49] on icon "pages" at bounding box center [1075, 50] width 21 height 21
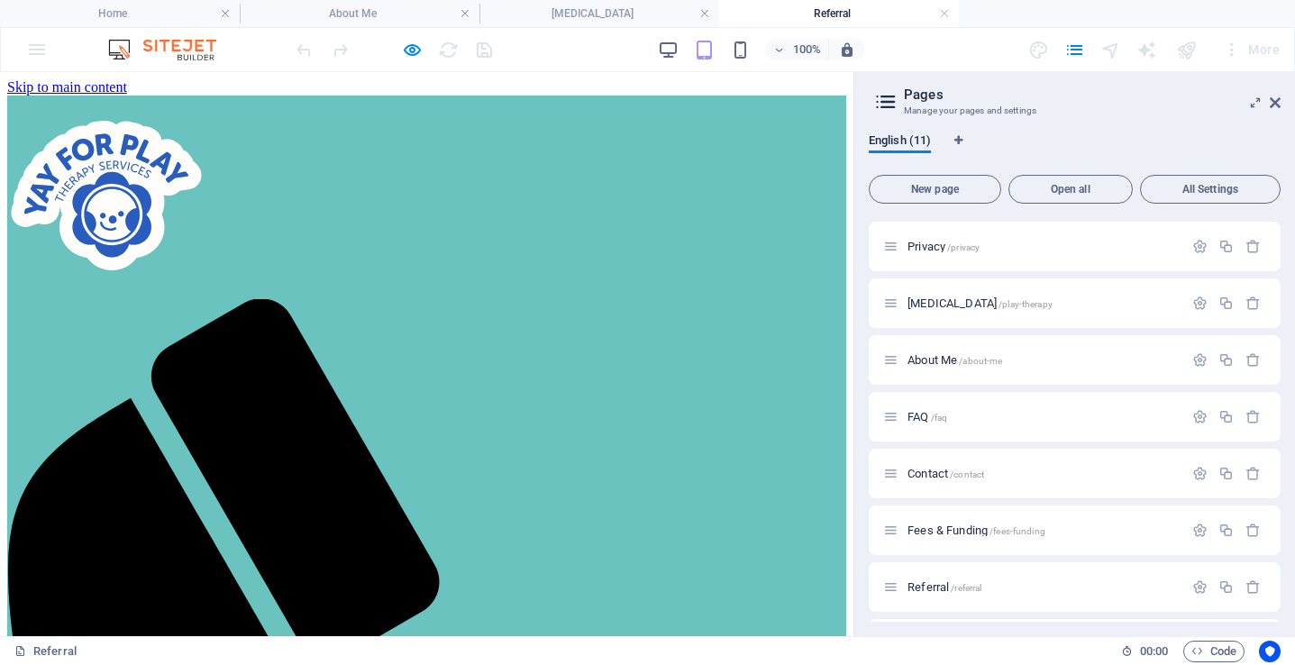
scroll to position [178, 0]
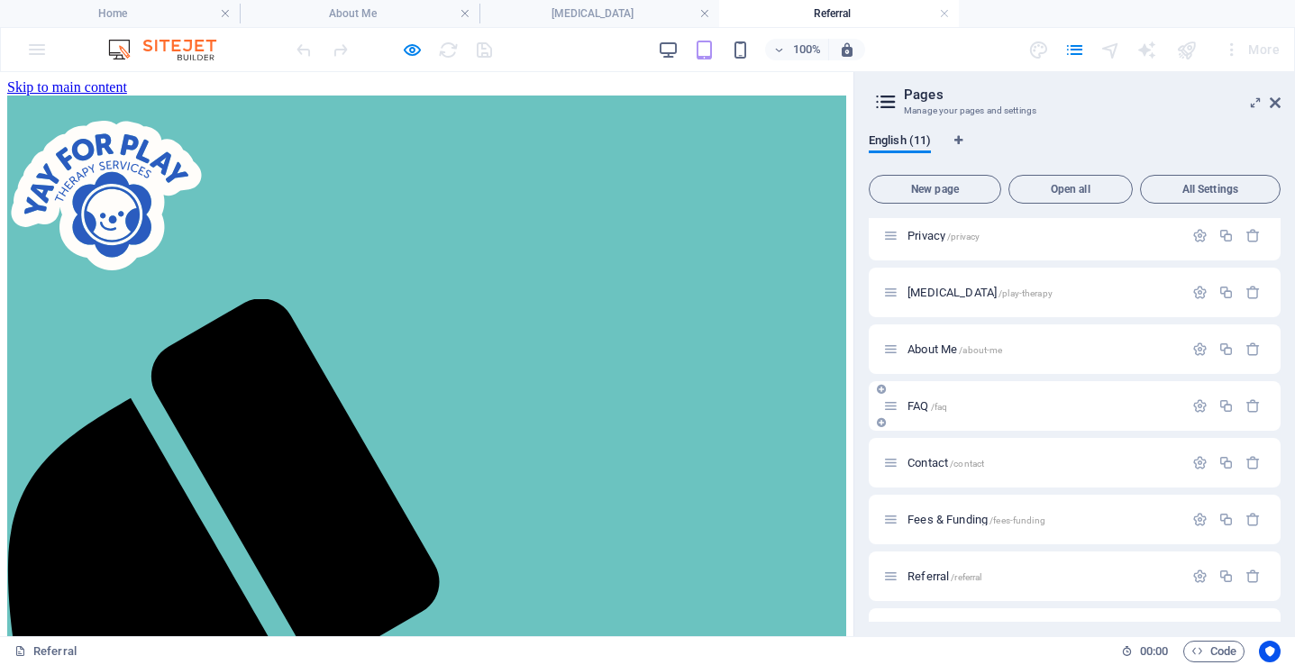
click at [934, 410] on span "/faq" at bounding box center [939, 407] width 17 height 10
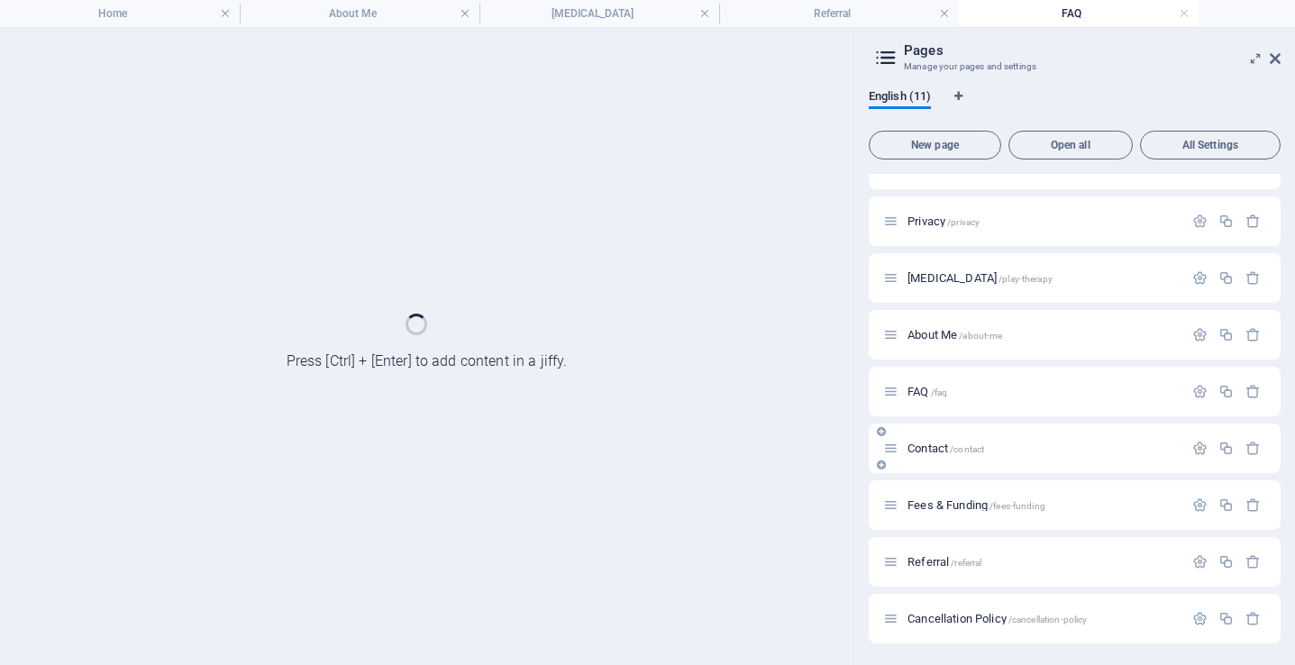
click at [947, 451] on span "Contact /contact" at bounding box center [946, 449] width 77 height 14
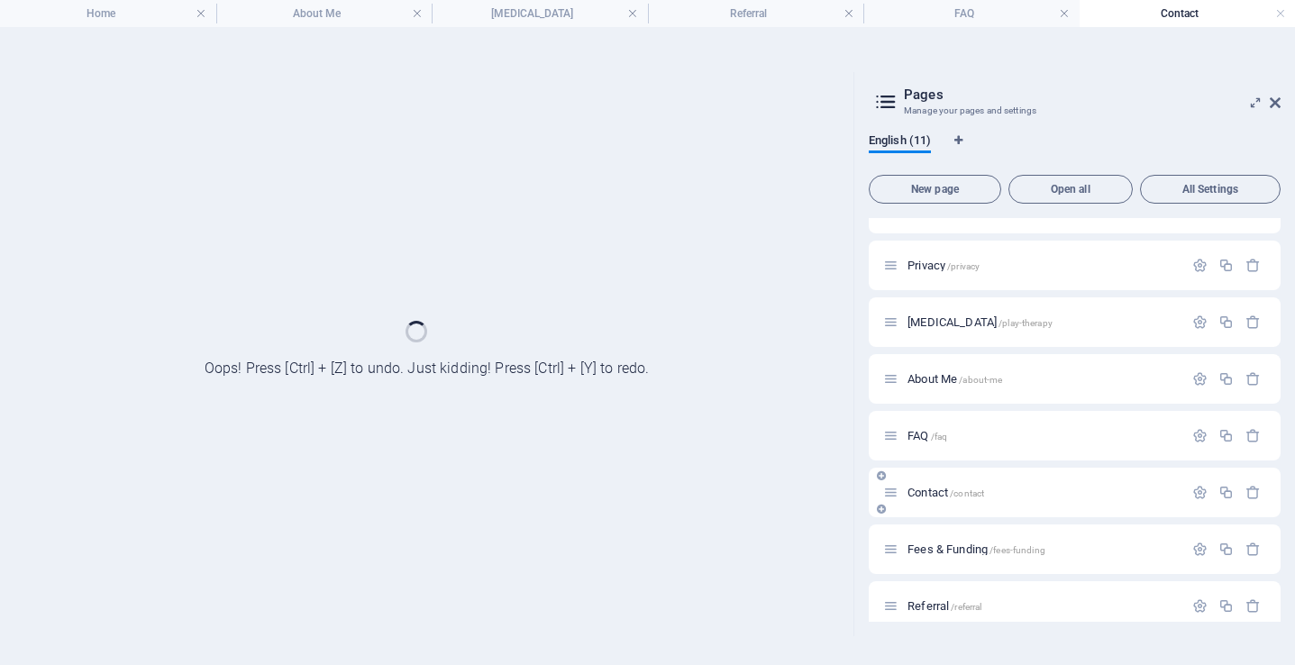
scroll to position [0, 0]
click at [960, 503] on div "Contact /contact" at bounding box center [1075, 493] width 412 height 50
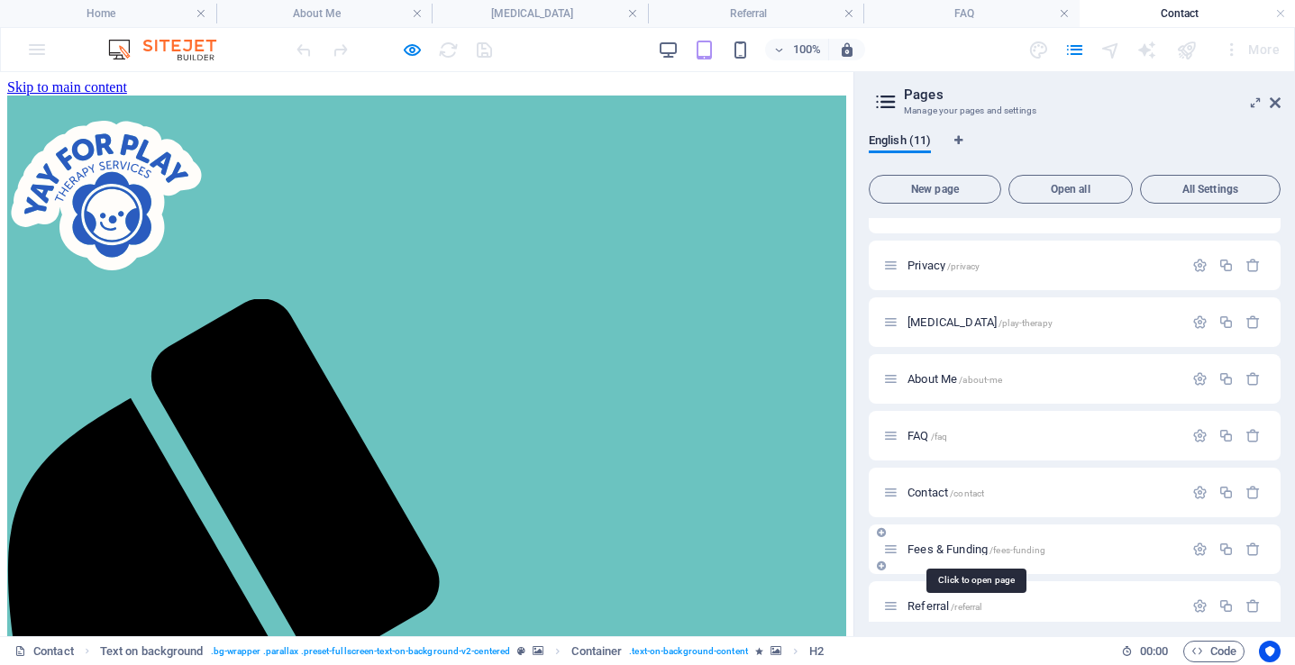
click at [948, 549] on span "Fees & Funding /fees-funding" at bounding box center [977, 550] width 138 height 14
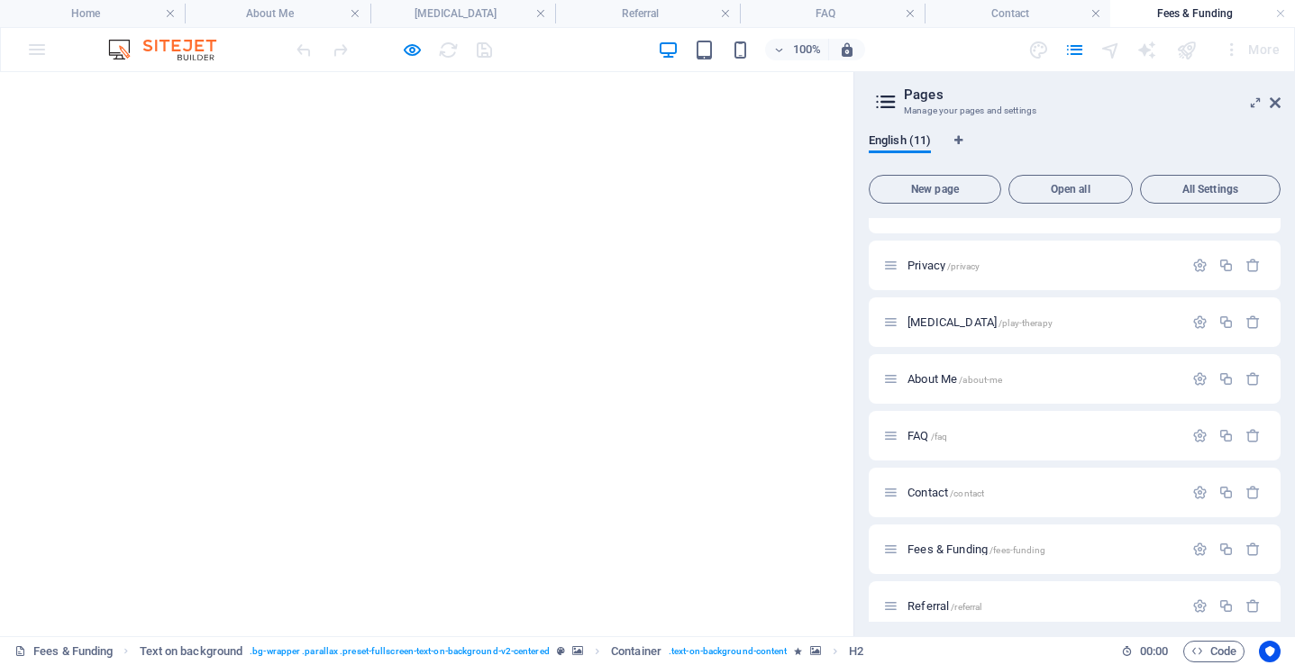
click at [947, 615] on div "Referral /referral" at bounding box center [1033, 606] width 300 height 21
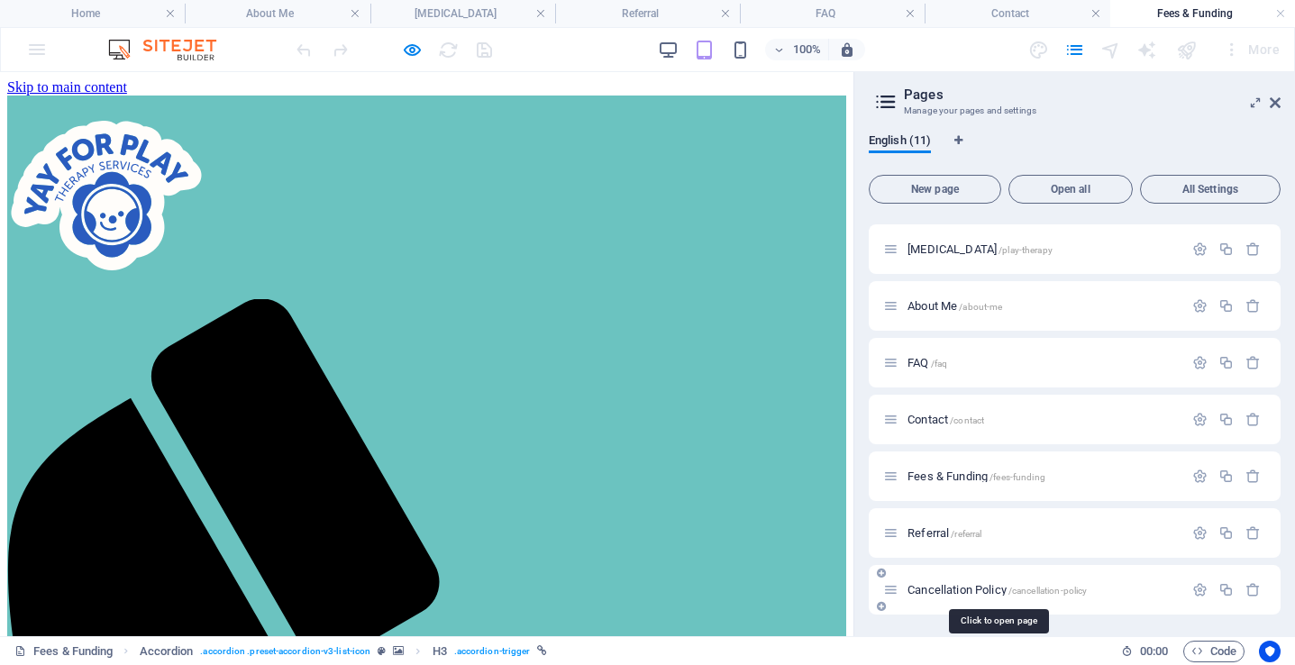
click at [956, 591] on span "Cancellation Policy /cancellation-policy" at bounding box center [997, 590] width 179 height 14
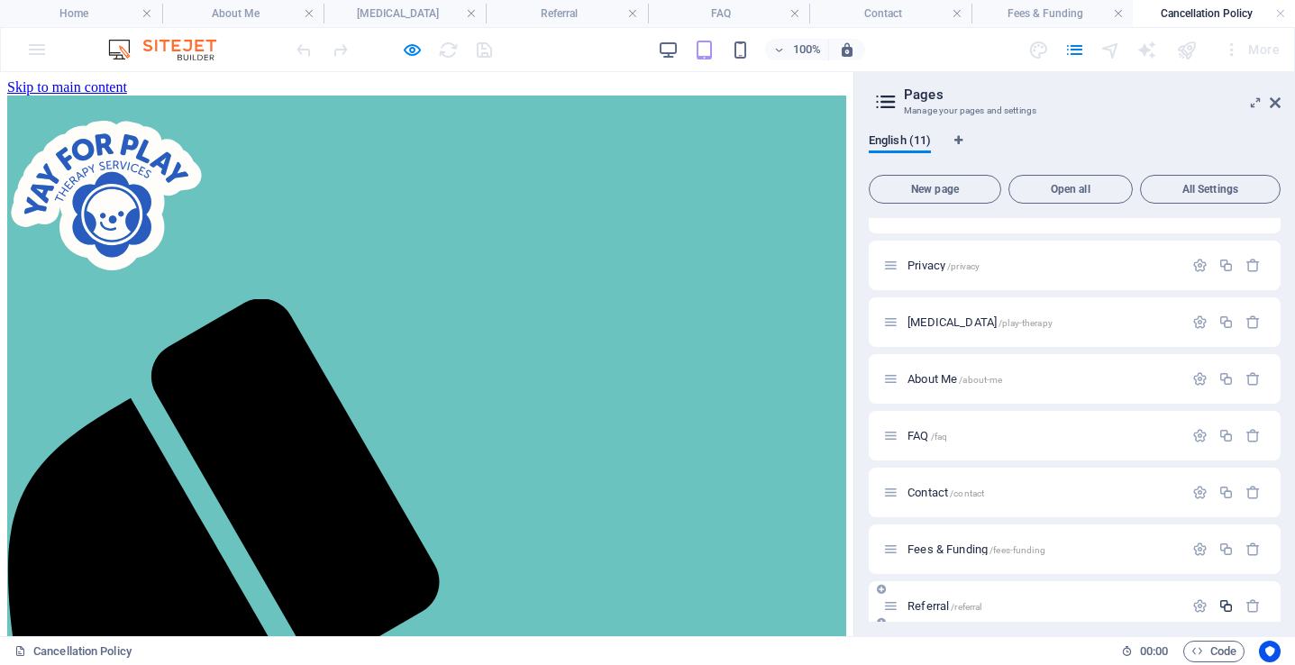
scroll to position [221, 0]
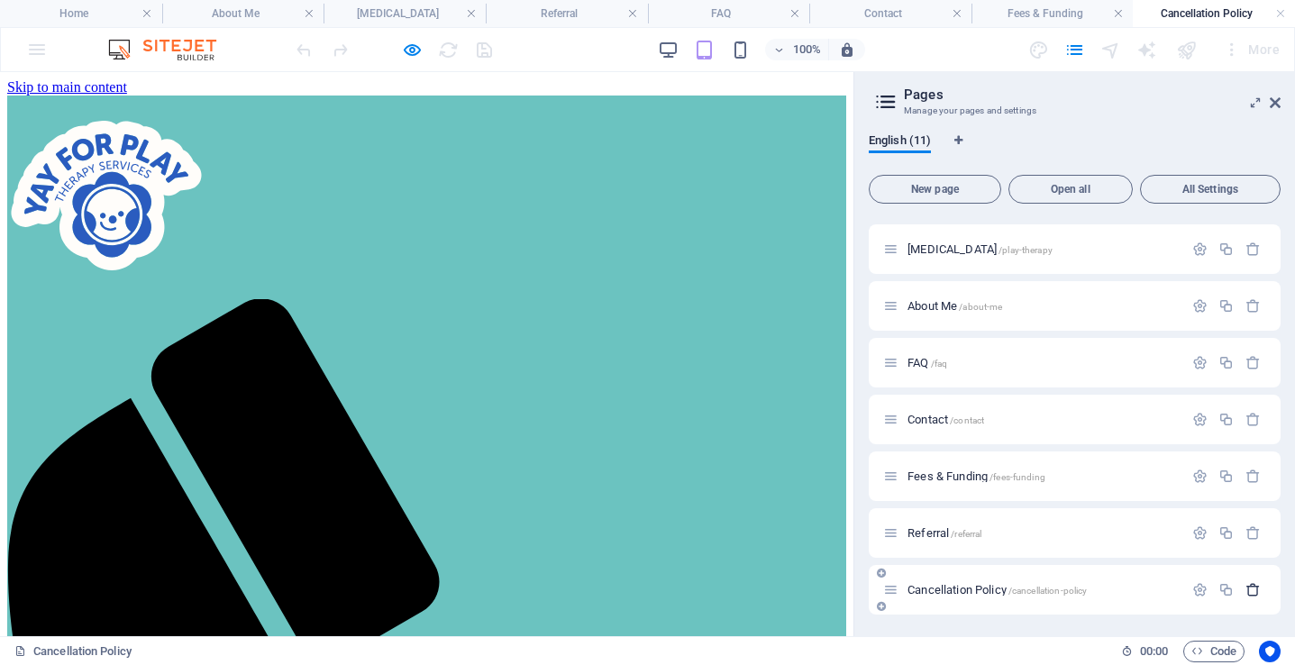
click at [1257, 589] on icon "button" at bounding box center [1253, 589] width 15 height 15
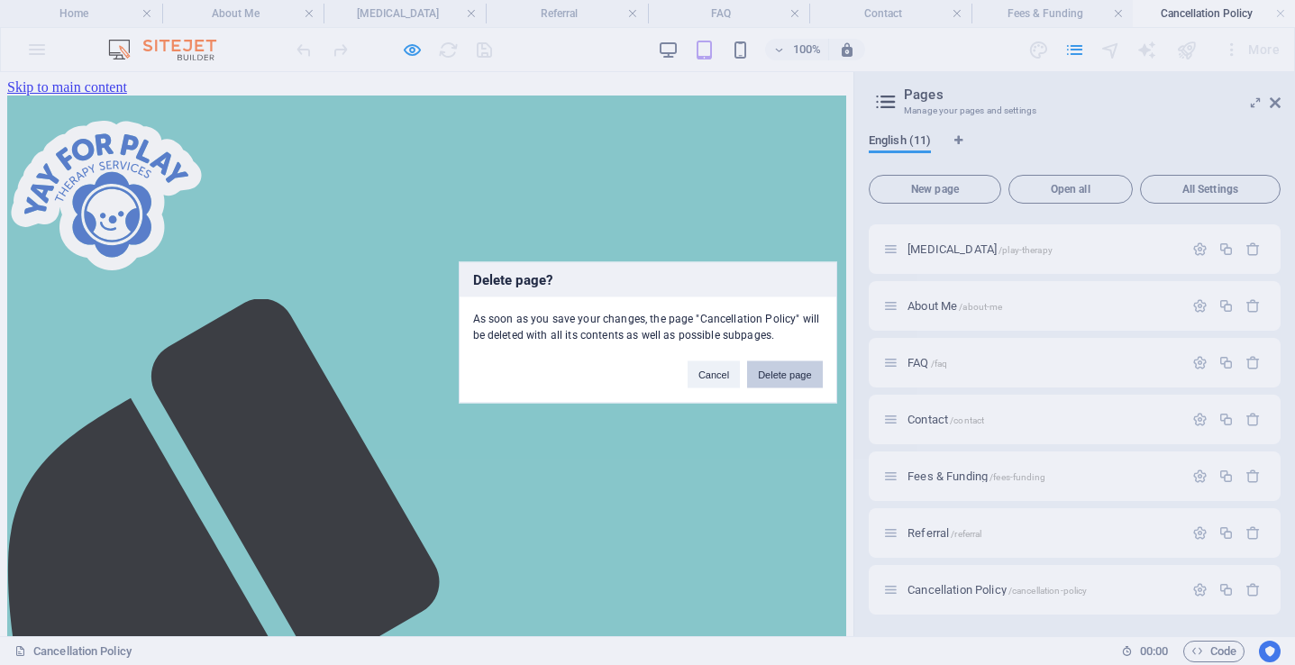
click at [800, 371] on button "Delete page" at bounding box center [784, 375] width 75 height 27
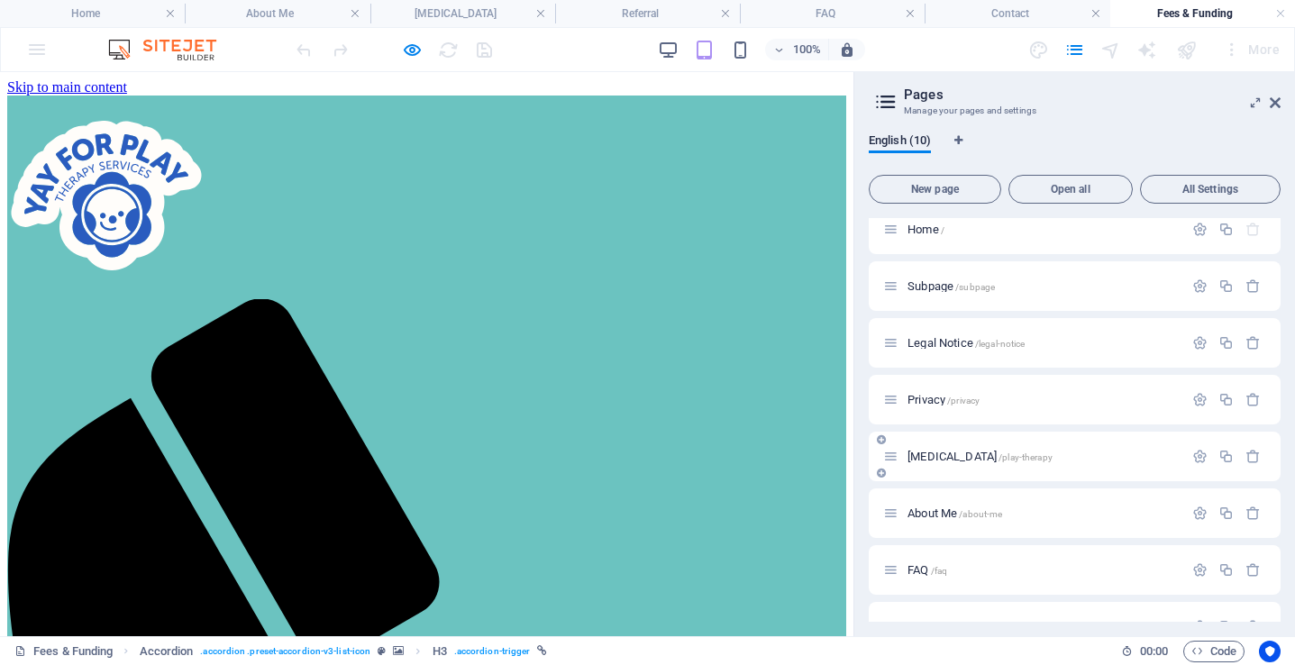
scroll to position [0, 0]
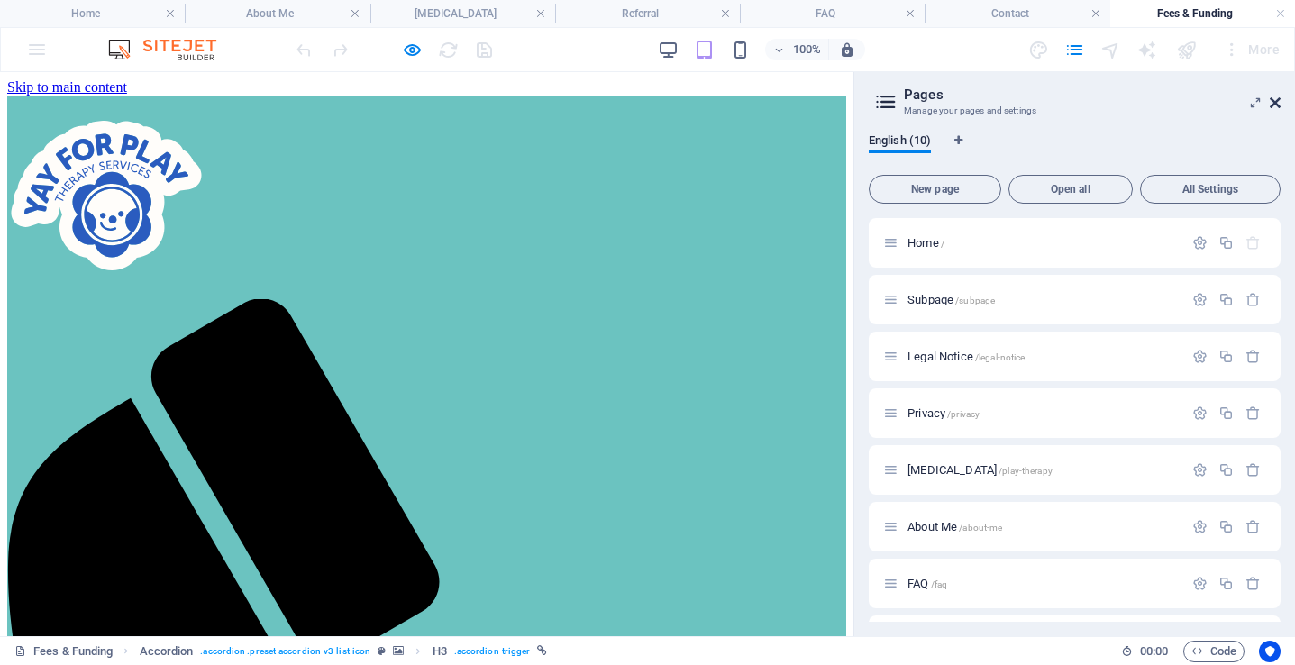
click at [1279, 103] on icon at bounding box center [1275, 103] width 11 height 14
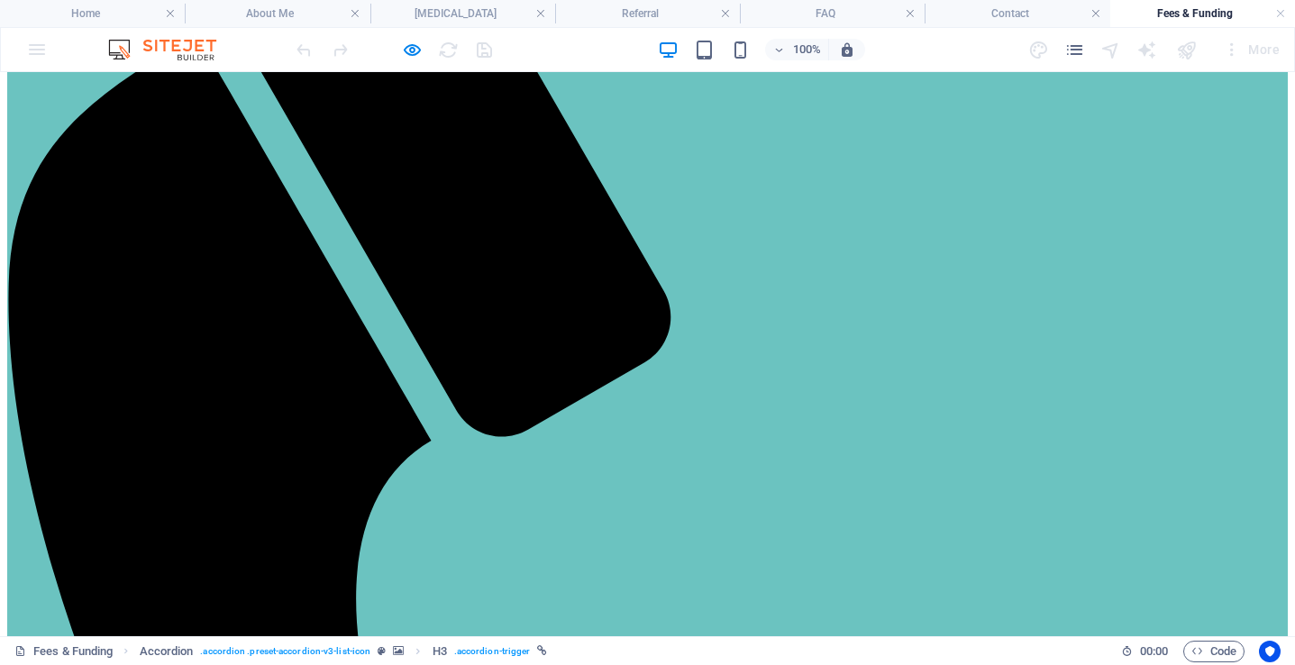
scroll to position [991, 0]
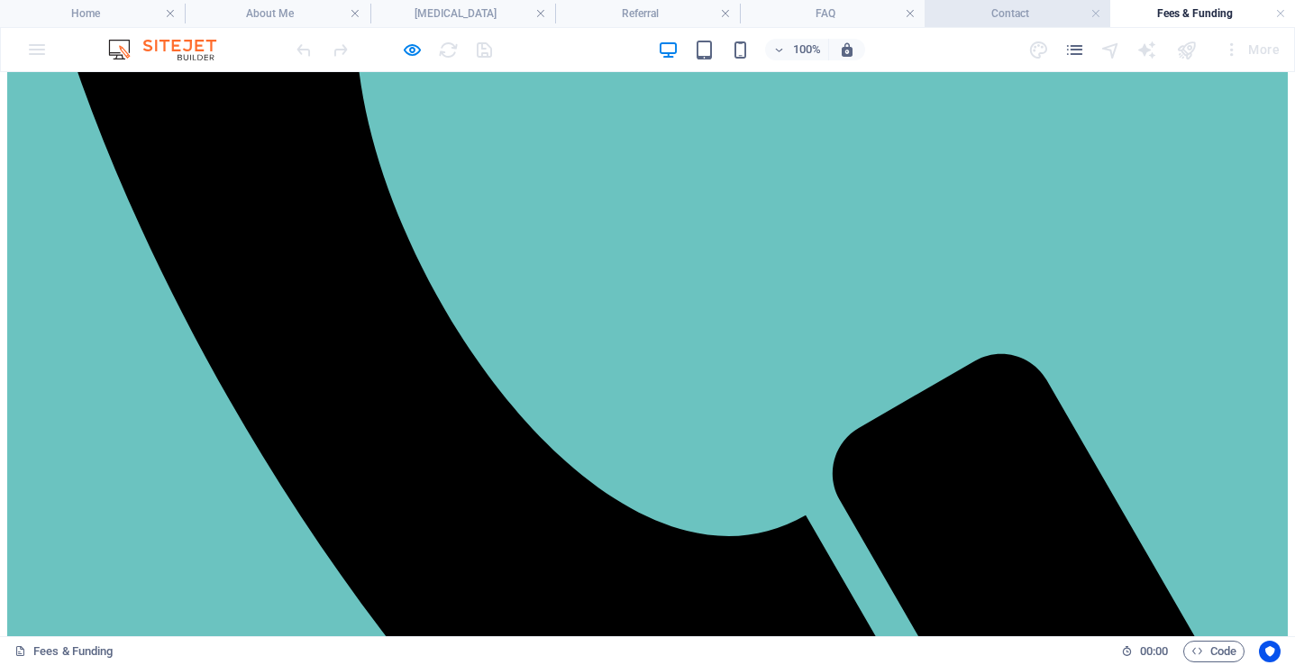
click at [991, 13] on h4 "Contact" at bounding box center [1017, 14] width 185 height 20
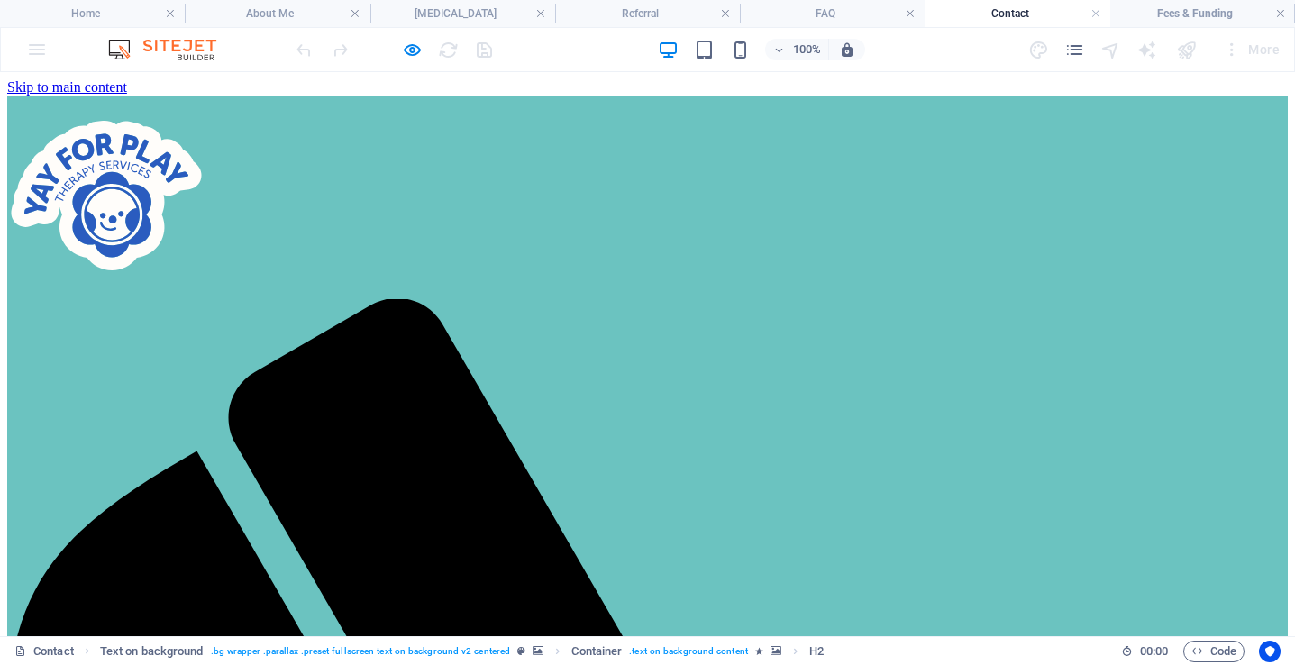
scroll to position [1348, 0]
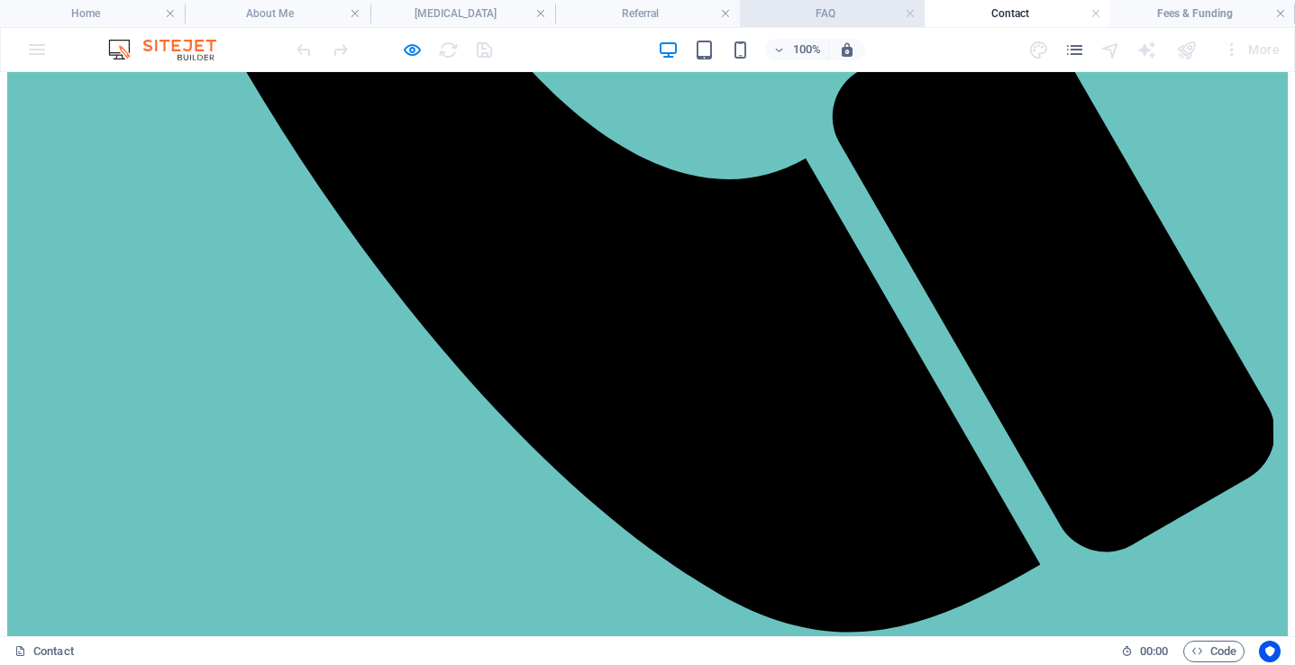
click at [792, 6] on h4 "FAQ" at bounding box center [832, 14] width 185 height 20
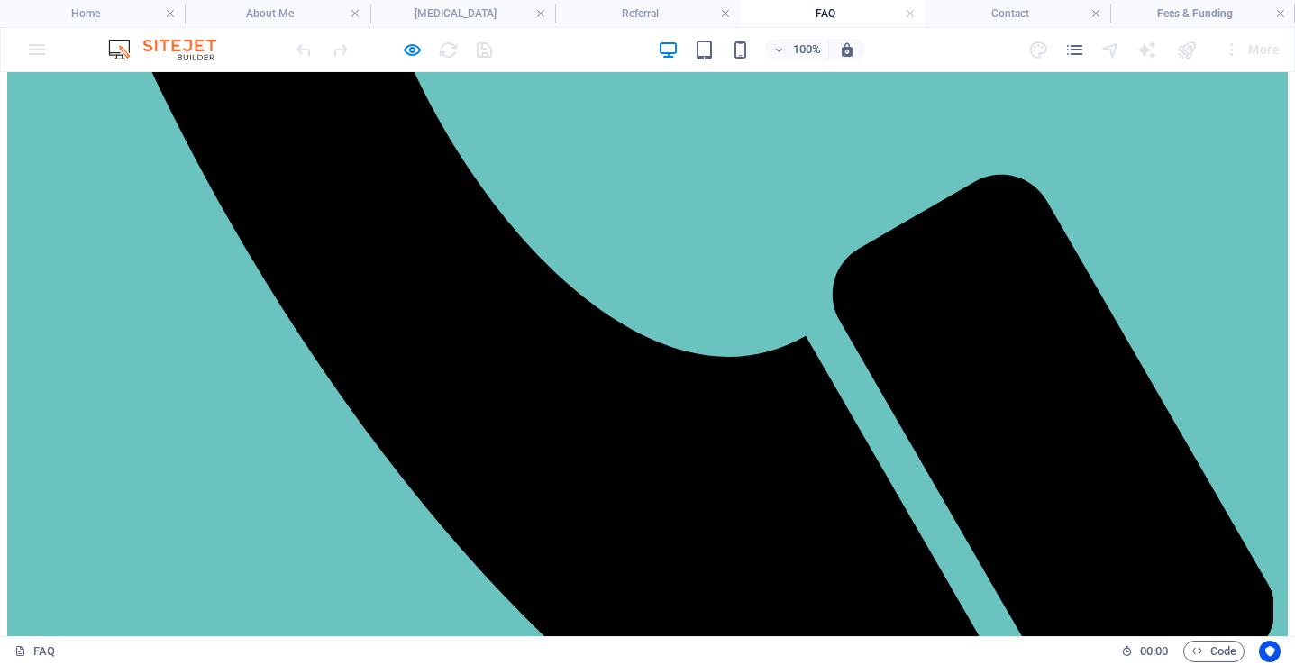
scroll to position [1149, 0]
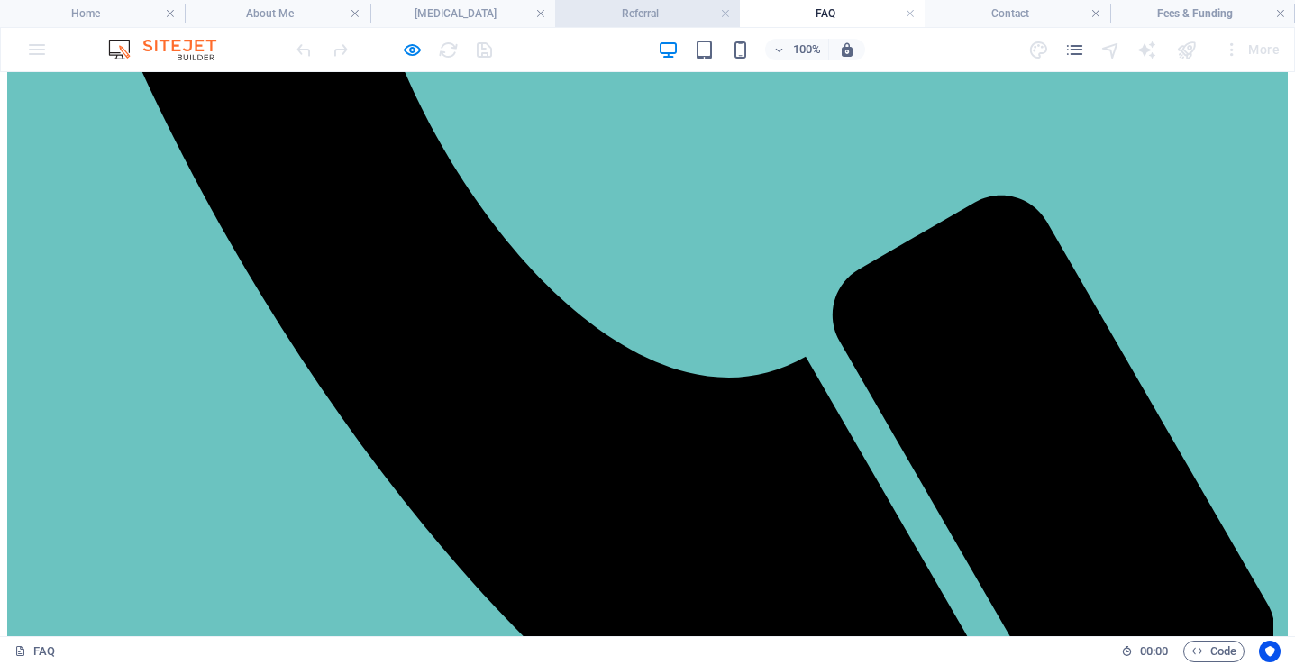
click at [642, 8] on h4 "Referral" at bounding box center [647, 14] width 185 height 20
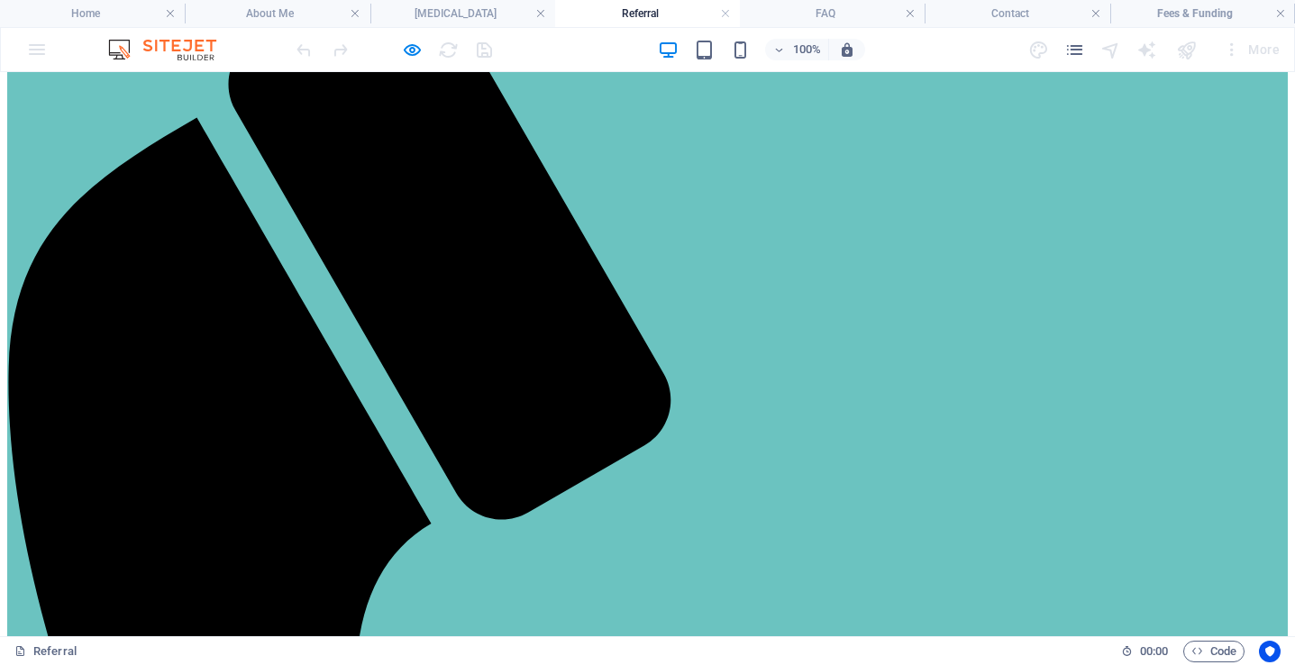
scroll to position [965, 0]
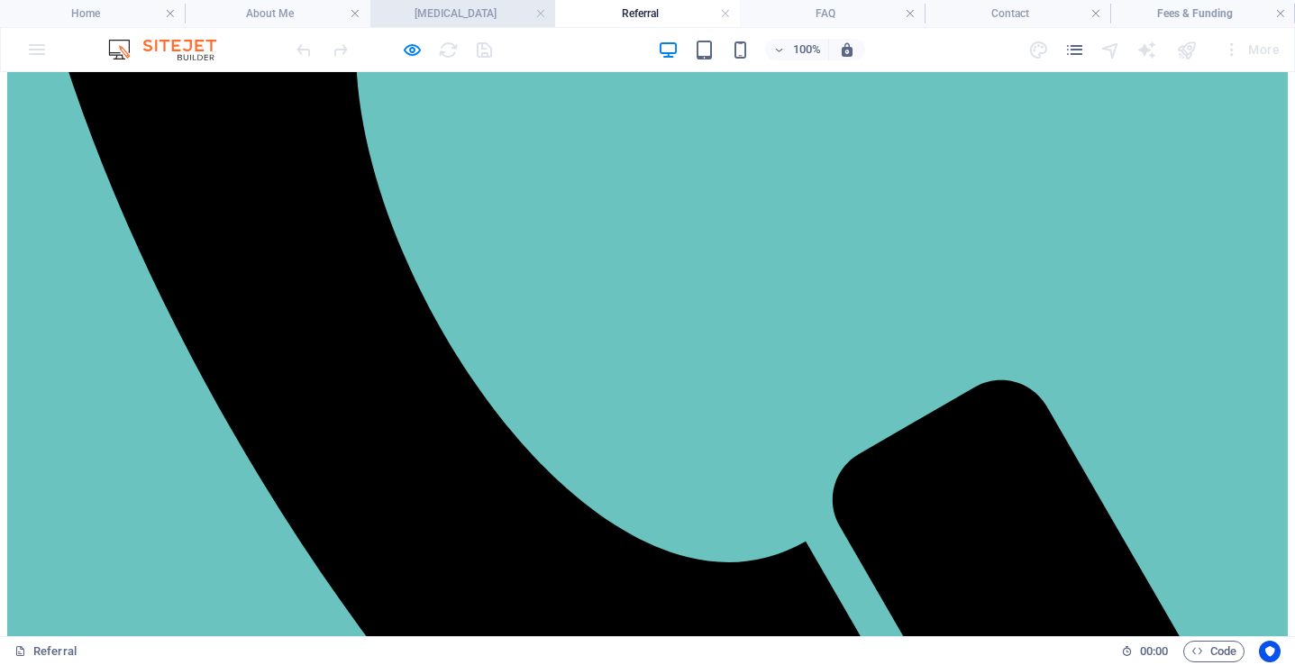
click at [460, 13] on h4 "[MEDICAL_DATA]" at bounding box center [463, 14] width 185 height 20
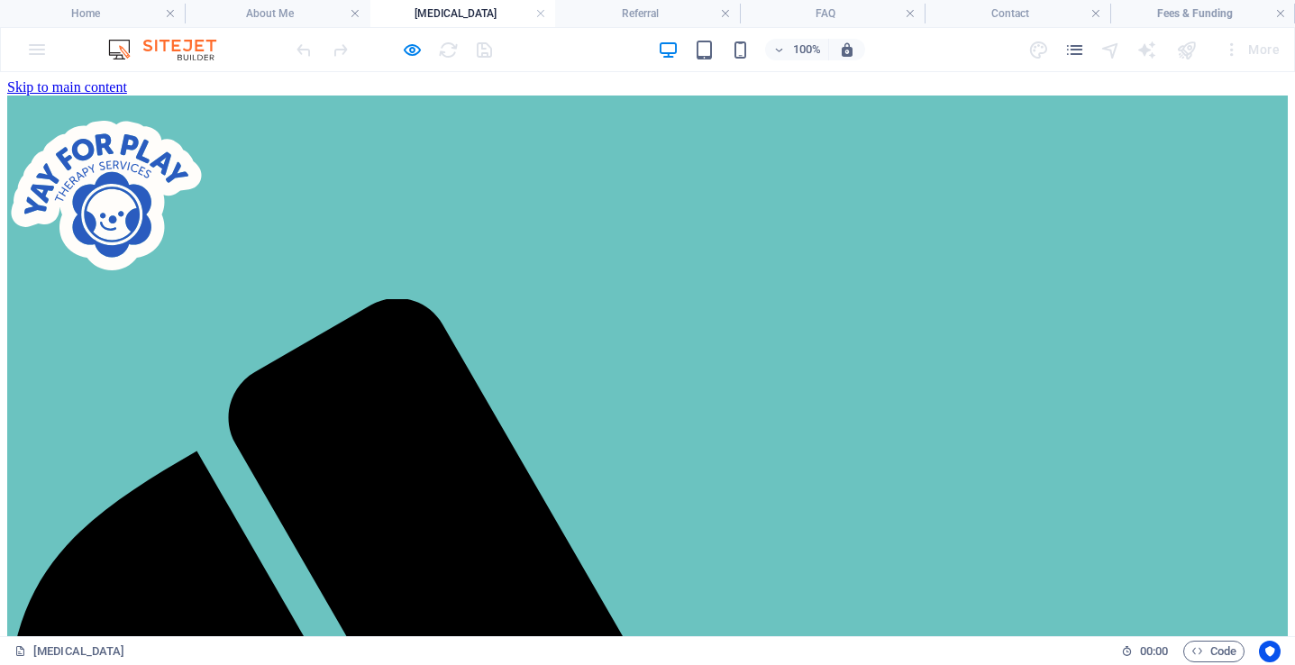
scroll to position [0, 0]
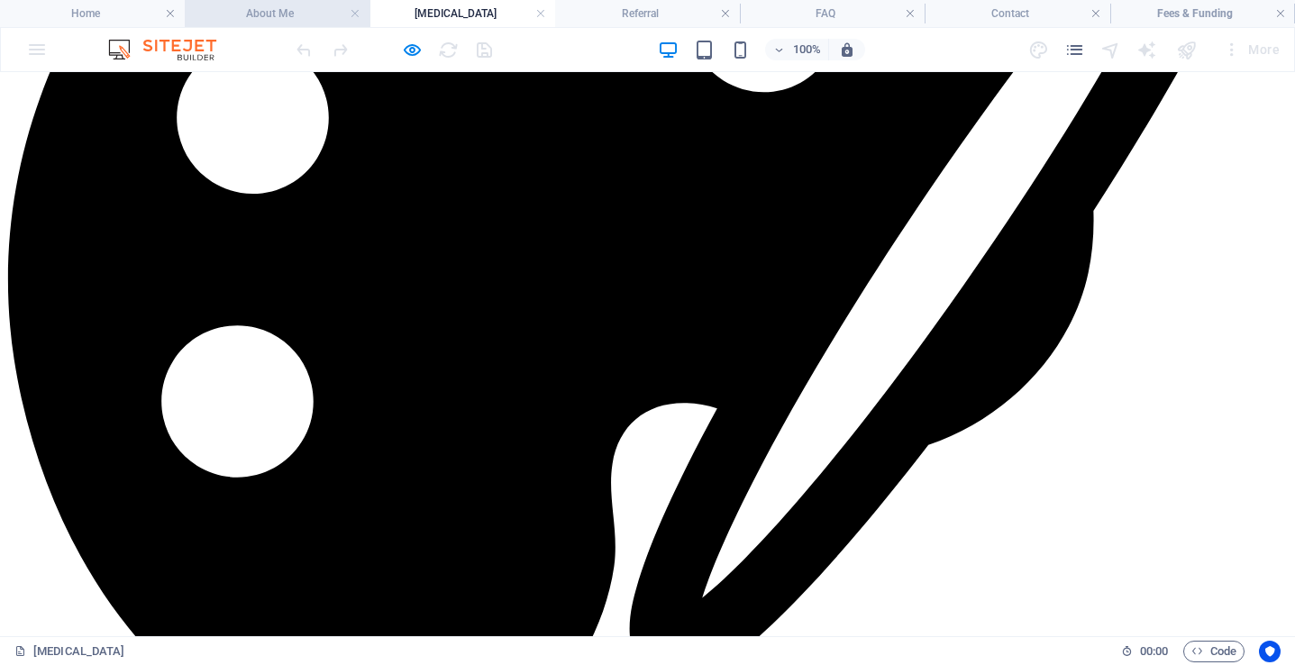
click at [268, 16] on h4 "About Me" at bounding box center [277, 14] width 185 height 20
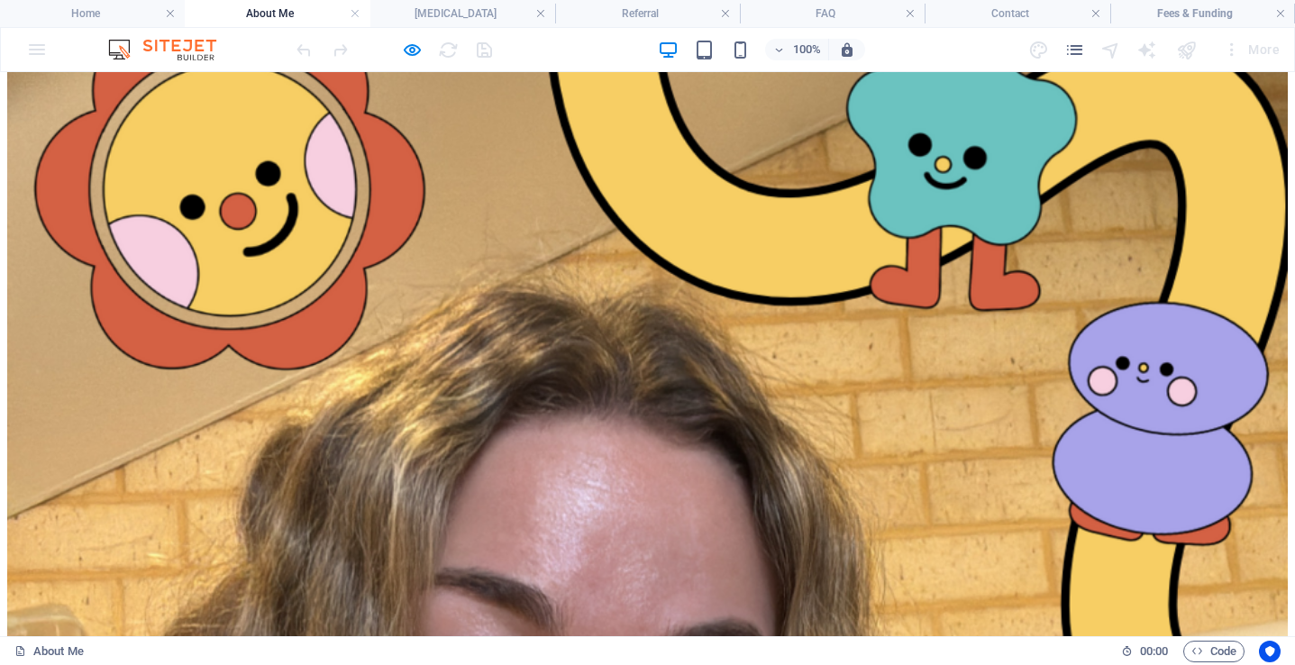
click at [444, 53] on div at bounding box center [394, 49] width 202 height 29
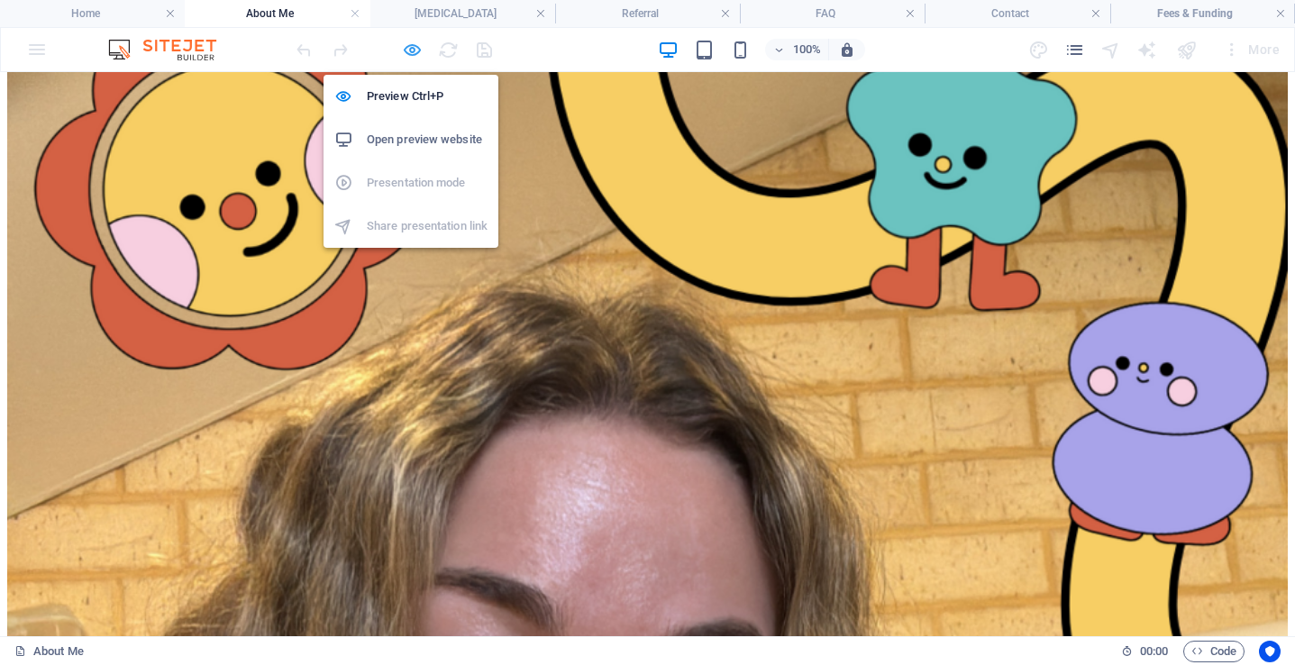
click at [412, 50] on icon "button" at bounding box center [412, 50] width 21 height 21
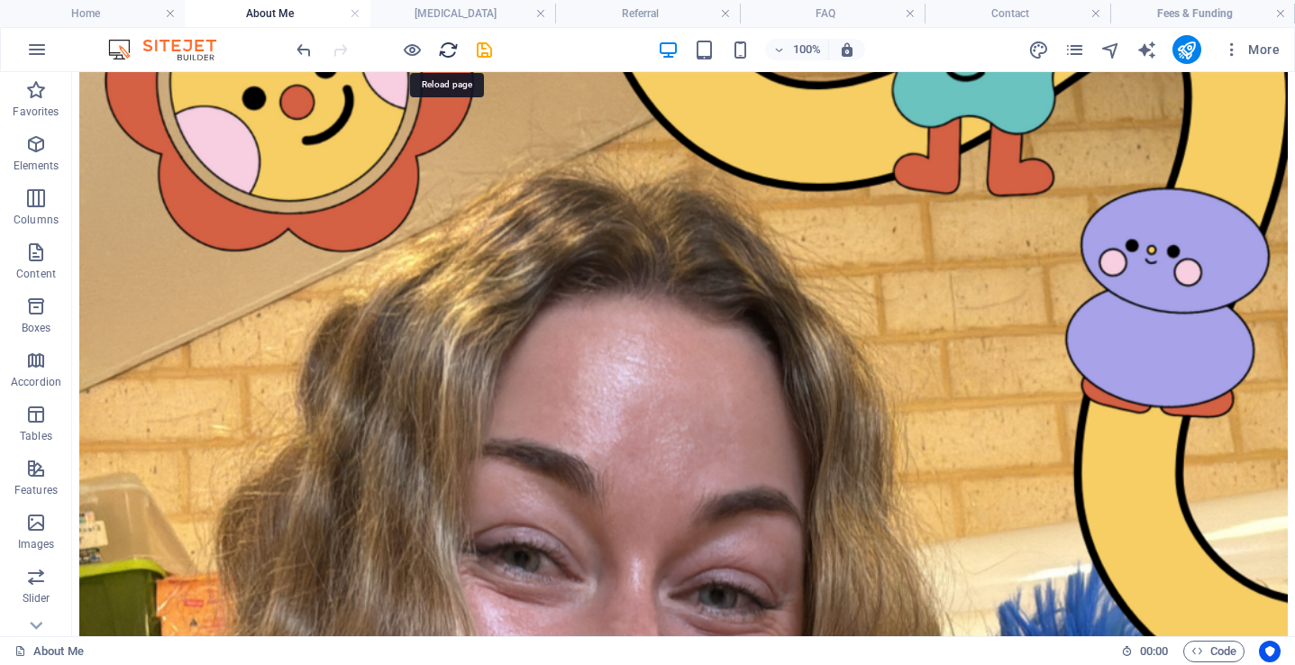
click at [452, 50] on icon "reload" at bounding box center [448, 50] width 21 height 21
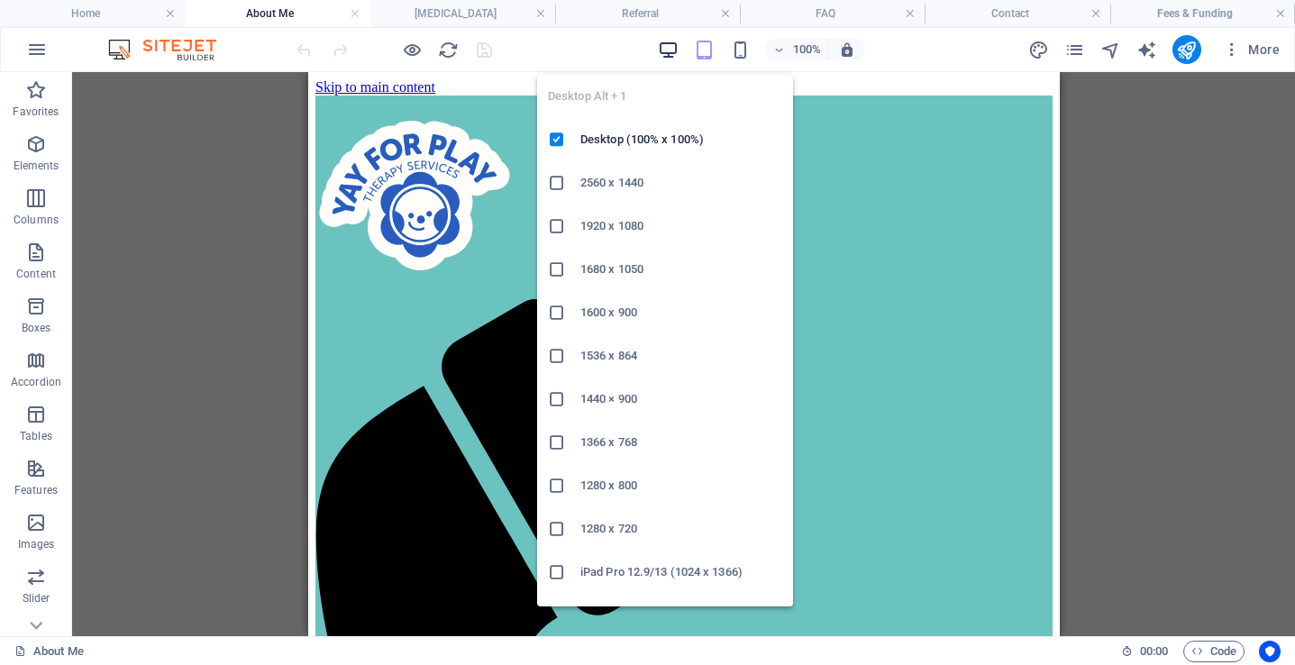
click at [667, 58] on icon "button" at bounding box center [668, 50] width 21 height 21
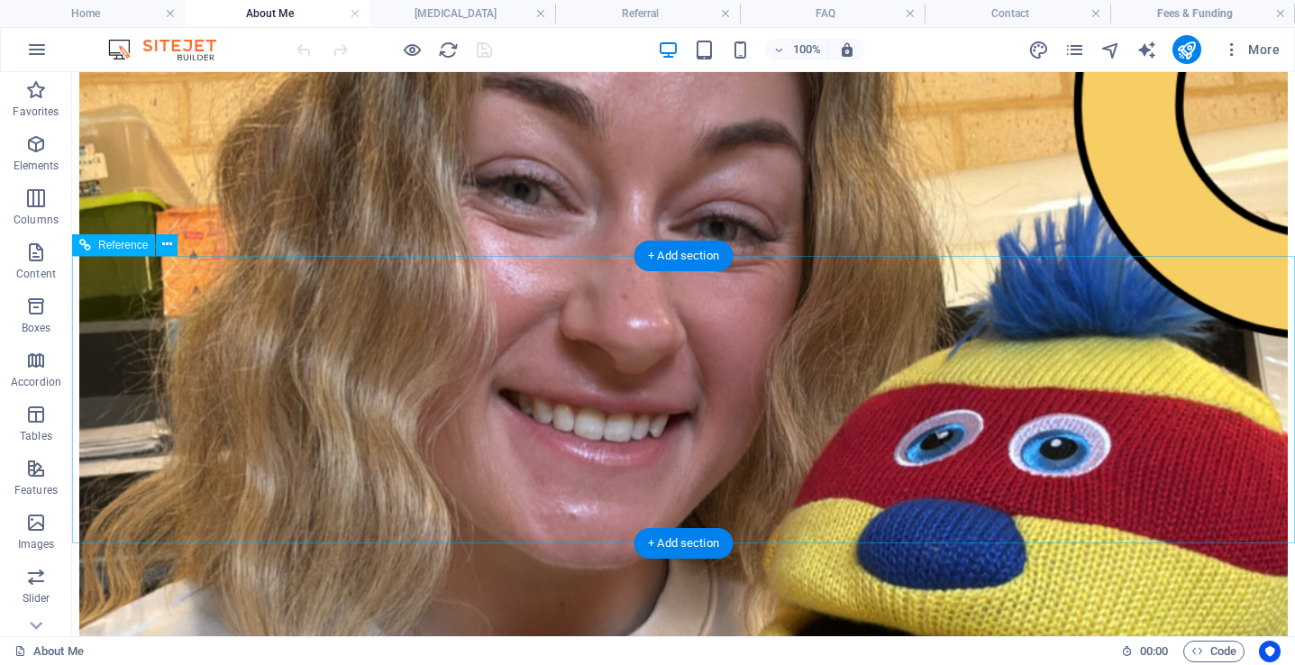
scroll to position [3448, 0]
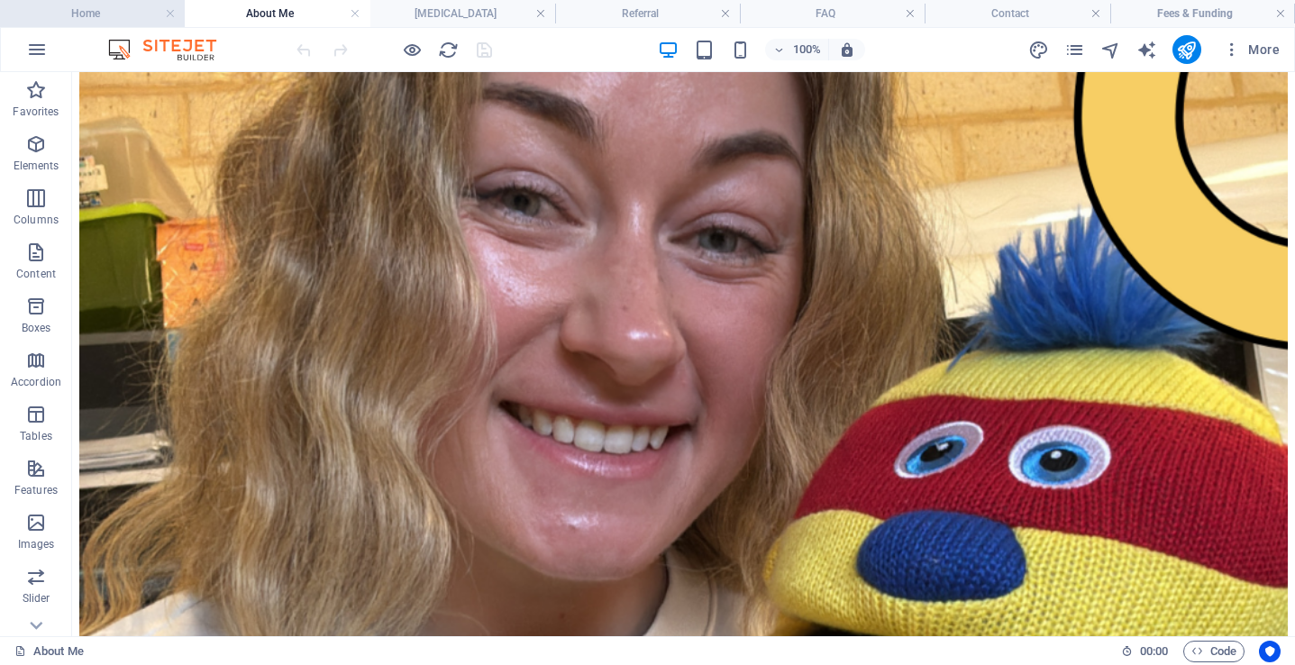
click at [104, 9] on h4 "Home" at bounding box center [92, 14] width 185 height 20
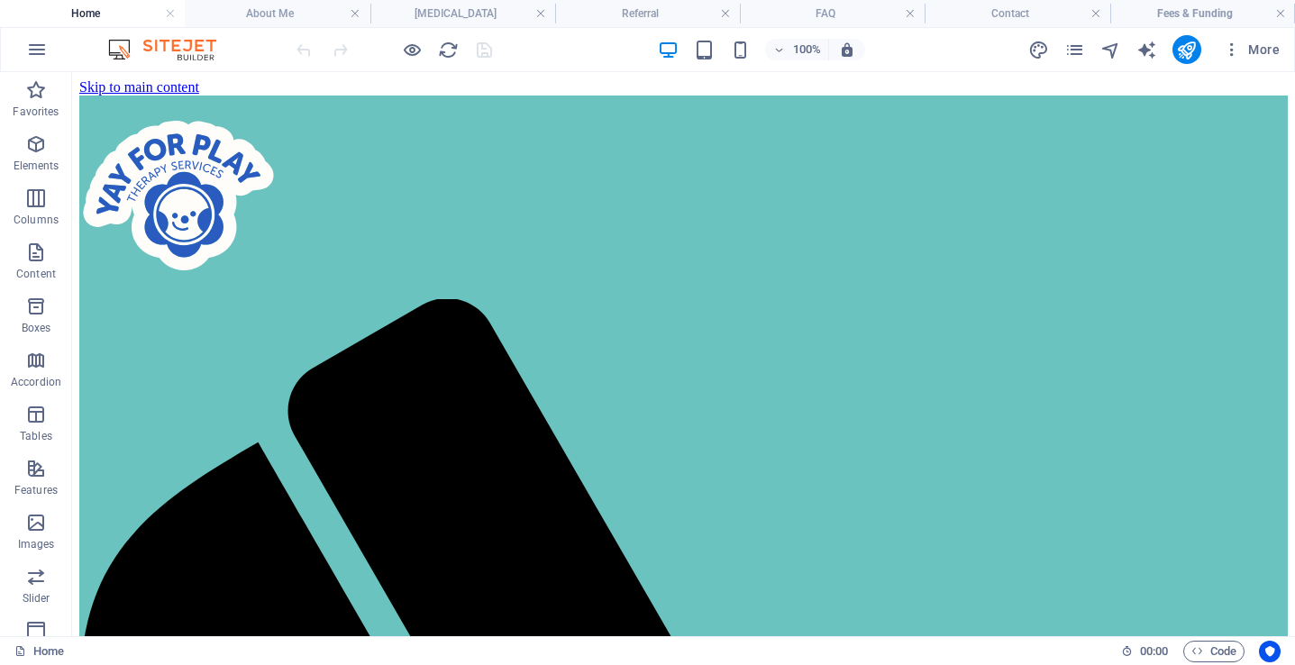
scroll to position [4143, 0]
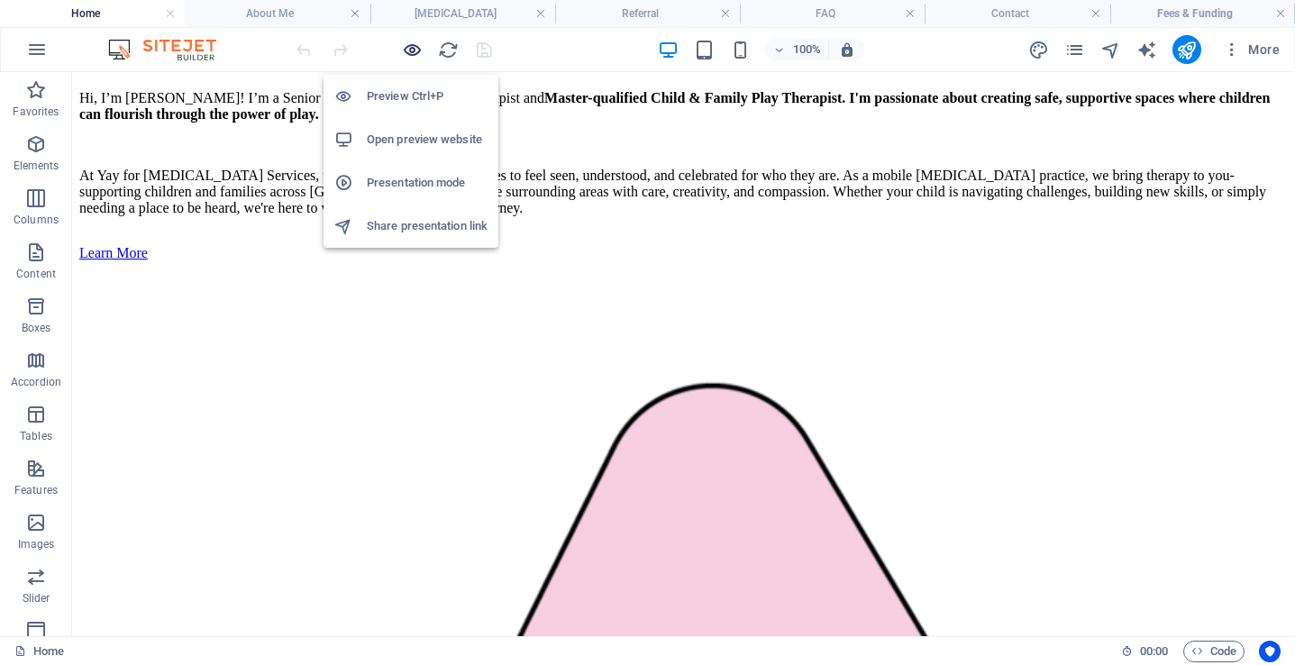
click at [415, 44] on icon "button" at bounding box center [412, 50] width 21 height 21
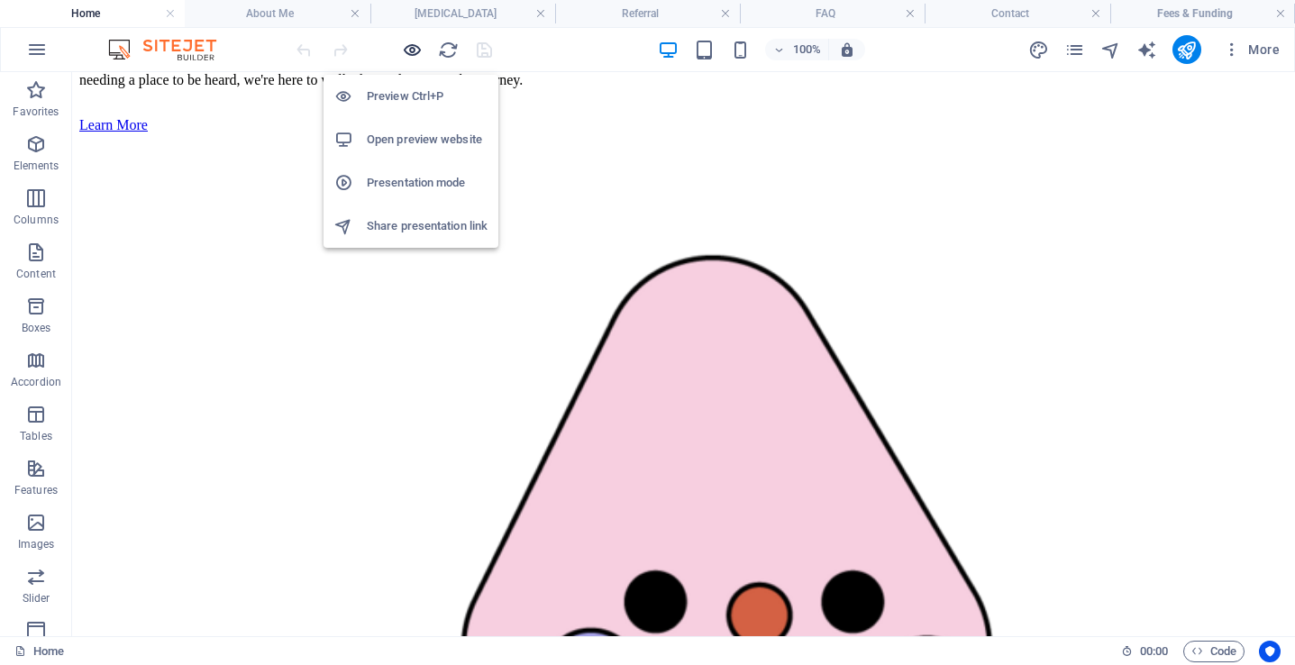
scroll to position [4158, 0]
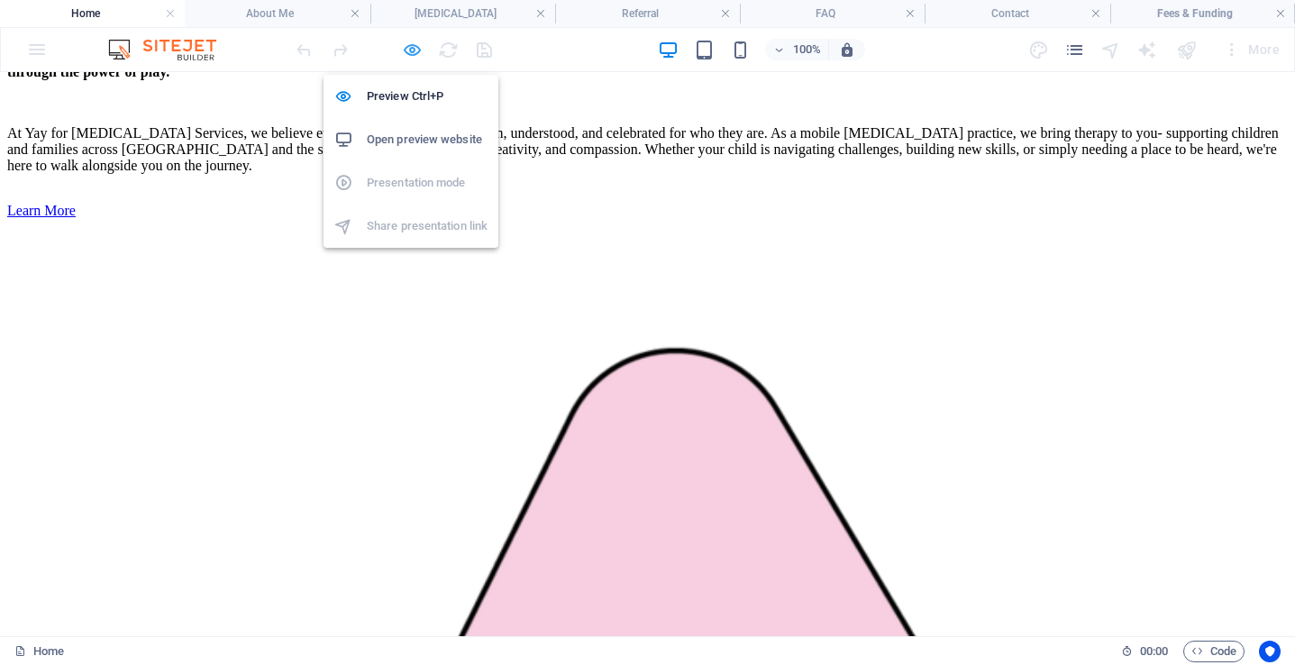
click at [415, 45] on icon "button" at bounding box center [412, 50] width 21 height 21
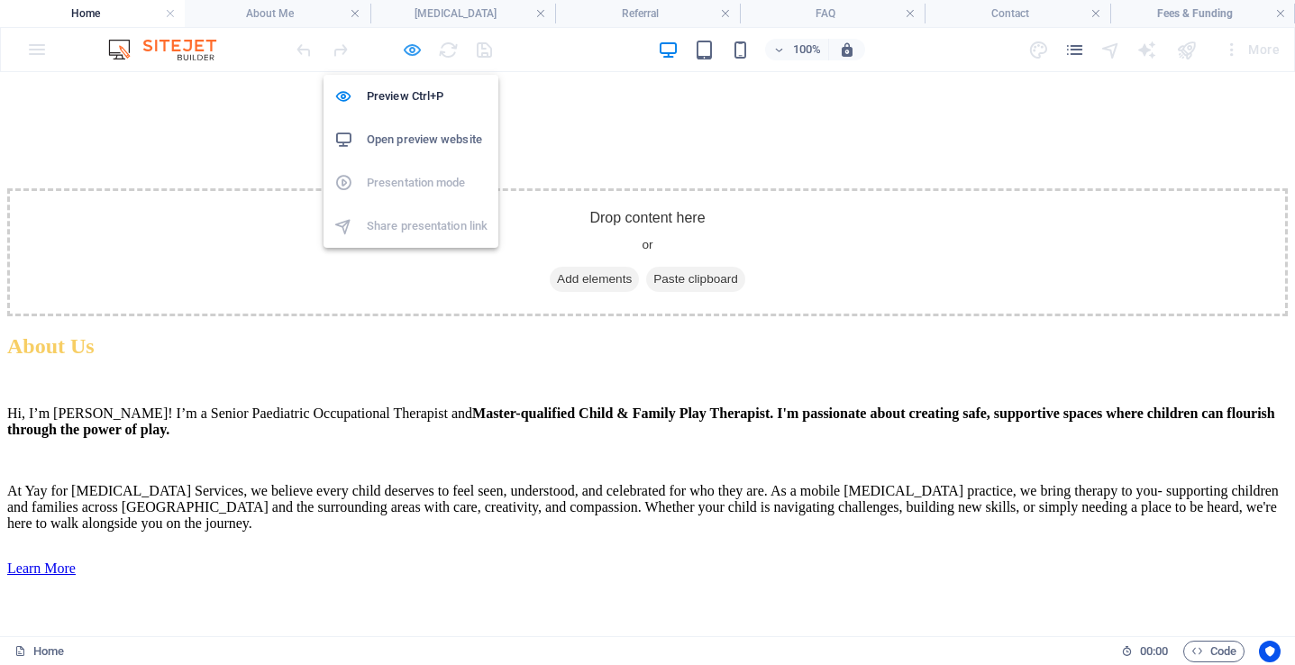
scroll to position [4143, 0]
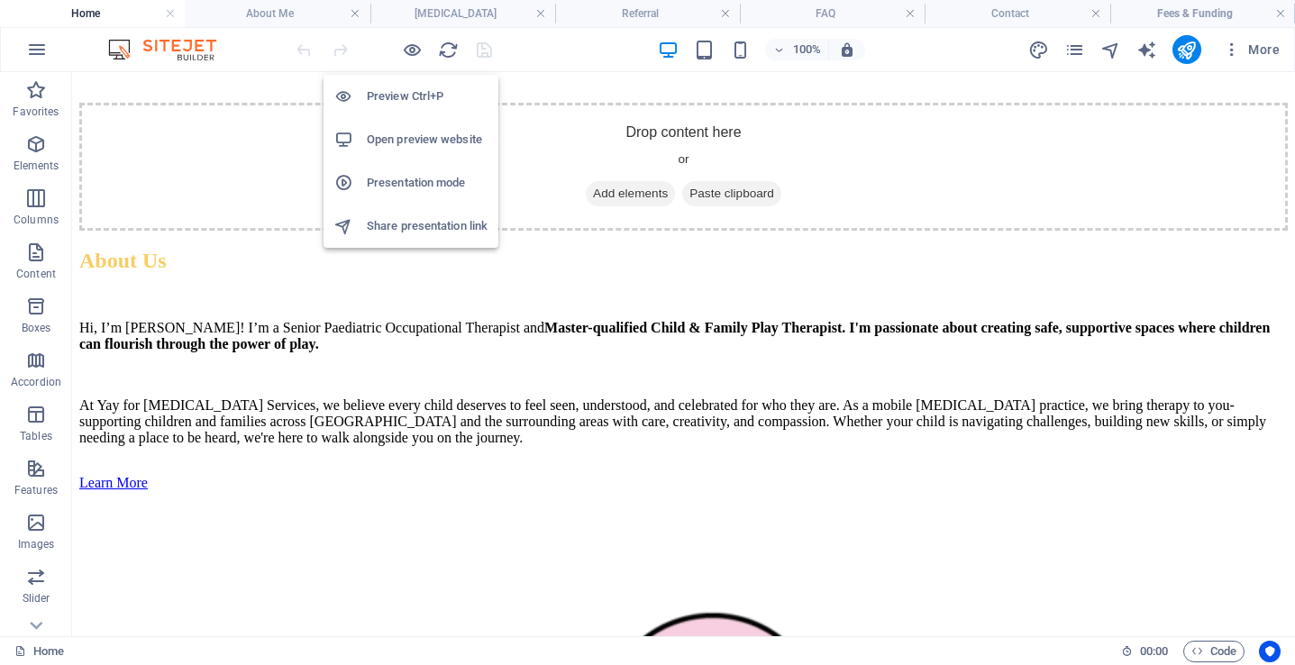
click at [416, 142] on h6 "Open preview website" at bounding box center [427, 140] width 121 height 22
click at [485, 54] on div at bounding box center [394, 49] width 202 height 29
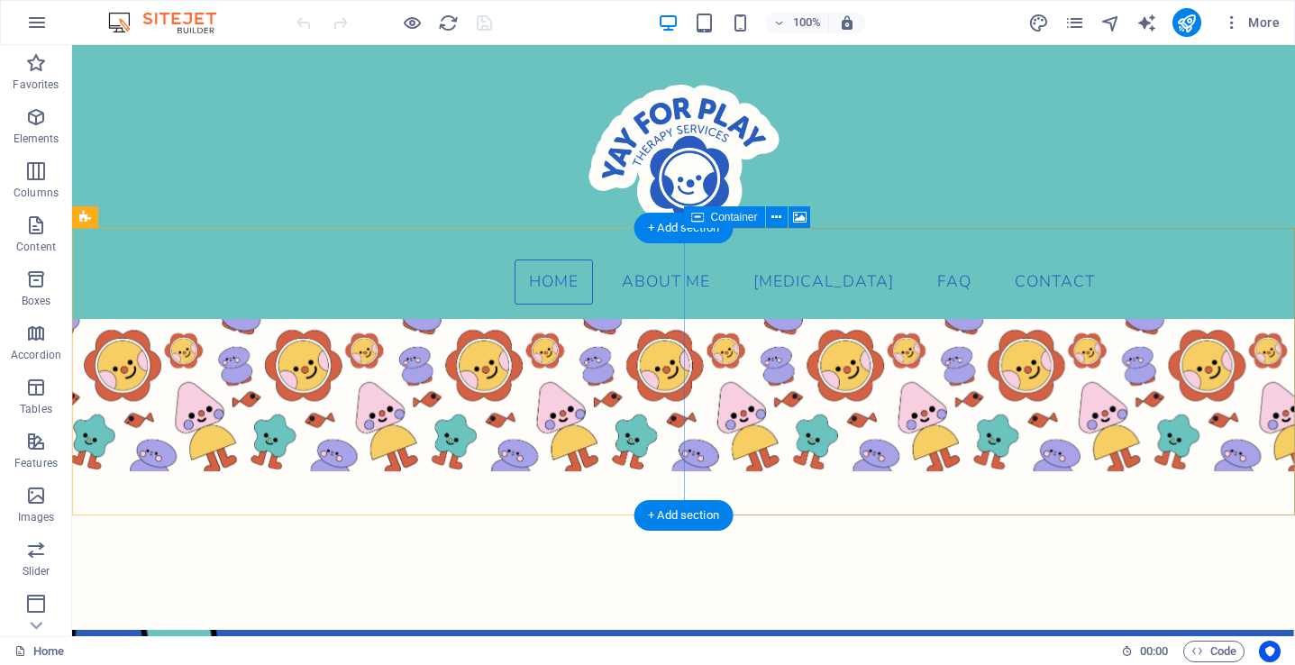
scroll to position [4174, 0]
